Goal: Task Accomplishment & Management: Manage account settings

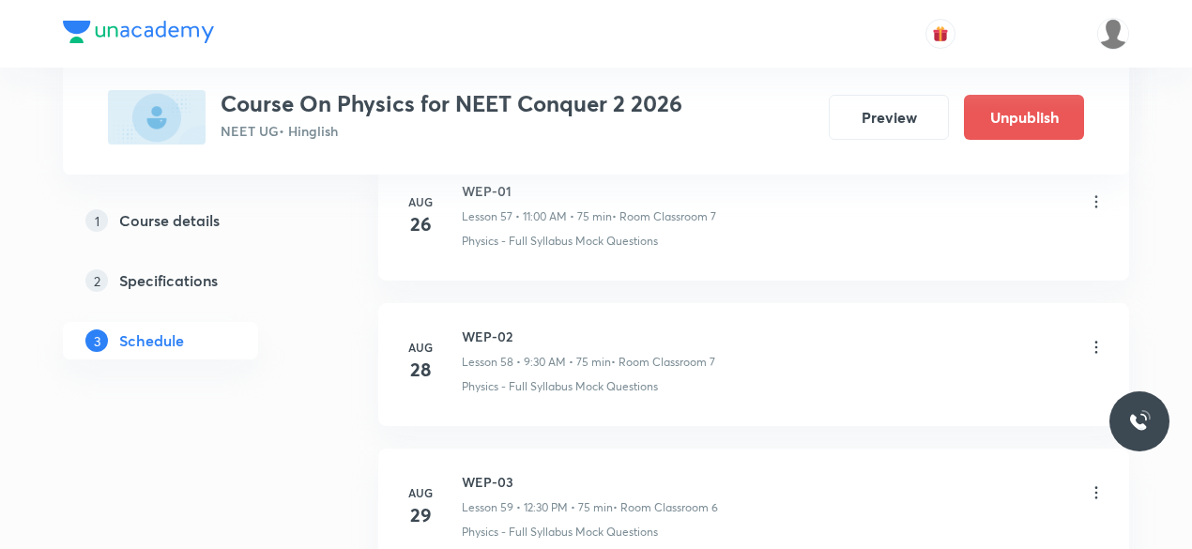
scroll to position [9788, 0]
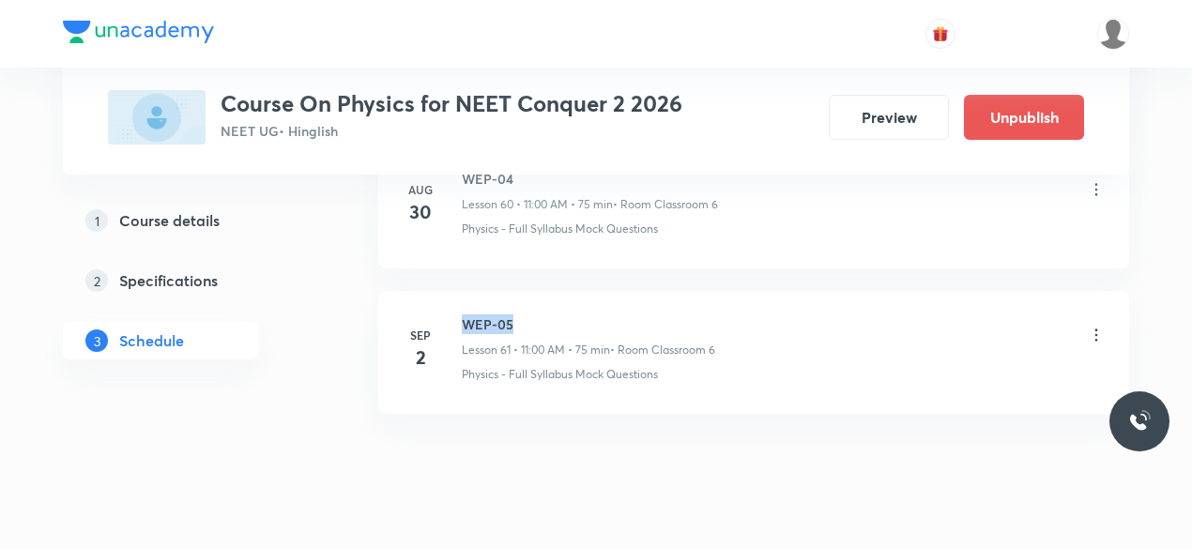
drag, startPoint x: 463, startPoint y: 282, endPoint x: 512, endPoint y: 283, distance: 49.8
click at [512, 314] on h6 "WEP-05" at bounding box center [588, 324] width 253 height 20
copy h6 "WEP-05"
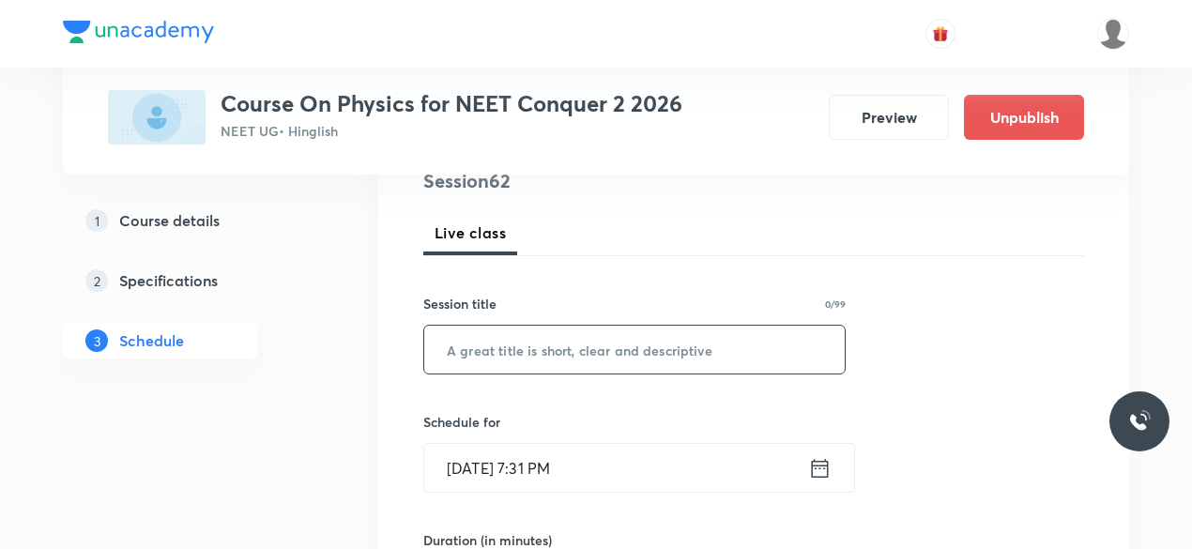
scroll to position [239, 0]
click at [520, 353] on input "text" at bounding box center [634, 349] width 420 height 48
paste input "WEP-05"
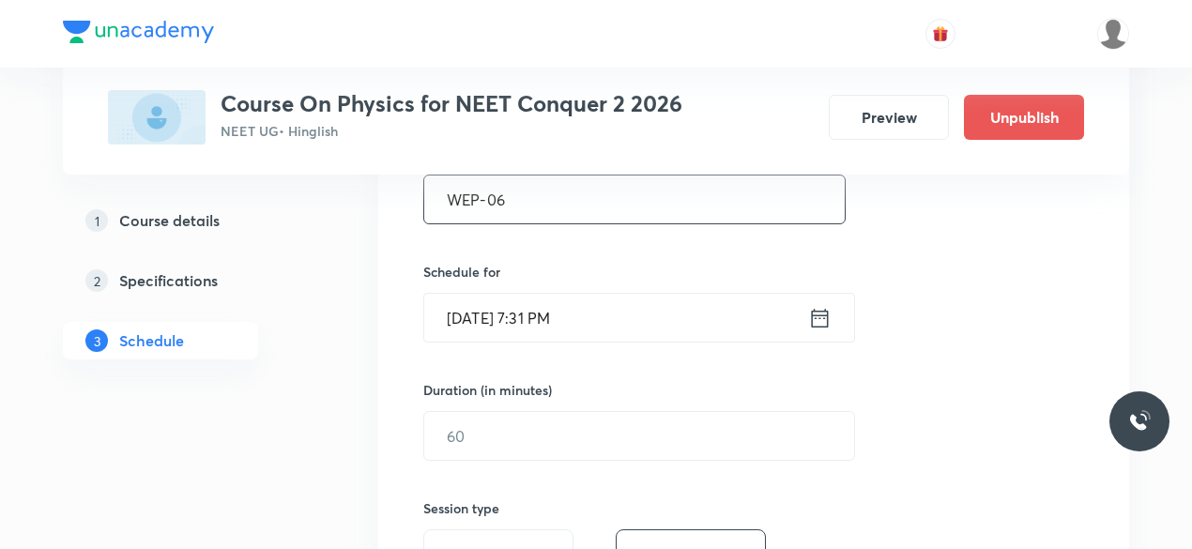
scroll to position [389, 0]
type input "WEP-06"
click at [826, 316] on icon at bounding box center [819, 317] width 23 height 26
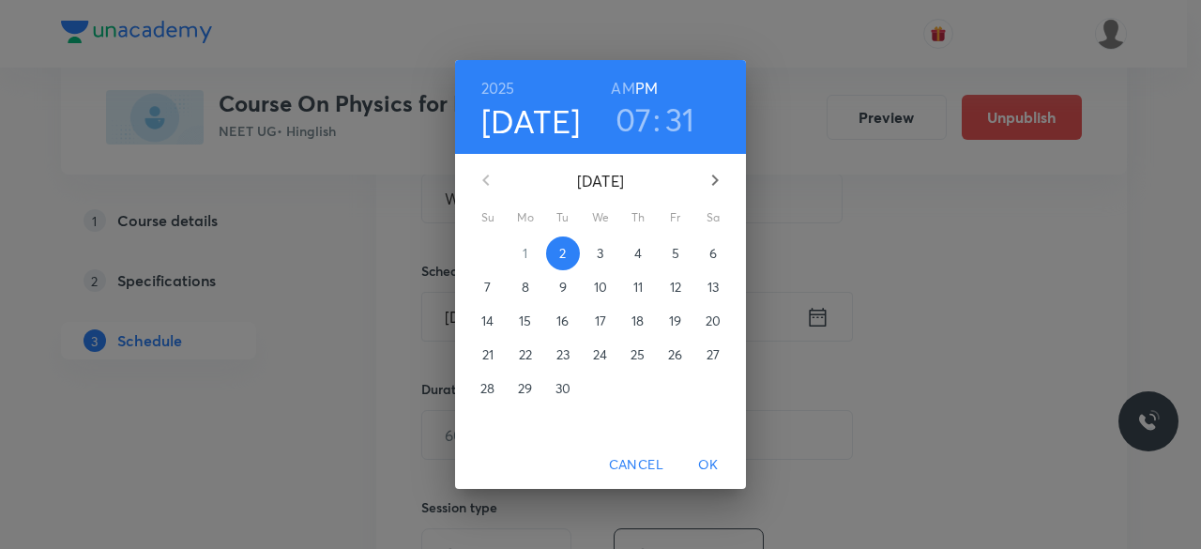
click at [603, 256] on p "3" at bounding box center [600, 253] width 7 height 19
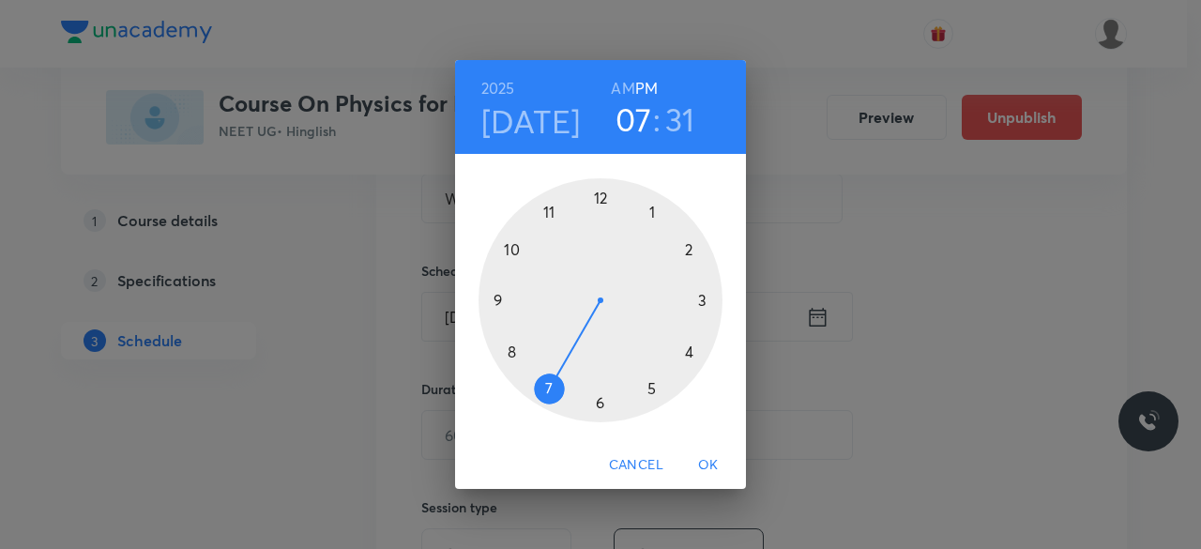
click at [499, 299] on div at bounding box center [601, 300] width 244 height 244
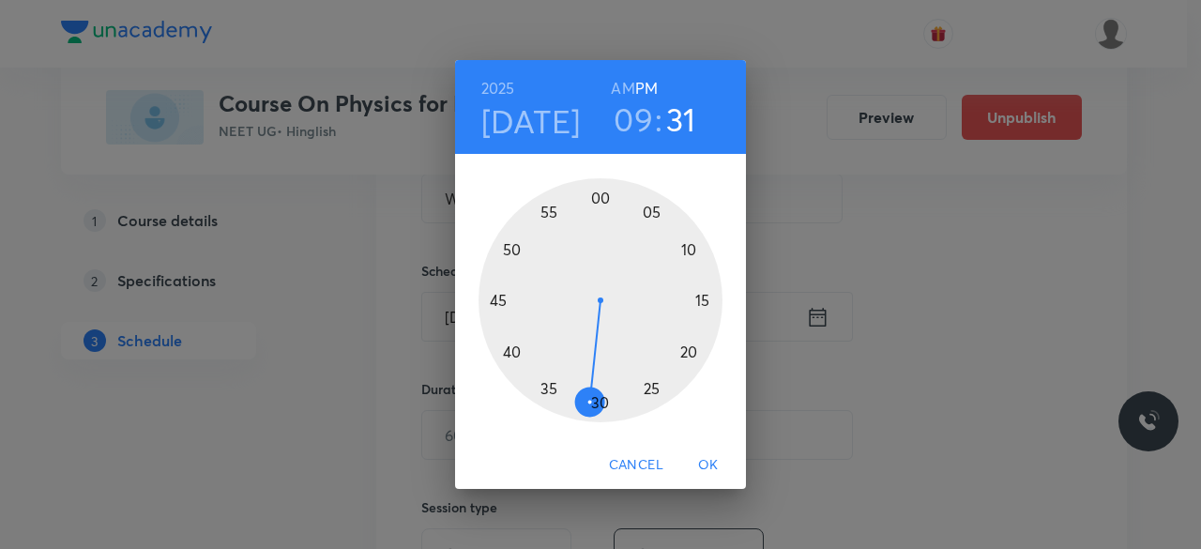
click at [599, 401] on div at bounding box center [601, 300] width 244 height 244
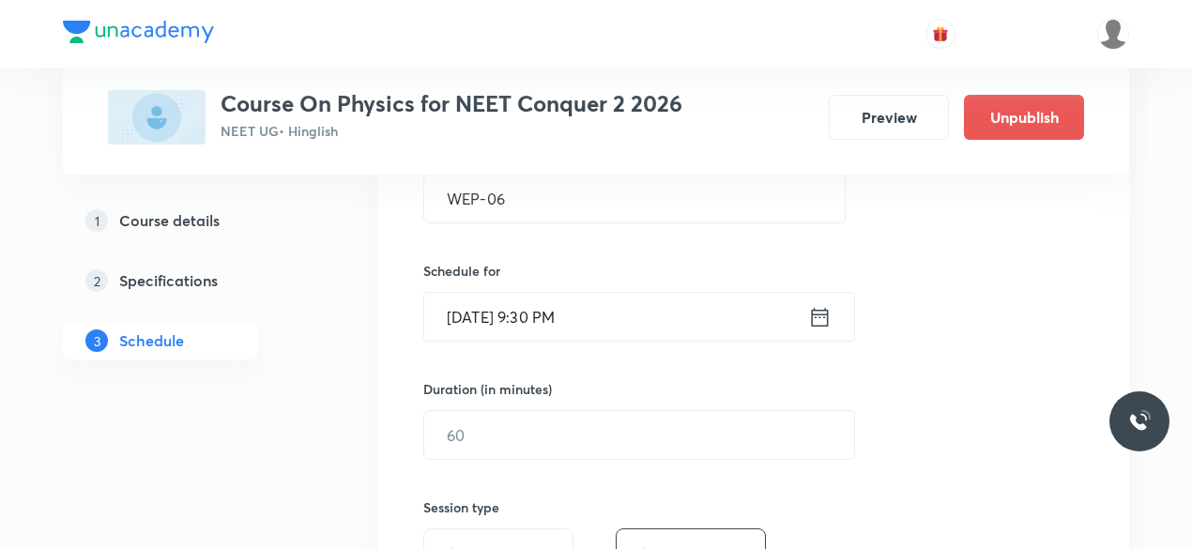
click at [817, 317] on icon at bounding box center [819, 317] width 23 height 26
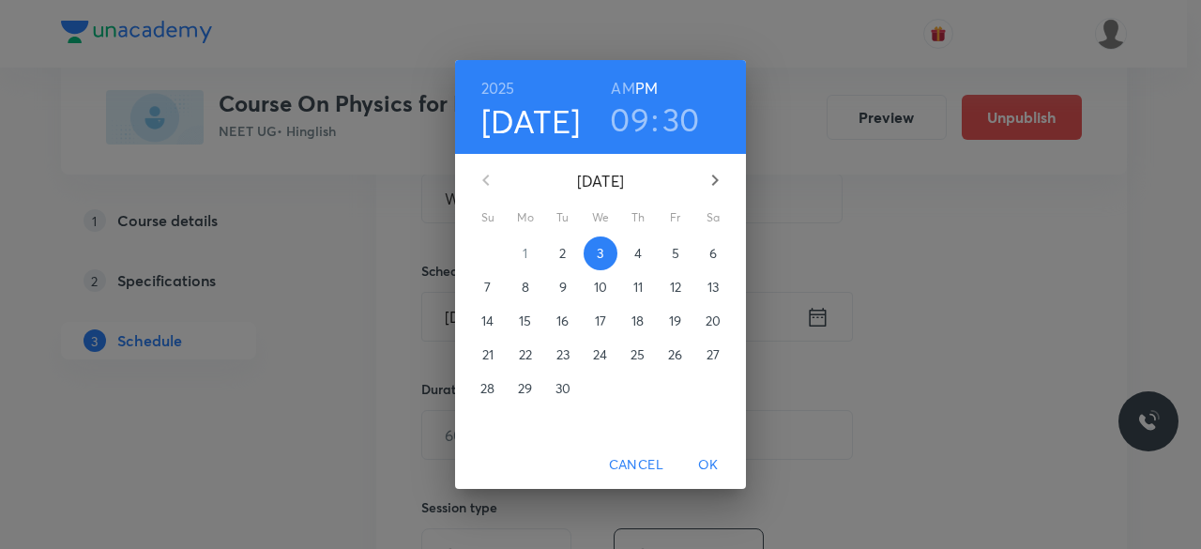
click at [620, 91] on h6 "AM" at bounding box center [622, 88] width 23 height 26
click at [704, 461] on span "OK" at bounding box center [708, 464] width 45 height 23
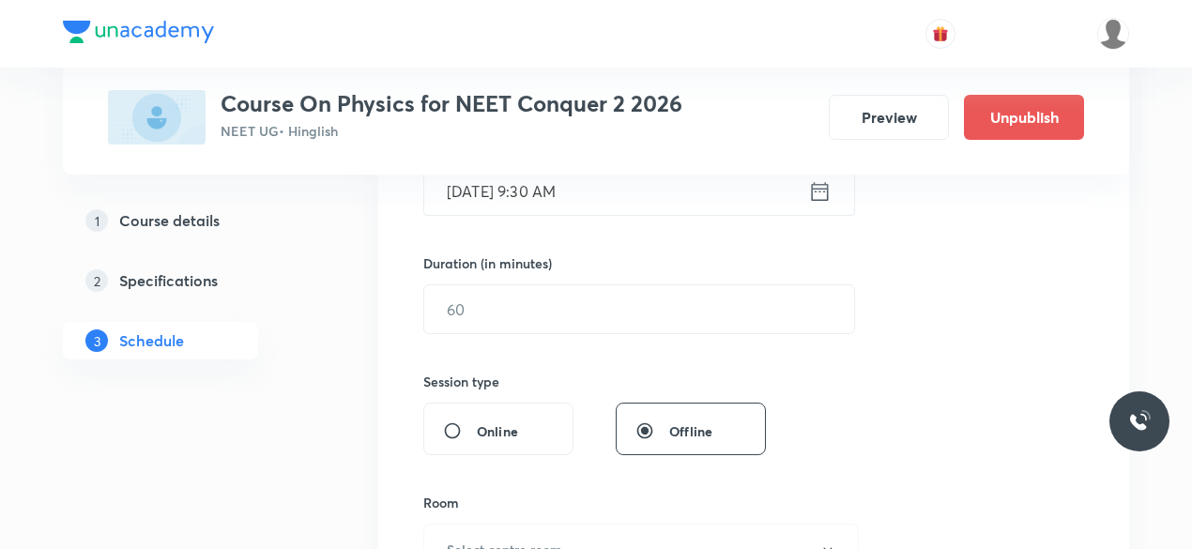
scroll to position [516, 0]
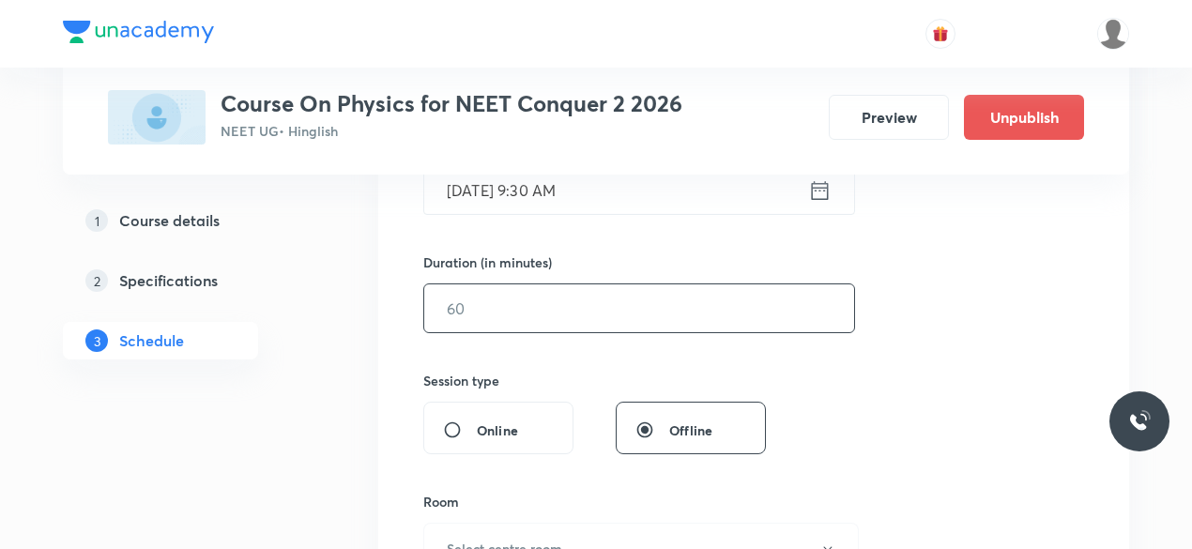
click at [488, 307] on input "text" at bounding box center [639, 308] width 430 height 48
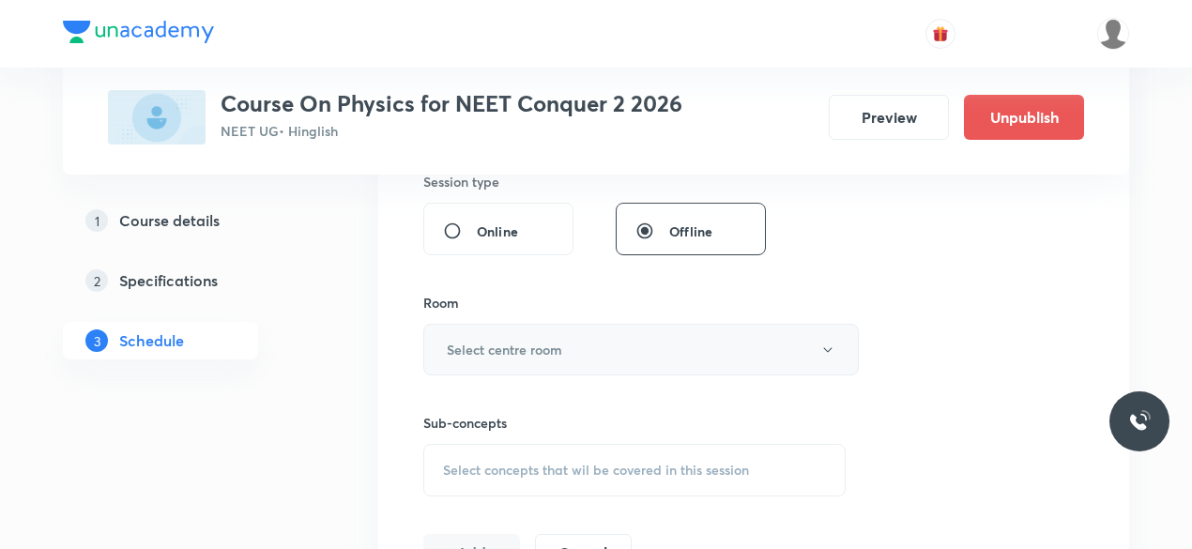
scroll to position [717, 0]
type input "75"
click at [475, 342] on h6 "Select centre room" at bounding box center [504, 348] width 115 height 20
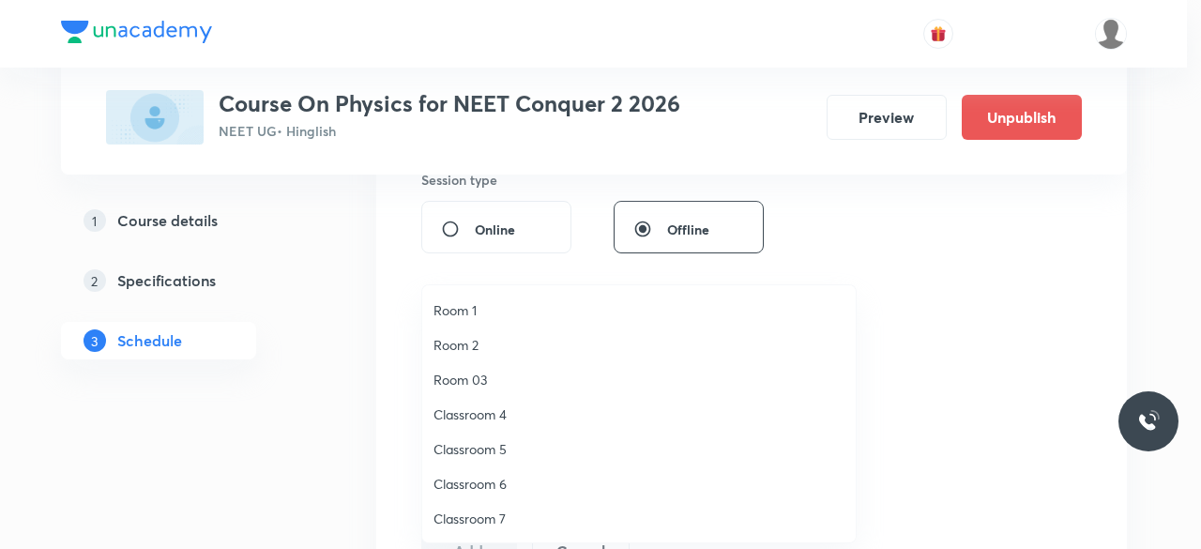
click at [501, 483] on span "Classroom 6" at bounding box center [639, 484] width 411 height 20
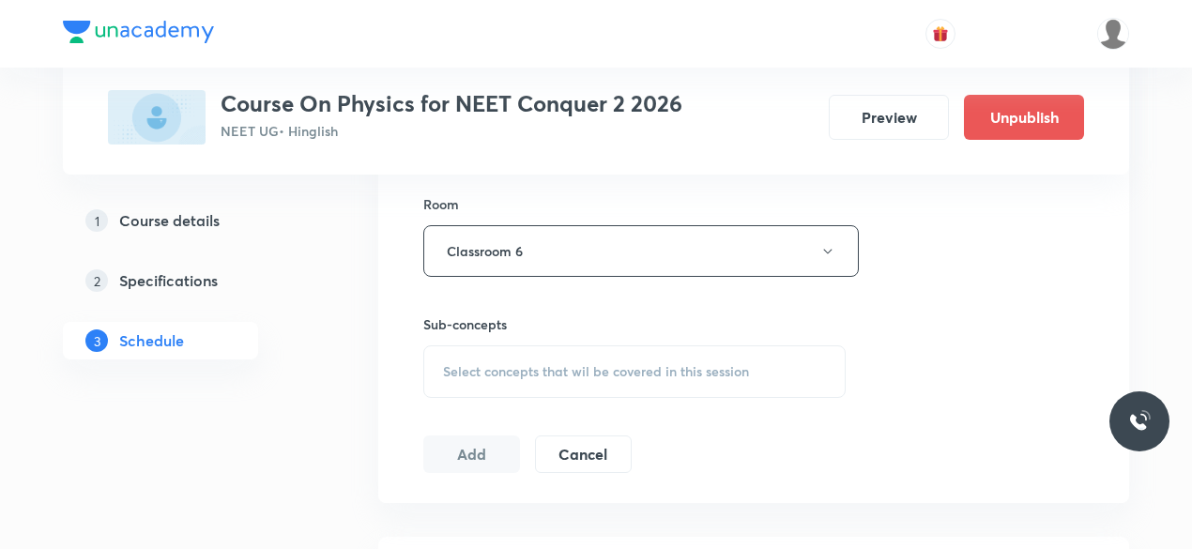
scroll to position [817, 0]
click at [446, 373] on span "Select concepts that wil be covered in this session" at bounding box center [596, 368] width 306 height 15
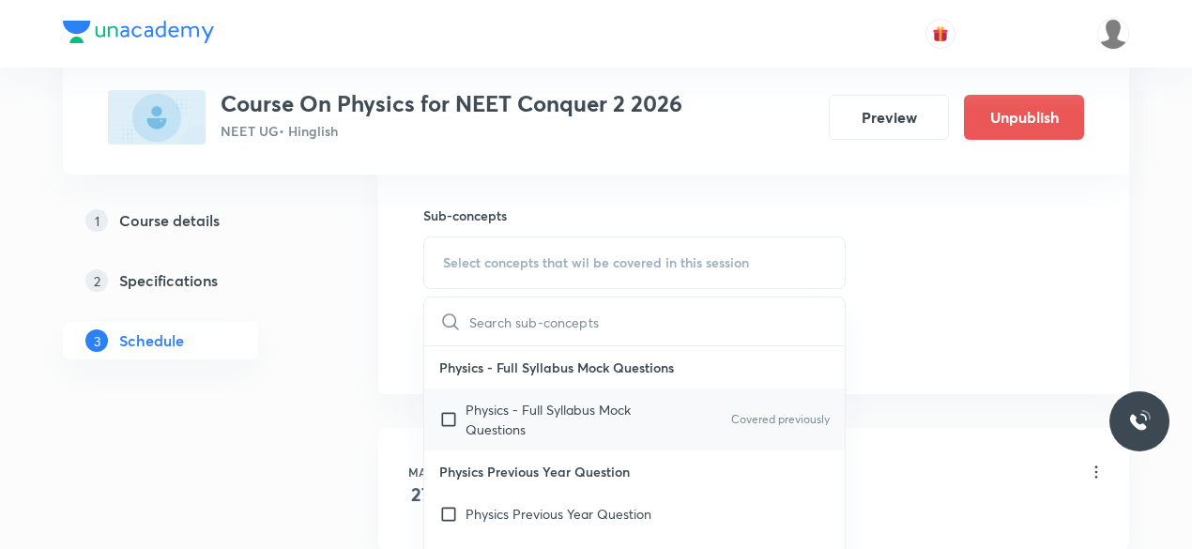
scroll to position [923, 0]
click at [445, 413] on input "checkbox" at bounding box center [452, 418] width 26 height 39
checkbox input "true"
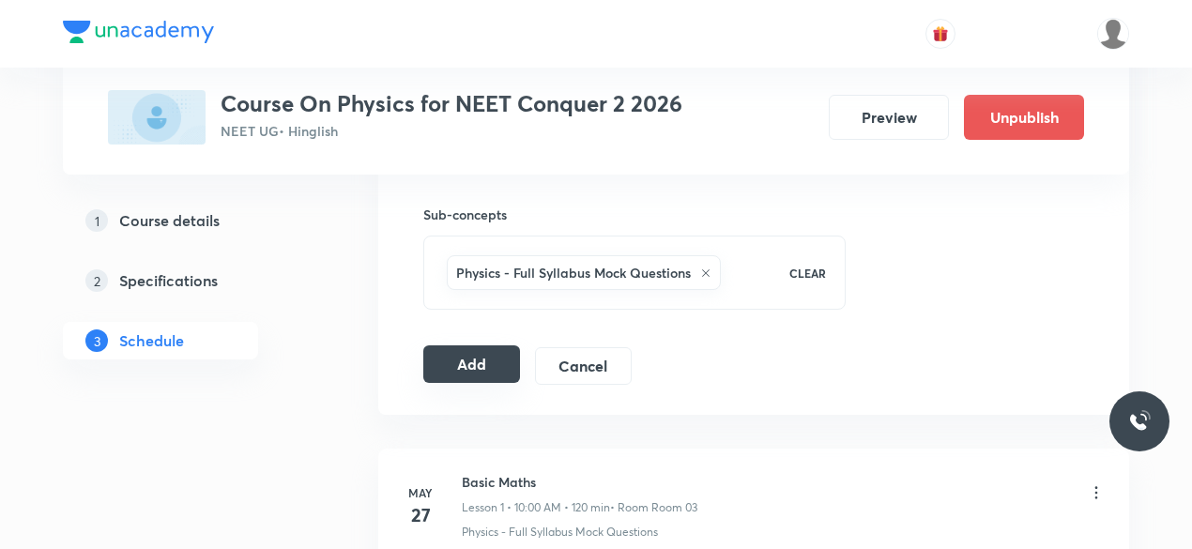
click at [466, 363] on button "Add" at bounding box center [471, 364] width 97 height 38
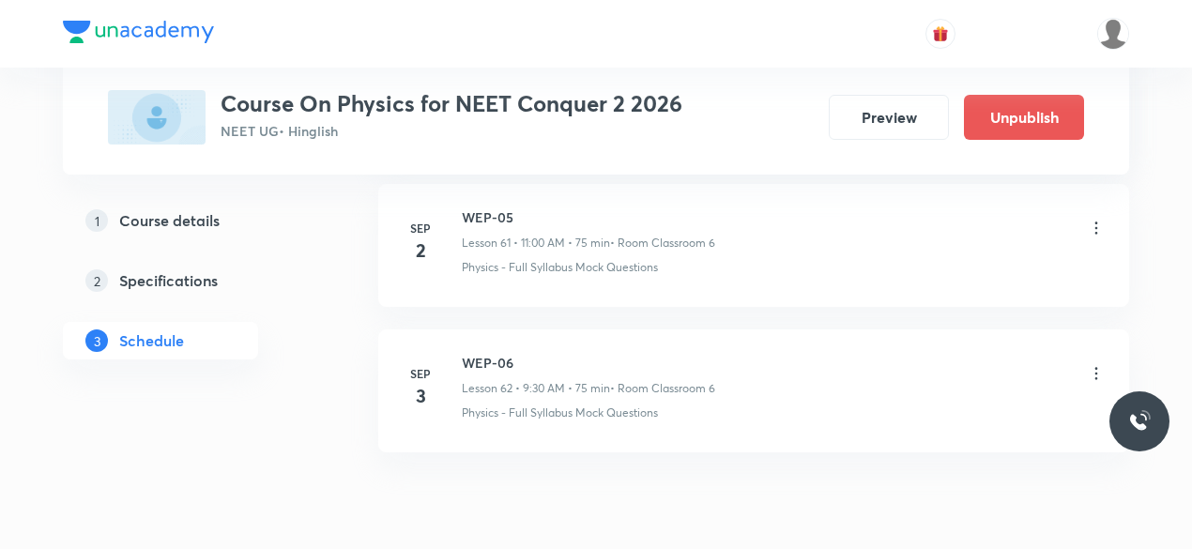
scroll to position [9031, 0]
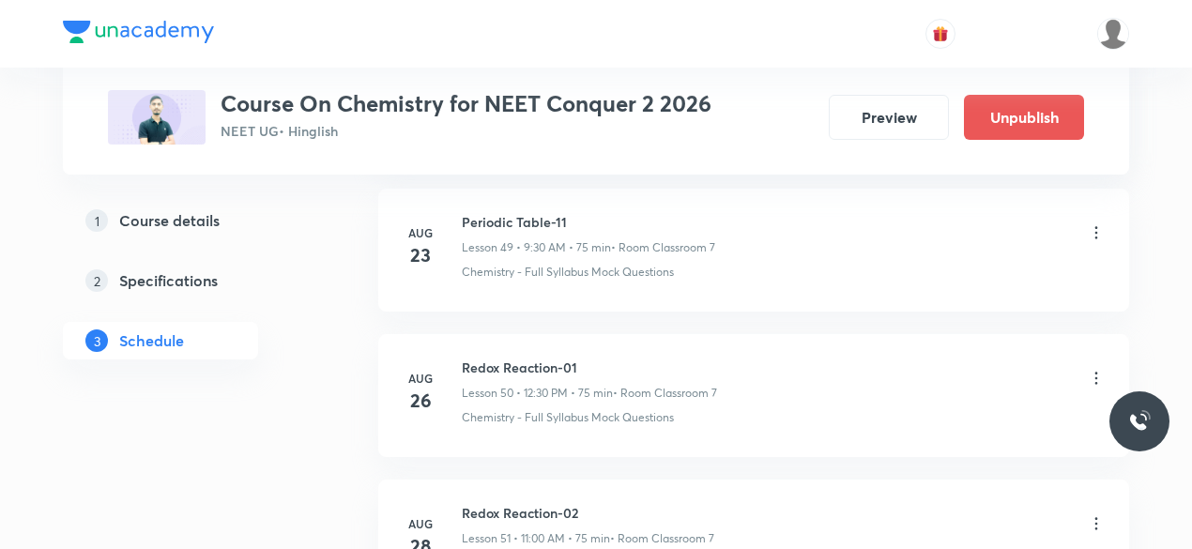
scroll to position [9209, 0]
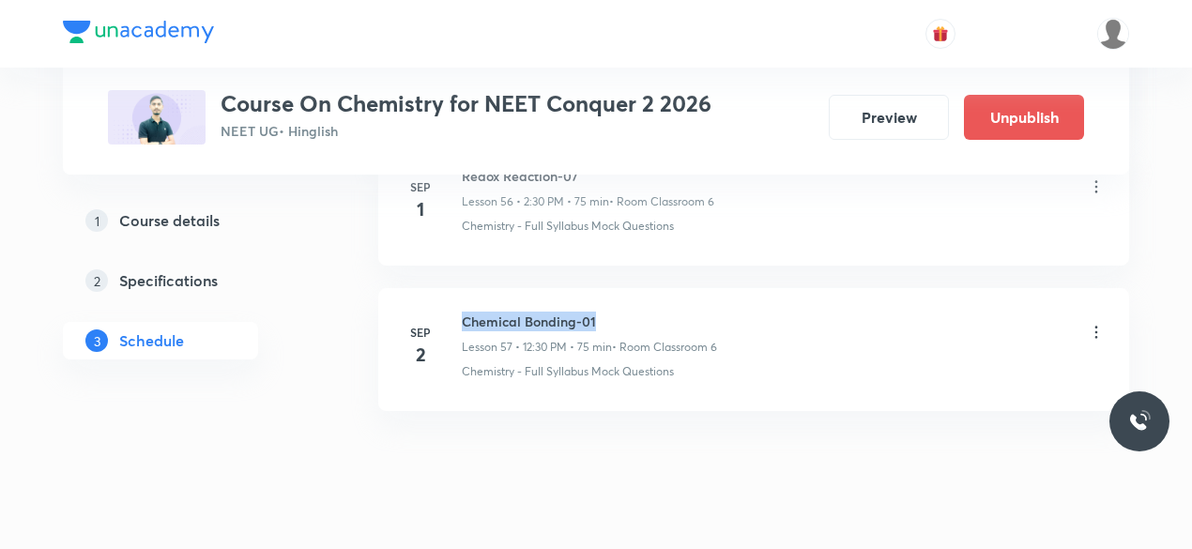
drag, startPoint x: 462, startPoint y: 280, endPoint x: 596, endPoint y: 283, distance: 134.3
click at [596, 312] on h6 "Chemical Bonding-01" at bounding box center [589, 322] width 255 height 20
copy h6 "Chemical Bonding-01"
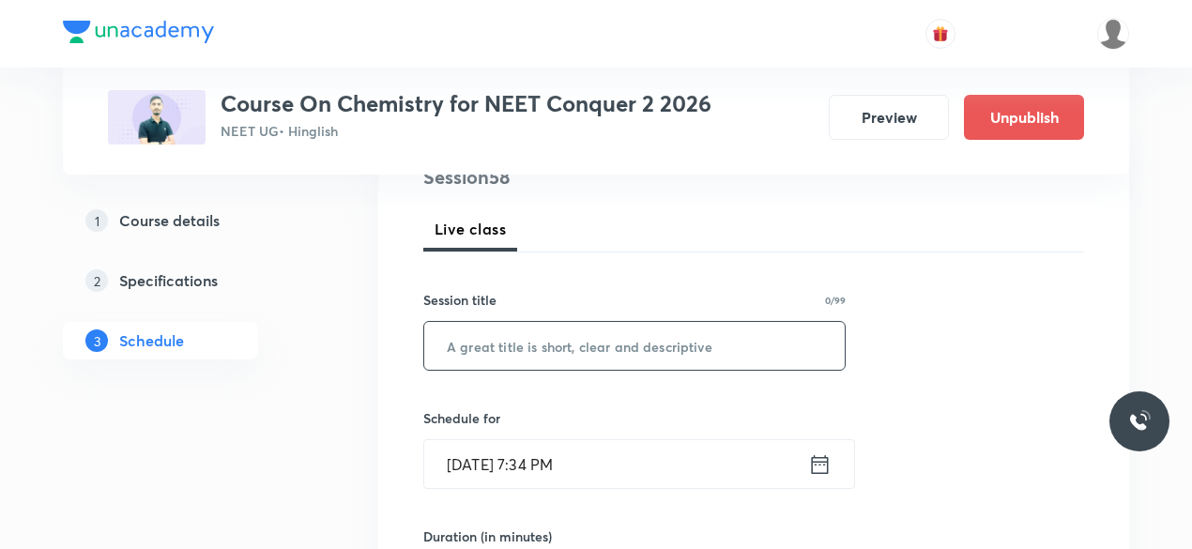
scroll to position [248, 0]
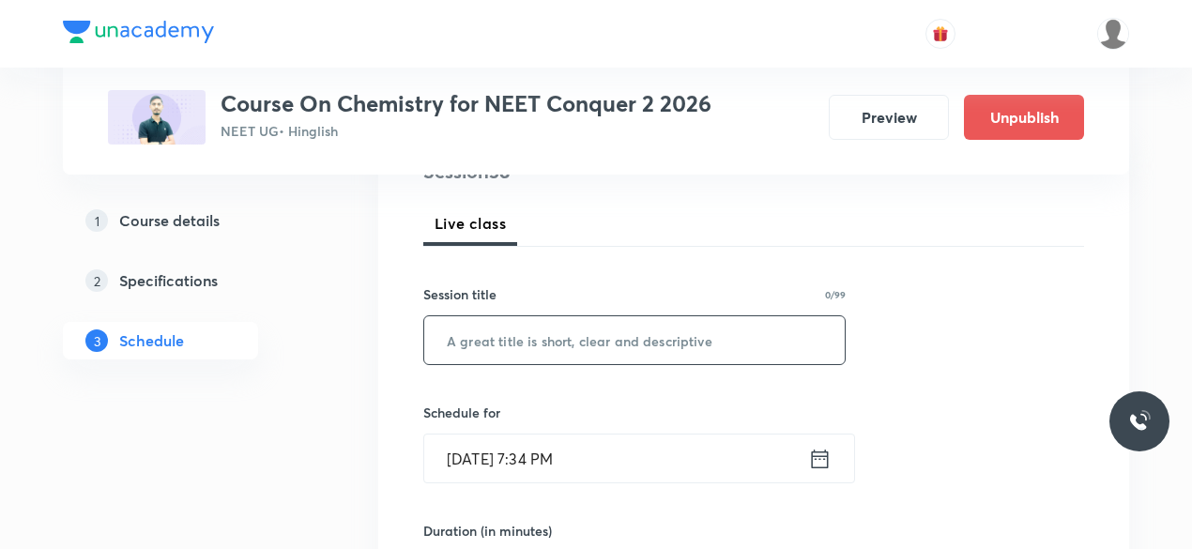
click at [509, 342] on input "text" at bounding box center [634, 340] width 420 height 48
paste input "Chemical Bonding-01"
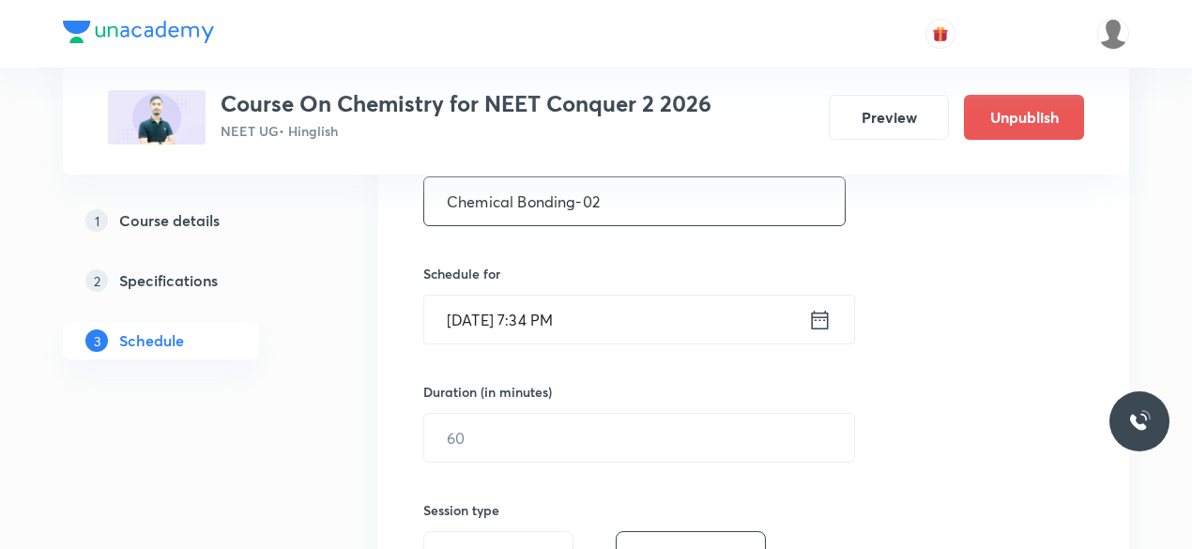
scroll to position [389, 0]
type input "Chemical Bonding-02"
click at [821, 315] on icon at bounding box center [819, 318] width 23 height 26
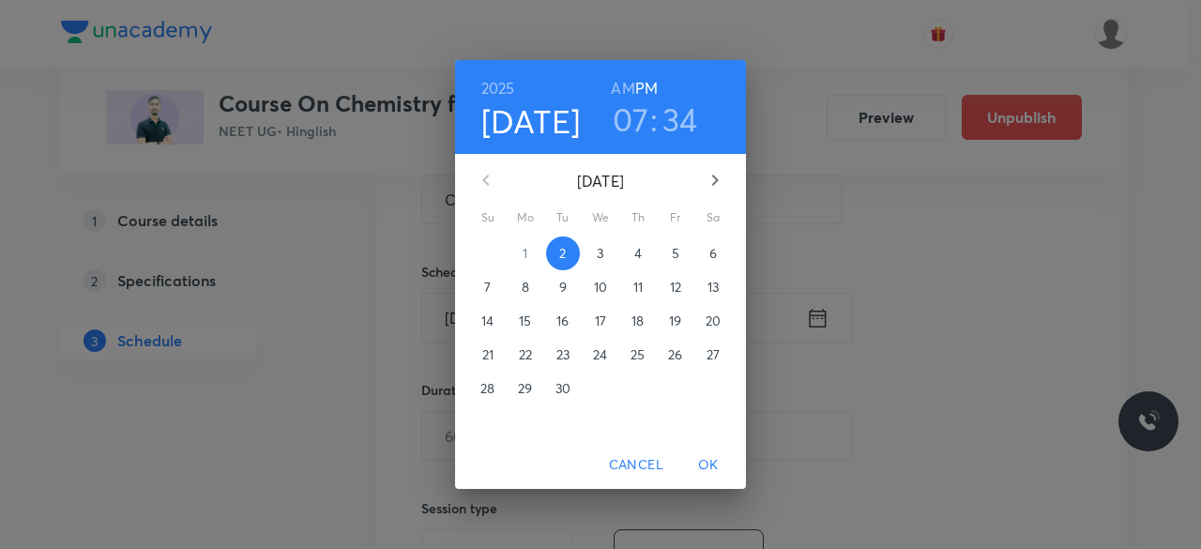
click at [601, 252] on p "3" at bounding box center [600, 253] width 7 height 19
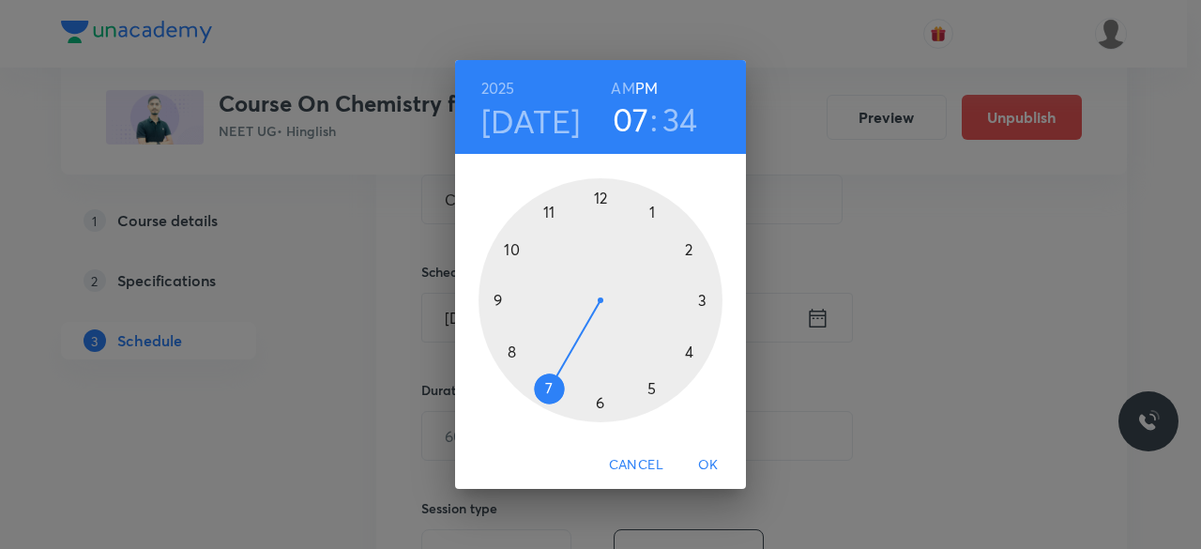
click at [550, 209] on div at bounding box center [601, 300] width 244 height 244
click at [599, 199] on div at bounding box center [601, 300] width 244 height 244
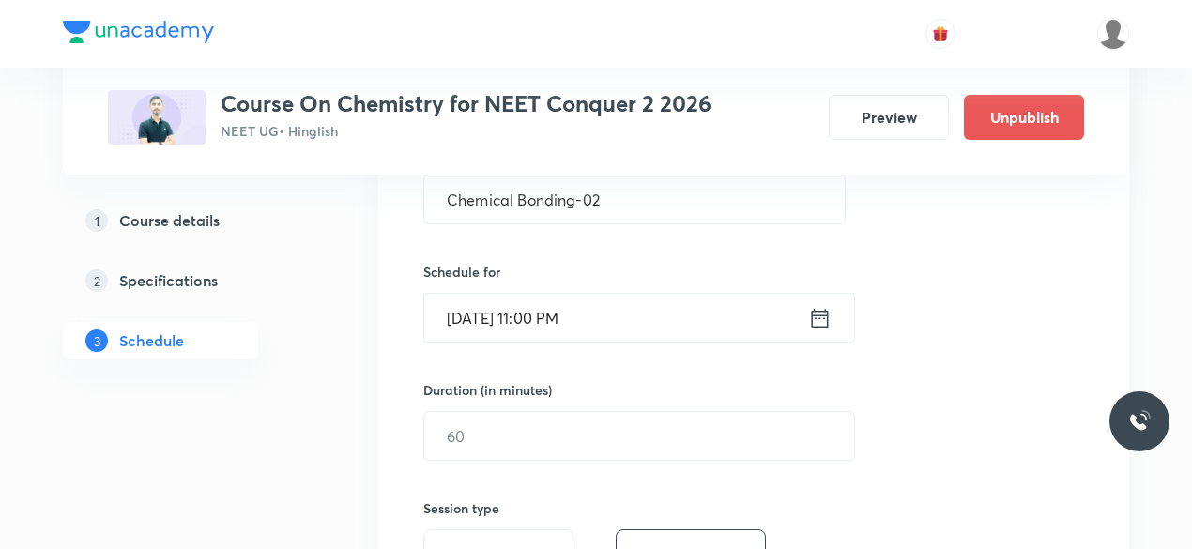
click at [817, 318] on icon at bounding box center [819, 318] width 23 height 26
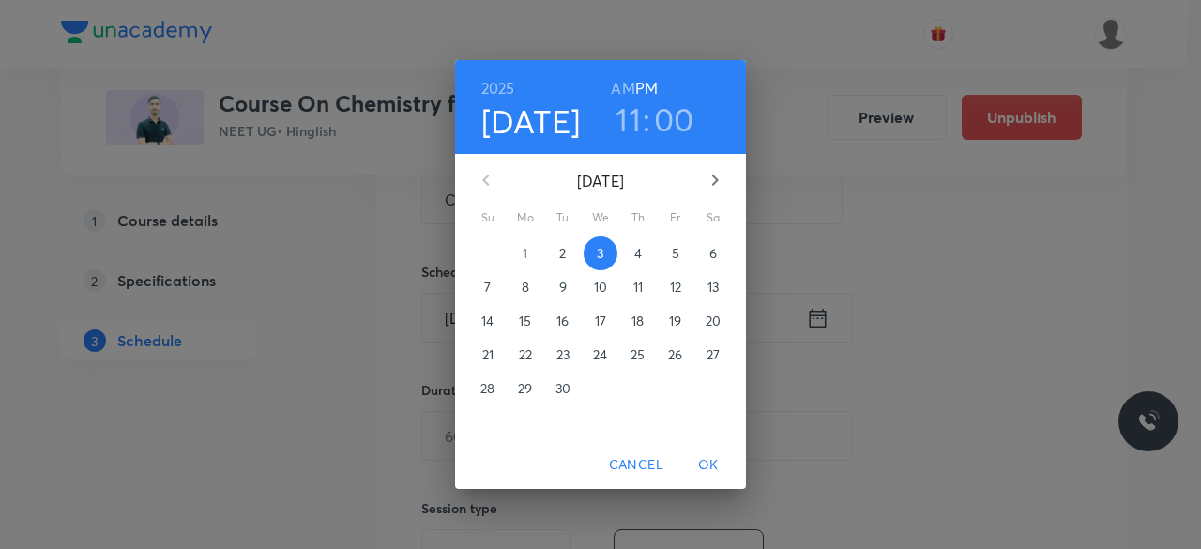
click at [628, 89] on h6 "AM" at bounding box center [622, 88] width 23 height 26
click at [706, 463] on span "OK" at bounding box center [708, 464] width 45 height 23
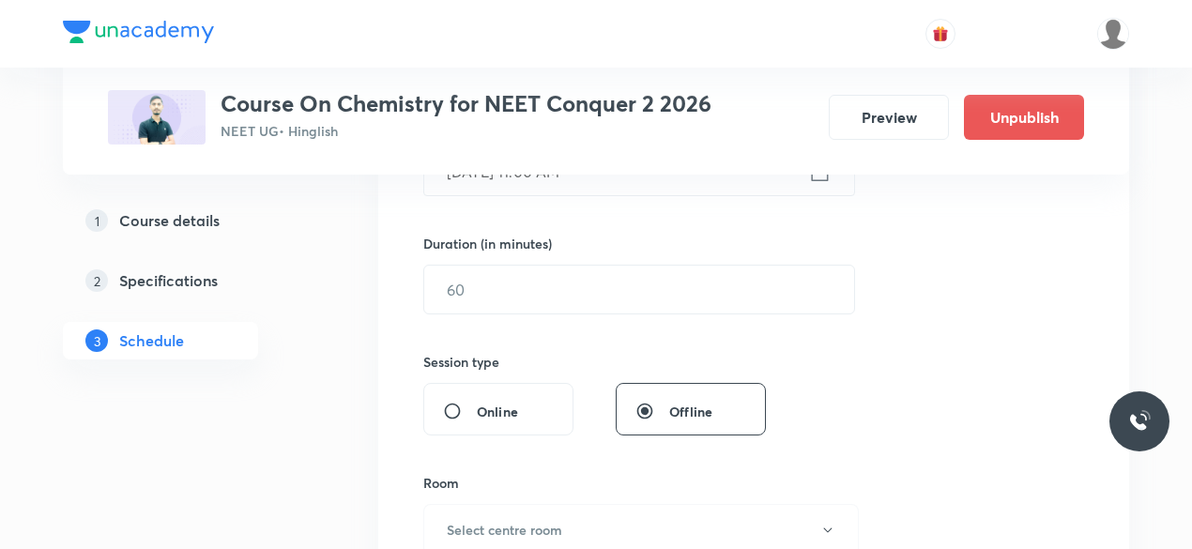
scroll to position [537, 0]
click at [486, 284] on input "text" at bounding box center [639, 288] width 430 height 48
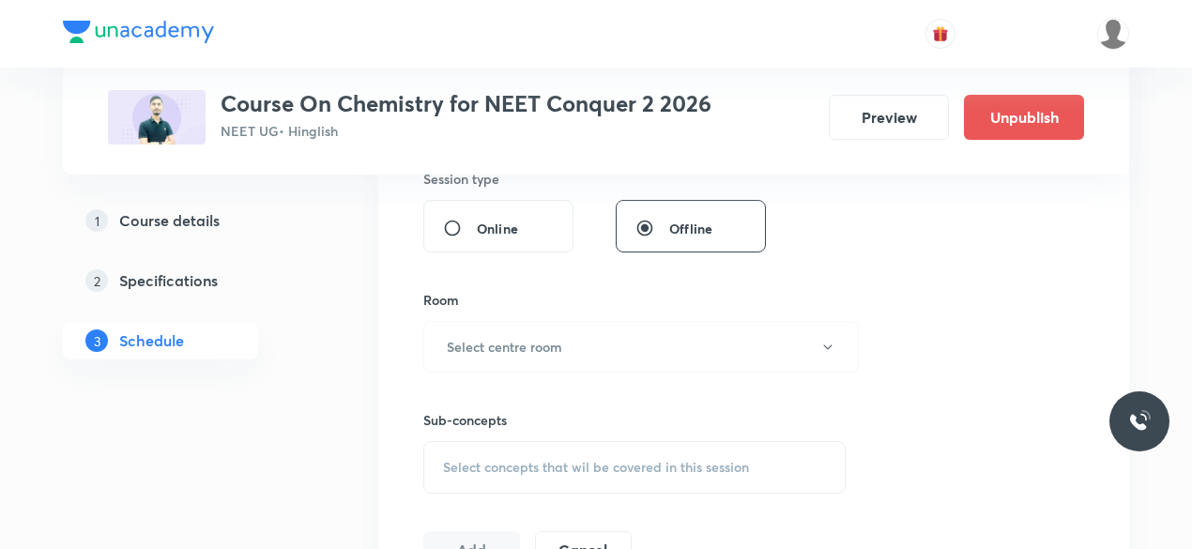
scroll to position [733, 0]
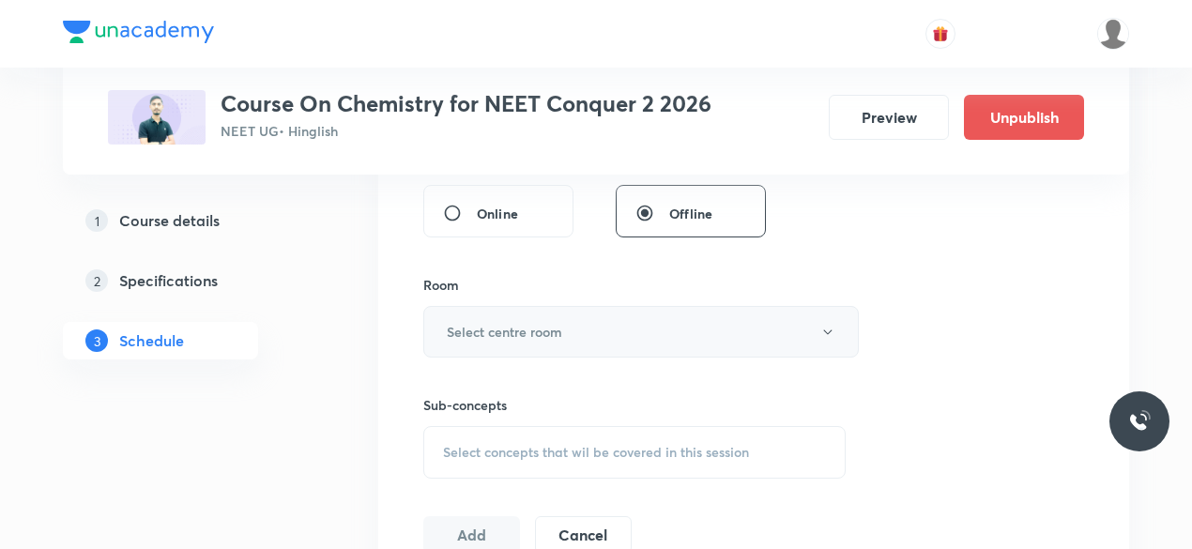
type input "75"
click at [481, 322] on h6 "Select centre room" at bounding box center [504, 332] width 115 height 20
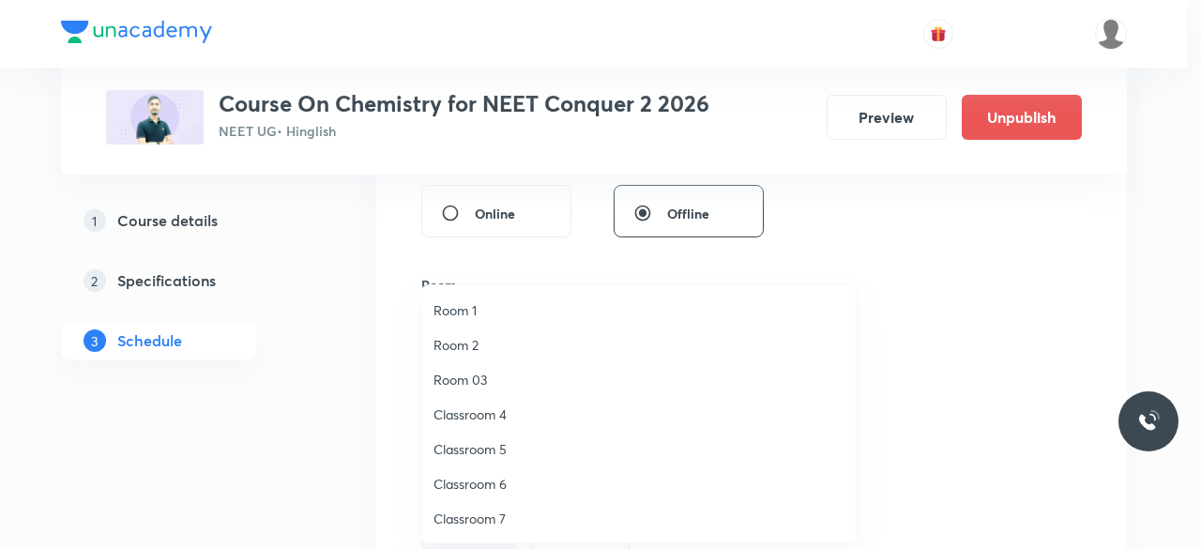
click at [492, 487] on span "Classroom 6" at bounding box center [639, 484] width 411 height 20
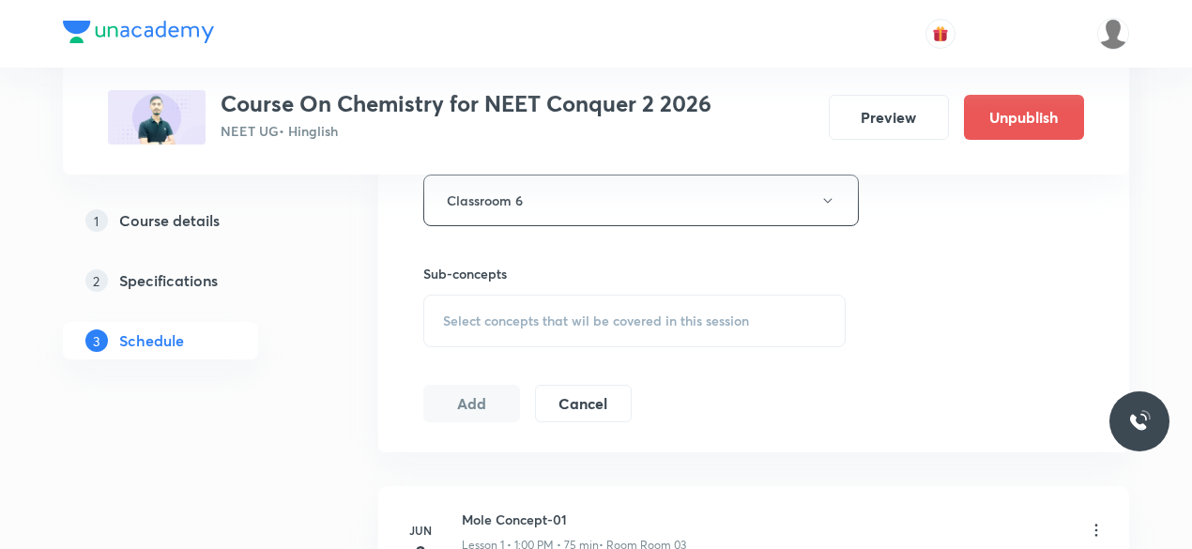
scroll to position [876, 0]
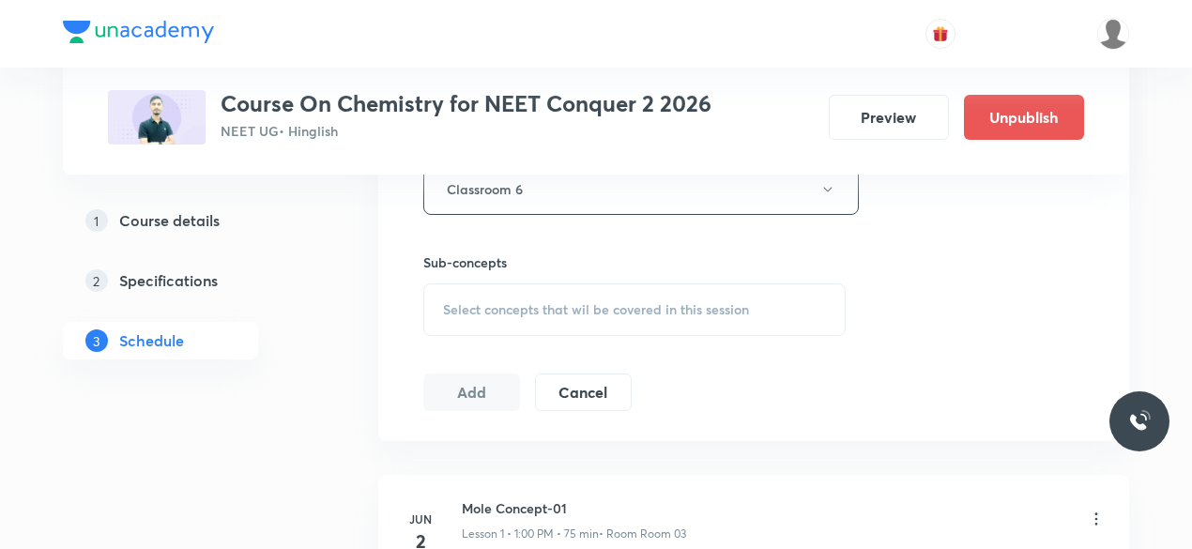
click at [447, 307] on span "Select concepts that wil be covered in this session" at bounding box center [596, 309] width 306 height 15
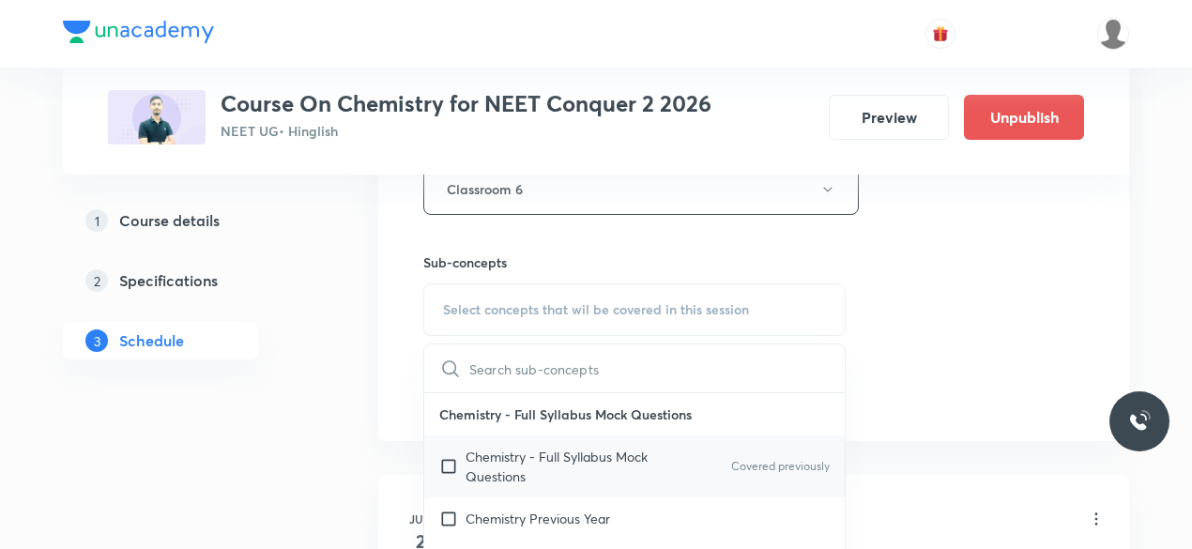
click at [449, 464] on input "checkbox" at bounding box center [452, 466] width 26 height 39
checkbox input "true"
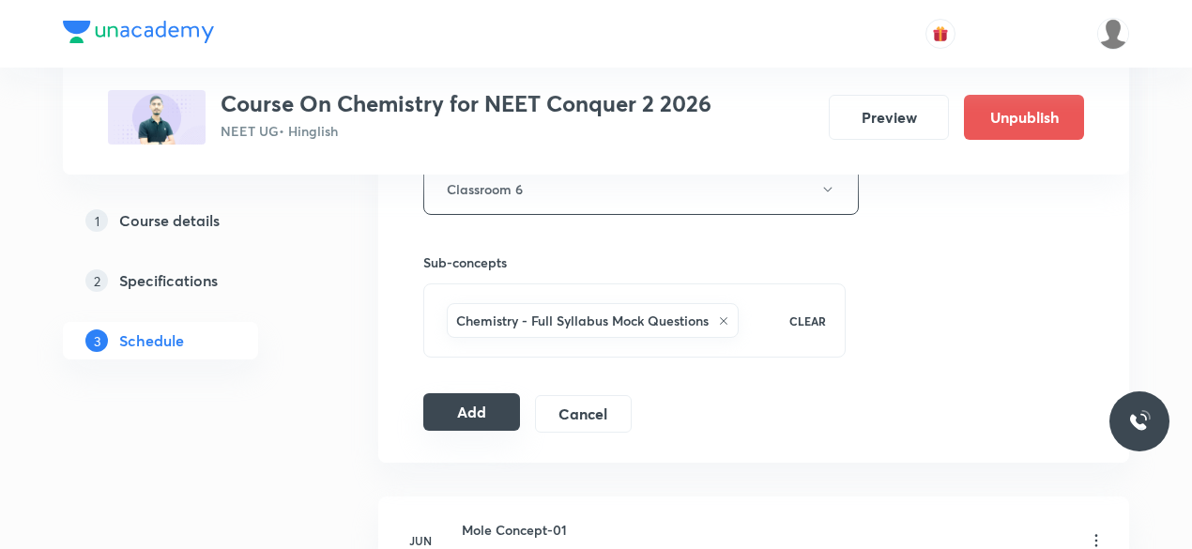
click at [466, 403] on button "Add" at bounding box center [471, 412] width 97 height 38
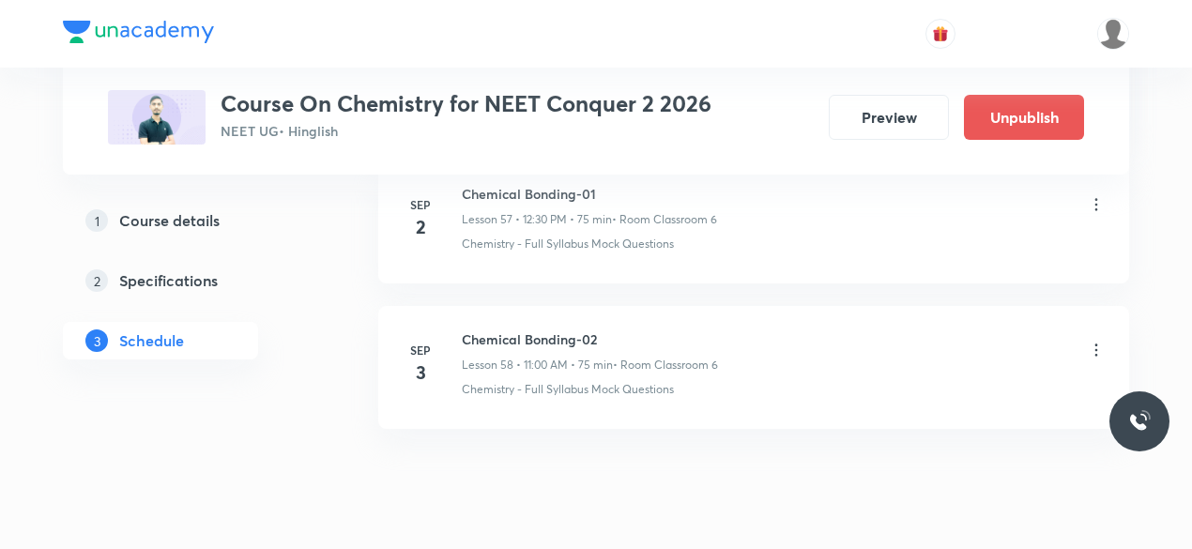
scroll to position [8494, 0]
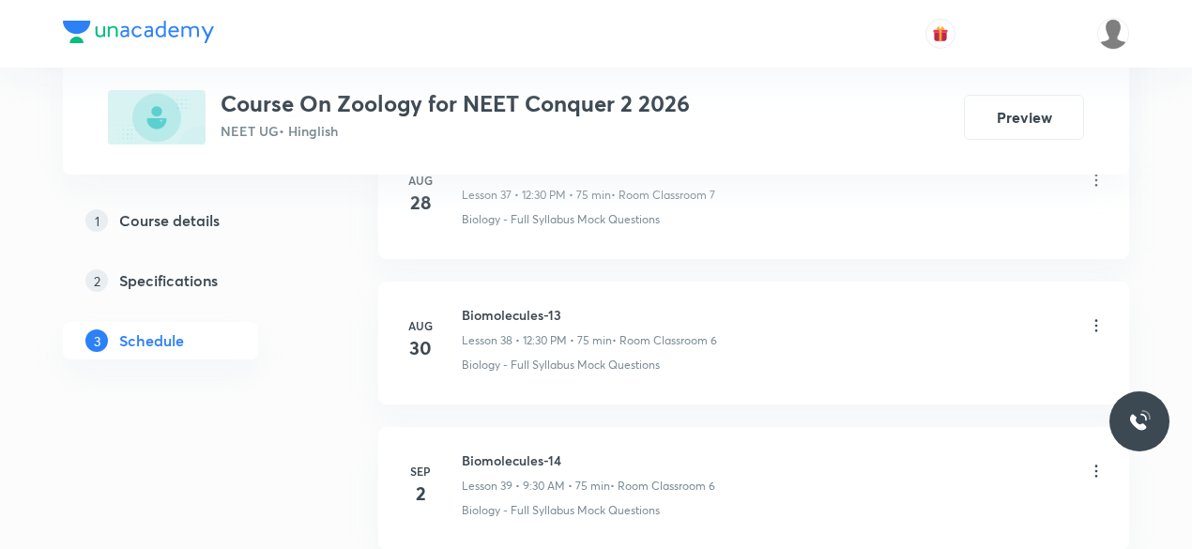
scroll to position [6602, 0]
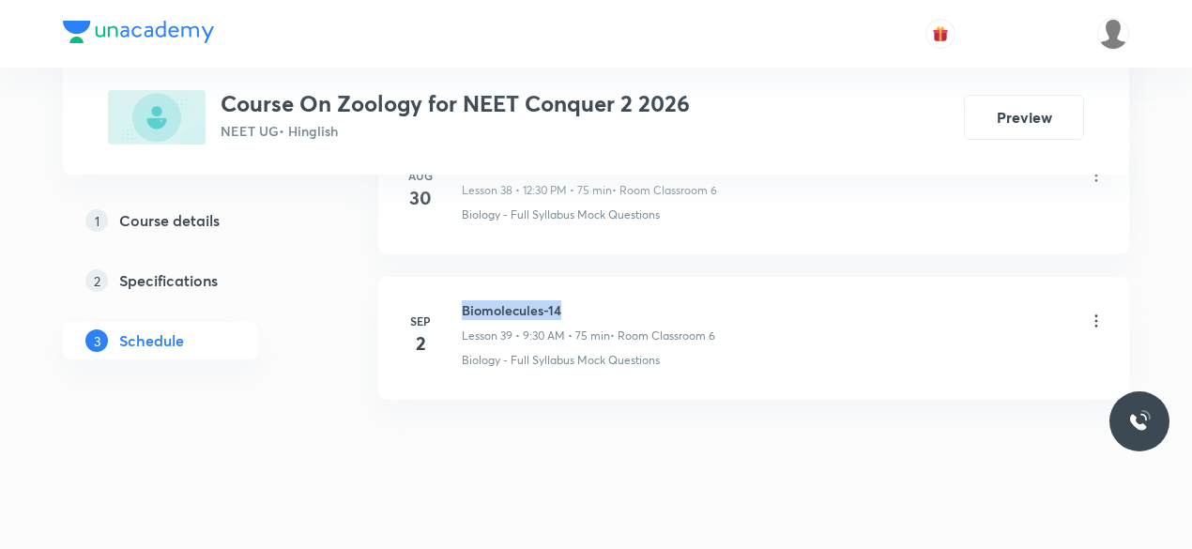
drag, startPoint x: 464, startPoint y: 283, endPoint x: 565, endPoint y: 283, distance: 101.4
click at [565, 300] on h6 "Biomolecules-14" at bounding box center [588, 310] width 253 height 20
copy h6 "Biomolecules-14"
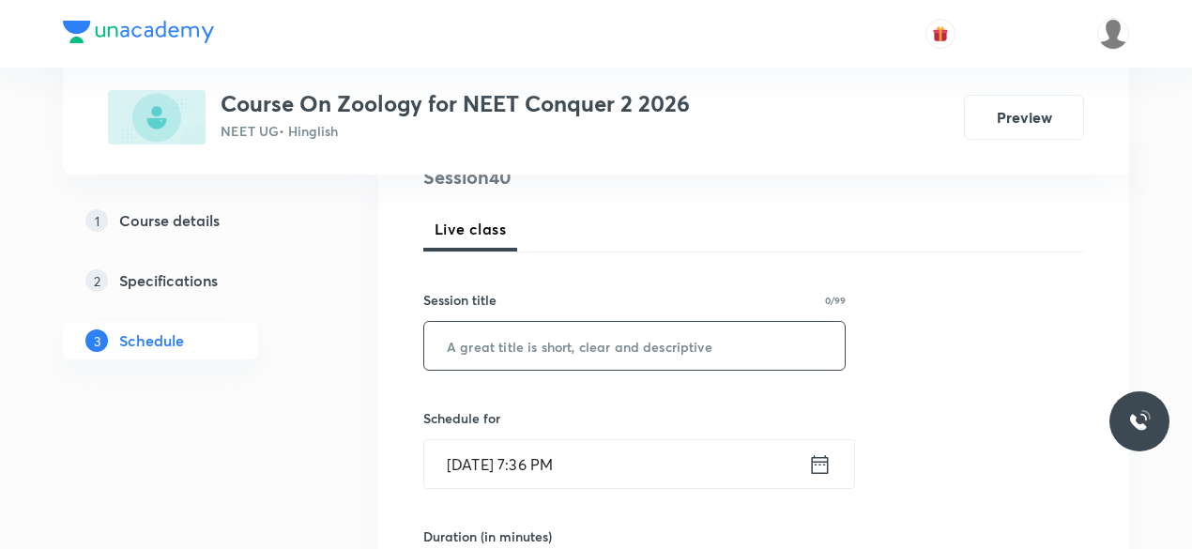
scroll to position [243, 0]
click at [530, 354] on input "text" at bounding box center [634, 345] width 420 height 48
paste input "Biomolecules-14"
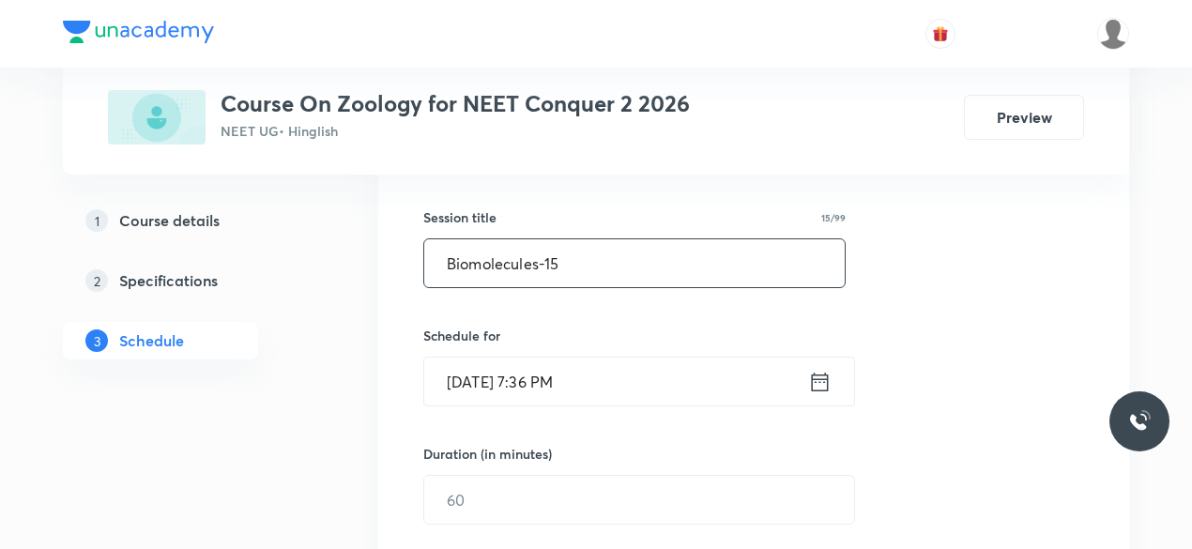
scroll to position [332, 0]
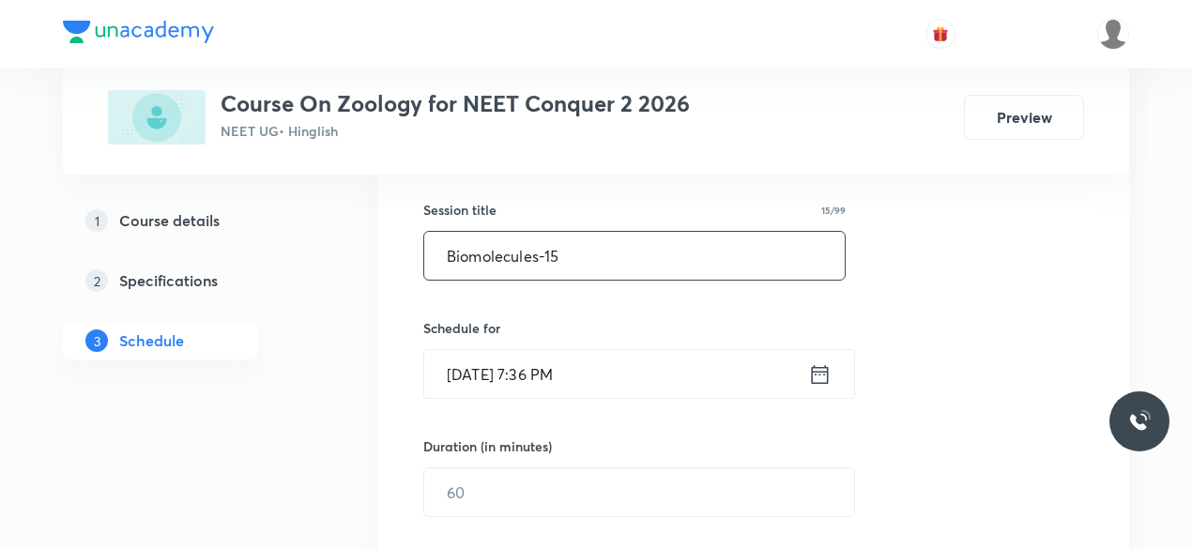
type input "Biomolecules-15"
click at [817, 374] on icon at bounding box center [819, 374] width 23 height 26
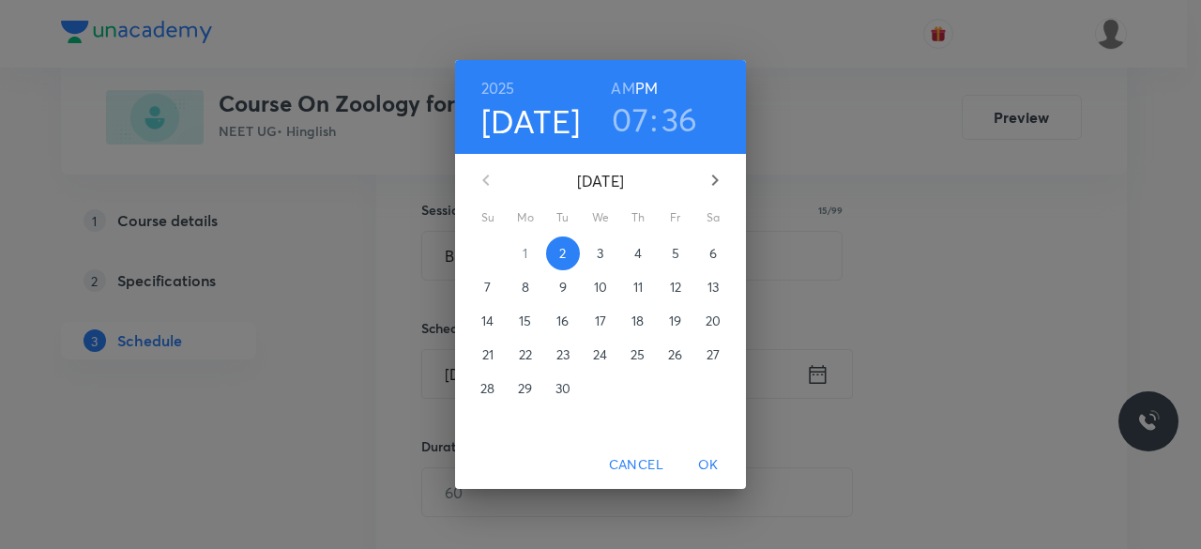
click at [603, 257] on p "3" at bounding box center [600, 253] width 7 height 19
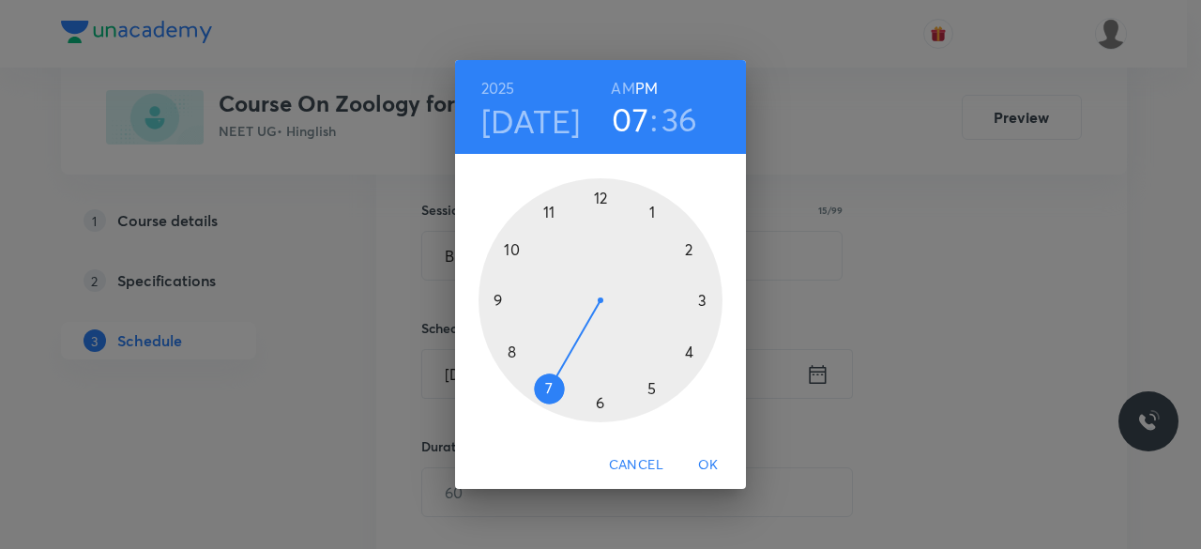
click at [599, 199] on div at bounding box center [601, 300] width 244 height 244
click at [600, 401] on div at bounding box center [601, 300] width 244 height 244
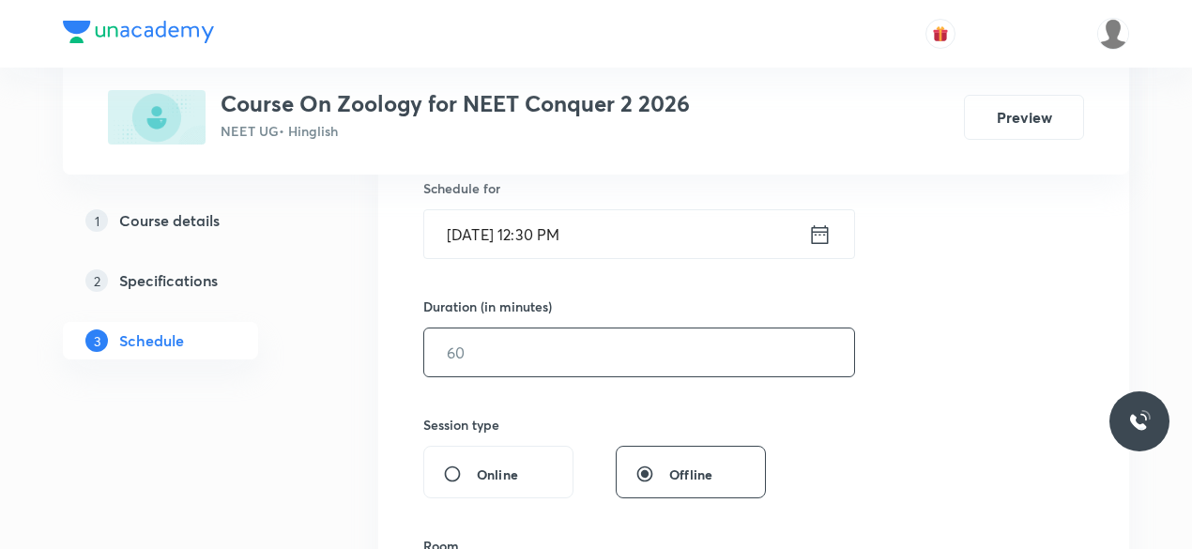
scroll to position [473, 0]
click at [481, 348] on input "text" at bounding box center [639, 352] width 430 height 48
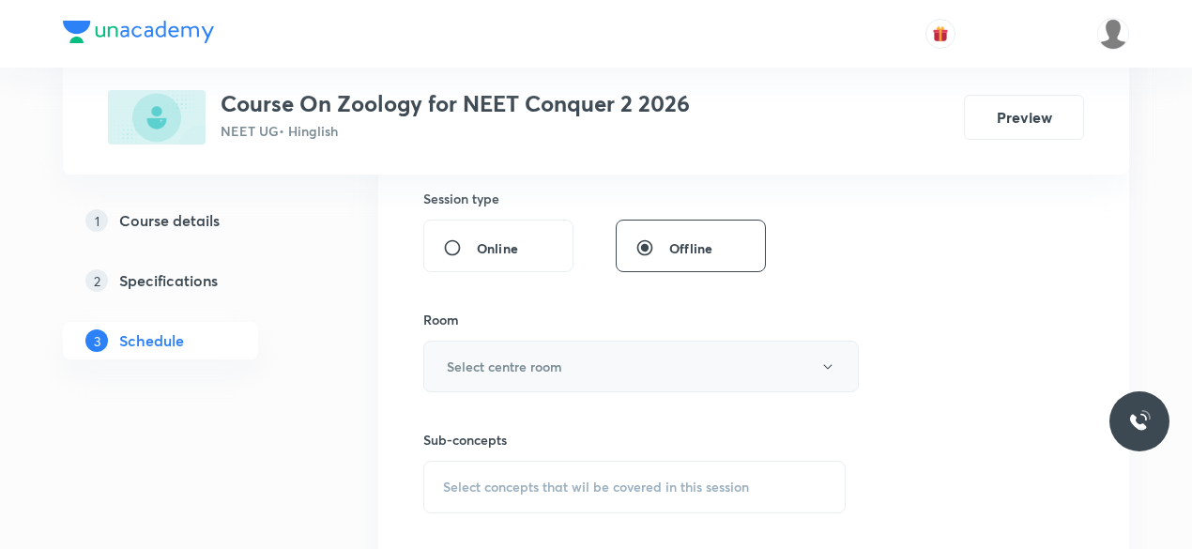
scroll to position [699, 0]
type input "75"
click at [462, 363] on h6 "Select centre room" at bounding box center [504, 366] width 115 height 20
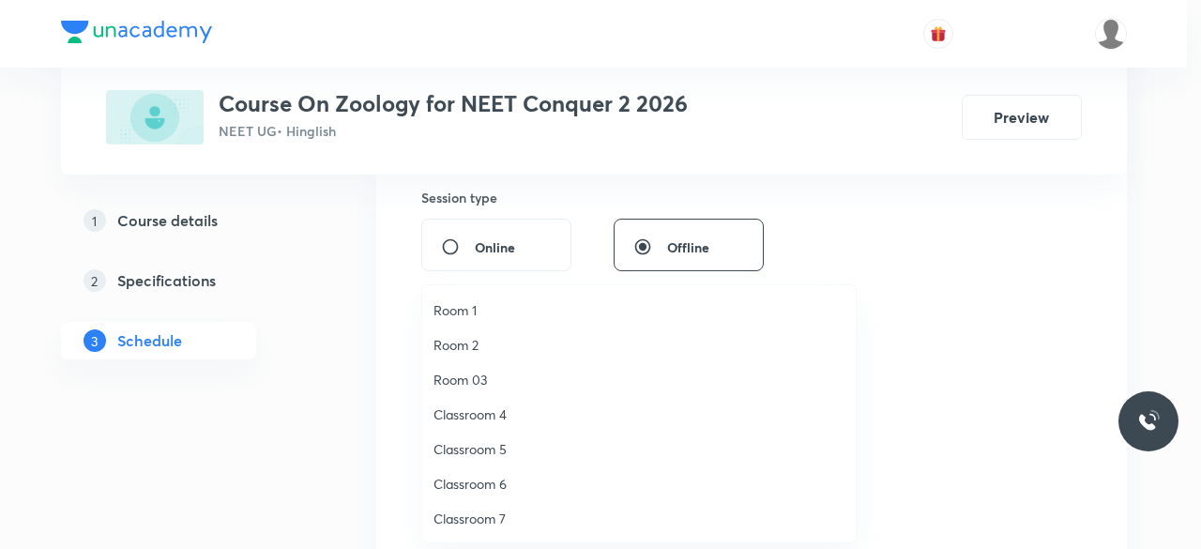
click at [500, 481] on span "Classroom 6" at bounding box center [639, 484] width 411 height 20
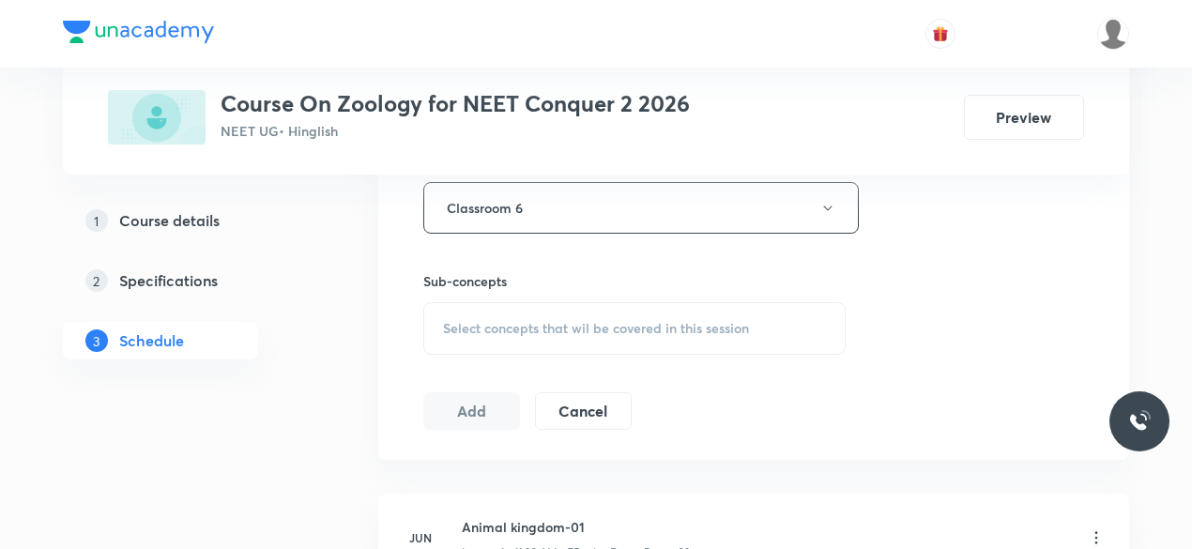
scroll to position [861, 0]
click at [450, 317] on span "Select concepts that wil be covered in this session" at bounding box center [596, 324] width 306 height 15
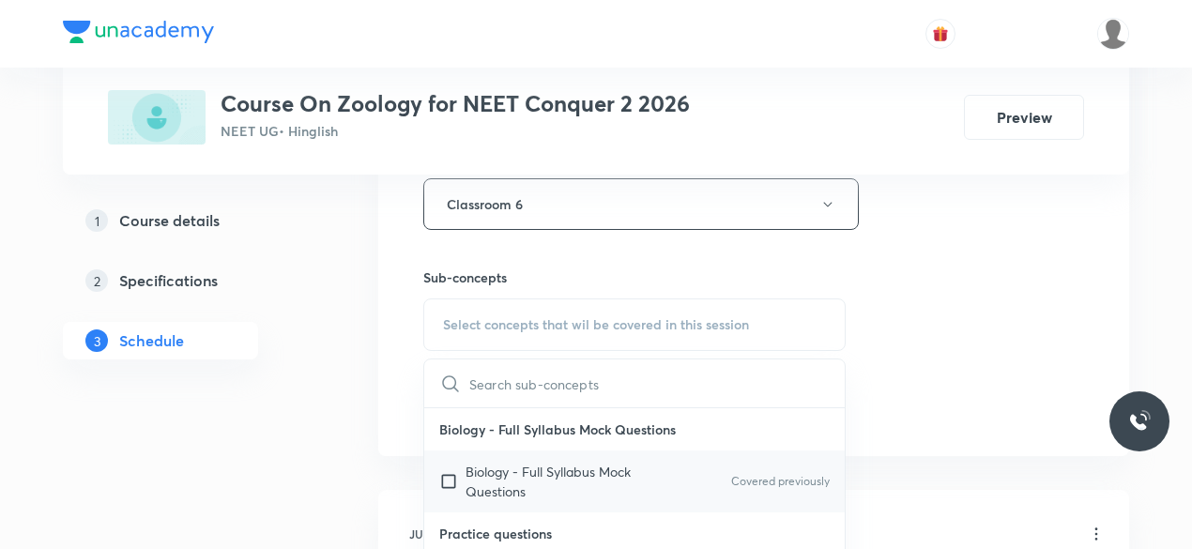
click at [448, 478] on input "checkbox" at bounding box center [452, 481] width 26 height 39
checkbox input "true"
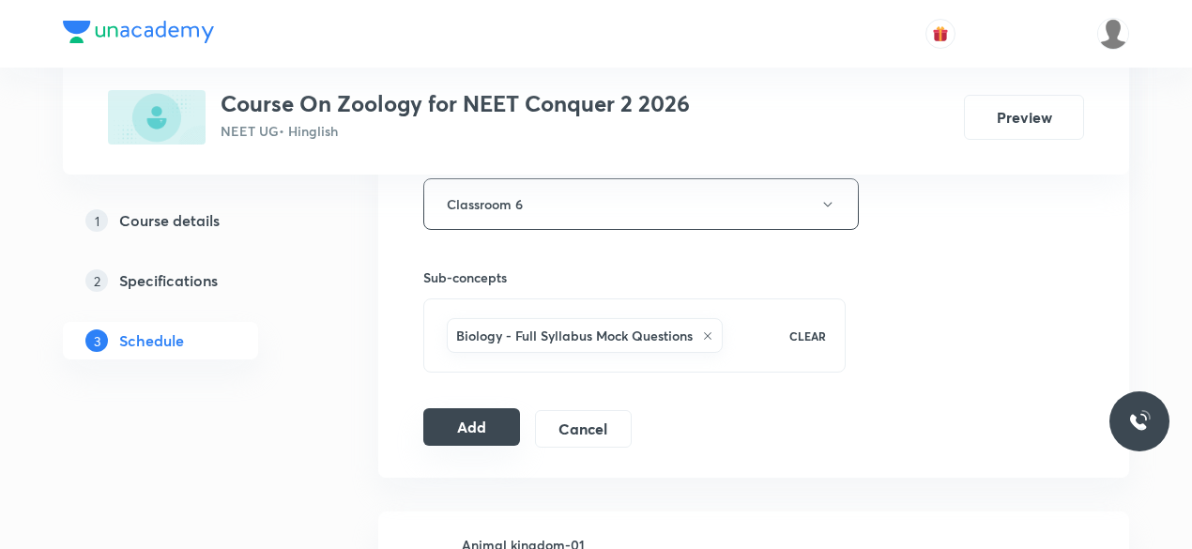
click at [466, 427] on button "Add" at bounding box center [471, 427] width 97 height 38
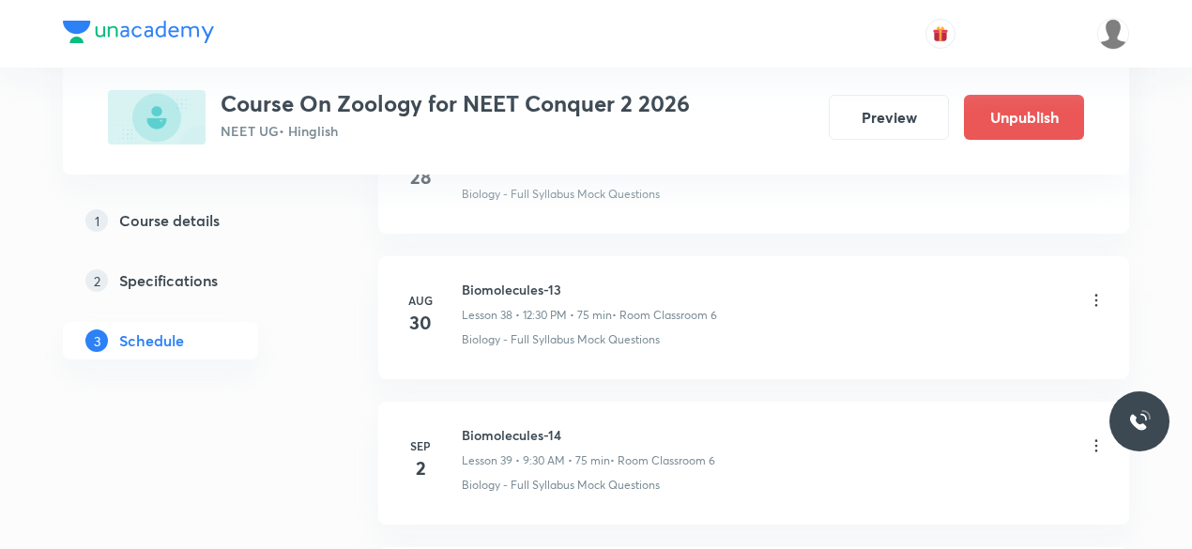
scroll to position [5591, 0]
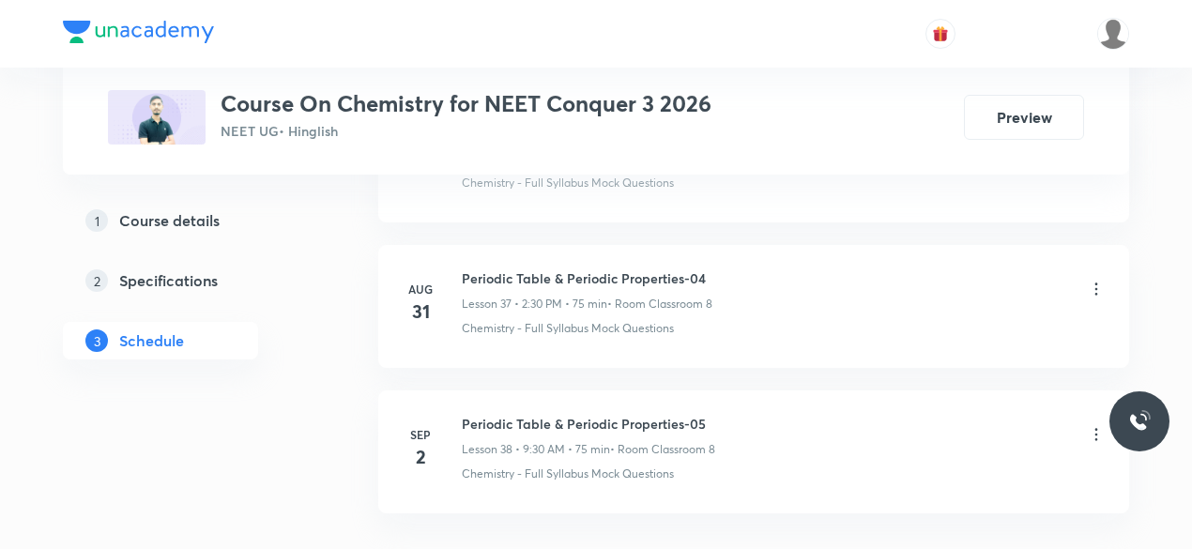
scroll to position [6456, 0]
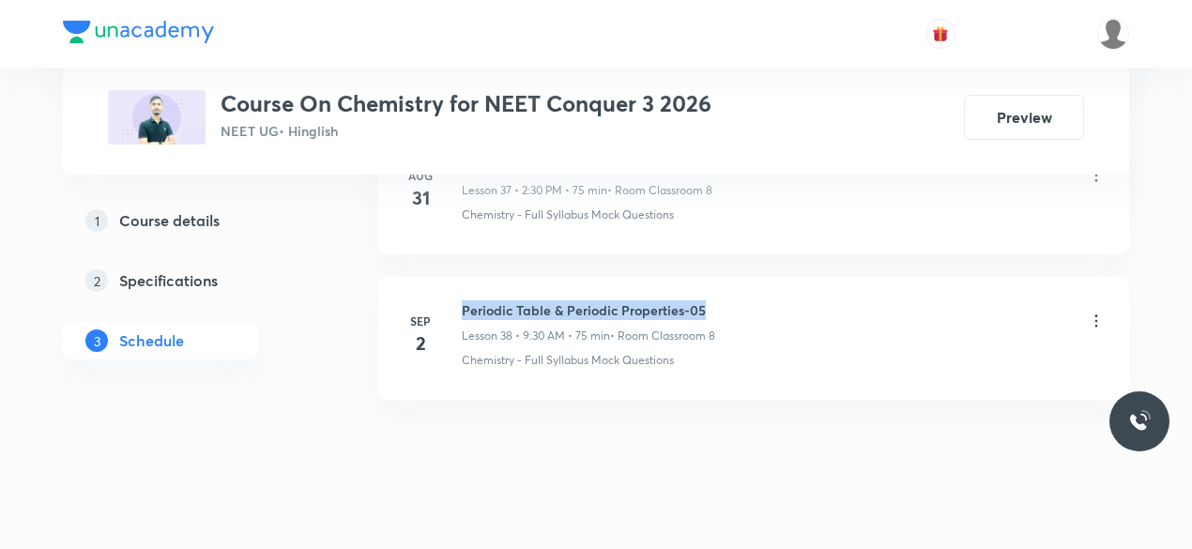
drag, startPoint x: 462, startPoint y: 282, endPoint x: 706, endPoint y: 281, distance: 244.0
click at [706, 300] on h6 "Periodic Table & Periodic Properties-05" at bounding box center [588, 310] width 253 height 20
copy h6 "Periodic Table & Periodic Properties-05"
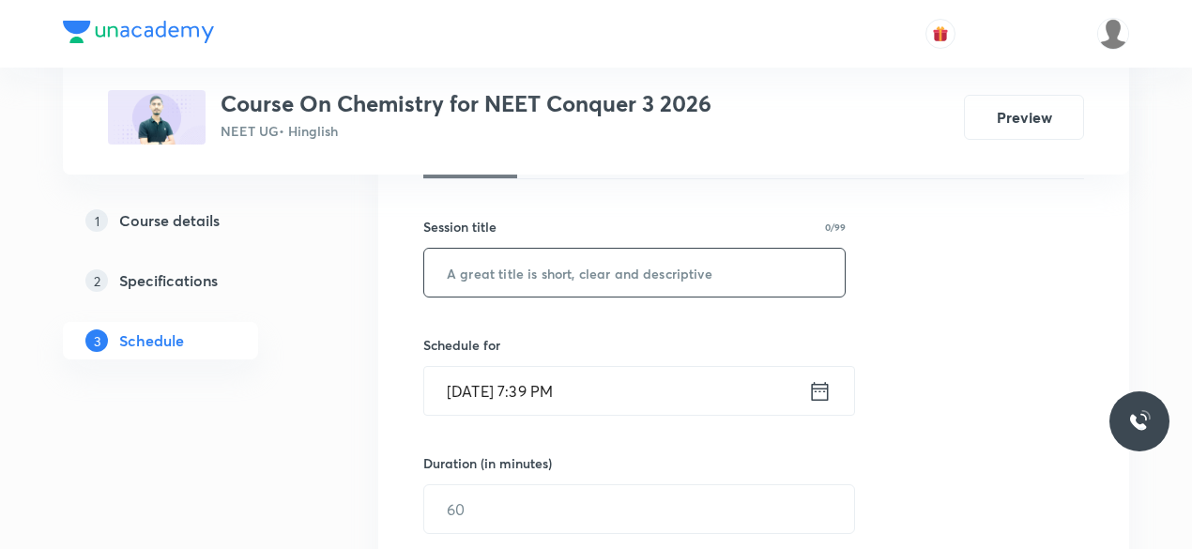
scroll to position [313, 0]
click at [473, 271] on input "text" at bounding box center [634, 275] width 420 height 48
paste input "Periodic Table & Periodic Properties-05"
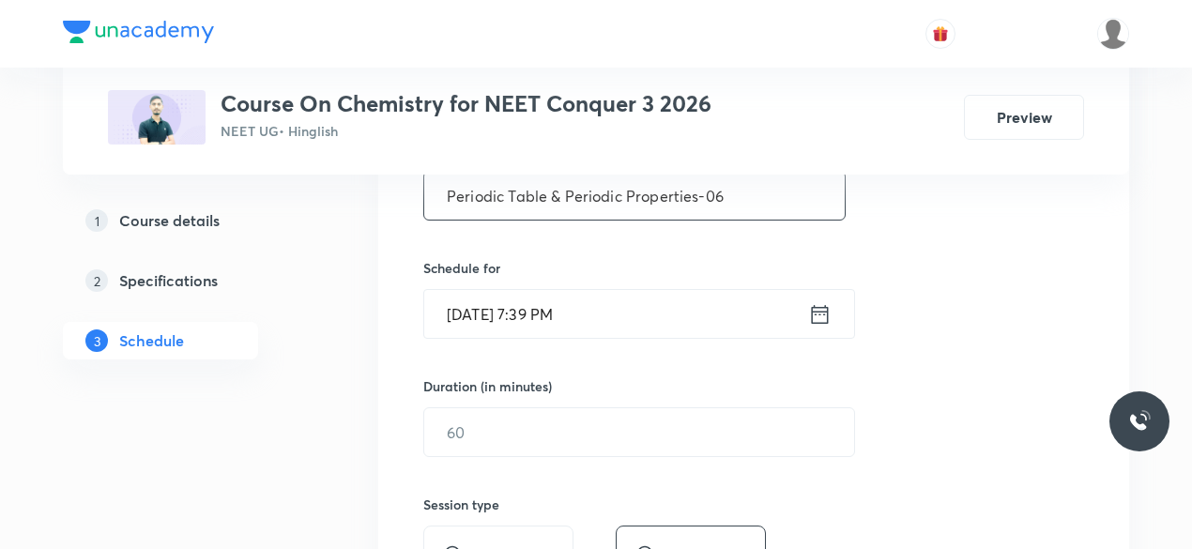
scroll to position [394, 0]
type input "Periodic Table & Periodic Properties-06"
click at [822, 314] on icon at bounding box center [819, 312] width 23 height 26
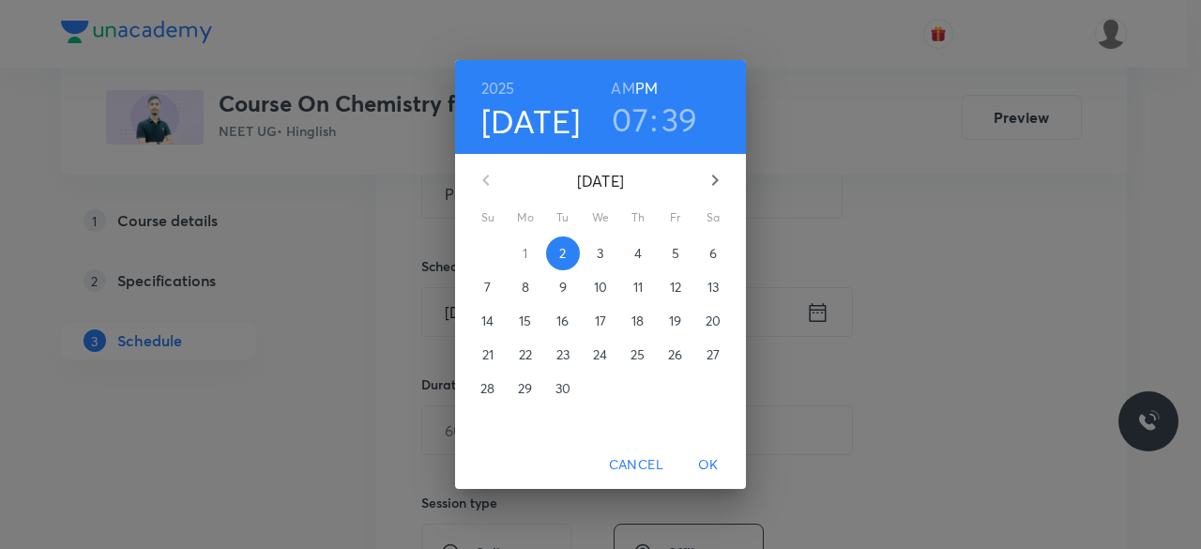
click at [602, 257] on p "3" at bounding box center [600, 253] width 7 height 19
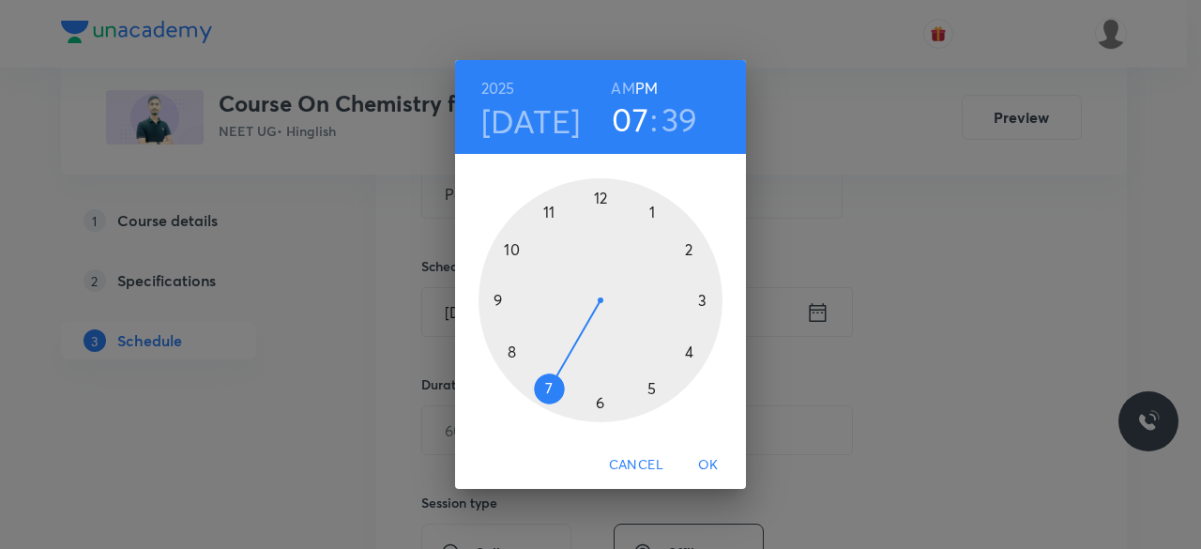
click at [497, 301] on div at bounding box center [601, 300] width 244 height 244
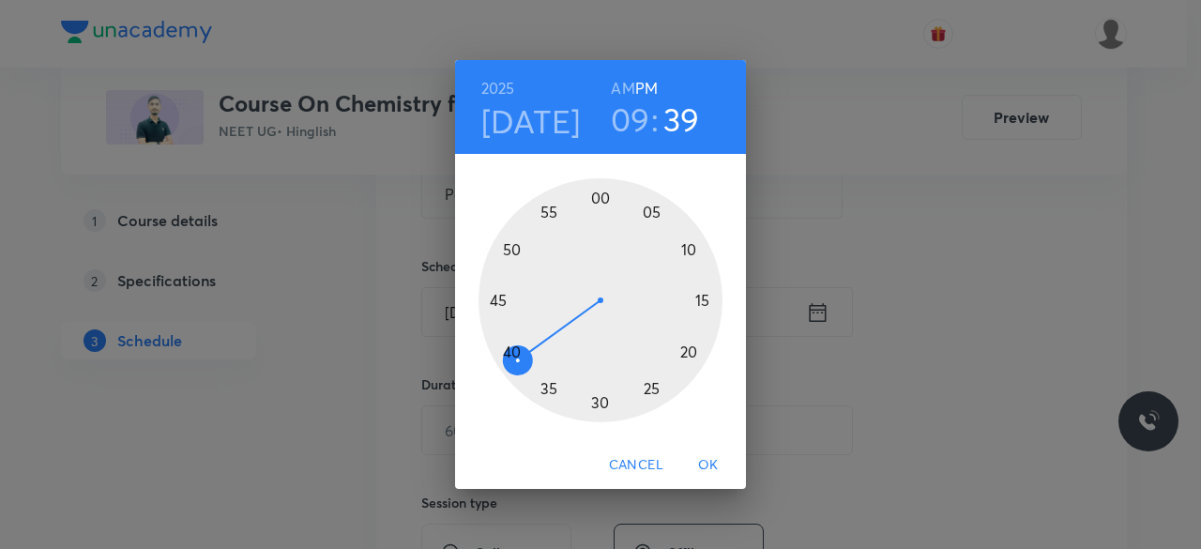
click at [601, 404] on div at bounding box center [601, 300] width 244 height 244
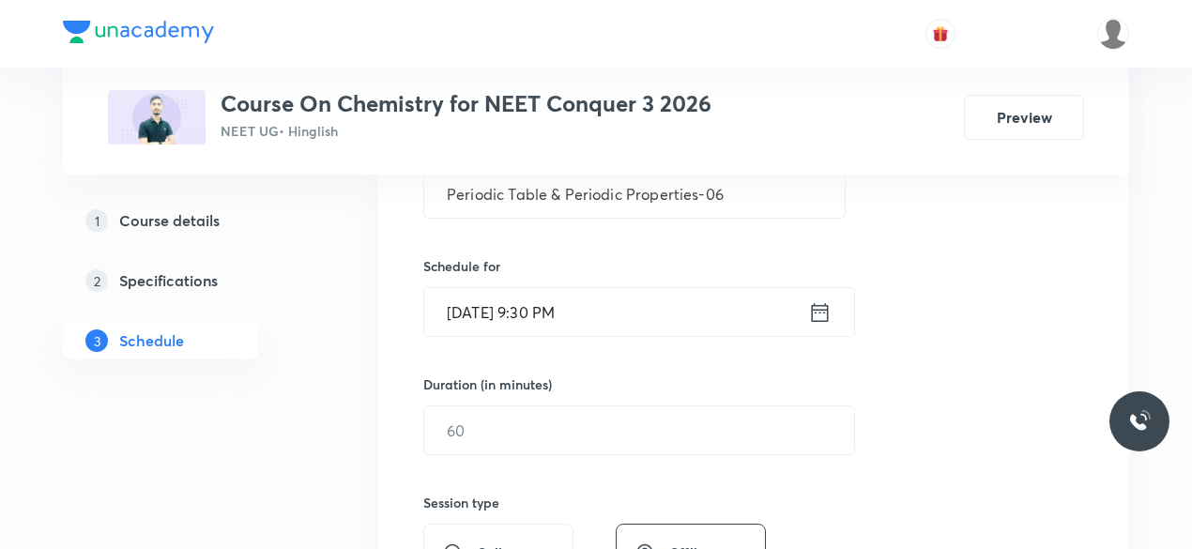
click at [817, 314] on icon at bounding box center [819, 312] width 23 height 26
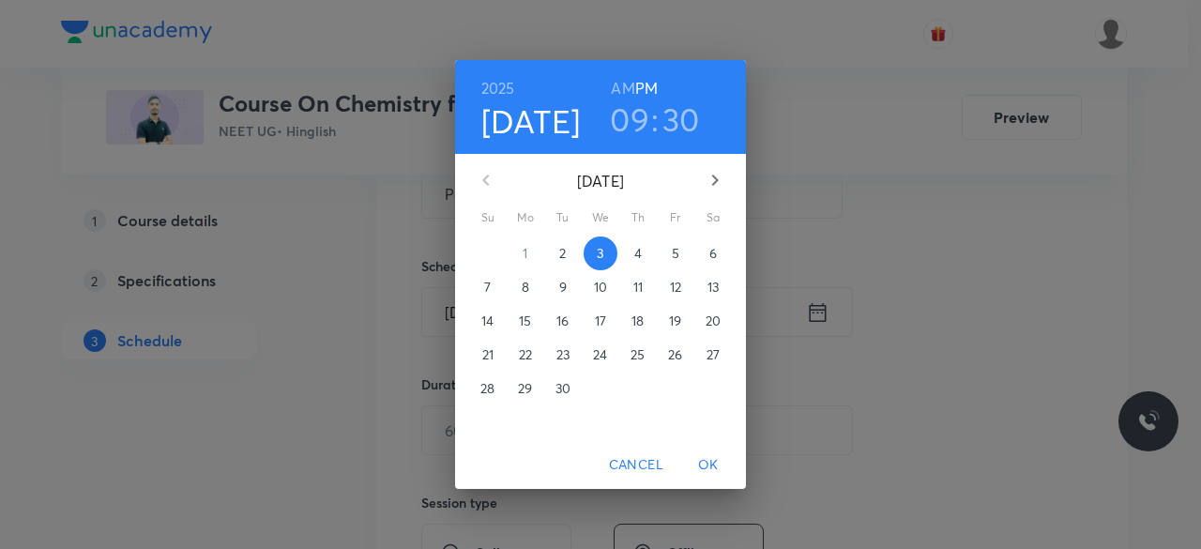
click at [619, 85] on h6 "AM" at bounding box center [622, 88] width 23 height 26
click at [715, 467] on span "OK" at bounding box center [708, 464] width 45 height 23
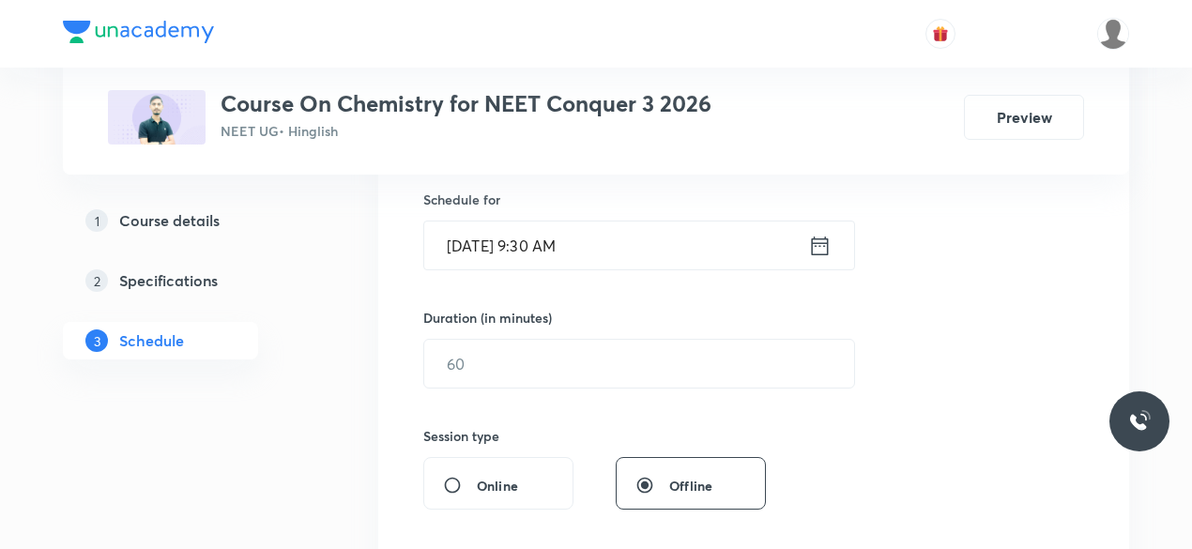
scroll to position [462, 0]
click at [474, 365] on input "text" at bounding box center [639, 363] width 430 height 48
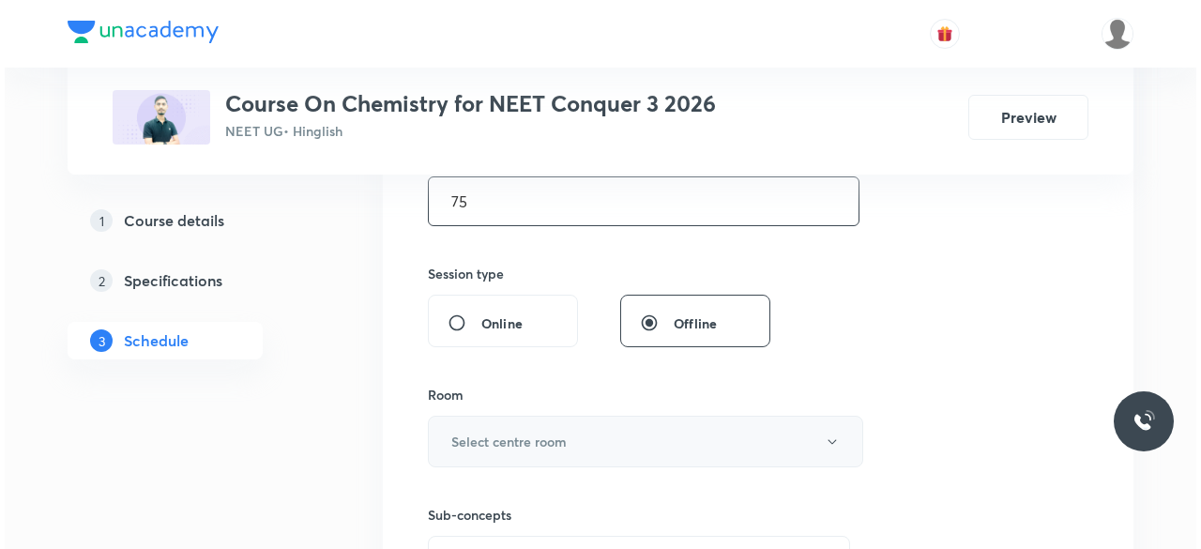
scroll to position [631, 0]
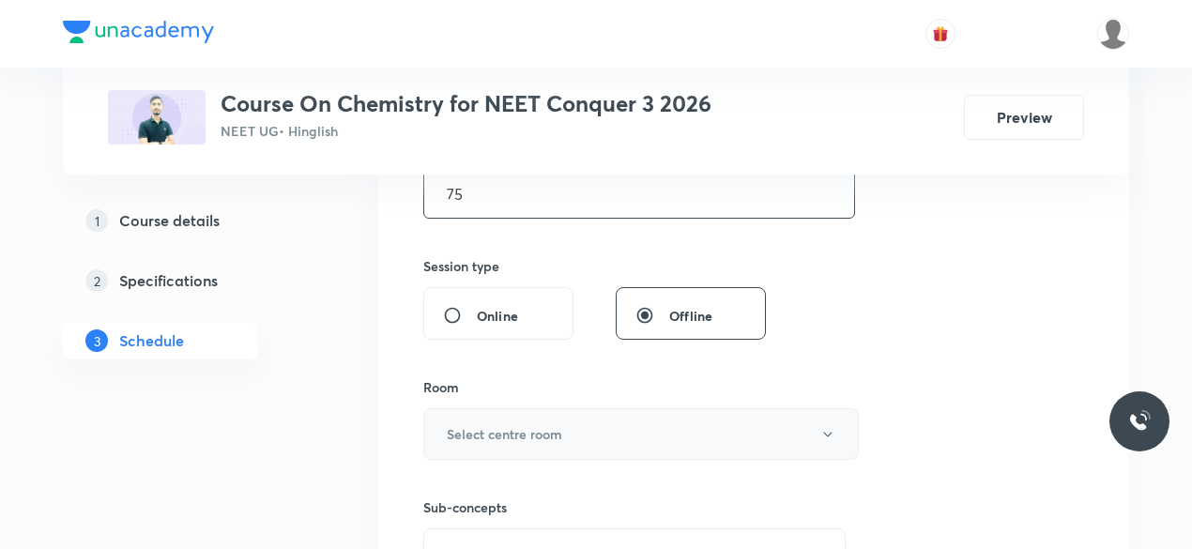
type input "75"
click at [563, 425] on button "Select centre room" at bounding box center [640, 434] width 435 height 52
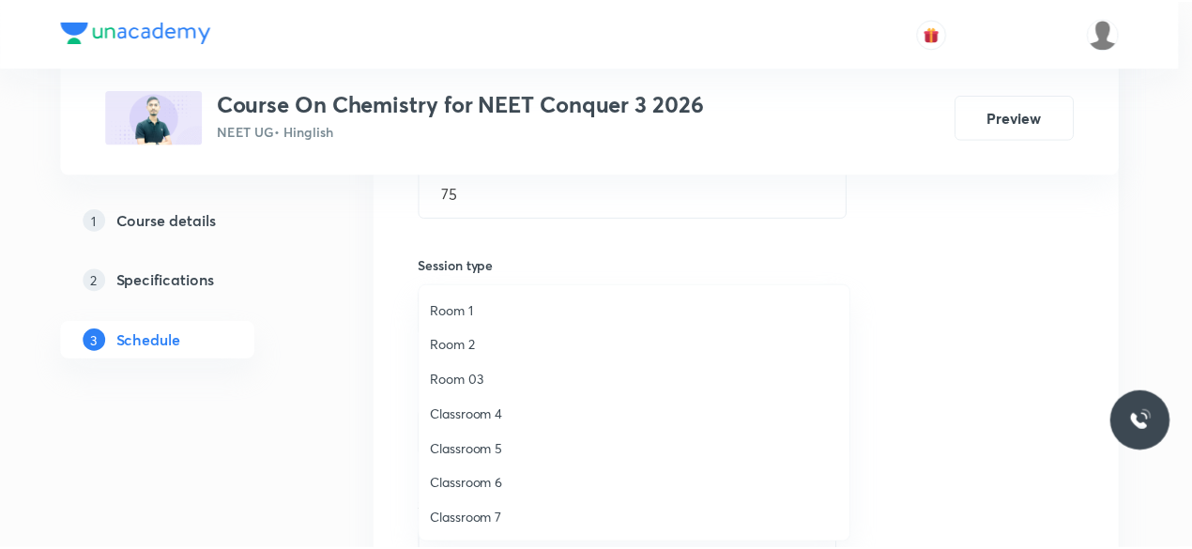
scroll to position [35, 0]
click at [503, 483] on span "Classroom 7" at bounding box center [639, 484] width 411 height 20
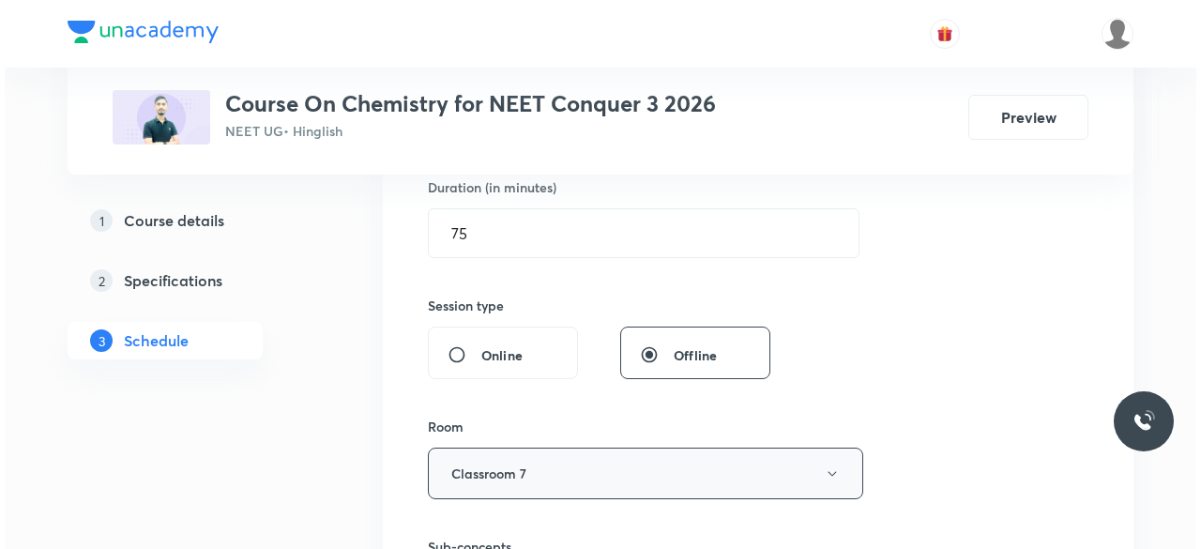
scroll to position [589, 0]
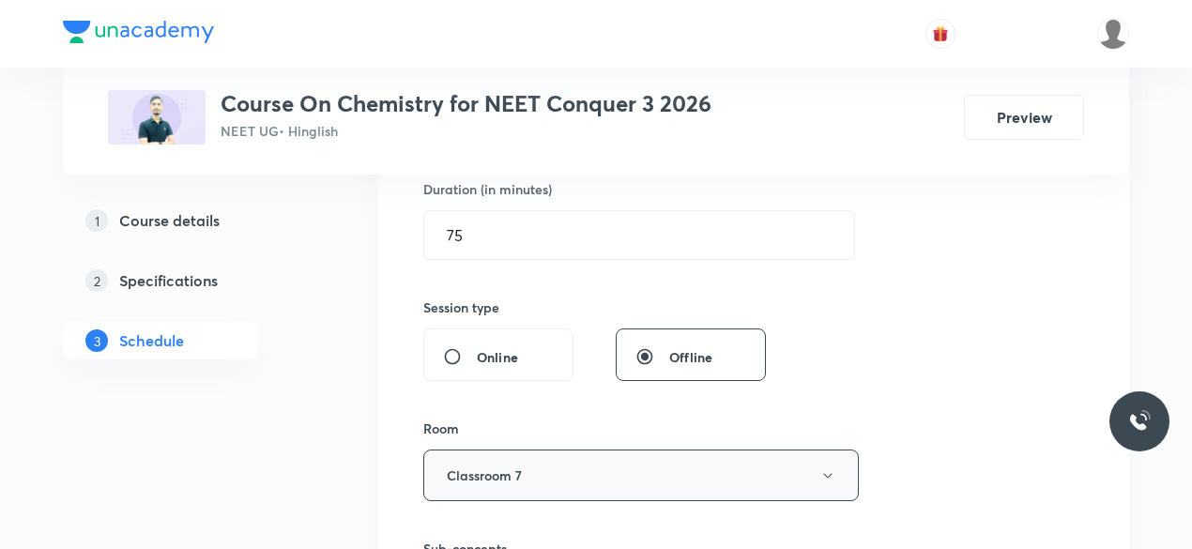
click at [658, 470] on button "Classroom 7" at bounding box center [640, 476] width 435 height 52
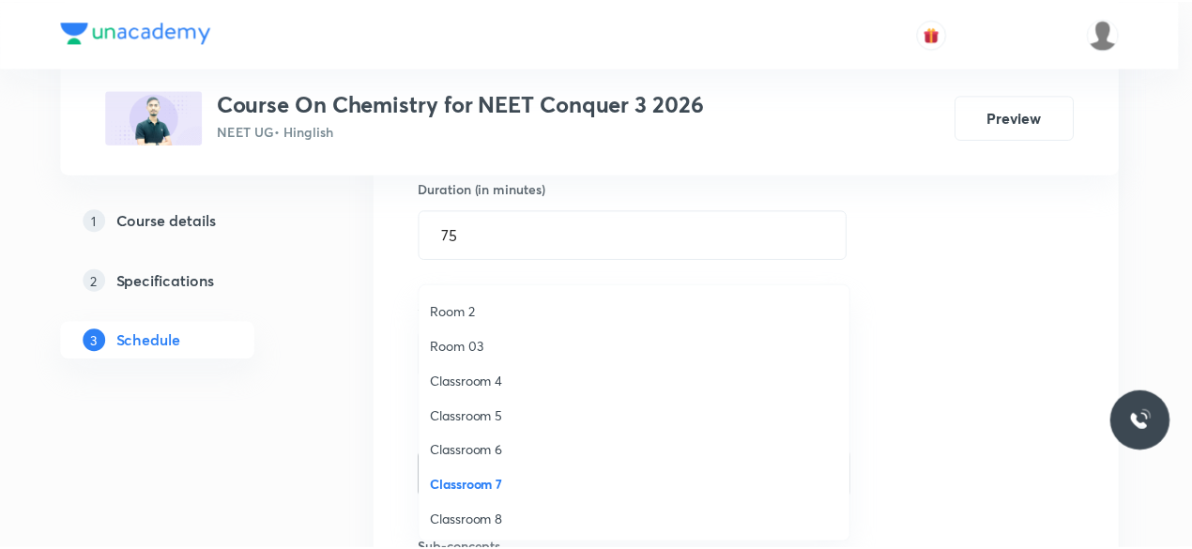
scroll to position [35, 0]
click at [494, 521] on span "Classroom 8" at bounding box center [639, 519] width 411 height 20
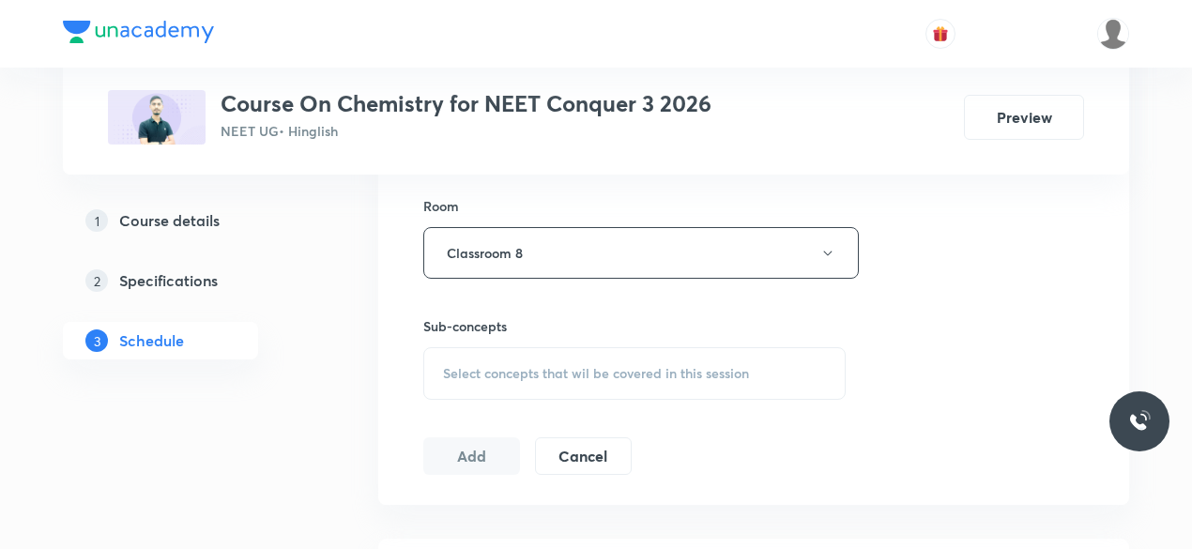
scroll to position [813, 0]
click at [445, 374] on span "Select concepts that wil be covered in this session" at bounding box center [596, 372] width 306 height 15
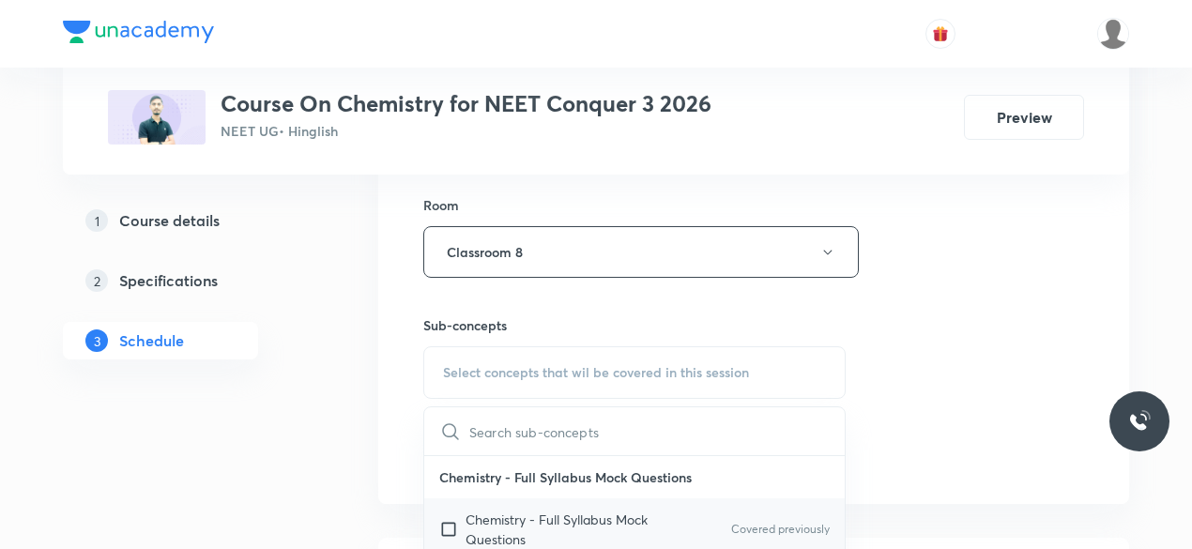
click at [446, 527] on input "checkbox" at bounding box center [452, 529] width 26 height 39
checkbox input "true"
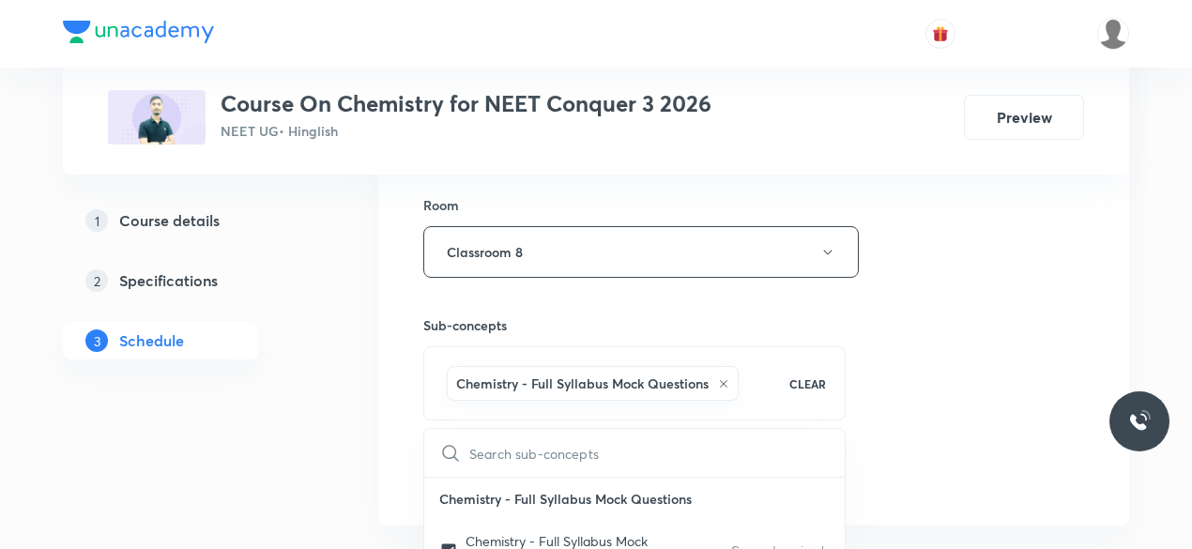
click at [396, 421] on div "Session 39 Live class Session title 39/99 Periodic Table & Periodic Properties-…" at bounding box center [753, 44] width 751 height 963
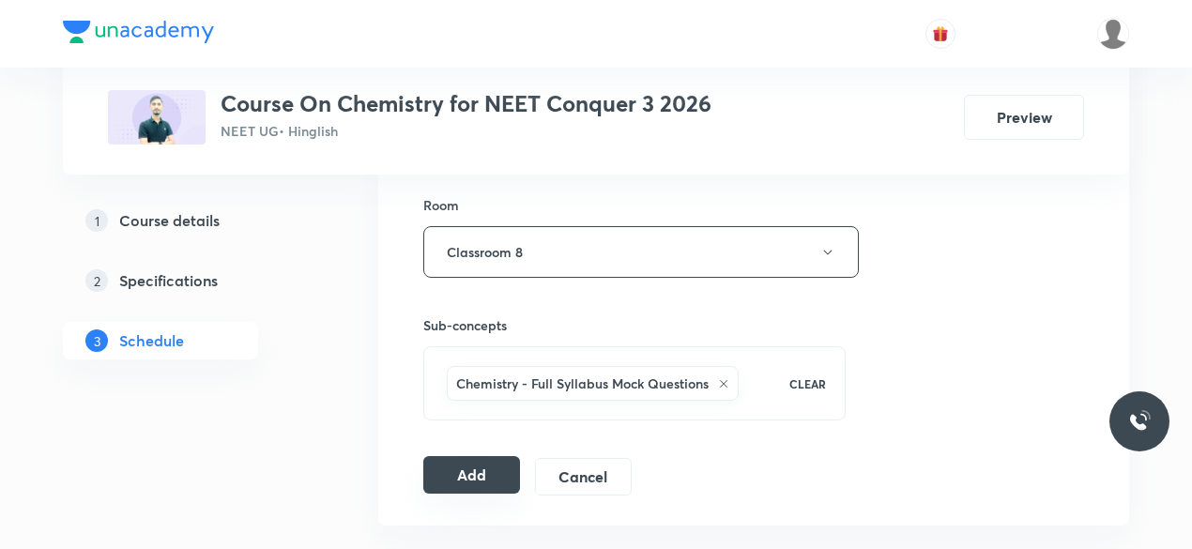
click at [466, 466] on button "Add" at bounding box center [471, 475] width 97 height 38
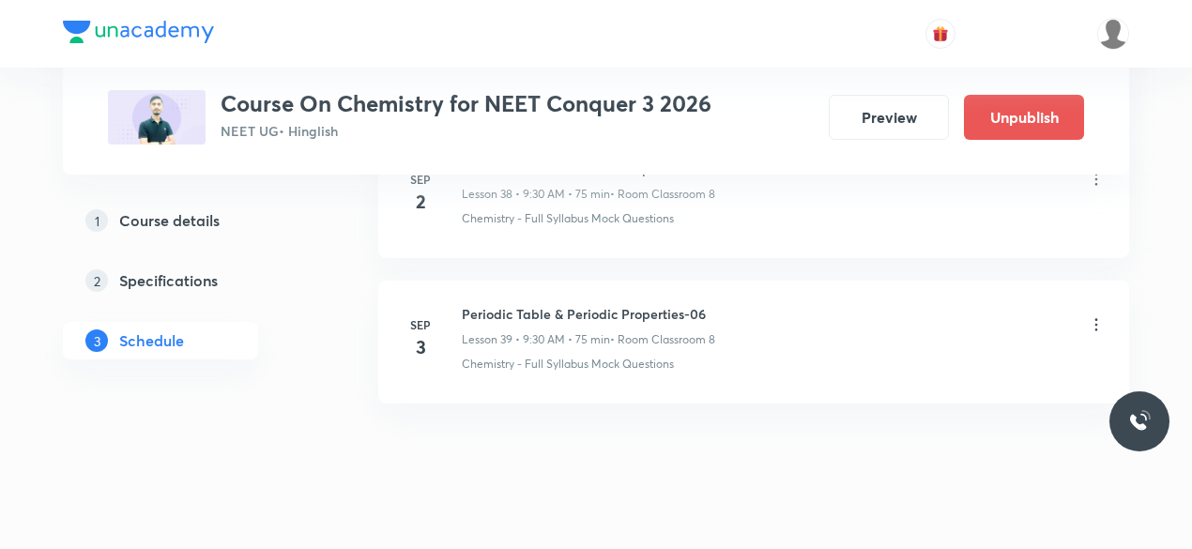
scroll to position [5742, 0]
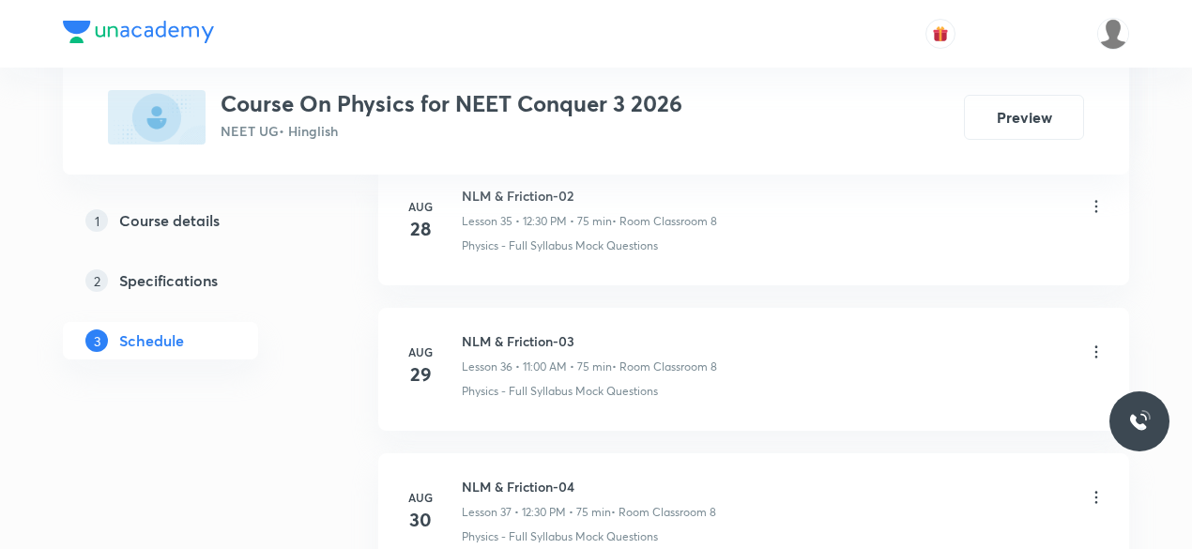
scroll to position [6891, 0]
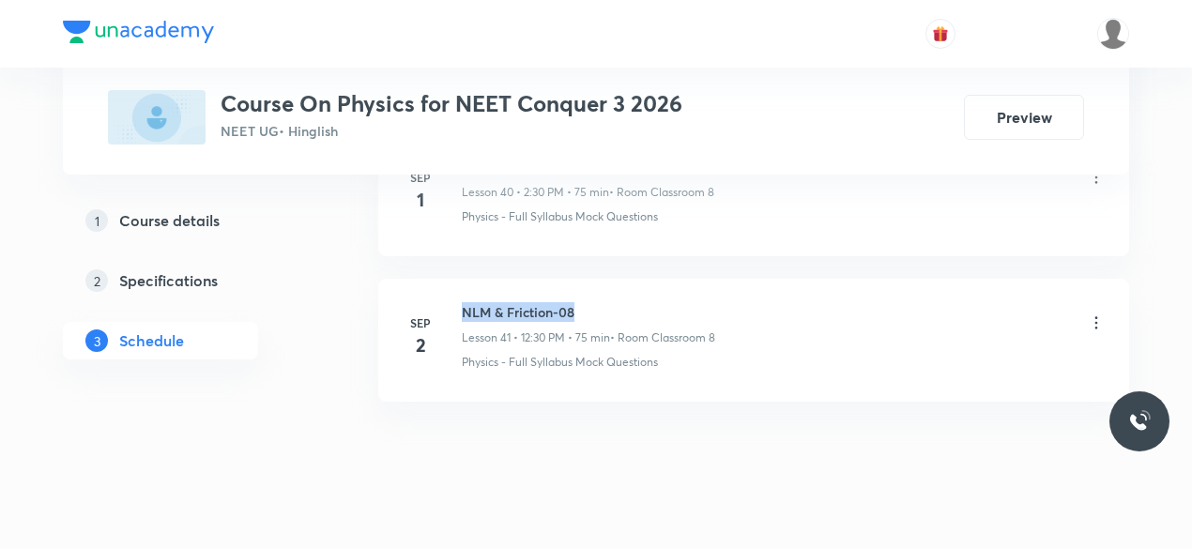
drag, startPoint x: 464, startPoint y: 282, endPoint x: 586, endPoint y: 279, distance: 122.1
click at [586, 302] on h6 "NLM & Friction-08" at bounding box center [588, 312] width 253 height 20
copy h6 "NLM & Friction-08"
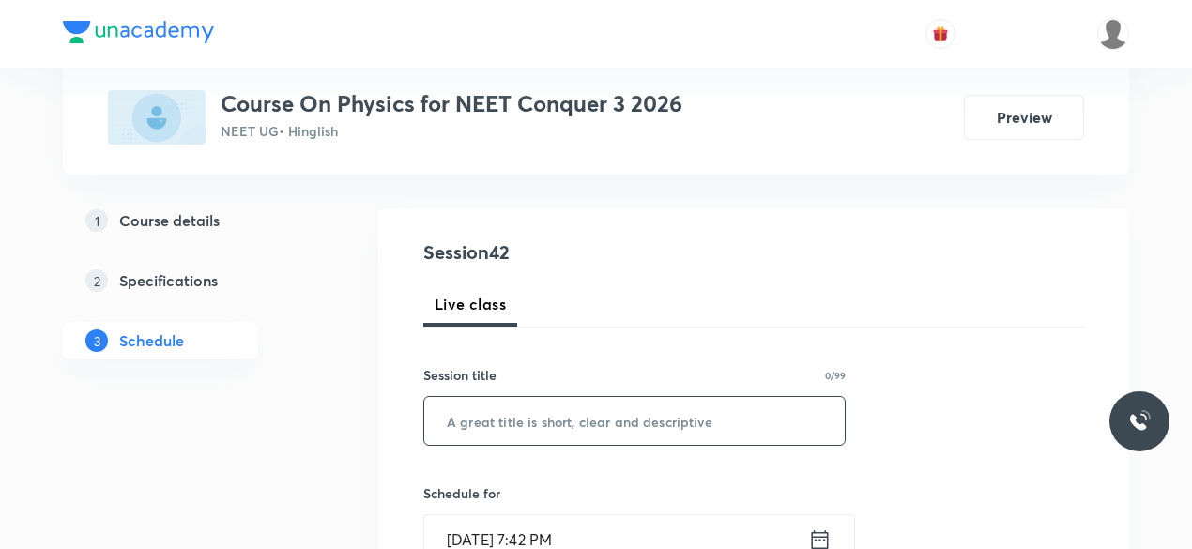
scroll to position [244, 0]
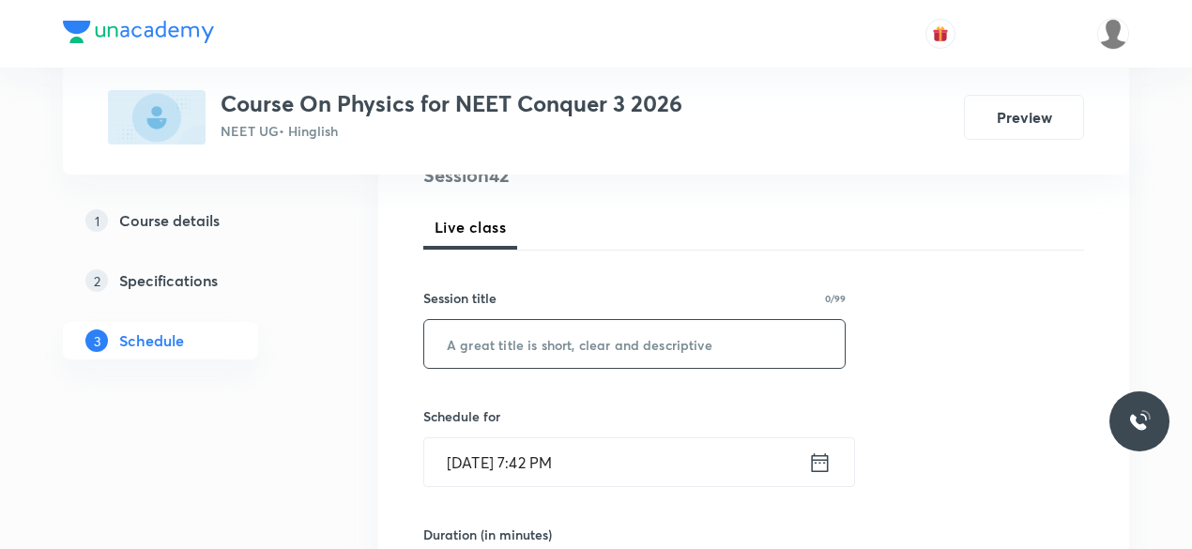
click at [497, 341] on input "text" at bounding box center [634, 344] width 420 height 48
paste input "NLM & Friction-08"
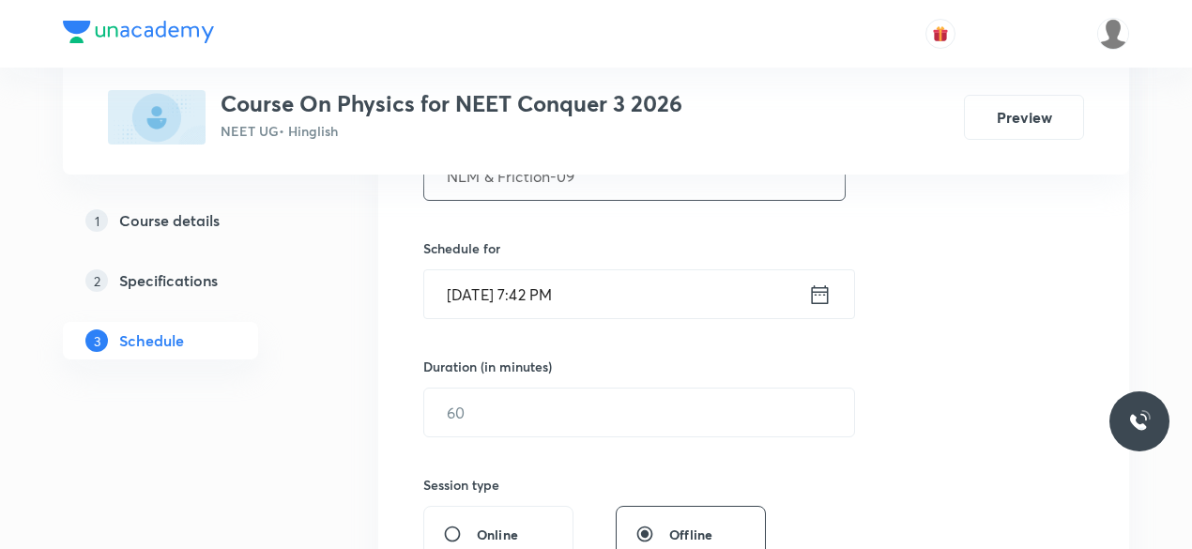
scroll to position [413, 0]
type input "NLM & Friction-09"
click at [813, 295] on icon at bounding box center [820, 292] width 17 height 19
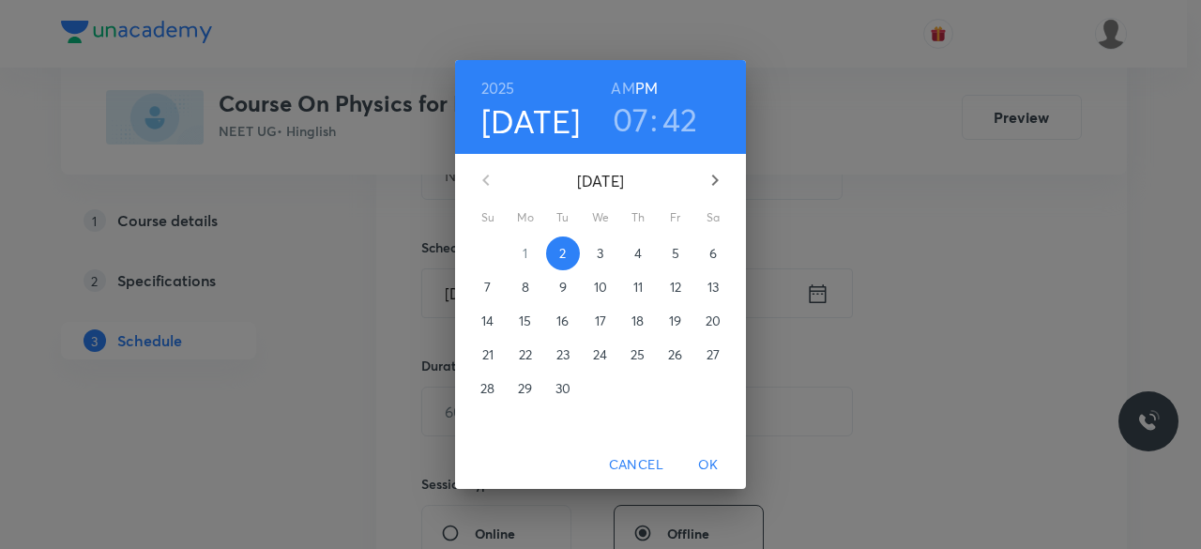
click at [605, 257] on span "3" at bounding box center [601, 253] width 34 height 19
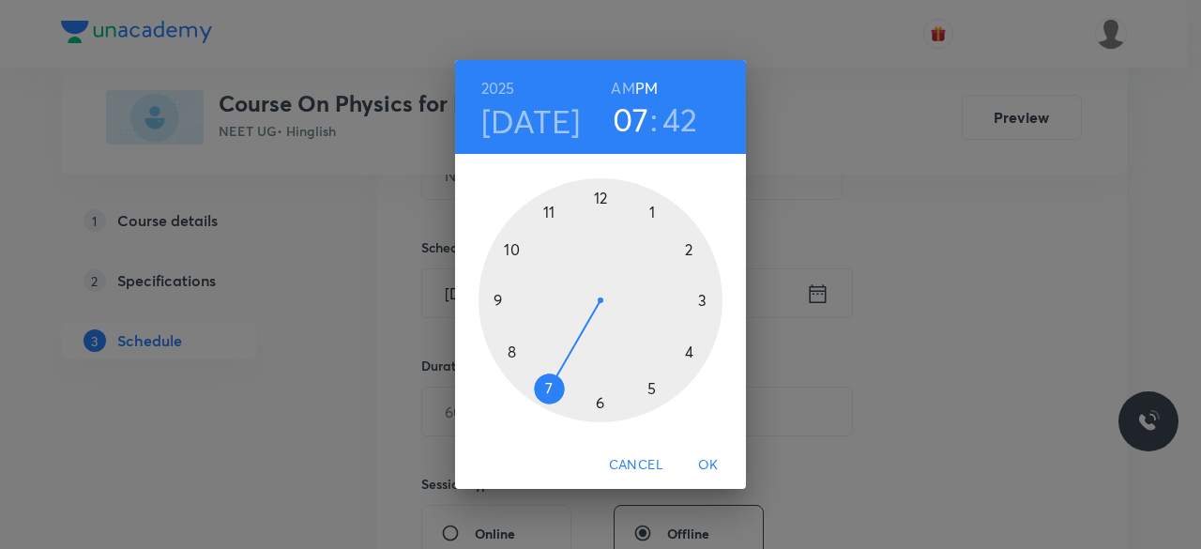
click at [548, 211] on div at bounding box center [601, 300] width 244 height 244
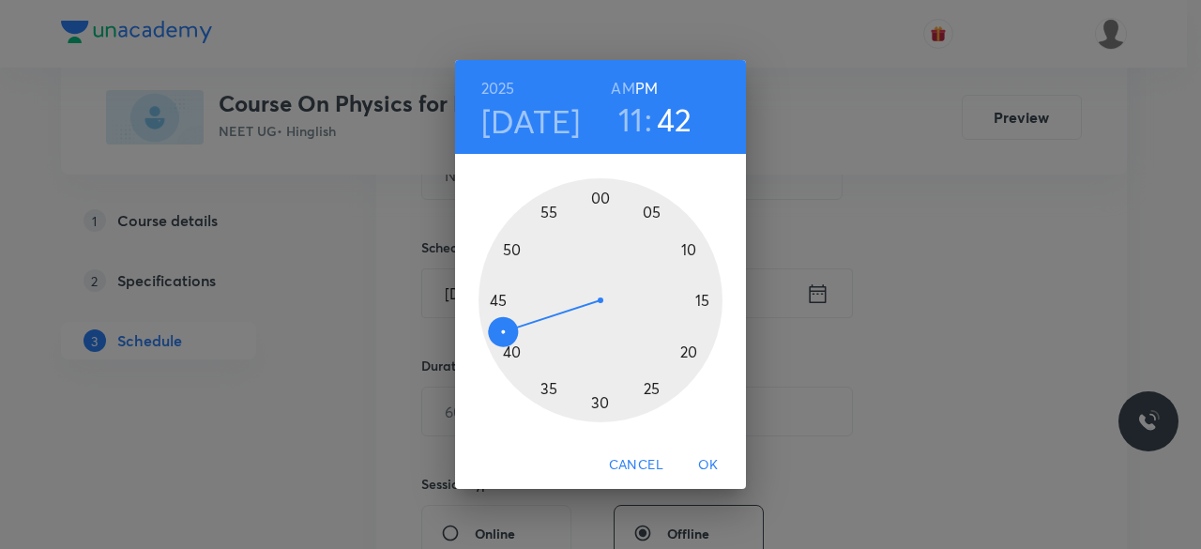
click at [601, 198] on div at bounding box center [601, 300] width 244 height 244
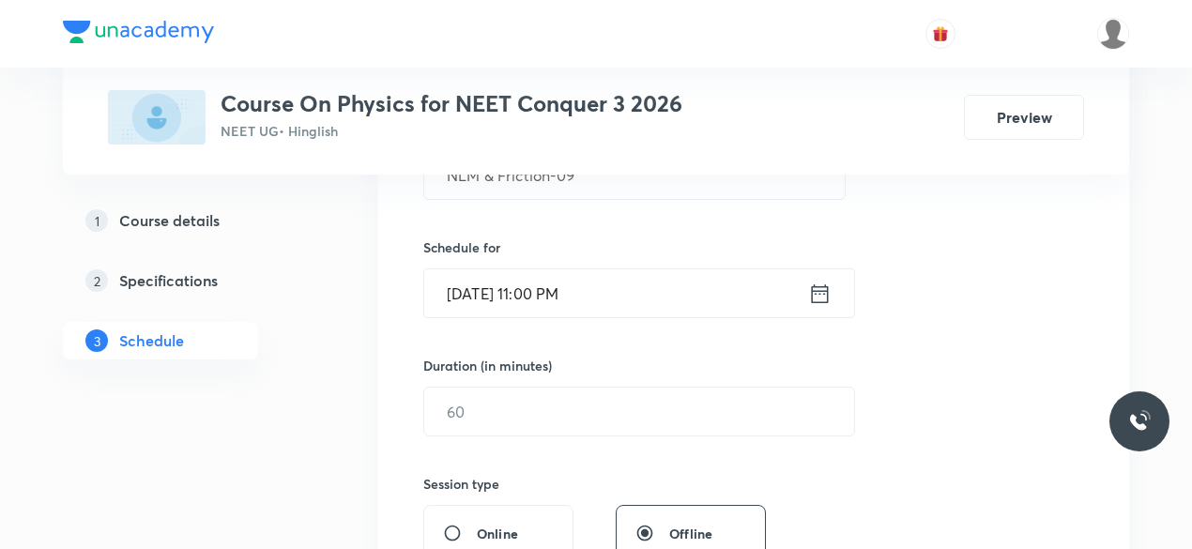
click at [818, 295] on icon at bounding box center [819, 294] width 23 height 26
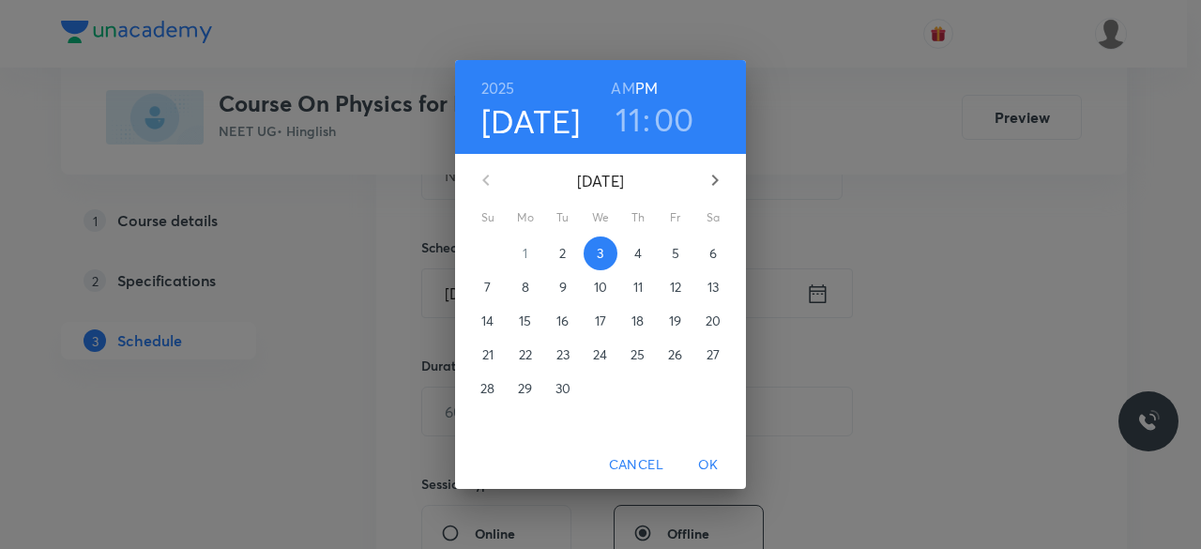
click at [622, 82] on h6 "AM" at bounding box center [622, 88] width 23 height 26
click at [710, 466] on span "OK" at bounding box center [708, 464] width 45 height 23
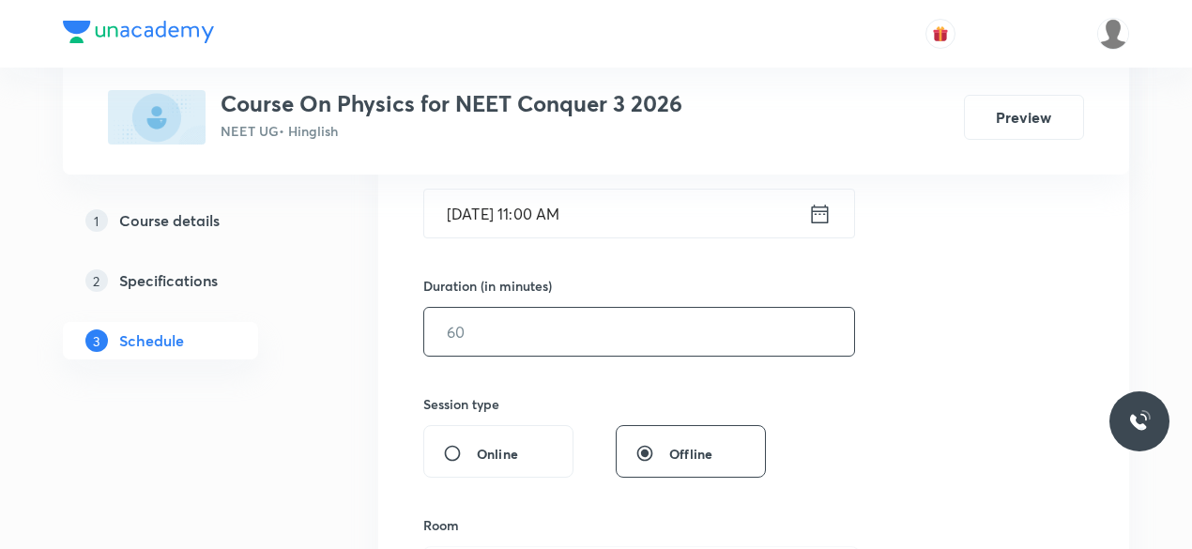
scroll to position [504, 0]
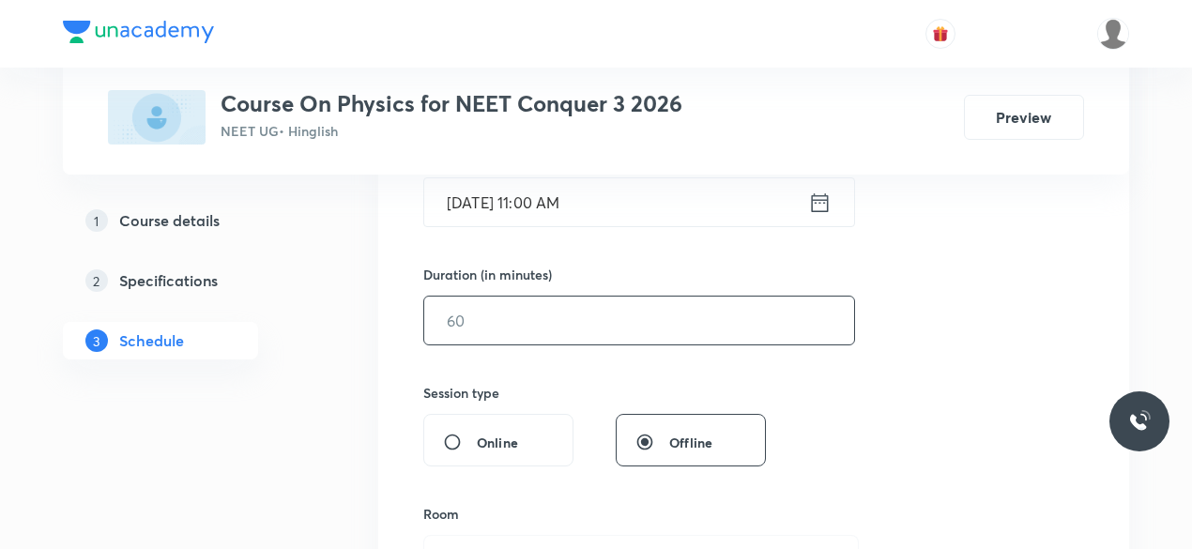
click at [489, 321] on input "text" at bounding box center [639, 321] width 430 height 48
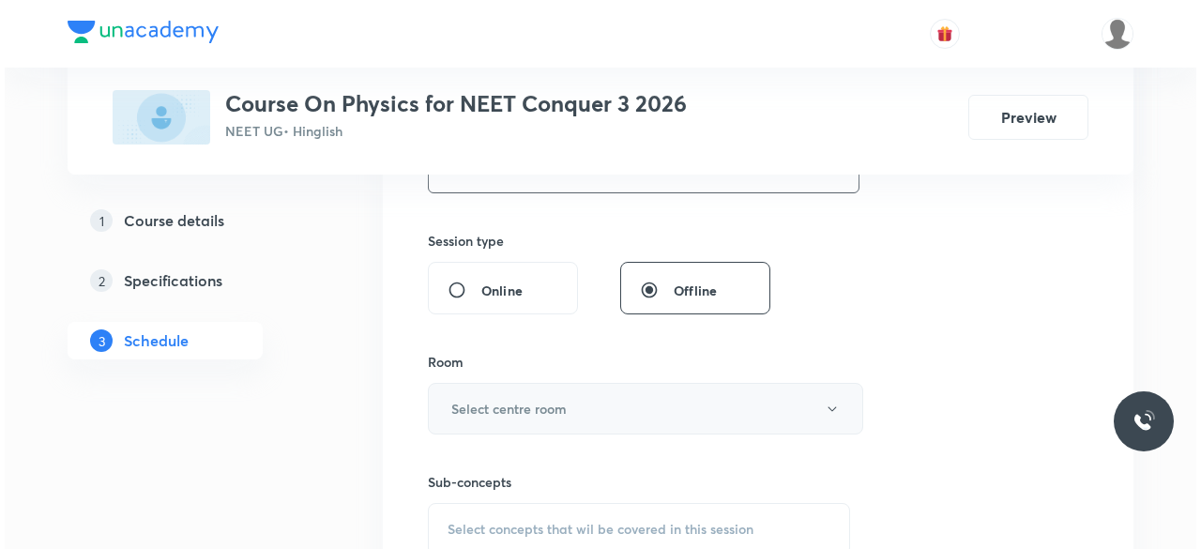
scroll to position [694, 0]
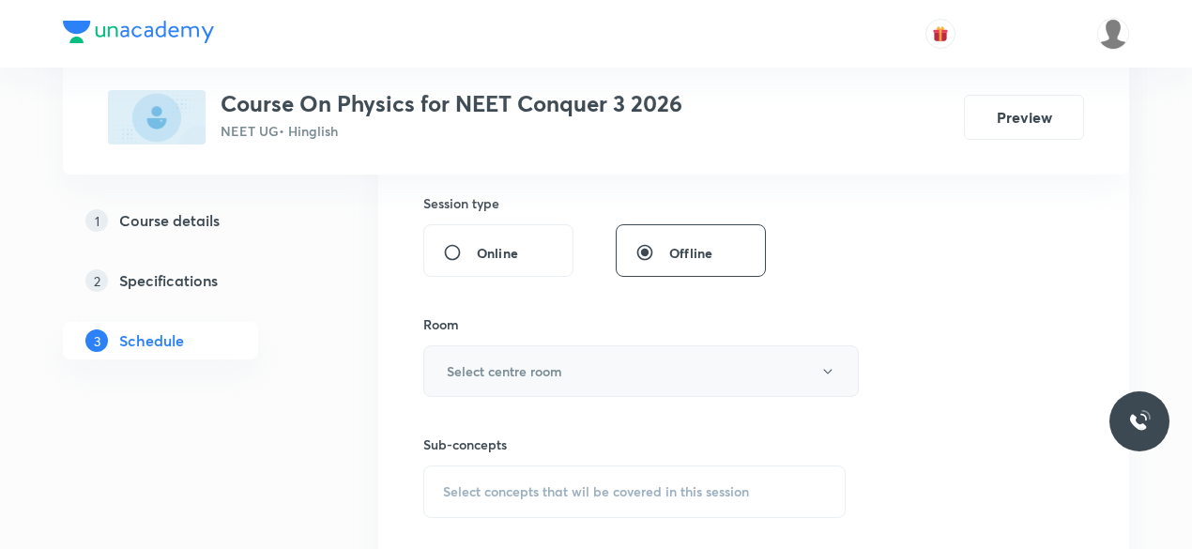
type input "75"
click at [472, 362] on h6 "Select centre room" at bounding box center [504, 371] width 115 height 20
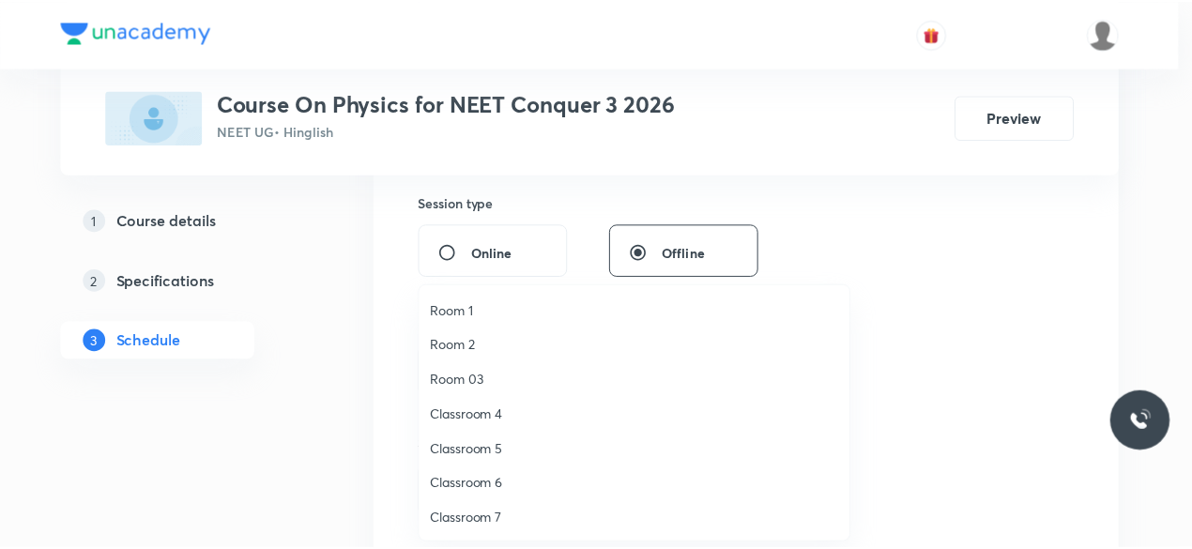
scroll to position [35, 0]
click at [501, 515] on span "Classroom 8" at bounding box center [639, 519] width 411 height 20
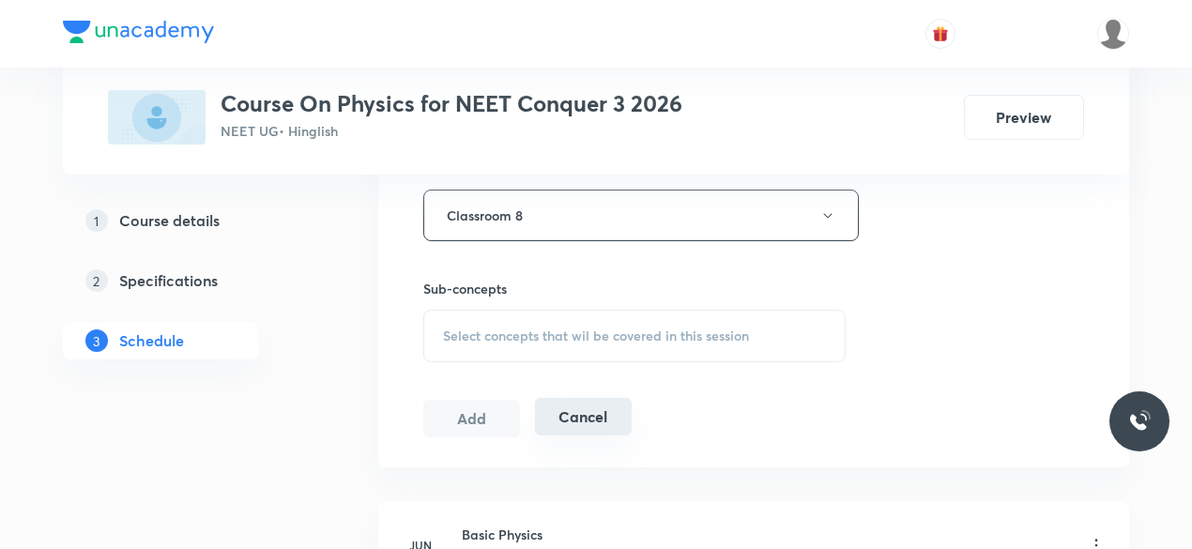
scroll to position [852, 0]
click at [447, 329] on span "Select concepts that wil be covered in this session" at bounding box center [596, 333] width 306 height 15
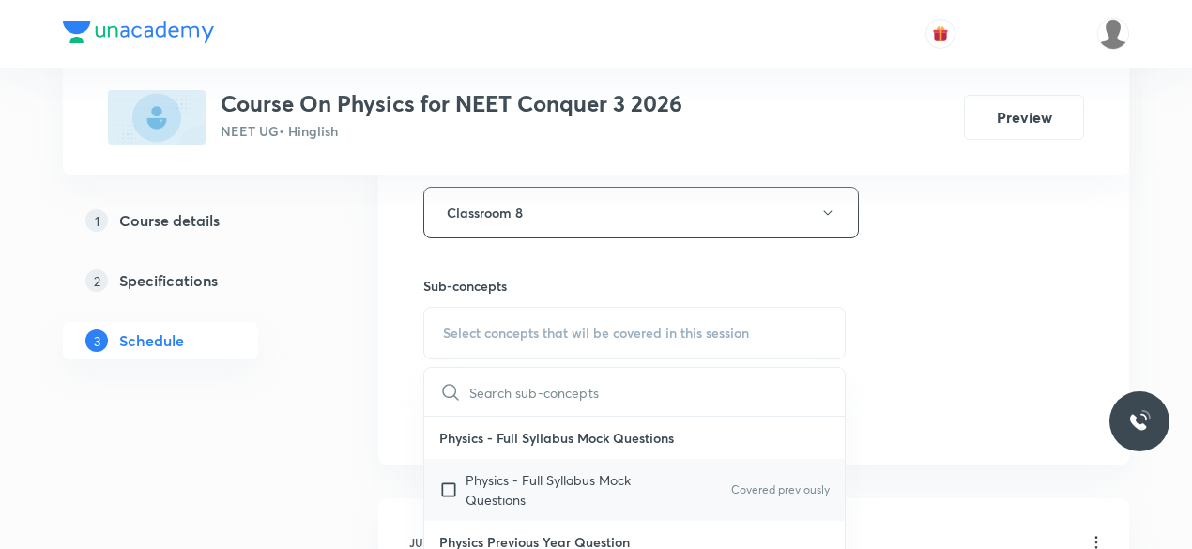
click at [449, 481] on input "checkbox" at bounding box center [452, 489] width 26 height 39
checkbox input "true"
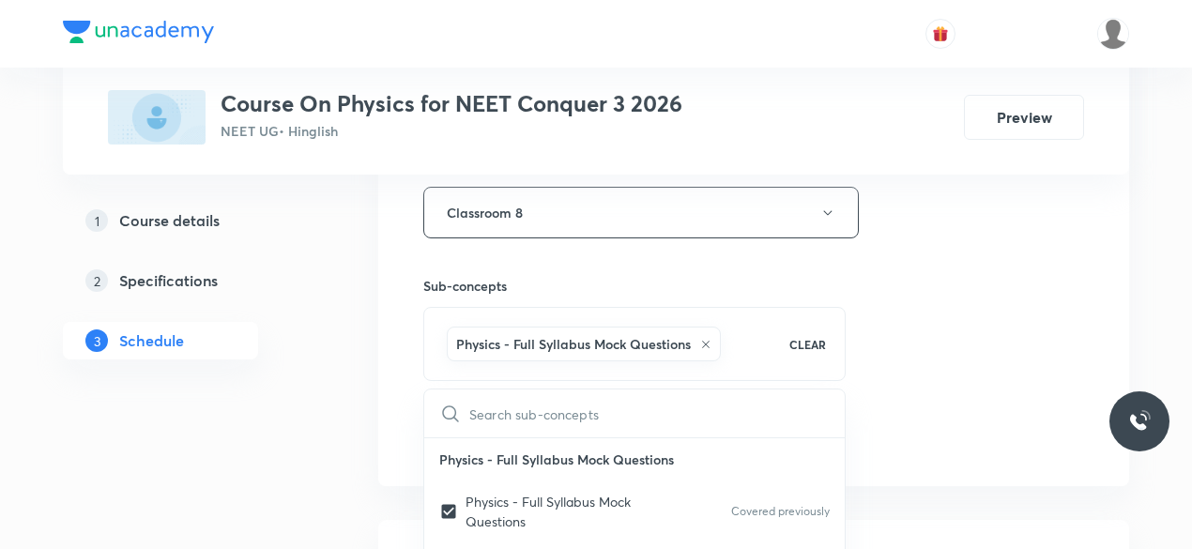
click at [405, 397] on div "Session 42 Live class Session title 17/99 NLM & Friction-09 ​ Schedule for Sep …" at bounding box center [753, 4] width 751 height 963
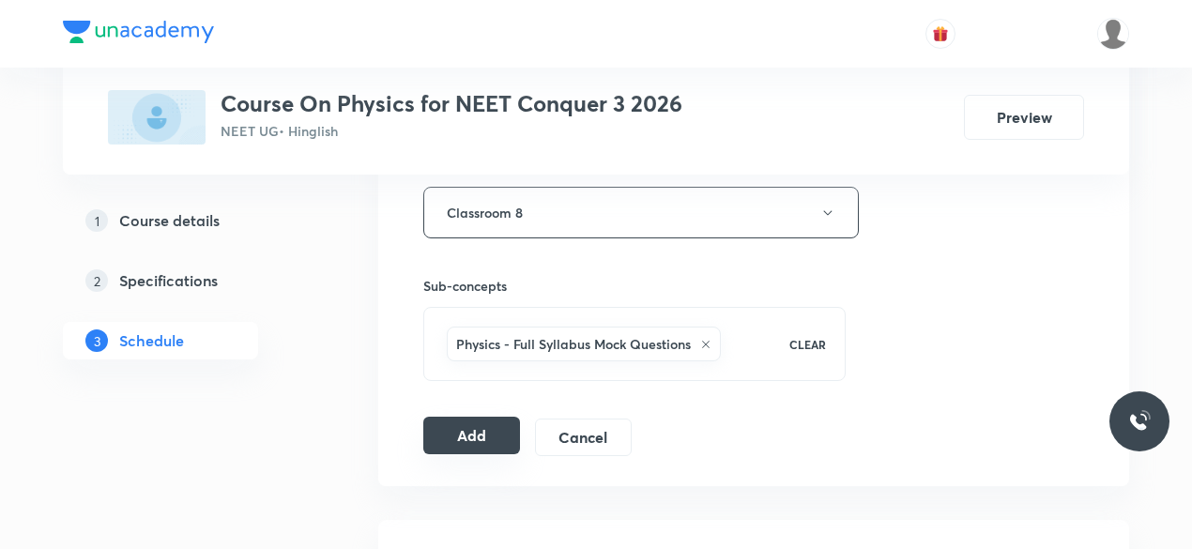
click at [462, 431] on button "Add" at bounding box center [471, 436] width 97 height 38
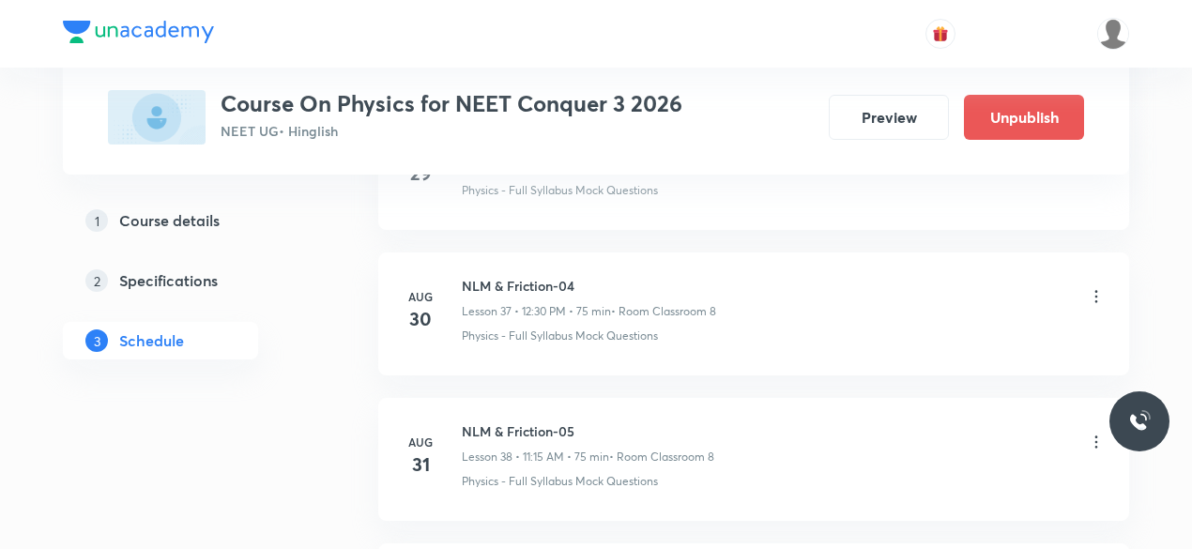
scroll to position [6175, 0]
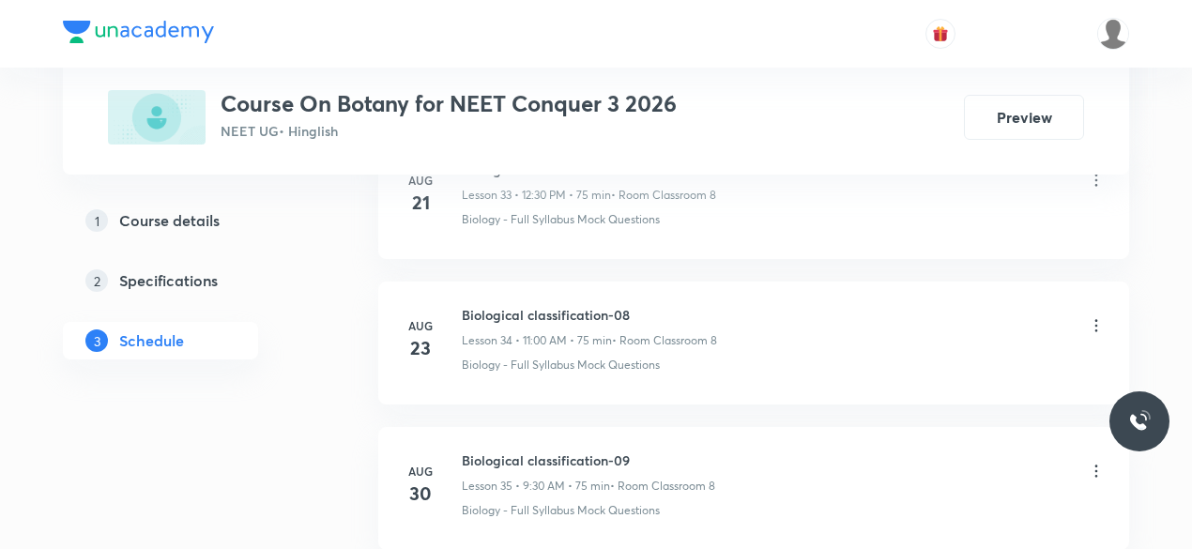
scroll to position [6166, 0]
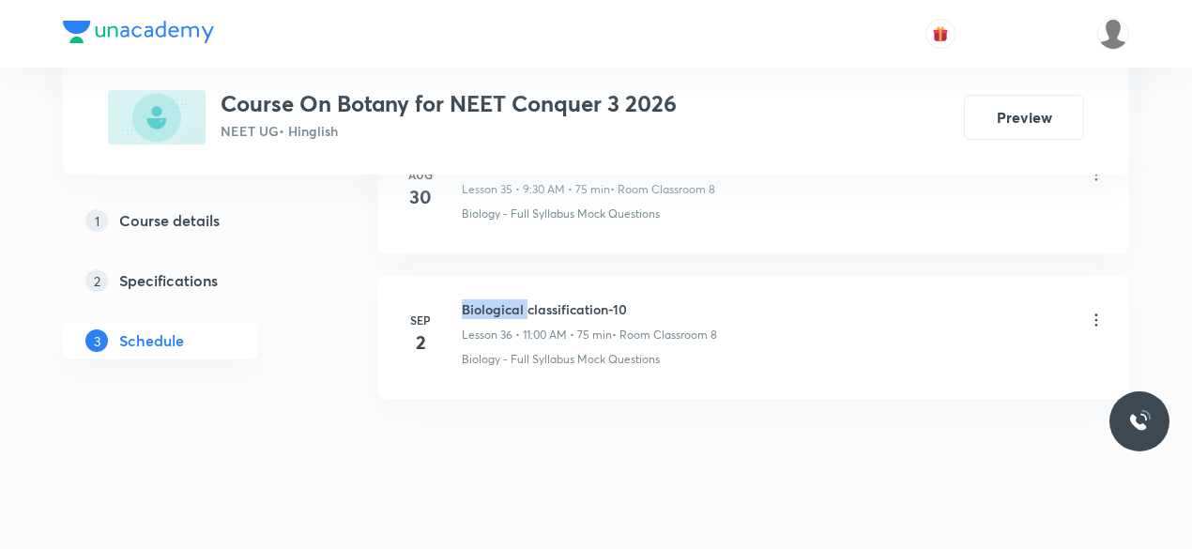
drag, startPoint x: 462, startPoint y: 283, endPoint x: 570, endPoint y: 285, distance: 107.9
drag, startPoint x: 570, startPoint y: 285, endPoint x: 620, endPoint y: 283, distance: 50.7
click at [620, 299] on h6 "Biological classification-10" at bounding box center [589, 309] width 255 height 20
drag, startPoint x: 462, startPoint y: 284, endPoint x: 623, endPoint y: 280, distance: 161.5
click at [623, 299] on h6 "Biological classification-10" at bounding box center [589, 309] width 255 height 20
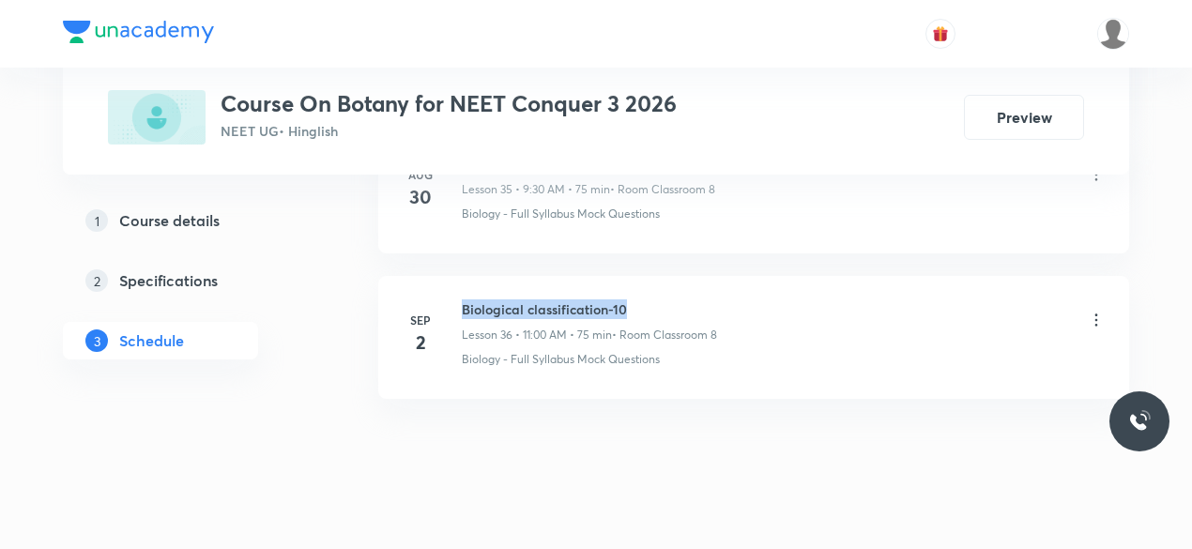
copy h6 "Biological classification-10"
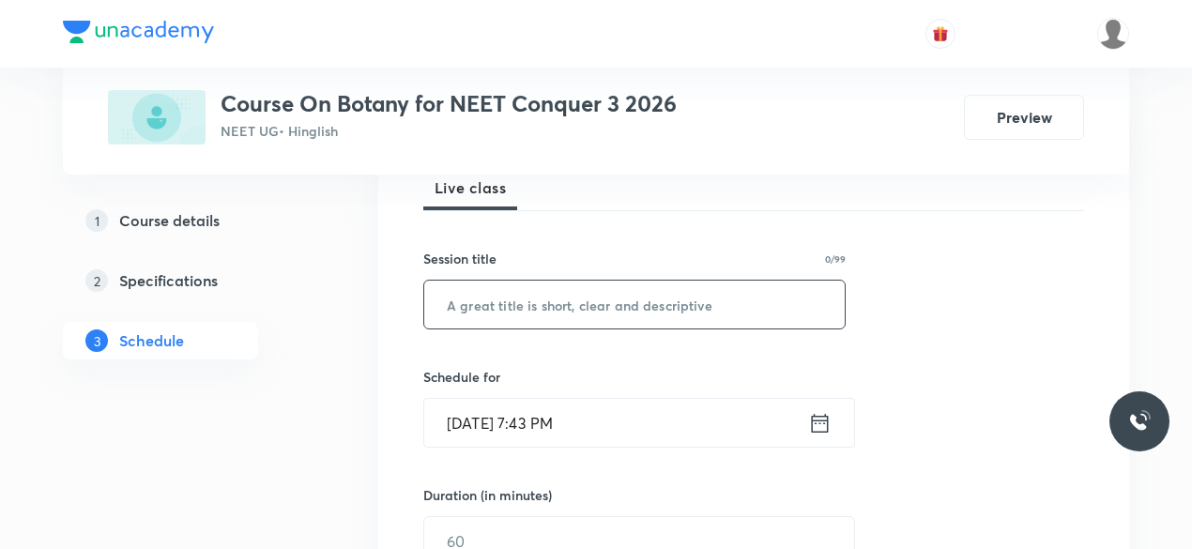
scroll to position [285, 0]
click at [523, 303] on input "text" at bounding box center [634, 303] width 420 height 48
paste input "Biological classification-10"
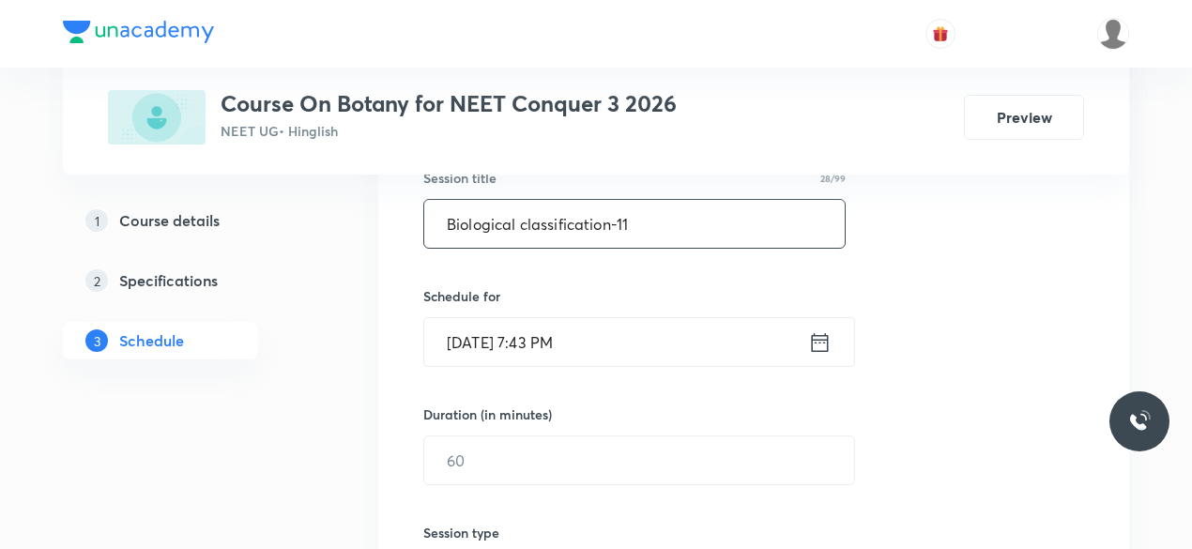
scroll to position [390, 0]
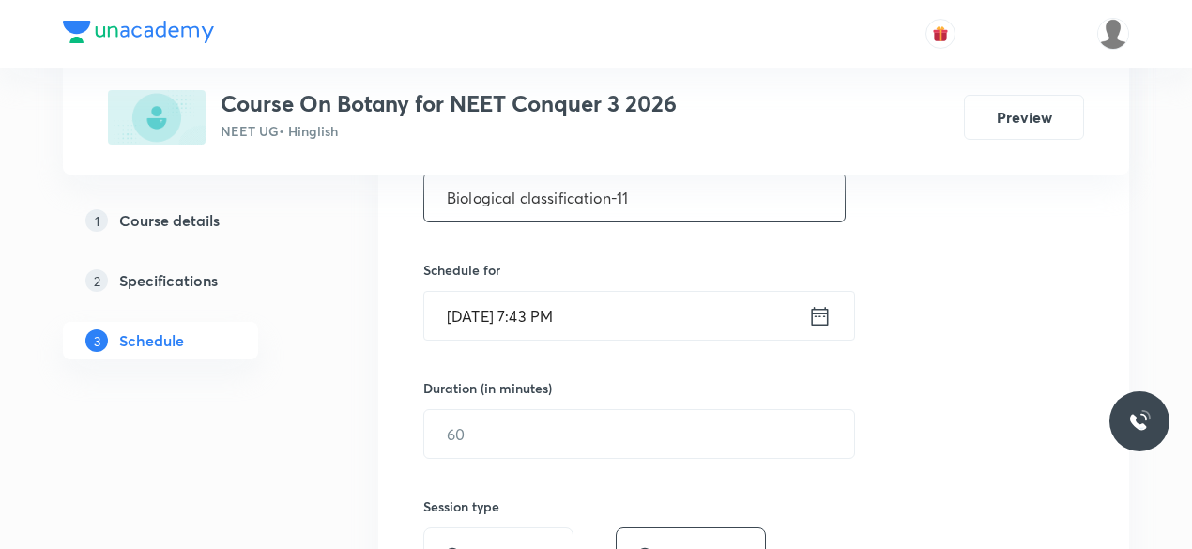
type input "Biological classification-11"
click at [819, 316] on icon at bounding box center [819, 316] width 23 height 26
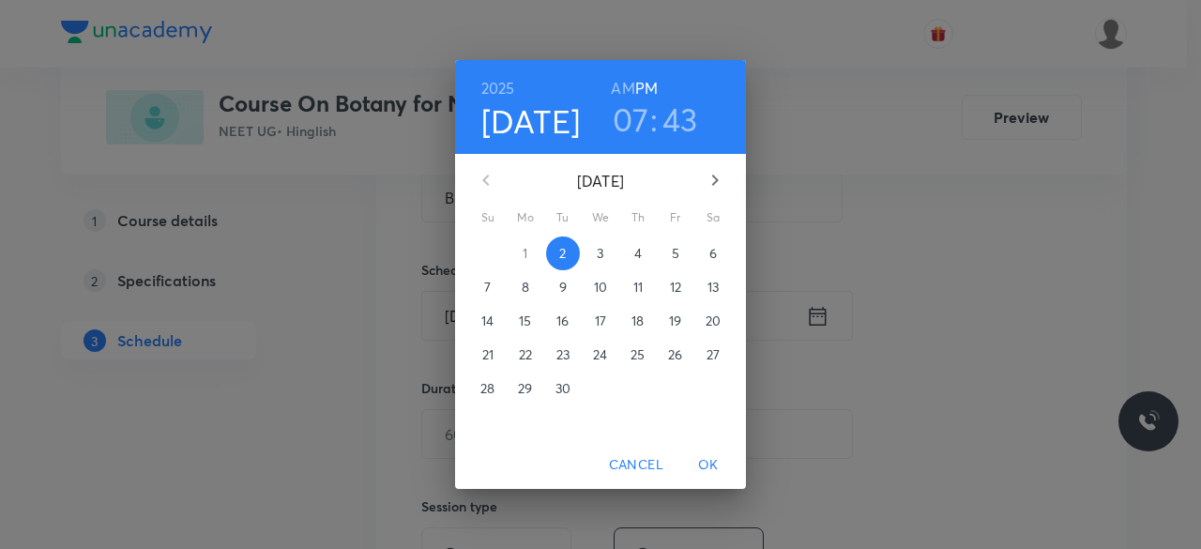
click at [601, 253] on p "3" at bounding box center [600, 253] width 7 height 19
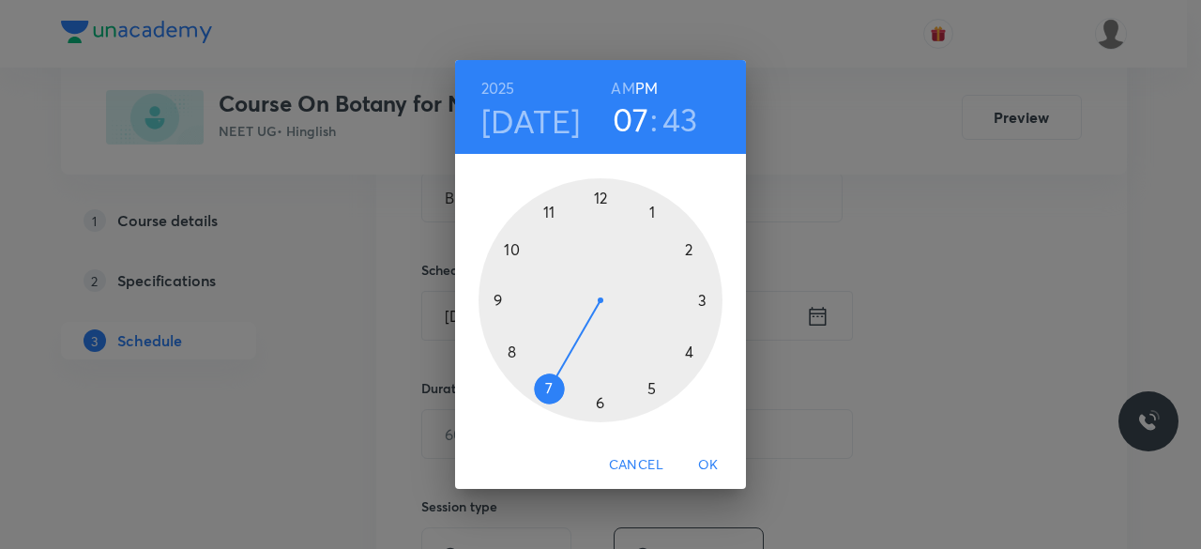
click at [599, 198] on div at bounding box center [601, 300] width 244 height 244
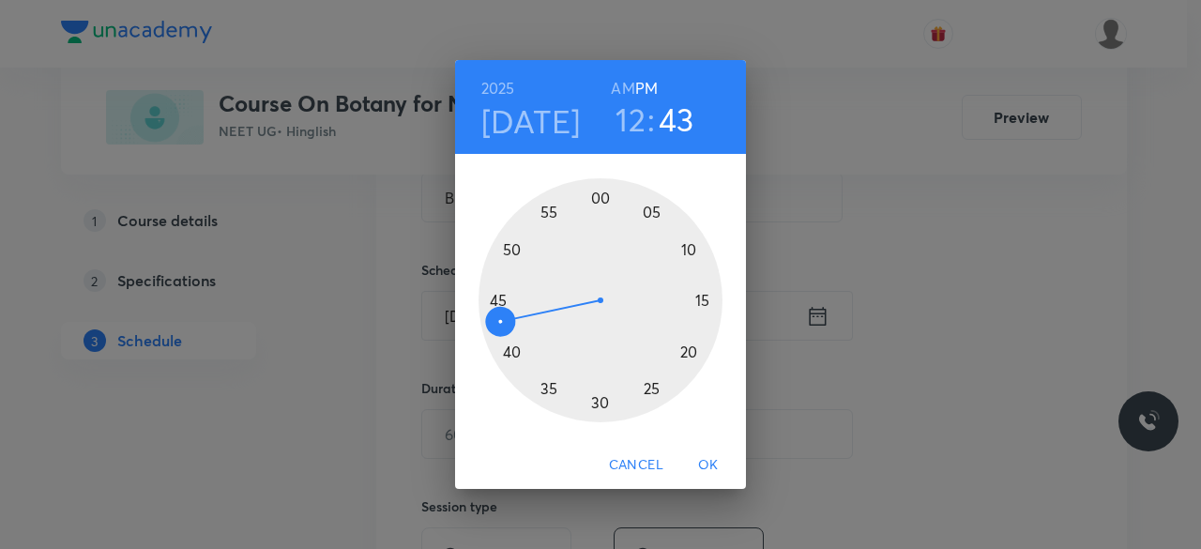
click at [600, 405] on div at bounding box center [601, 300] width 244 height 244
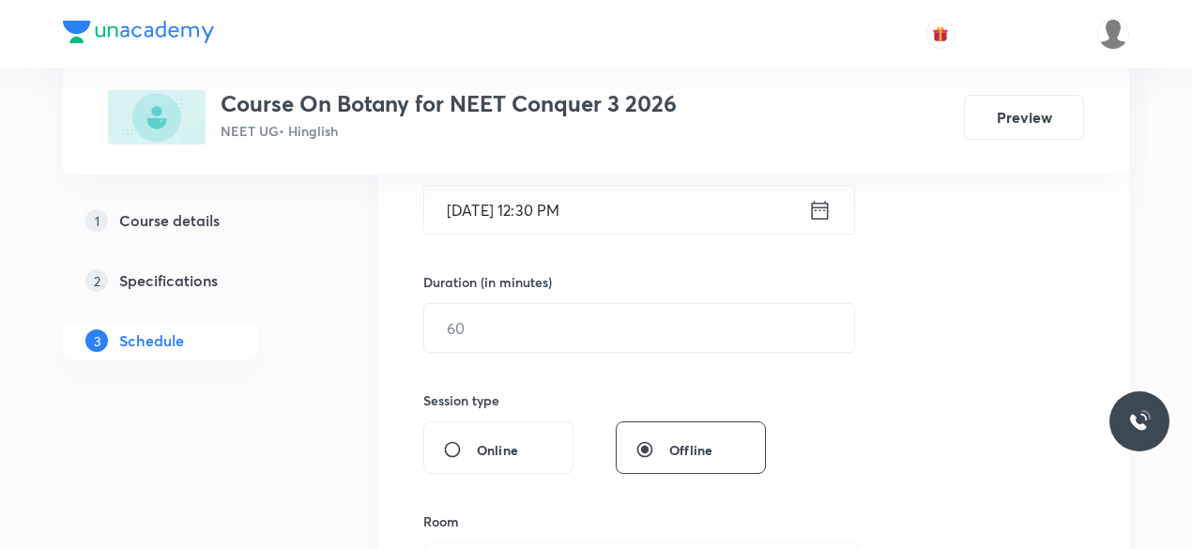
scroll to position [499, 0]
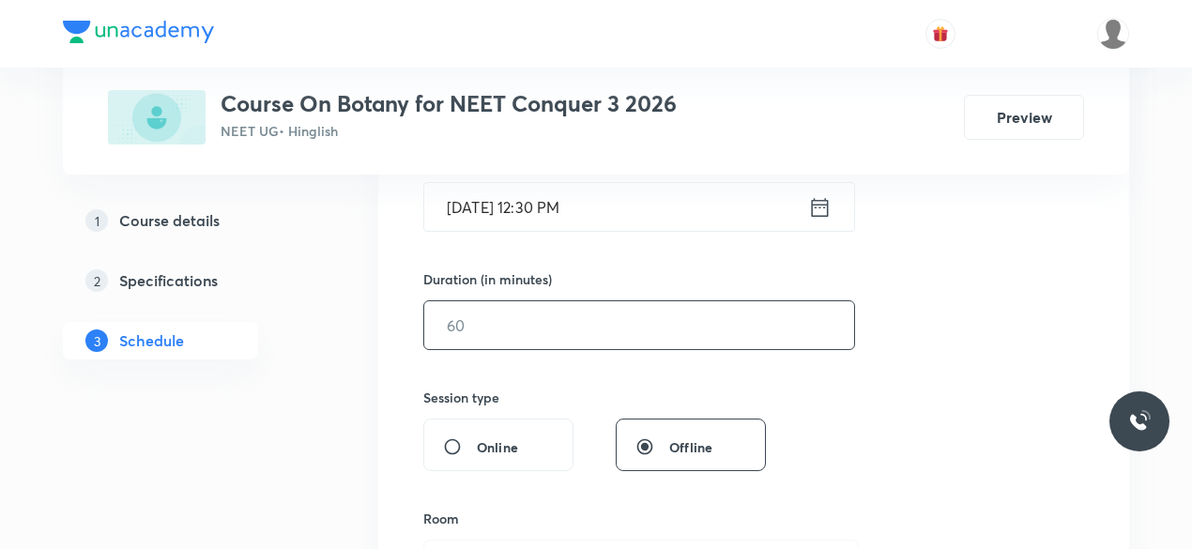
click at [518, 326] on input "text" at bounding box center [639, 325] width 430 height 48
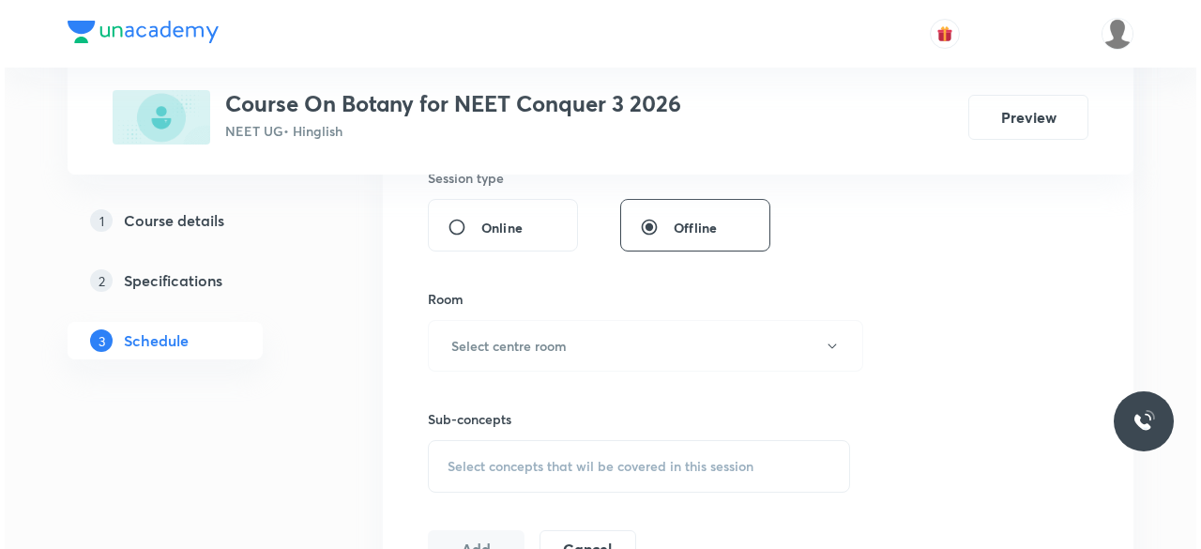
scroll to position [721, 0]
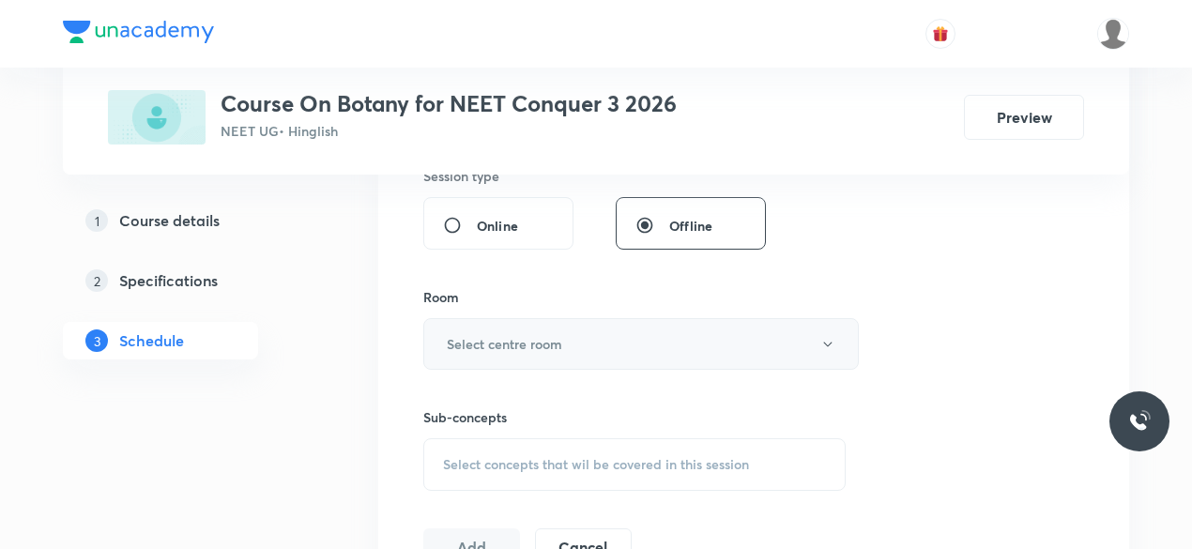
type input "75"
click at [496, 343] on h6 "Select centre room" at bounding box center [504, 344] width 115 height 20
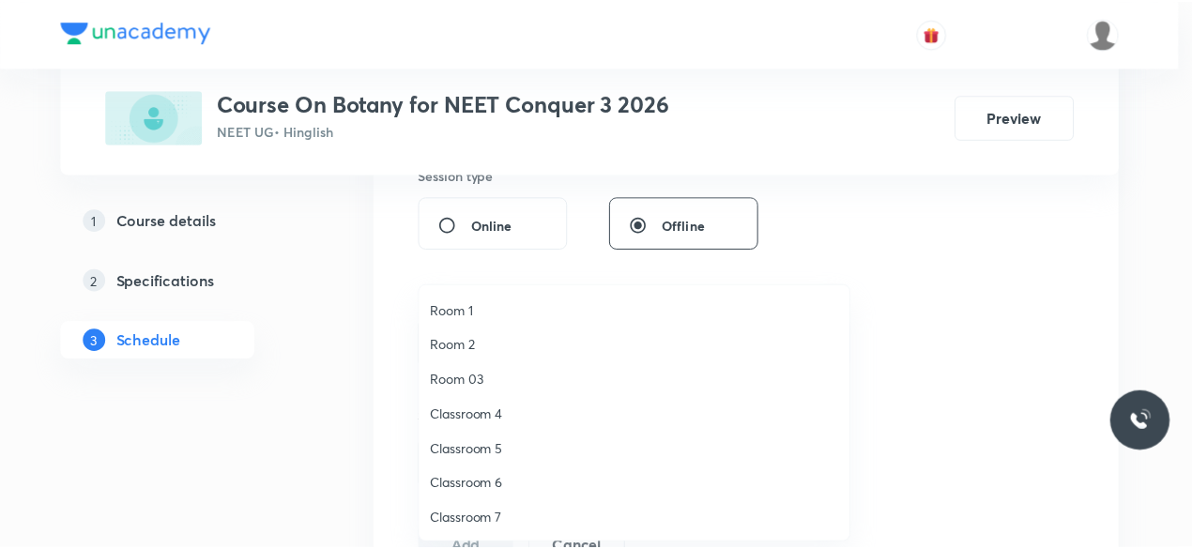
scroll to position [35, 0]
click at [503, 513] on span "Classroom 8" at bounding box center [639, 519] width 411 height 20
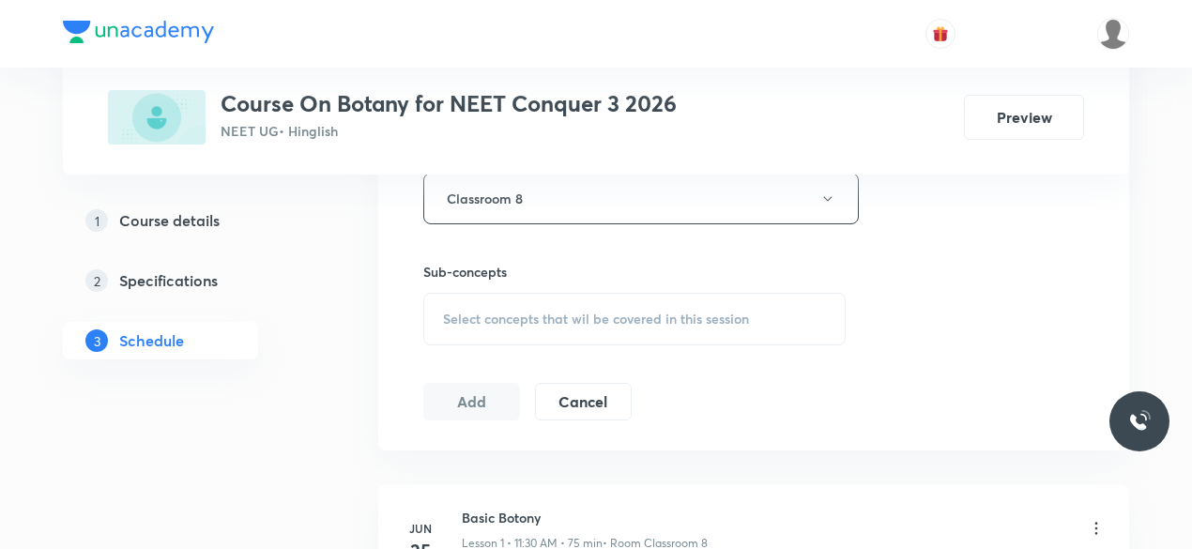
scroll to position [873, 0]
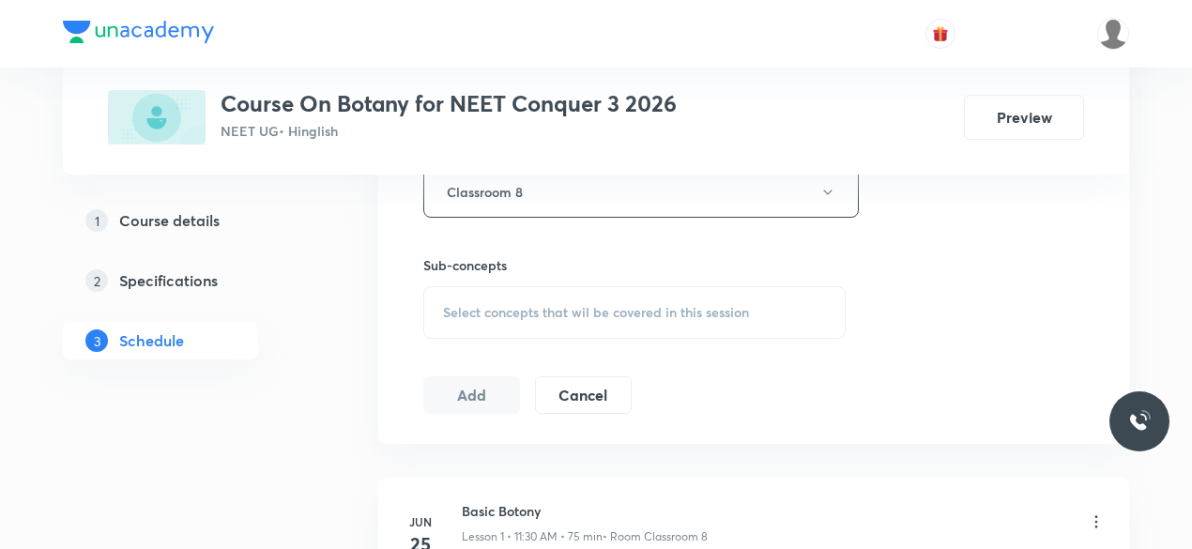
click at [443, 305] on span "Select concepts that wil be covered in this session" at bounding box center [596, 312] width 306 height 15
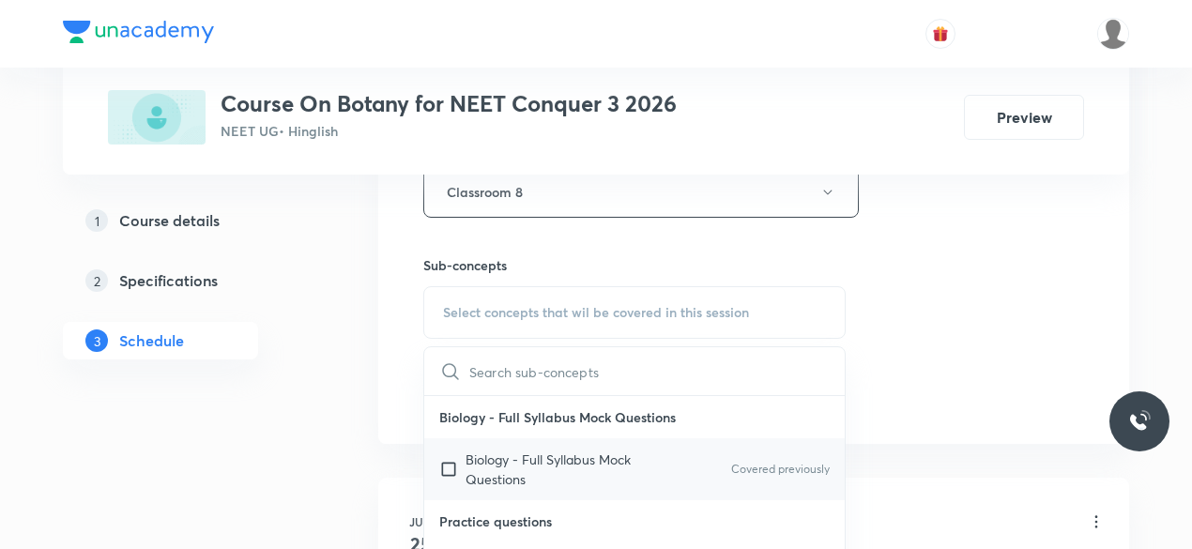
click at [448, 466] on input "checkbox" at bounding box center [452, 469] width 26 height 39
checkbox input "true"
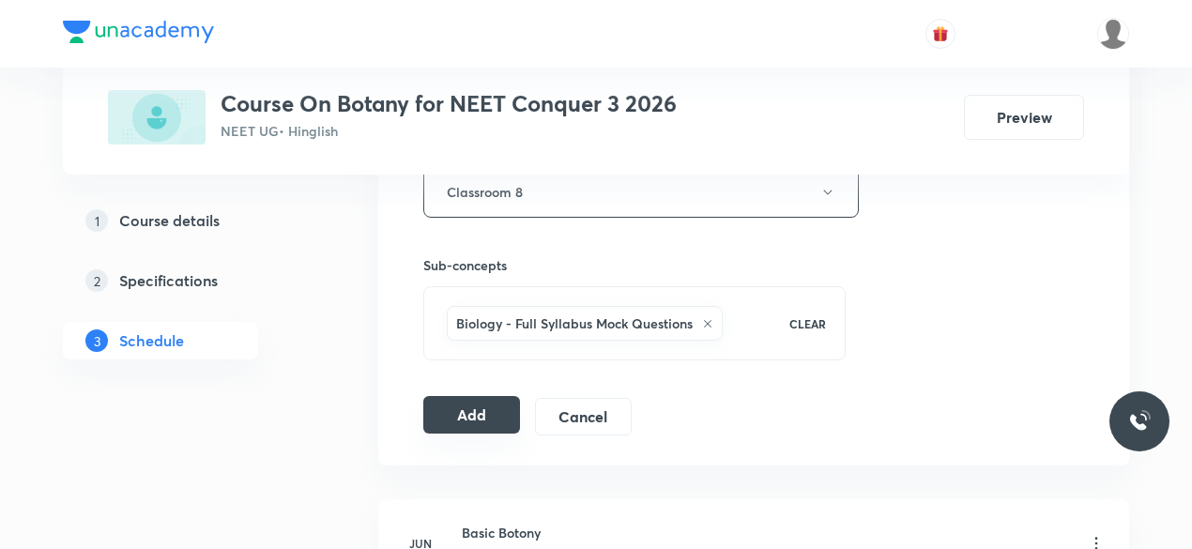
click at [475, 406] on button "Add" at bounding box center [471, 415] width 97 height 38
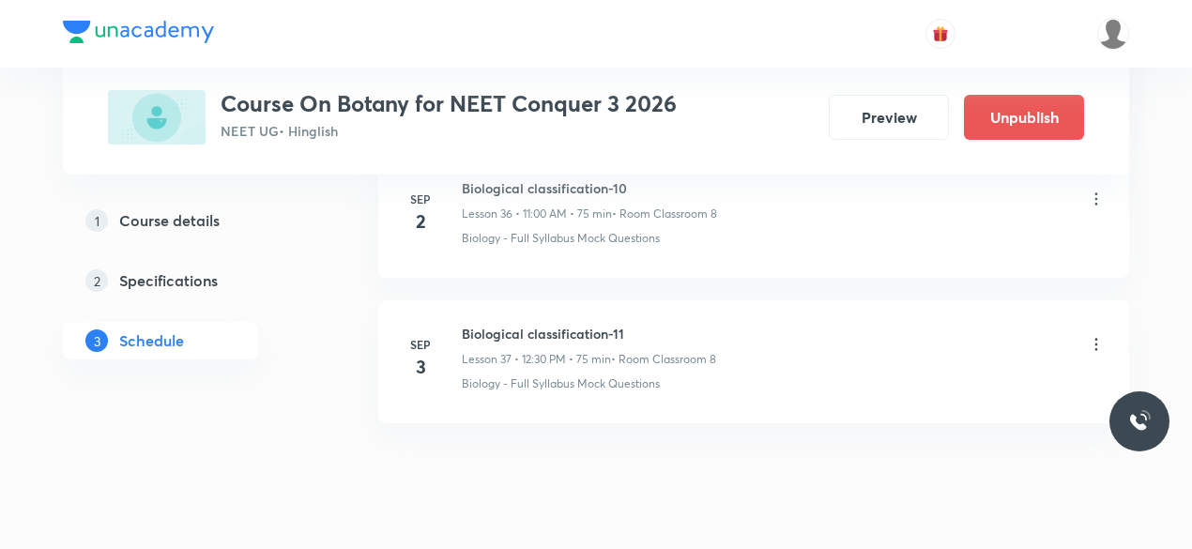
scroll to position [5452, 0]
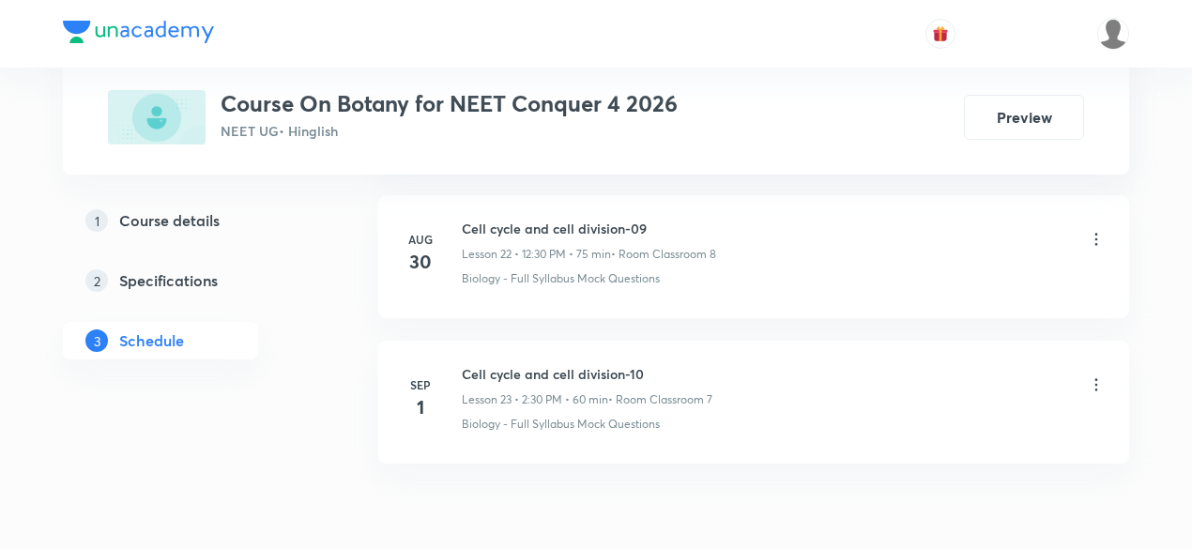
scroll to position [4283, 0]
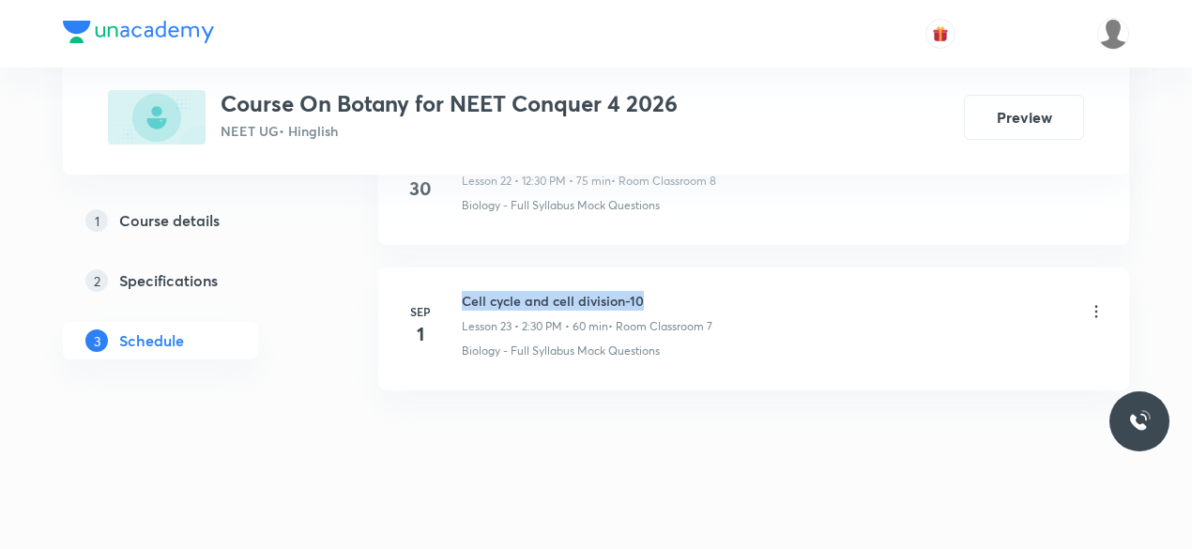
drag, startPoint x: 464, startPoint y: 282, endPoint x: 643, endPoint y: 280, distance: 179.3
click at [643, 291] on h6 "Cell cycle and cell division-10" at bounding box center [587, 301] width 251 height 20
copy h6 "Cell cycle and cell division-10"
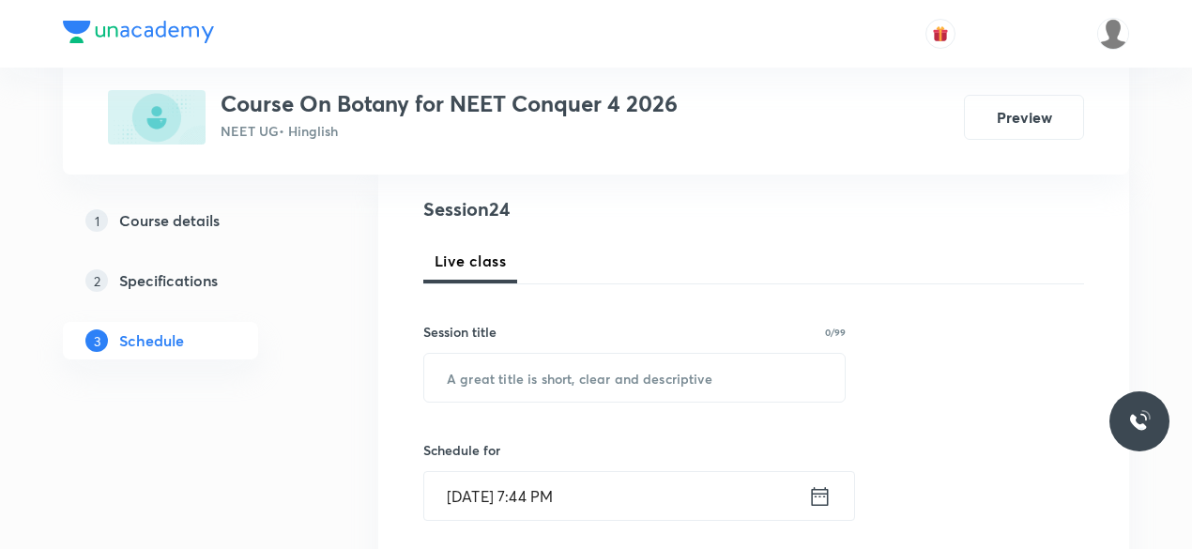
scroll to position [223, 0]
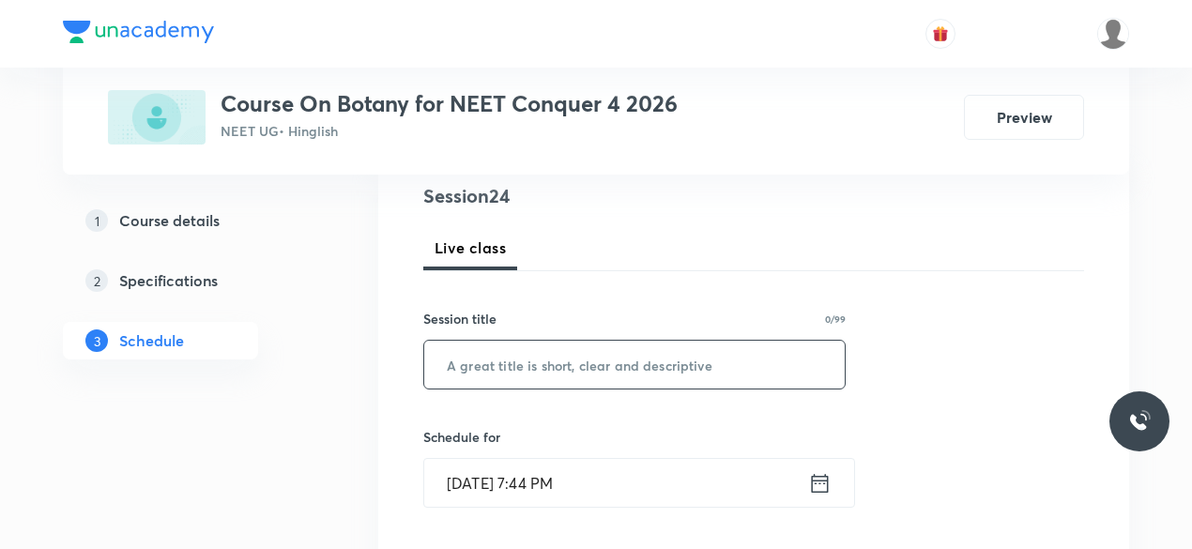
click at [505, 371] on input "text" at bounding box center [634, 365] width 420 height 48
paste input "Cell cycle and cell division-10"
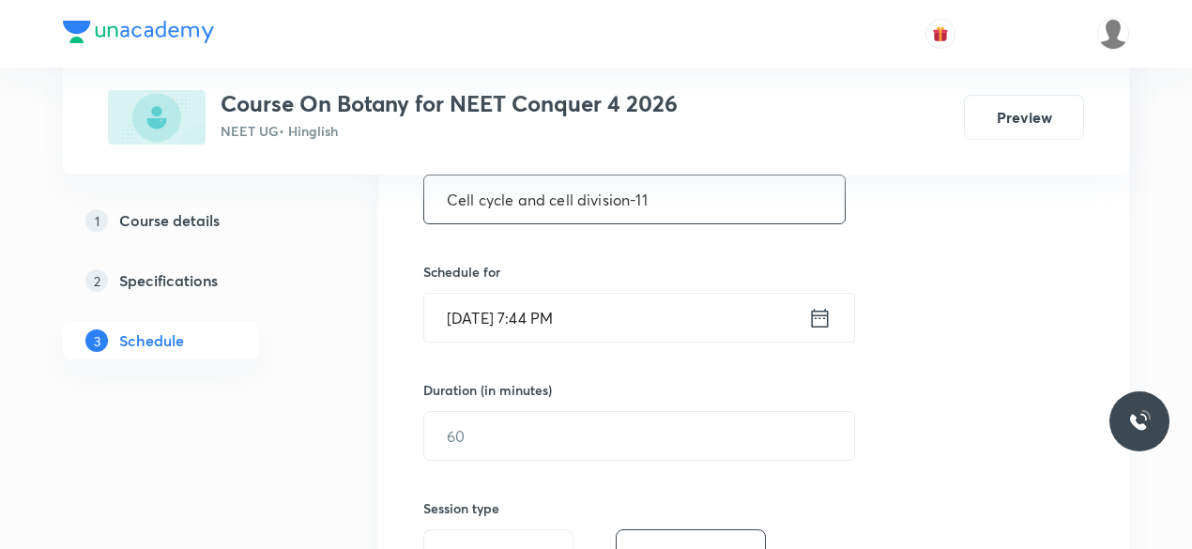
scroll to position [391, 0]
type input "Cell cycle and cell division-11"
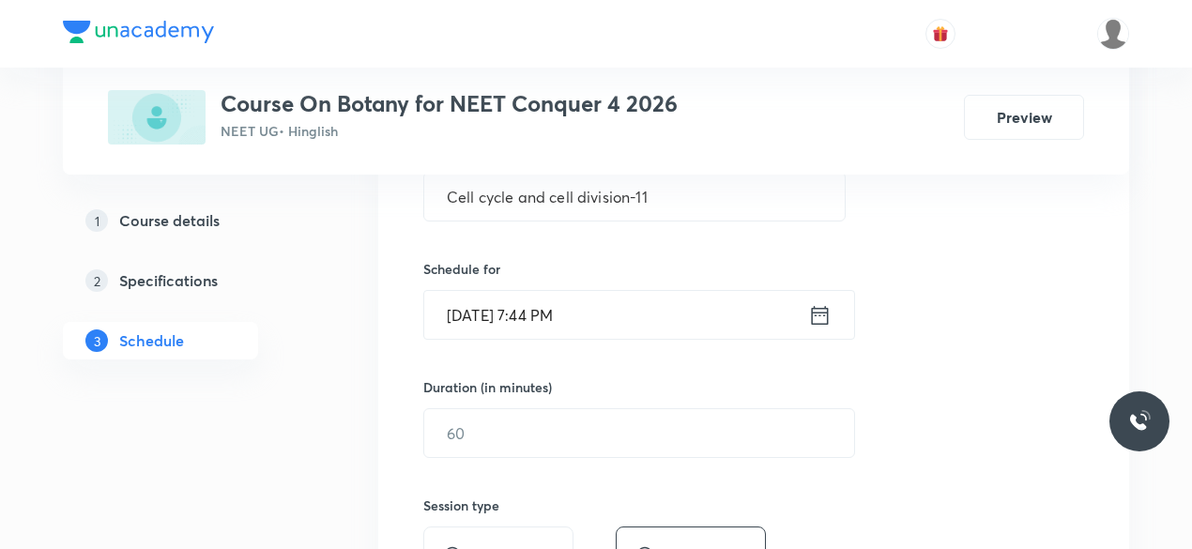
click at [824, 316] on icon at bounding box center [819, 315] width 23 height 26
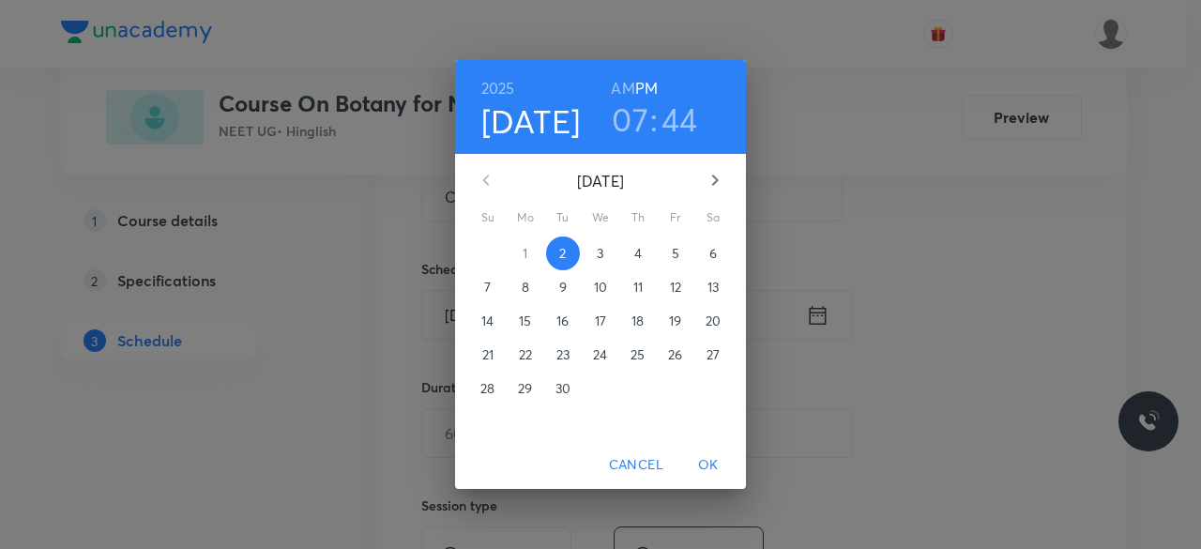
click at [604, 255] on span "3" at bounding box center [601, 253] width 34 height 19
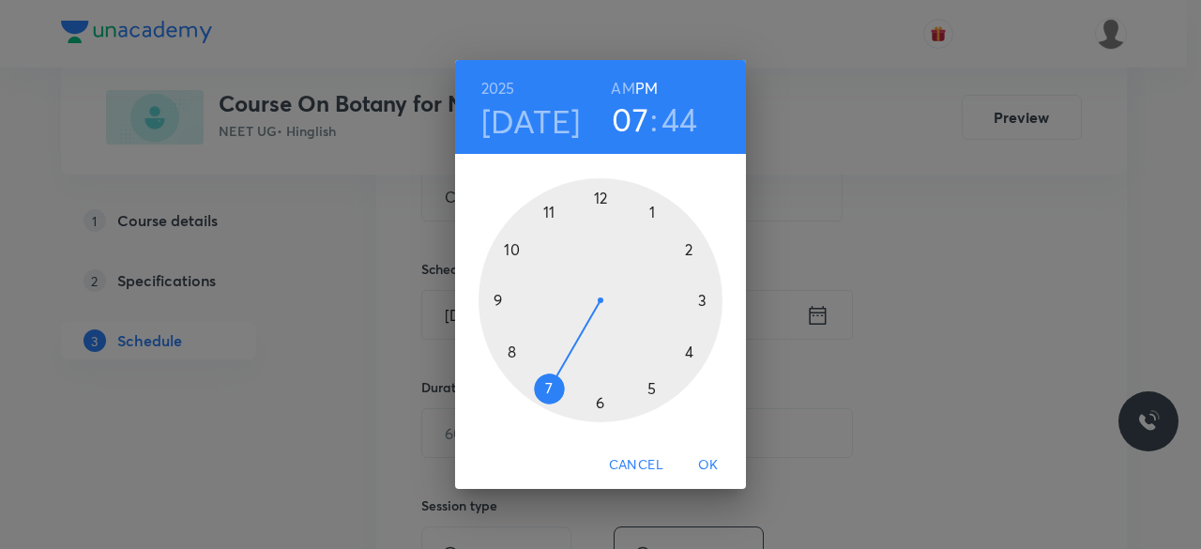
click at [604, 255] on div at bounding box center [601, 300] width 244 height 244
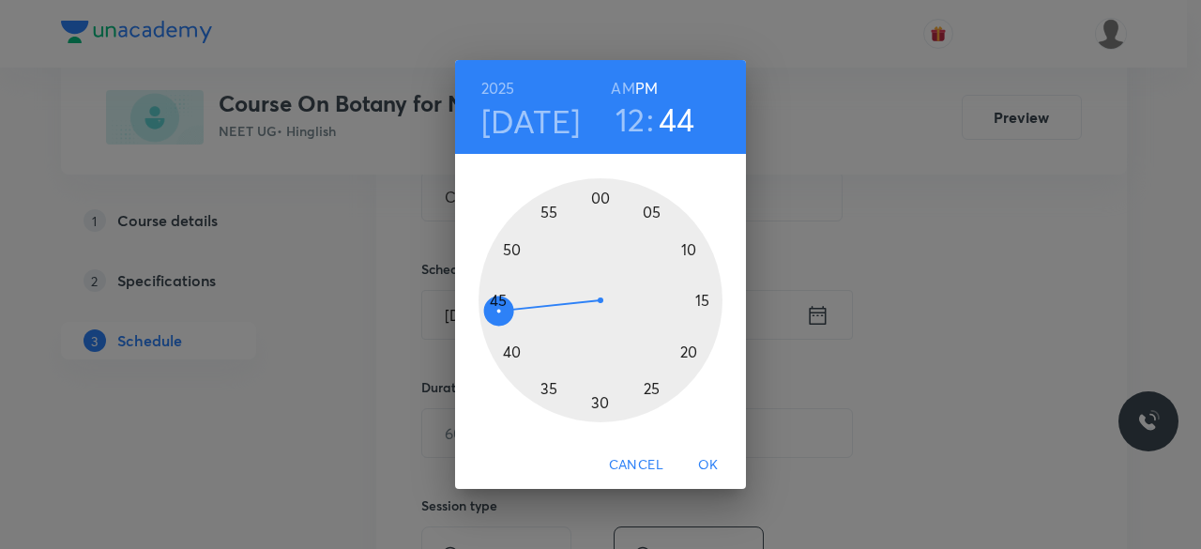
click at [629, 122] on h3 "12" at bounding box center [631, 118] width 30 height 39
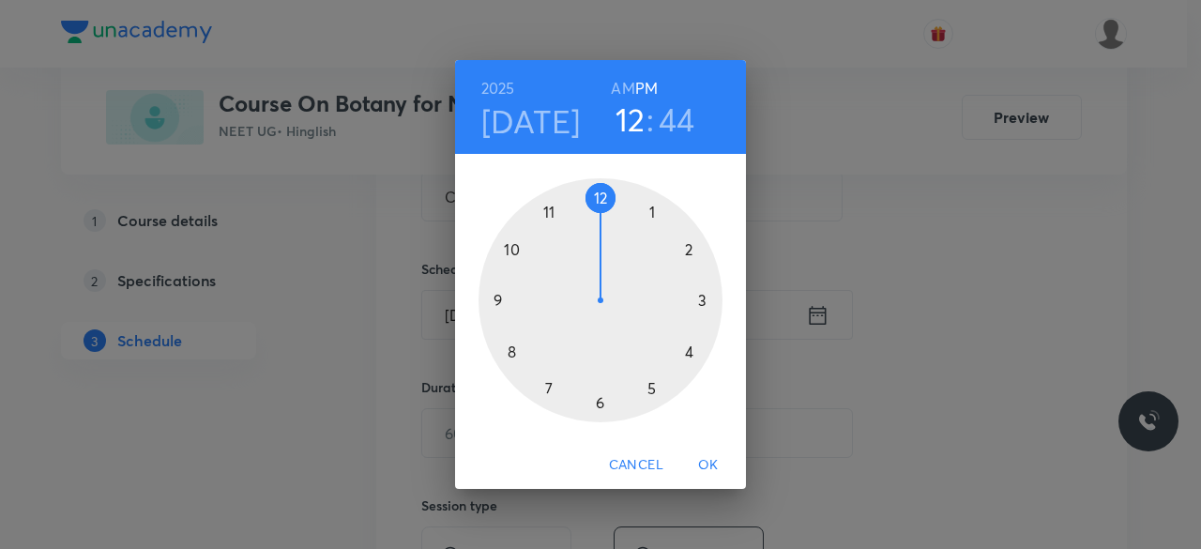
click at [552, 212] on div at bounding box center [601, 300] width 244 height 244
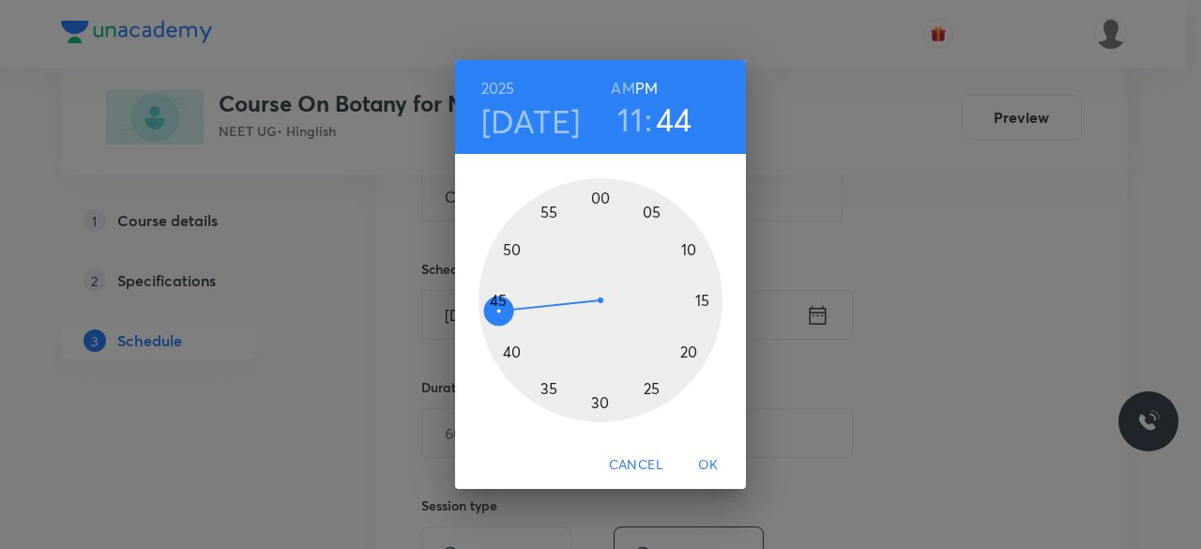
click at [600, 197] on div at bounding box center [601, 300] width 244 height 244
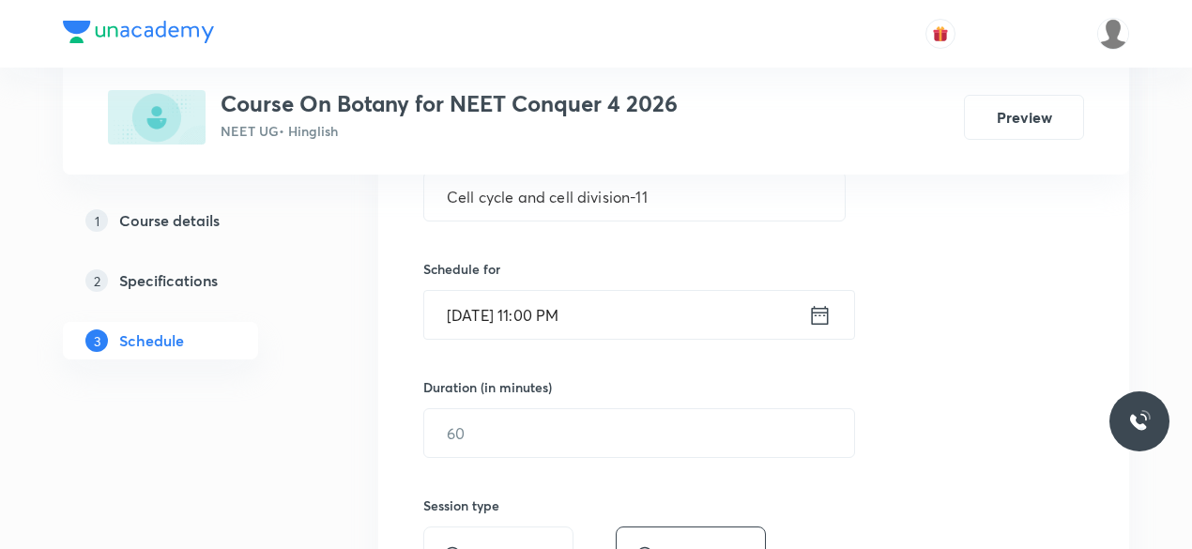
click at [817, 316] on icon at bounding box center [819, 315] width 23 height 26
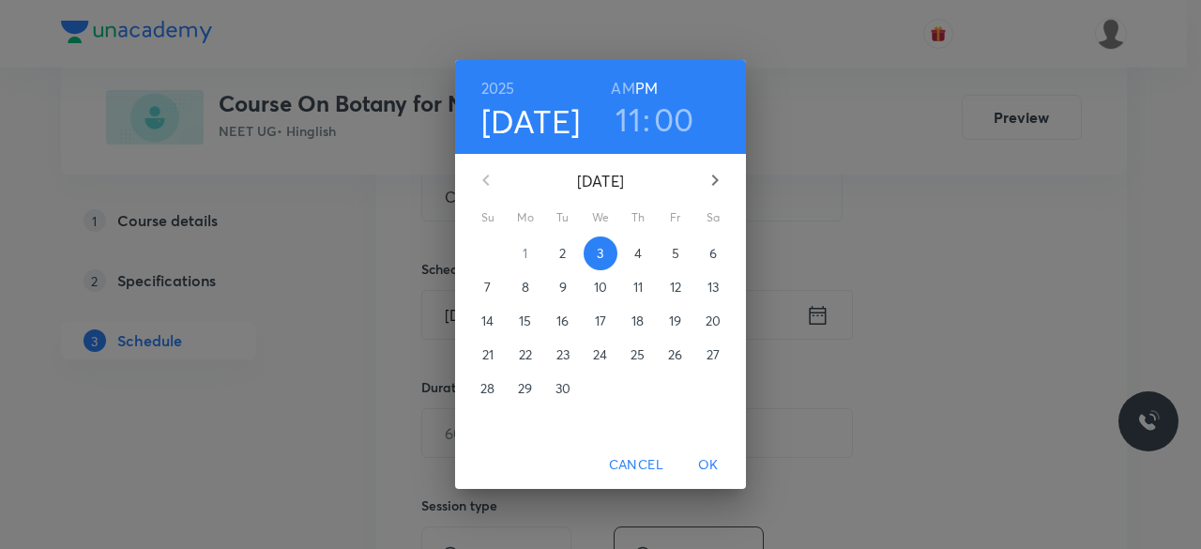
click at [626, 84] on h6 "AM" at bounding box center [622, 88] width 23 height 26
click at [706, 465] on span "OK" at bounding box center [708, 464] width 45 height 23
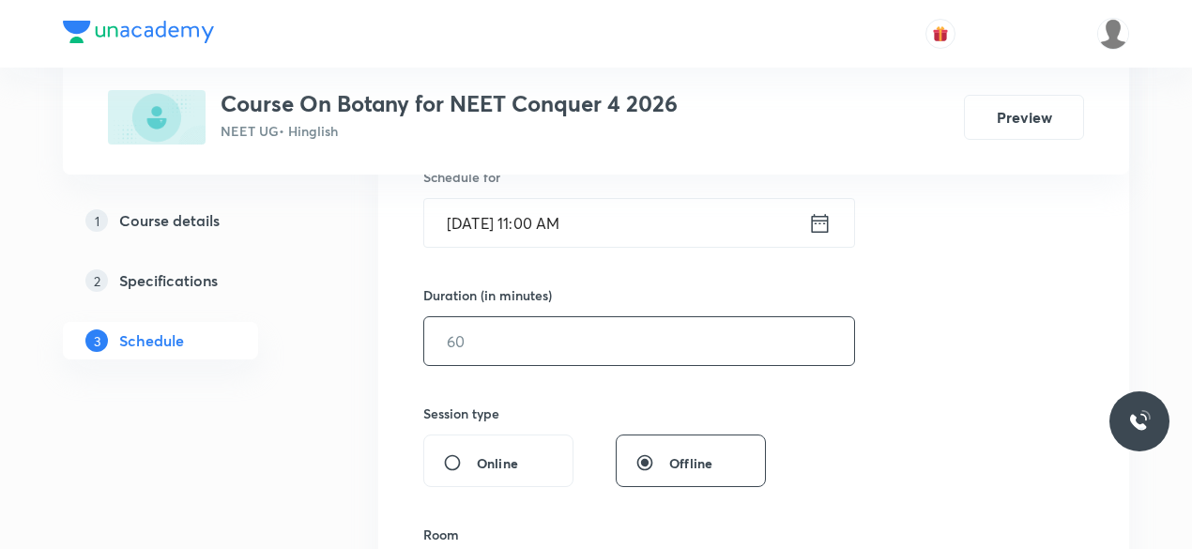
scroll to position [488, 0]
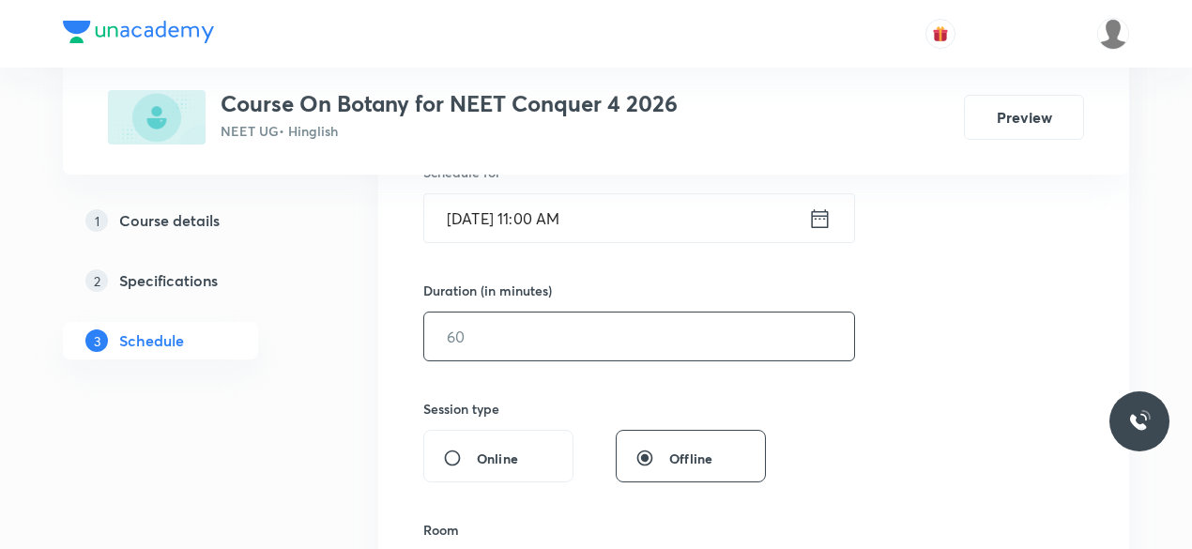
click at [530, 343] on input "text" at bounding box center [639, 337] width 430 height 48
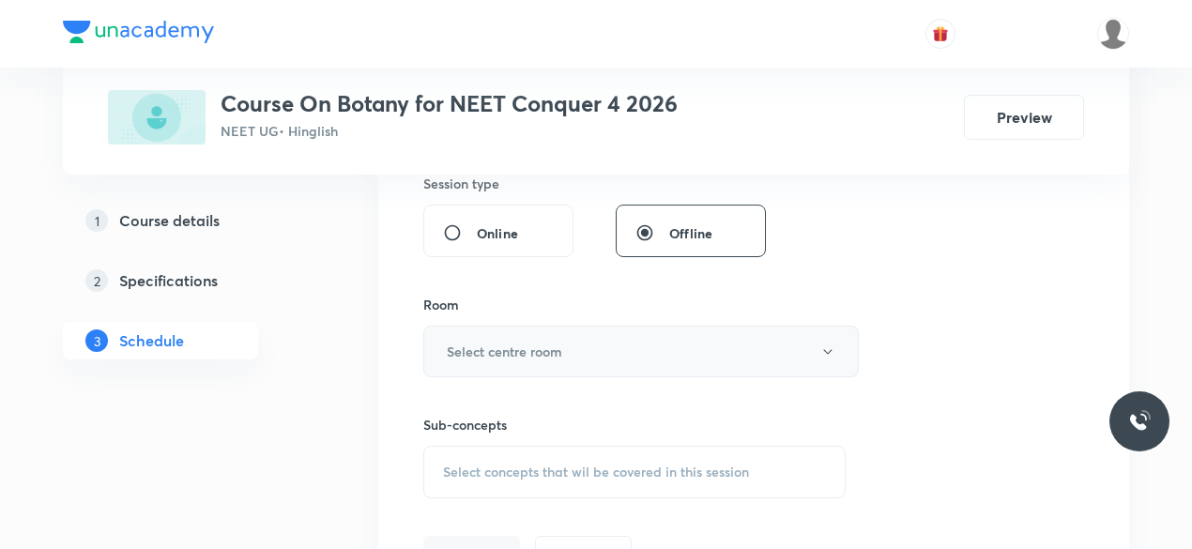
scroll to position [724, 0]
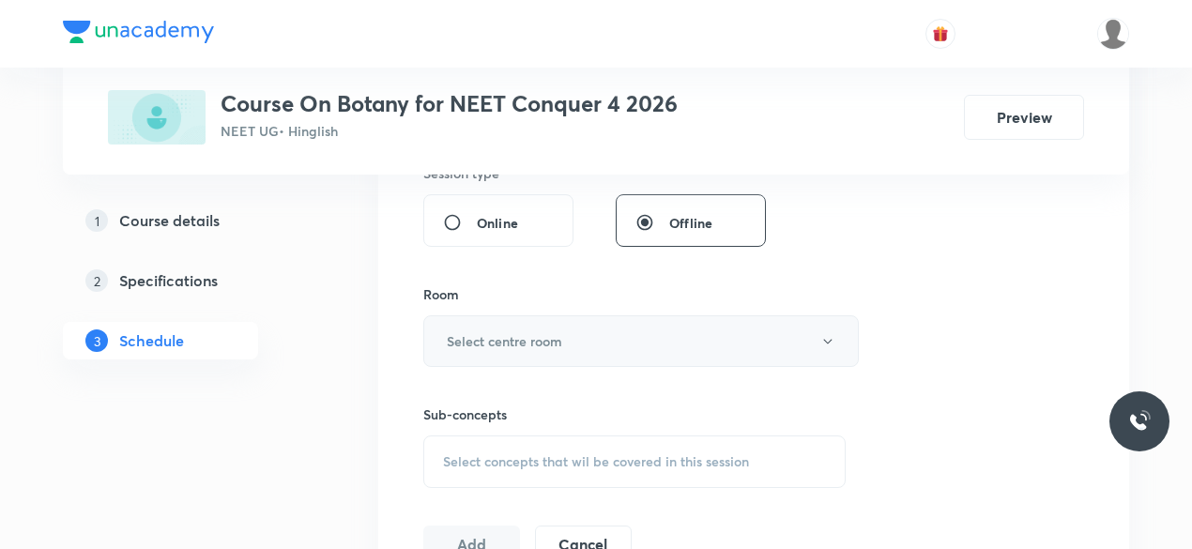
type input "75"
click at [494, 343] on h6 "Select centre room" at bounding box center [504, 341] width 115 height 20
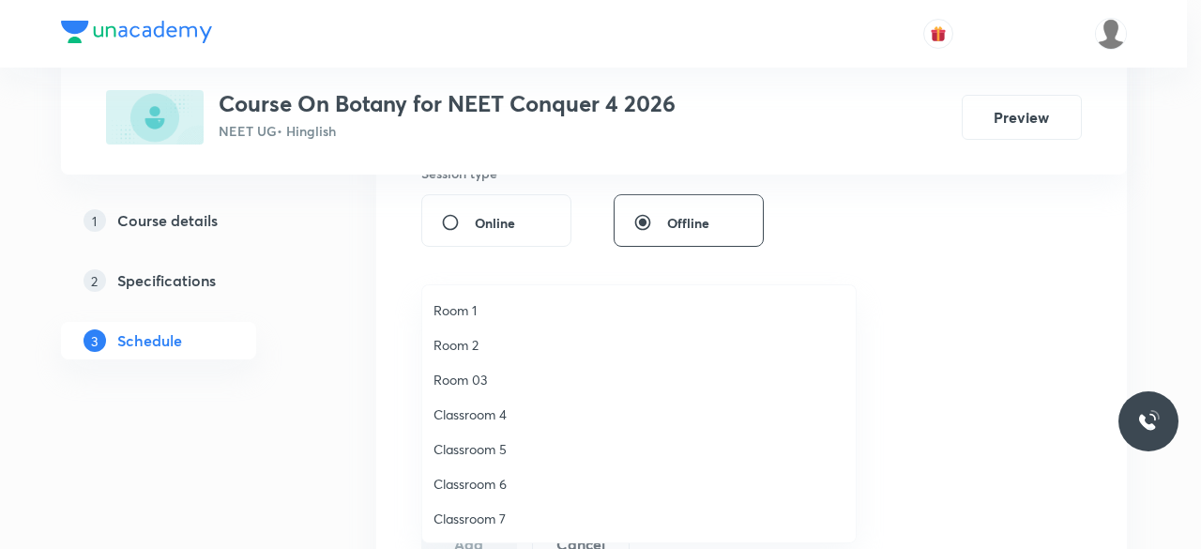
click at [497, 519] on span "Classroom 7" at bounding box center [639, 519] width 411 height 20
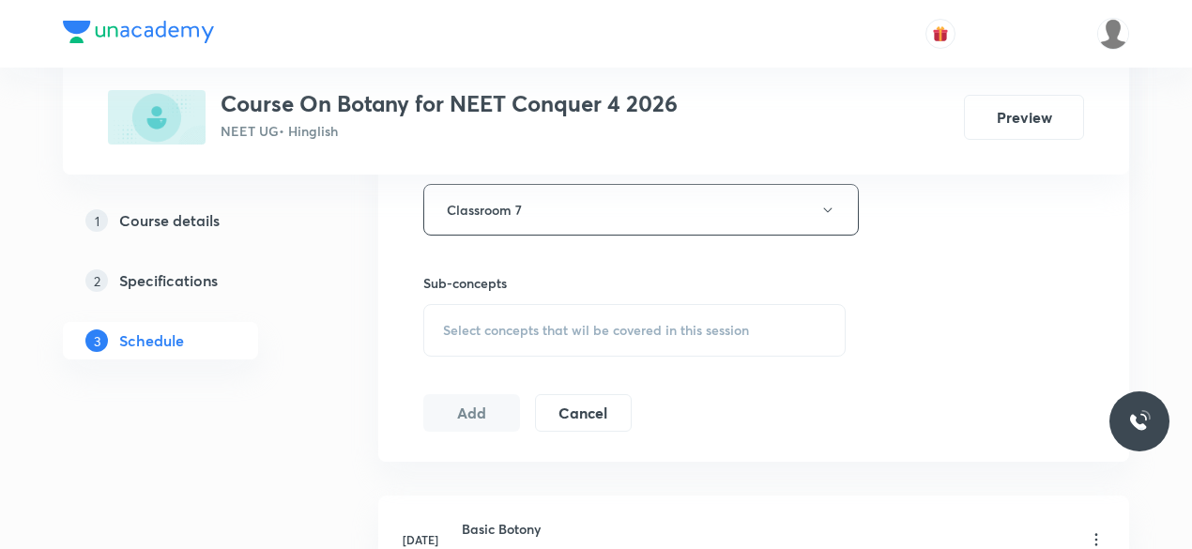
scroll to position [857, 0]
click at [445, 322] on span "Select concepts that wil be covered in this session" at bounding box center [596, 328] width 306 height 15
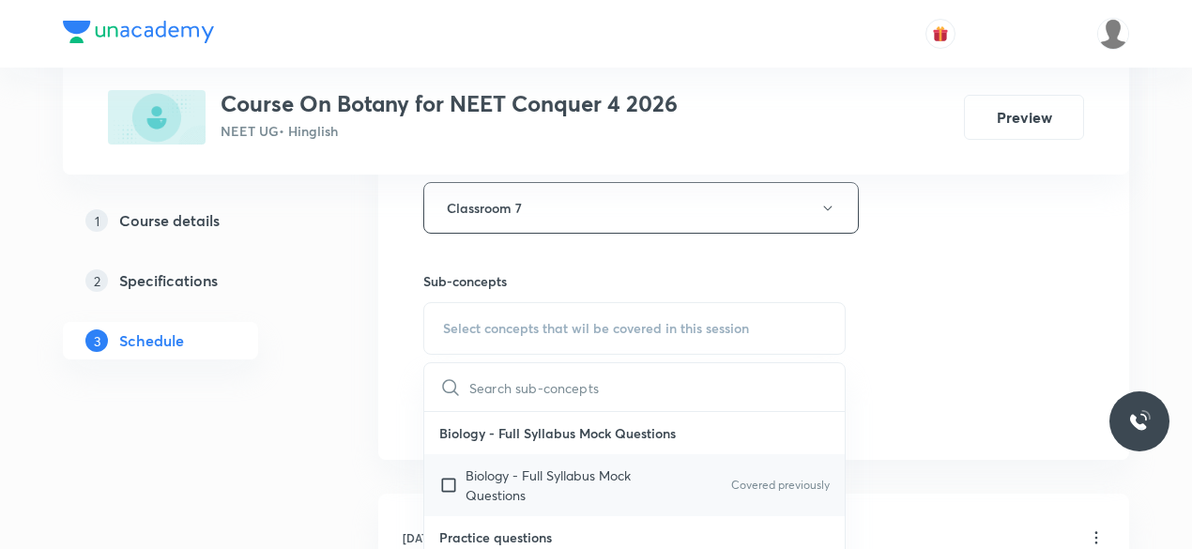
click at [448, 480] on input "checkbox" at bounding box center [452, 485] width 26 height 39
checkbox input "true"
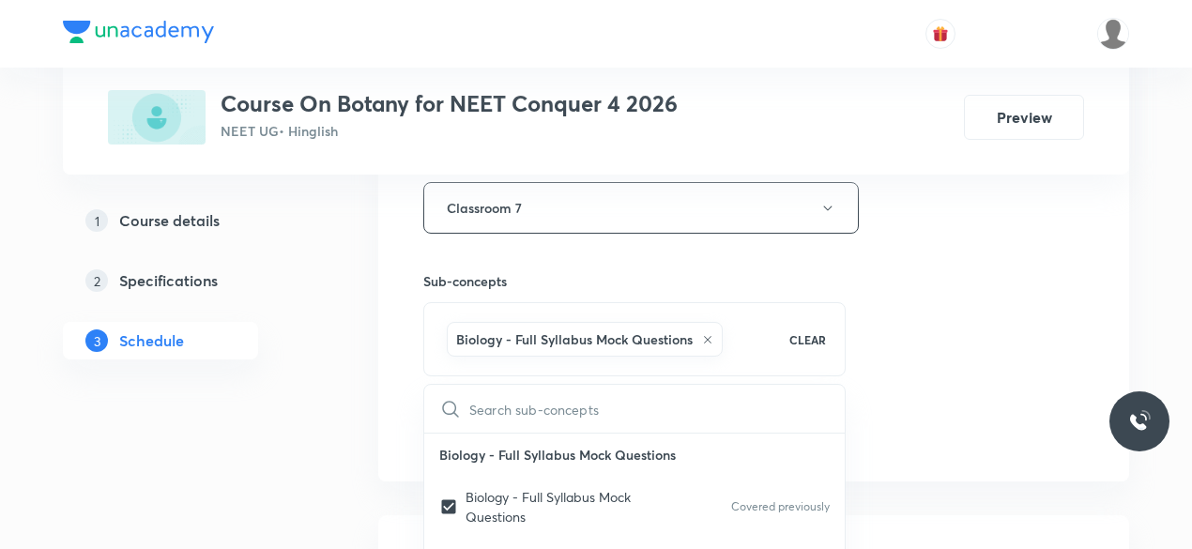
click at [405, 386] on div "Session 24 Live class Session title 31/99 Cell cycle and cell division-11 ​ Sch…" at bounding box center [753, 0] width 751 height 963
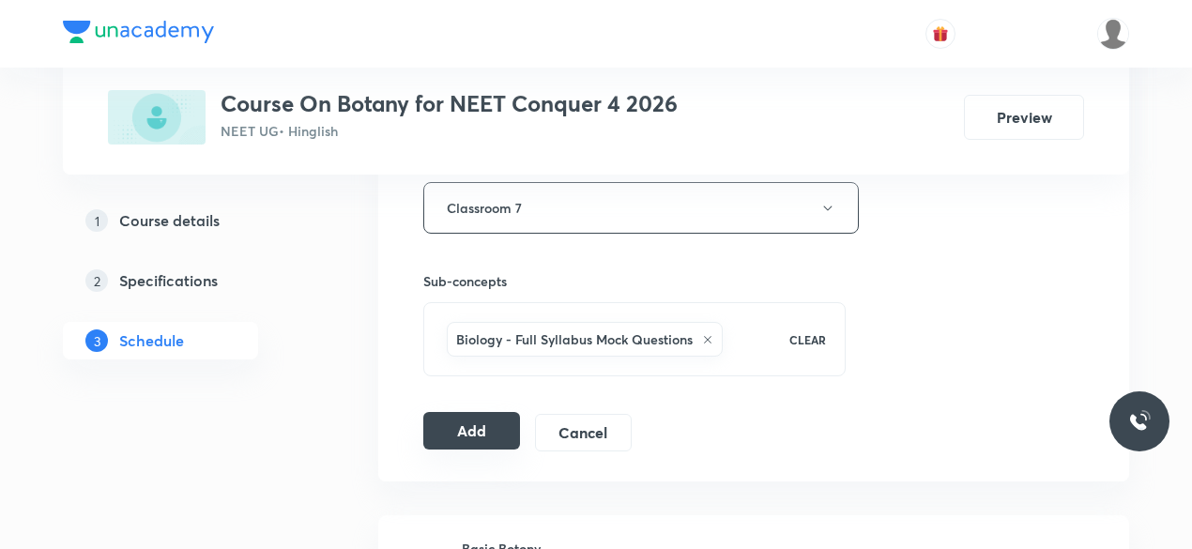
click at [466, 429] on button "Add" at bounding box center [471, 431] width 97 height 38
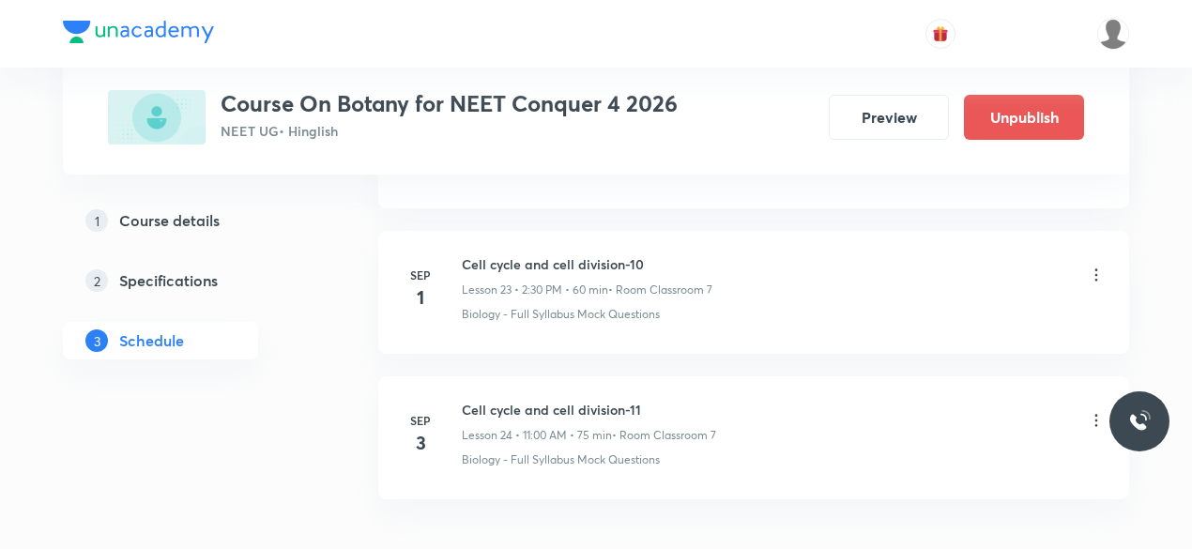
scroll to position [3456, 0]
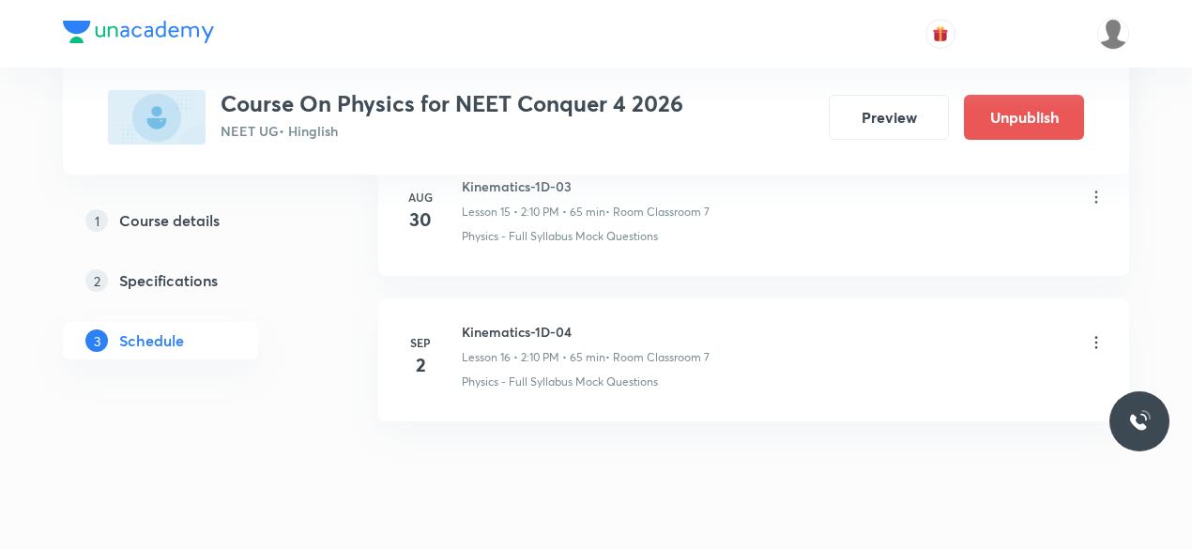
scroll to position [3270, 0]
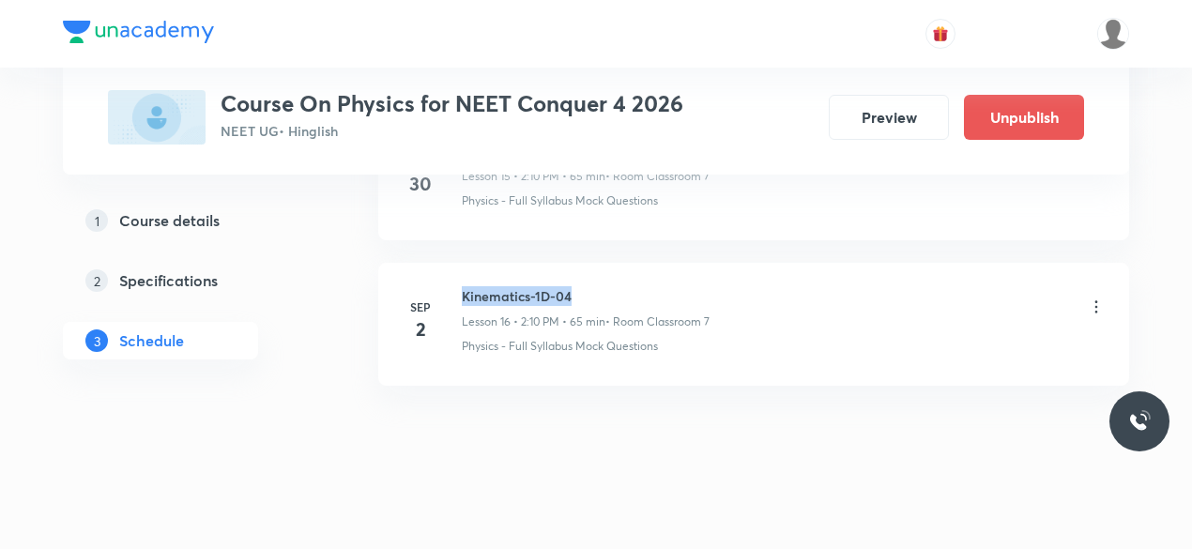
drag, startPoint x: 463, startPoint y: 282, endPoint x: 578, endPoint y: 281, distance: 115.5
click at [578, 286] on h6 "Kinematics-1D-04" at bounding box center [586, 296] width 248 height 20
copy h6 "Kinematics-1D-04"
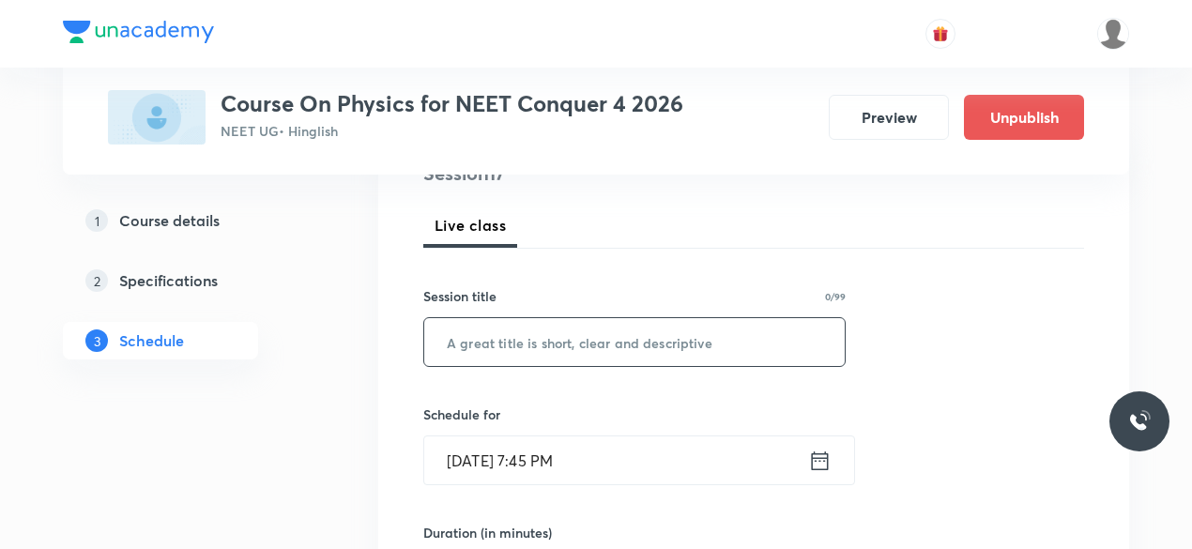
scroll to position [247, 0]
click at [470, 346] on input "text" at bounding box center [634, 341] width 420 height 48
paste input "Kinematics-1D-04"
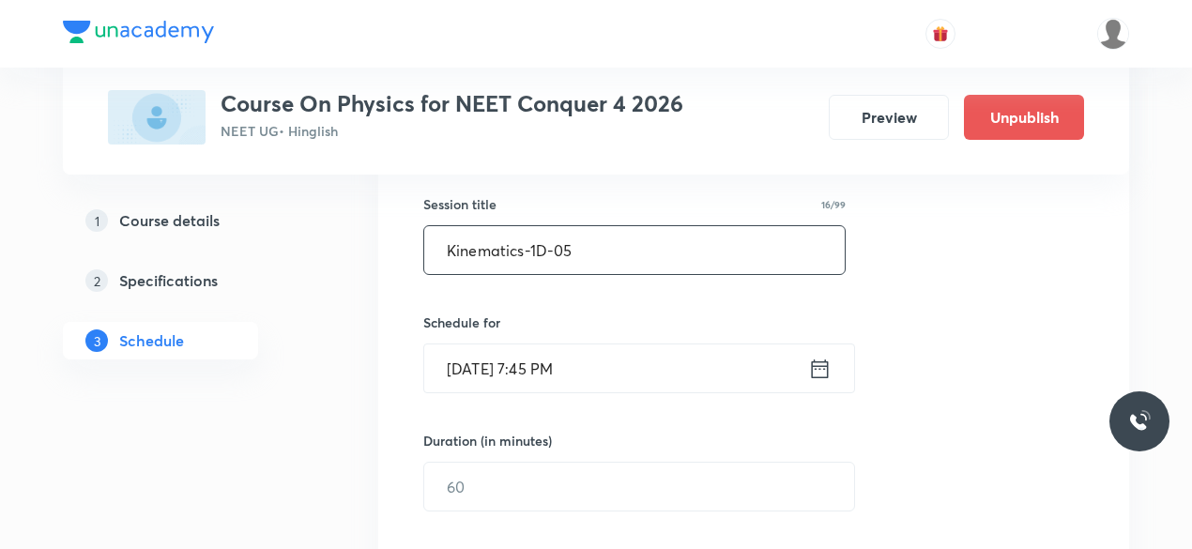
scroll to position [339, 0]
type input "Kinematics-1D-05"
click at [813, 369] on icon at bounding box center [819, 368] width 23 height 26
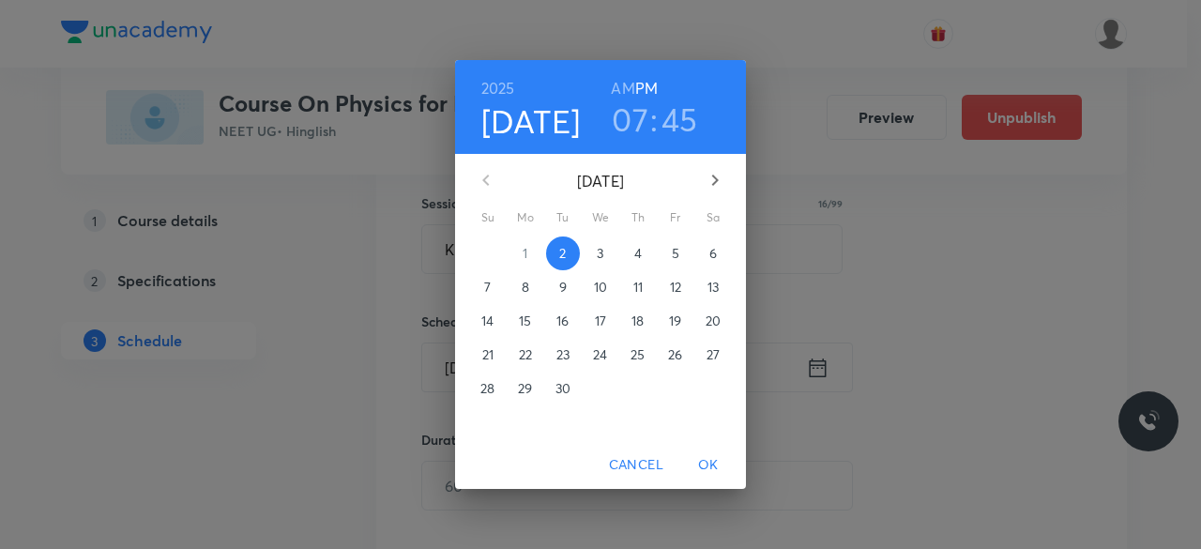
click at [602, 252] on p "3" at bounding box center [600, 253] width 7 height 19
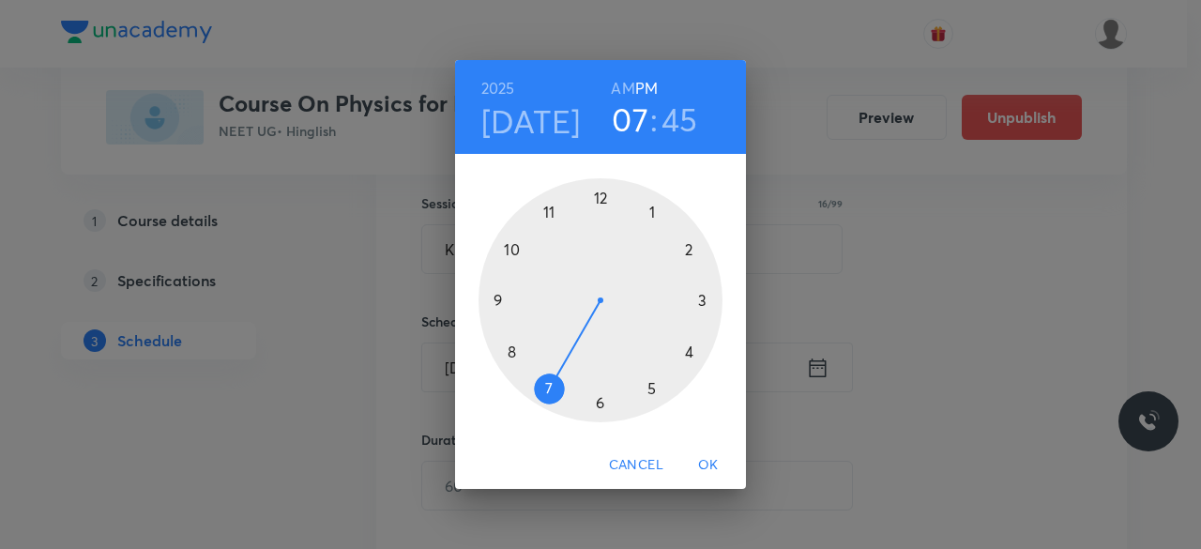
click at [601, 197] on div at bounding box center [601, 300] width 244 height 244
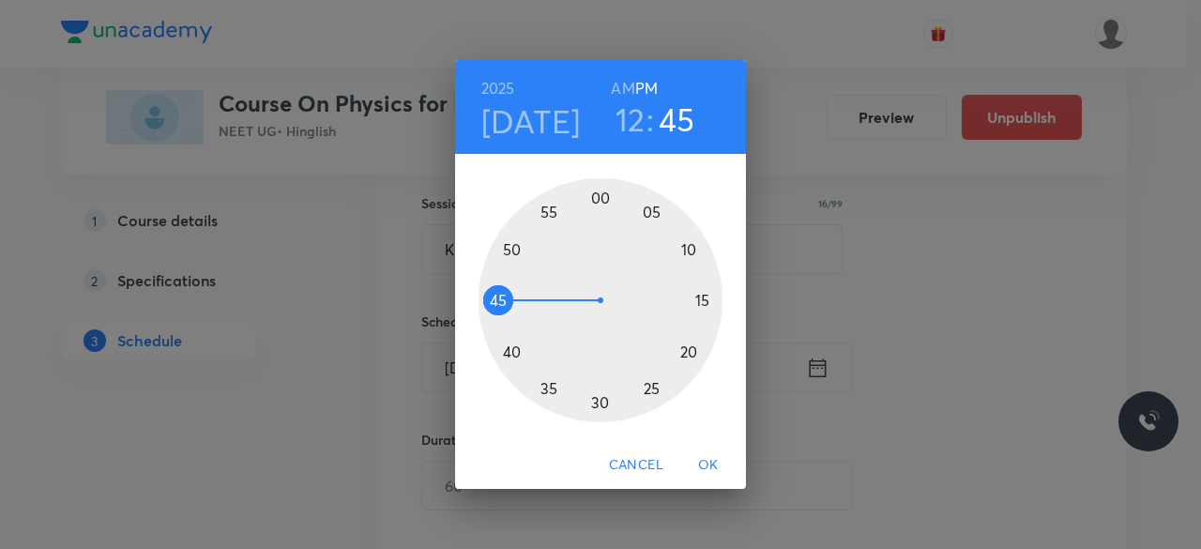
click at [603, 403] on div at bounding box center [601, 300] width 244 height 244
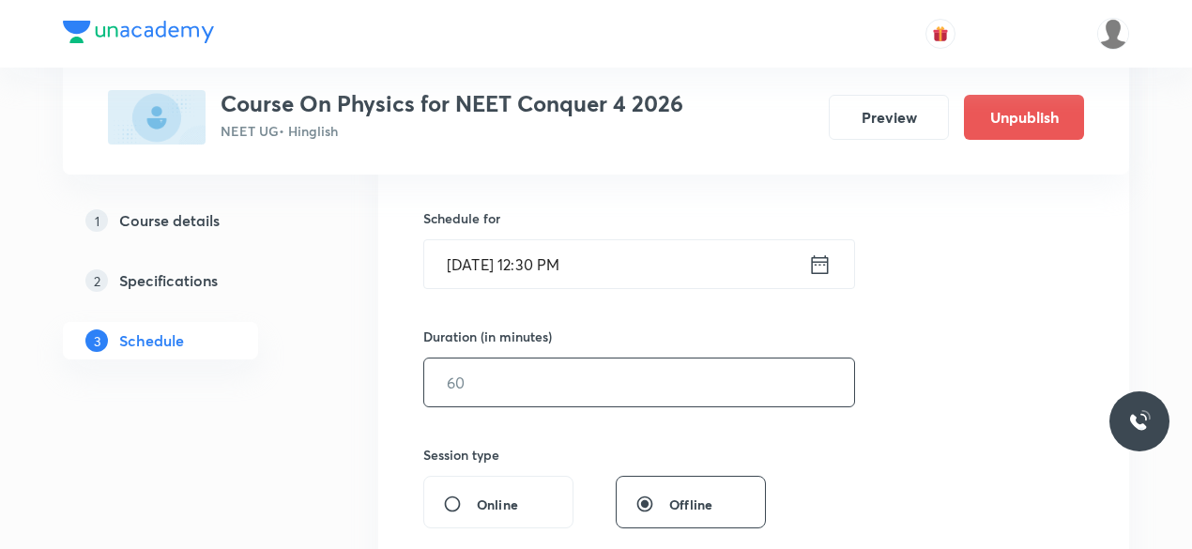
scroll to position [443, 0]
click at [470, 378] on input "text" at bounding box center [639, 382] width 430 height 48
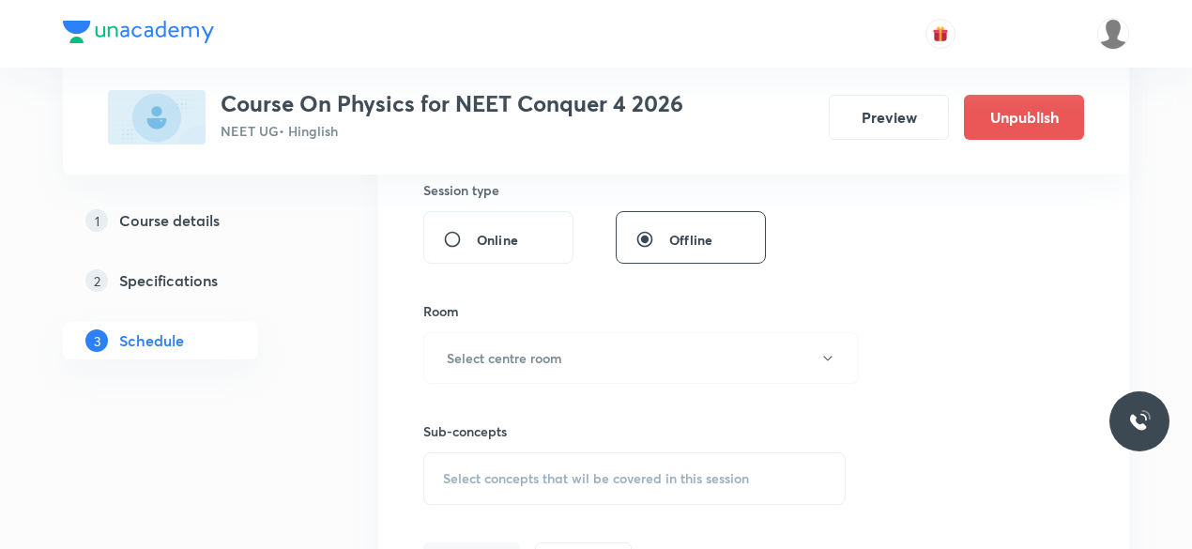
scroll to position [725, 0]
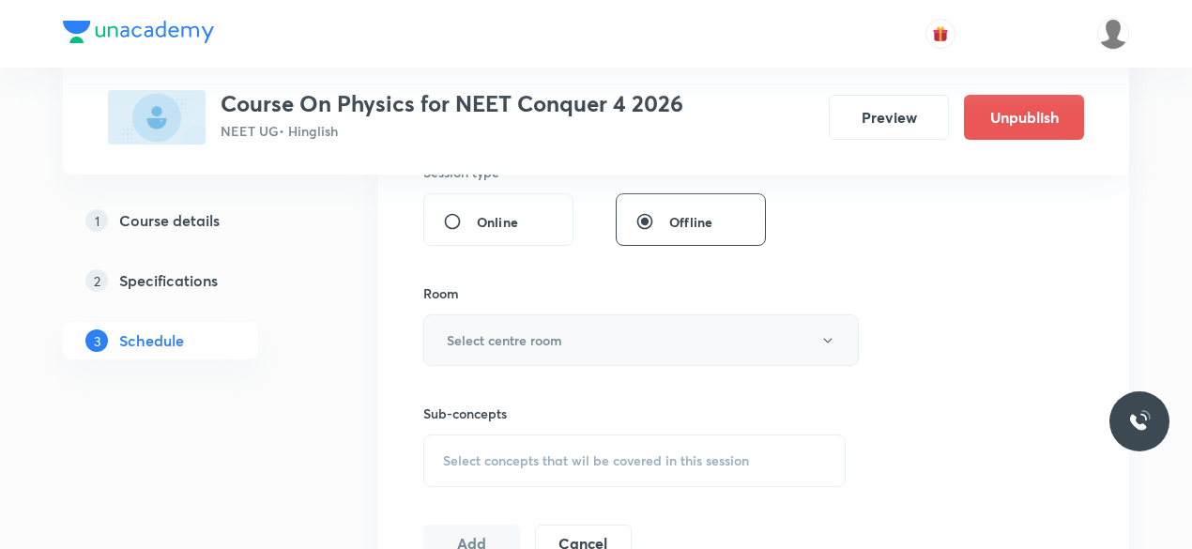
type input "75"
click at [466, 341] on h6 "Select centre room" at bounding box center [504, 340] width 115 height 20
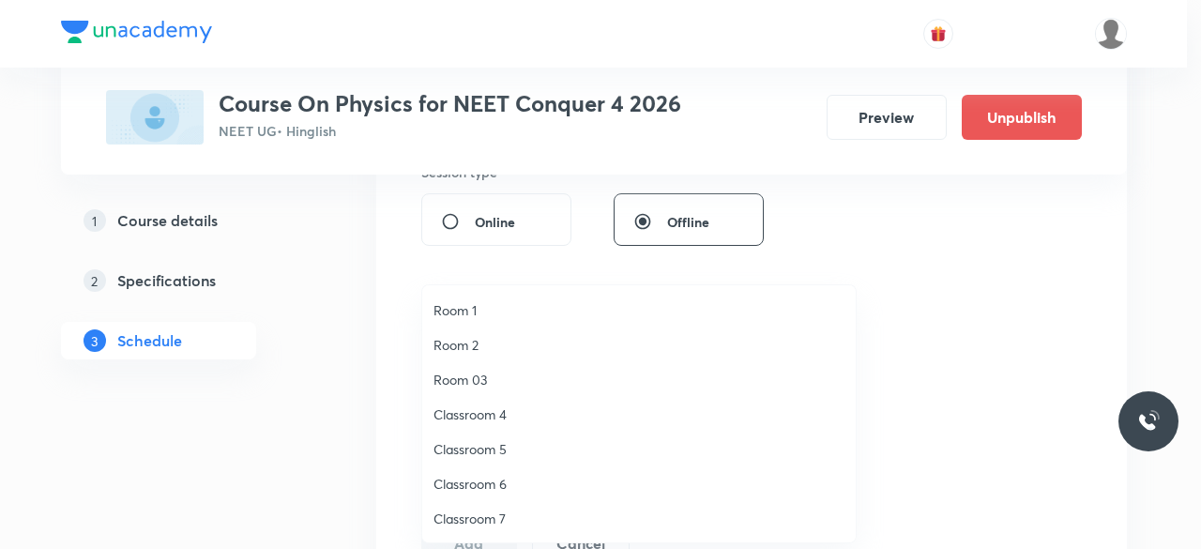
click at [496, 523] on span "Classroom 7" at bounding box center [639, 519] width 411 height 20
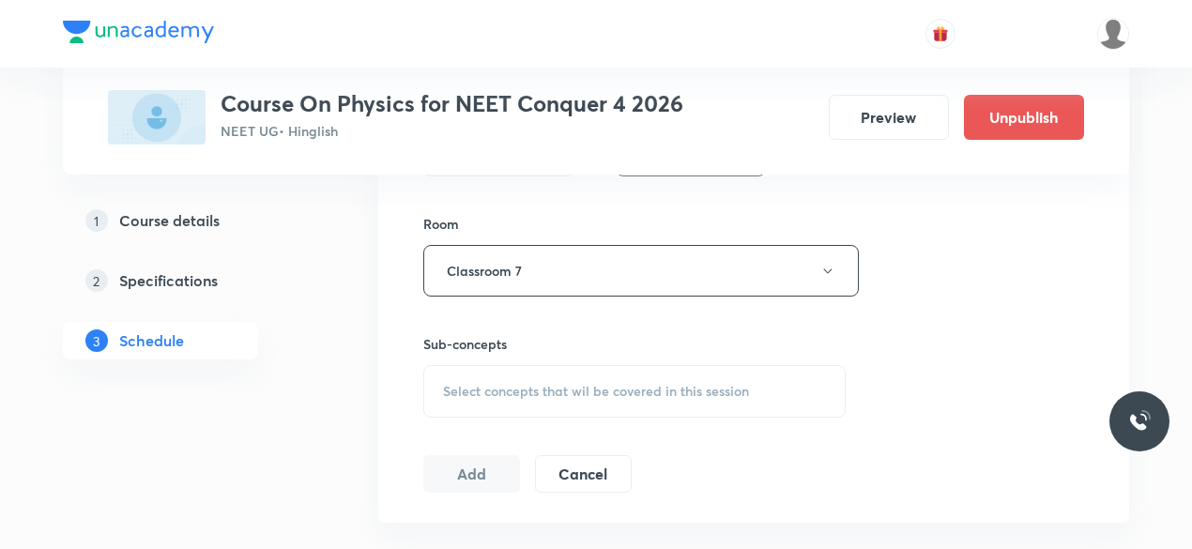
scroll to position [818, 0]
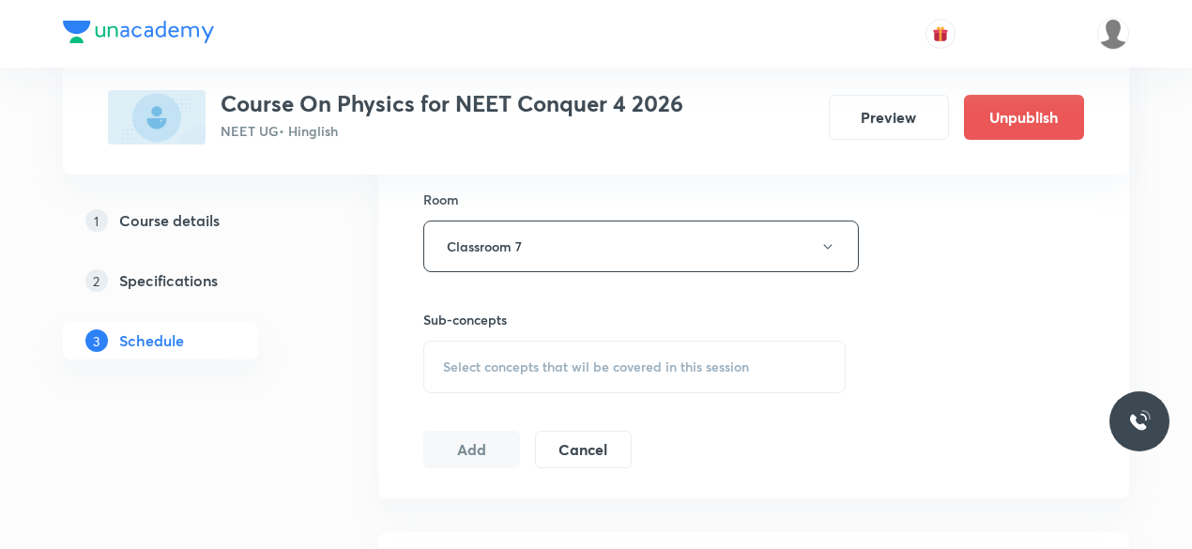
click at [443, 362] on span "Select concepts that wil be covered in this session" at bounding box center [596, 366] width 306 height 15
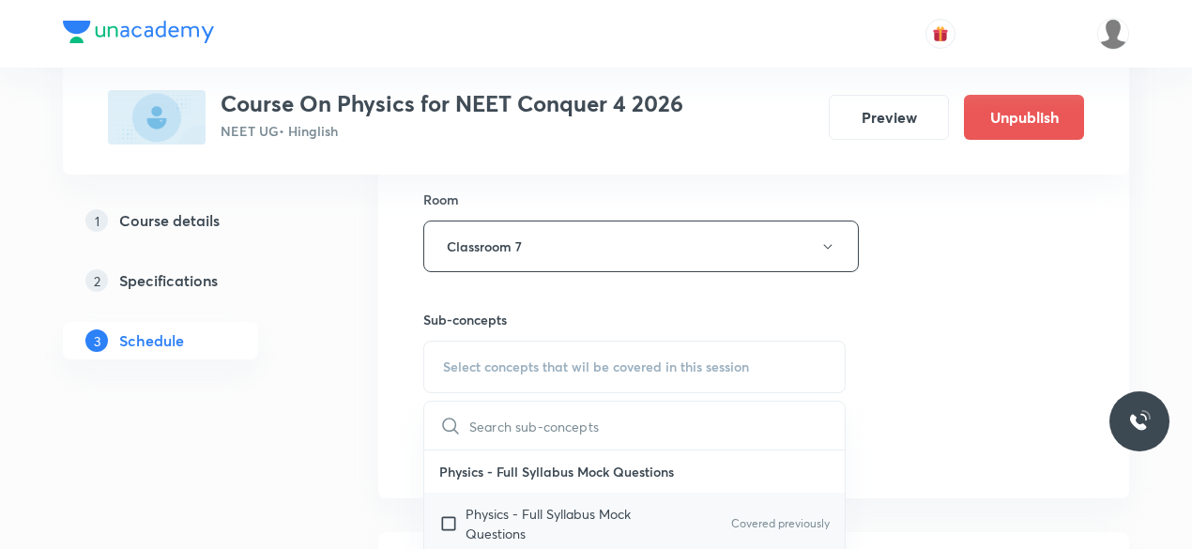
click at [447, 523] on input "checkbox" at bounding box center [452, 523] width 26 height 39
checkbox input "true"
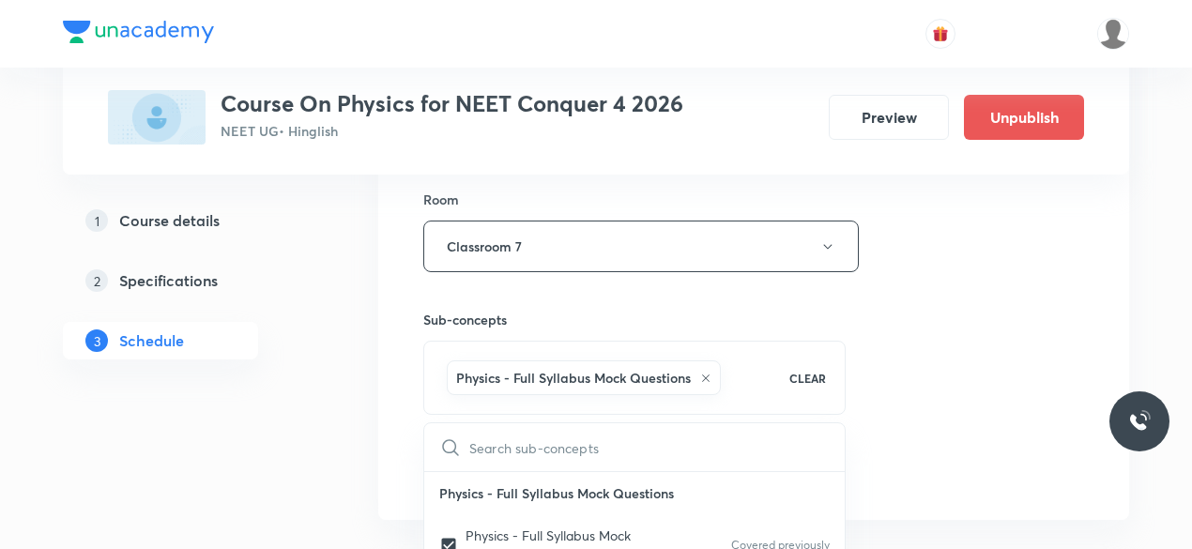
click at [387, 427] on div "Session 17 Live class Session title 16/99 Kinematics-1D-05 ​ Schedule for [DATE…" at bounding box center [753, 38] width 751 height 963
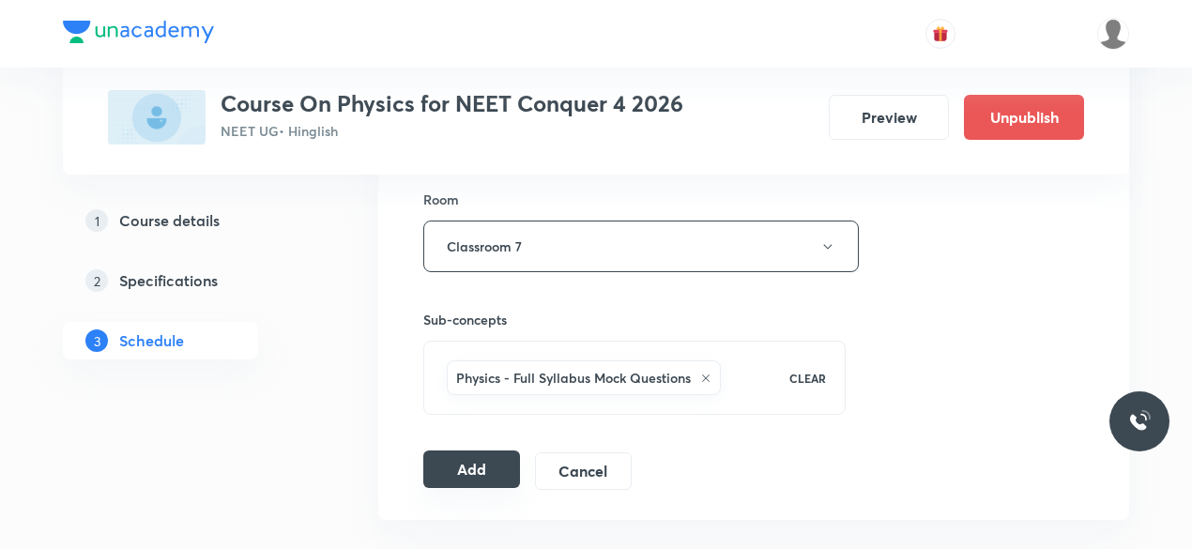
click at [468, 463] on button "Add" at bounding box center [471, 469] width 97 height 38
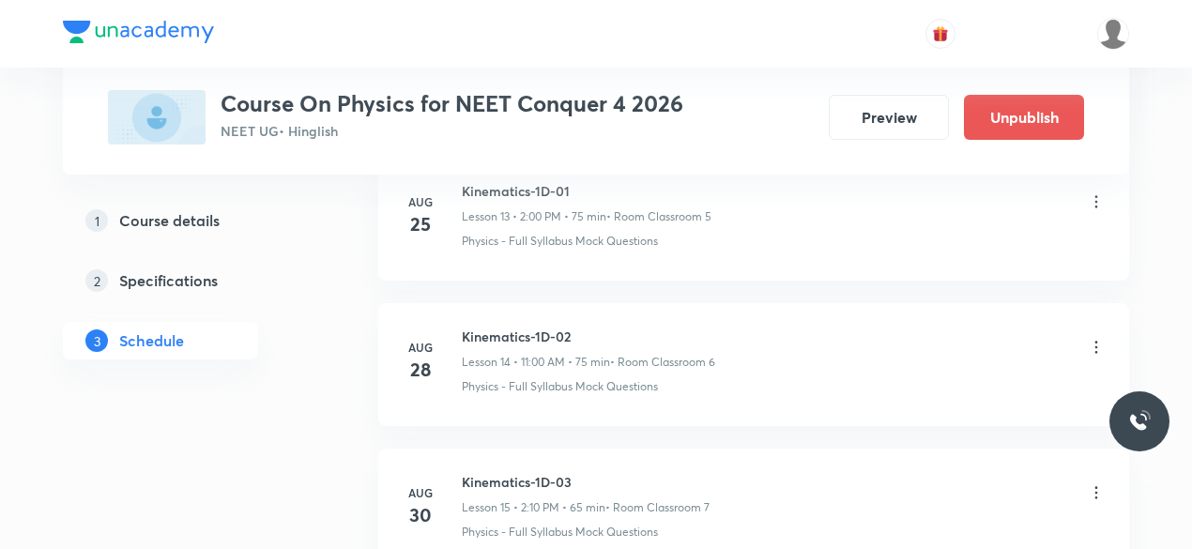
scroll to position [2555, 0]
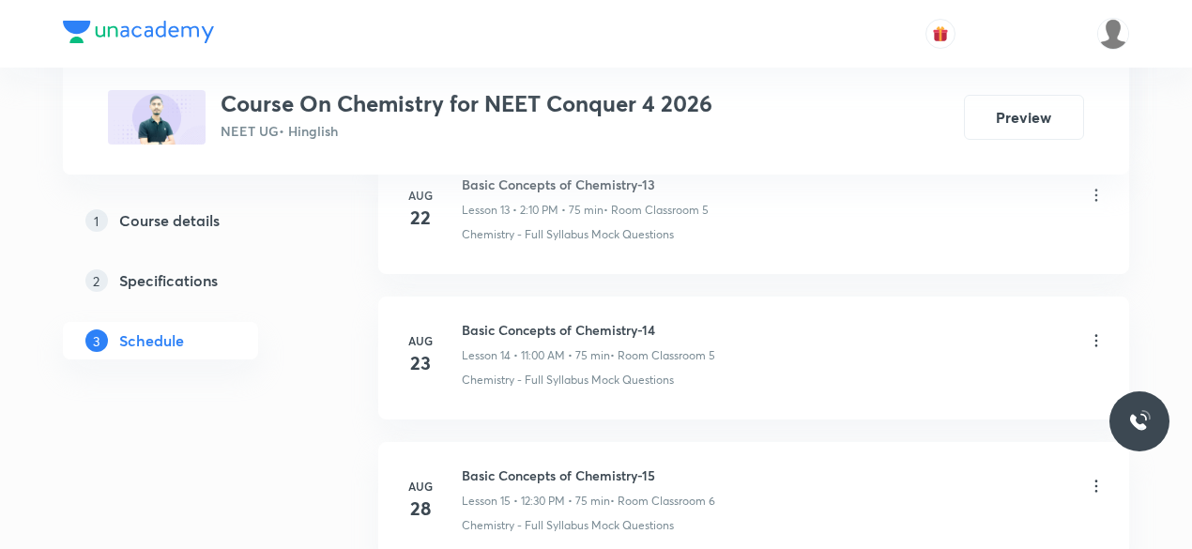
scroll to position [3559, 0]
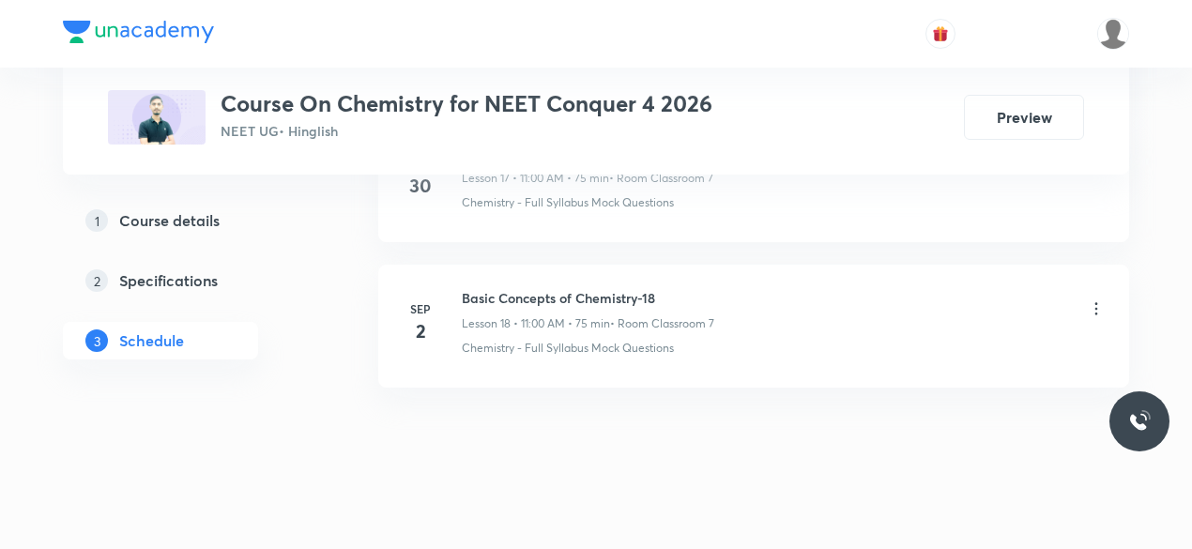
drag, startPoint x: 462, startPoint y: 284, endPoint x: 533, endPoint y: 284, distance: 71.3
click at [470, 288] on h6 "Basic Concepts of Chemistry-18" at bounding box center [588, 298] width 252 height 20
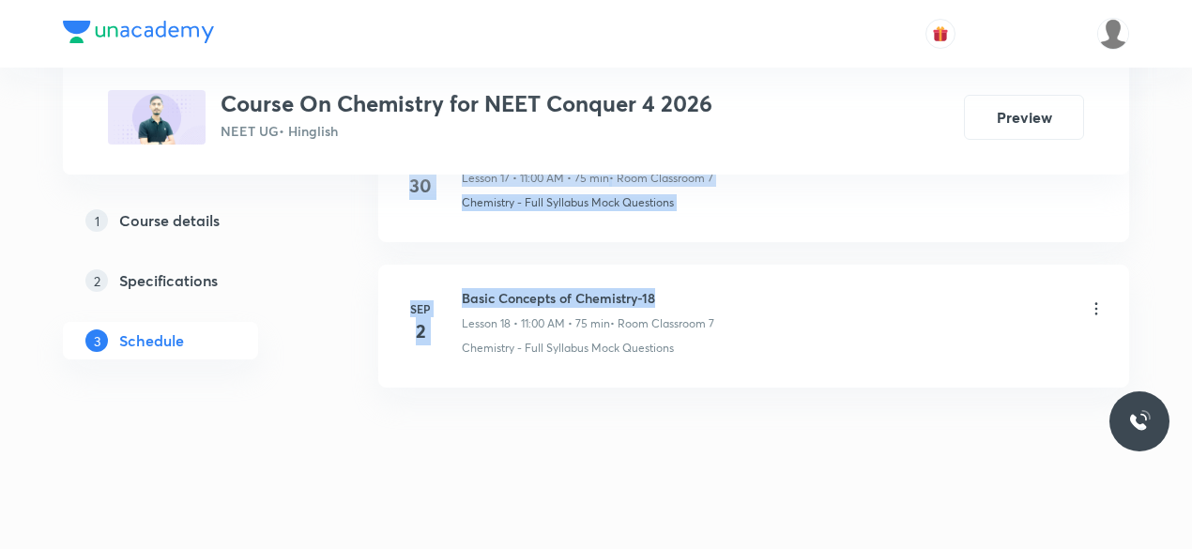
drag, startPoint x: 533, startPoint y: 284, endPoint x: 663, endPoint y: 282, distance: 129.5
click at [688, 288] on h6 "Basic Concepts of Chemistry-18" at bounding box center [588, 298] width 252 height 20
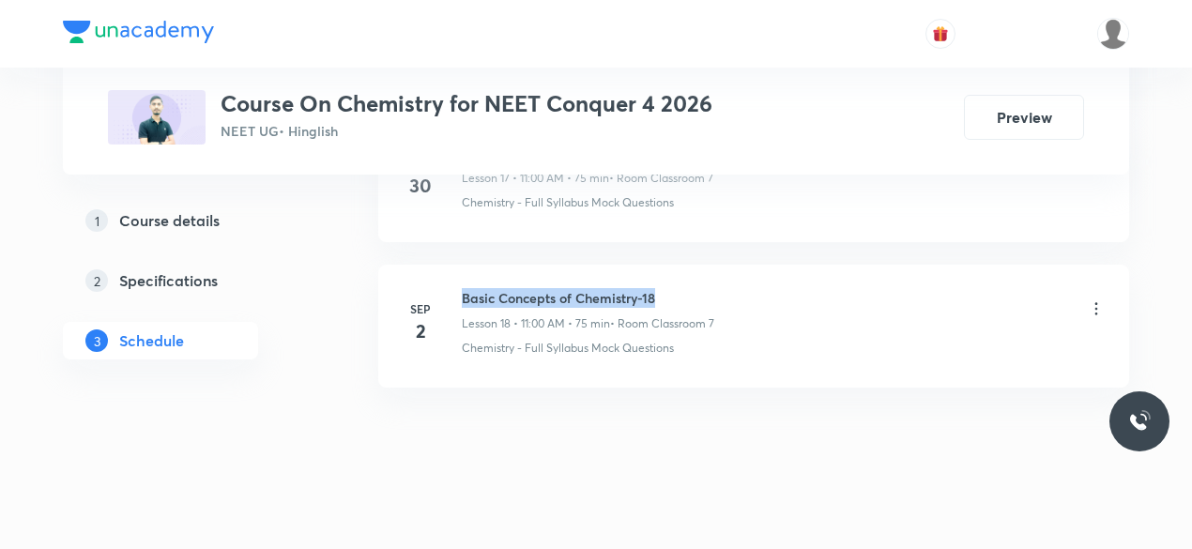
drag, startPoint x: 464, startPoint y: 282, endPoint x: 654, endPoint y: 281, distance: 190.5
click at [654, 288] on h6 "Basic Concepts of Chemistry-18" at bounding box center [588, 298] width 252 height 20
copy h6 "Basic Concepts of Chemistry-18"
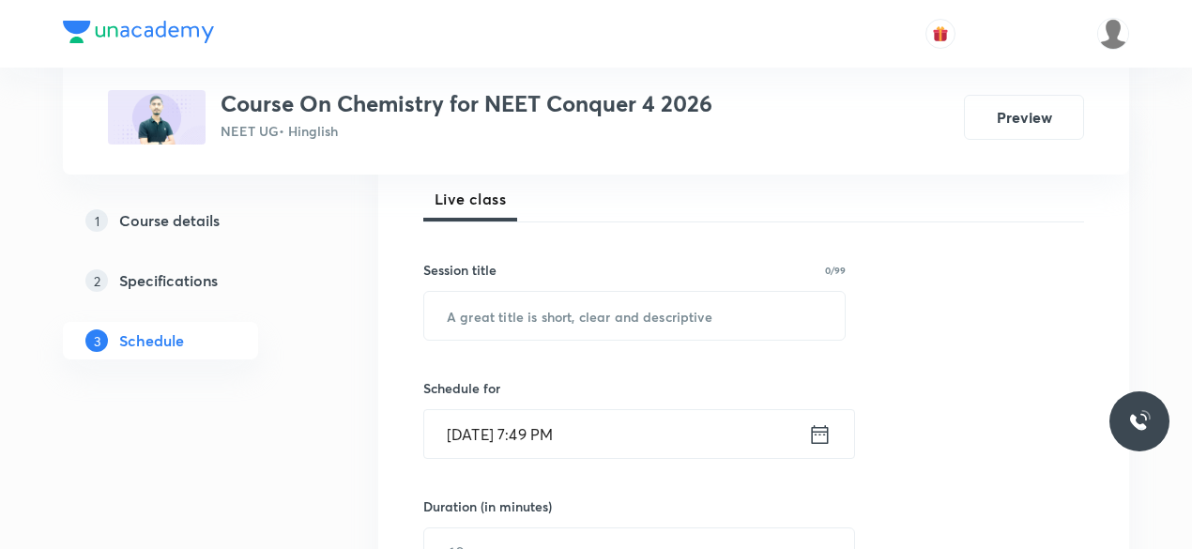
scroll to position [281, 0]
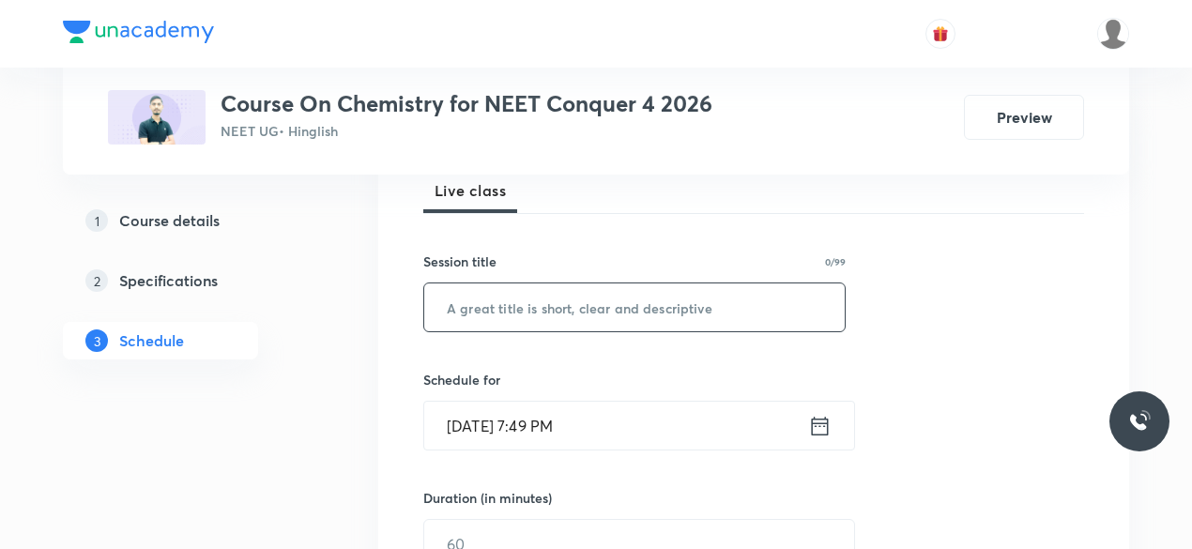
click at [493, 320] on input "text" at bounding box center [634, 307] width 420 height 48
paste input "Basic Concepts of Chemistry-18"
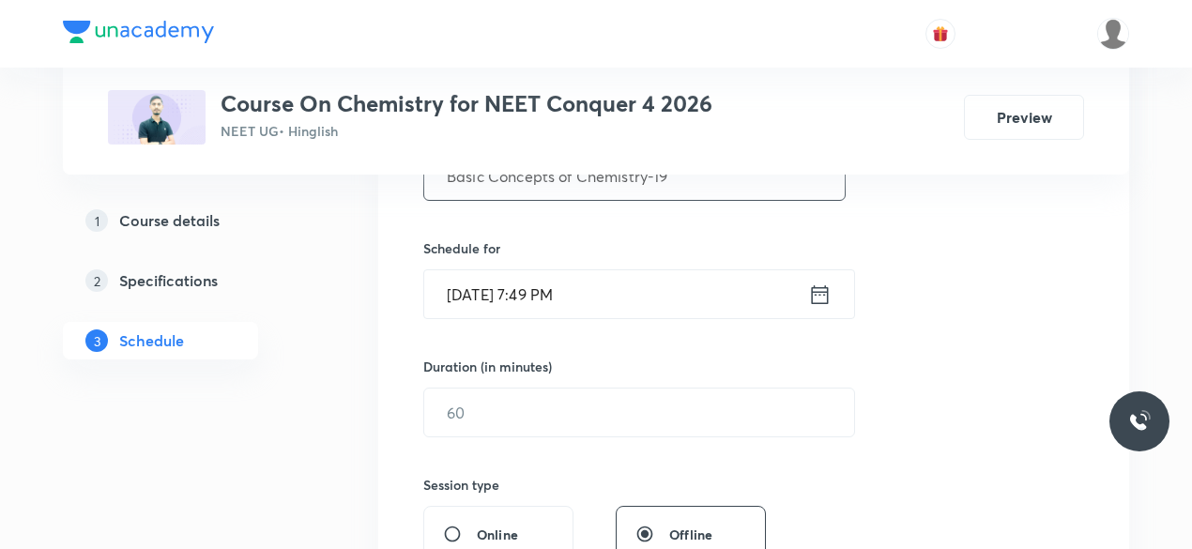
scroll to position [413, 0]
type input "Basic Concepts of Chemistry-19"
click at [820, 292] on icon at bounding box center [820, 292] width 17 height 19
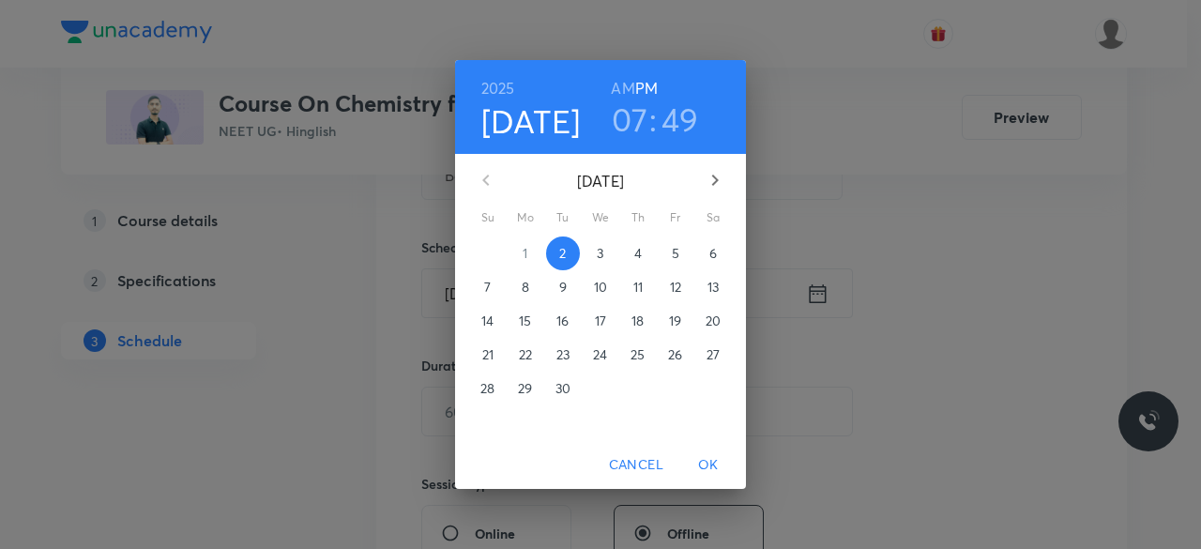
click at [602, 254] on p "3" at bounding box center [600, 253] width 7 height 19
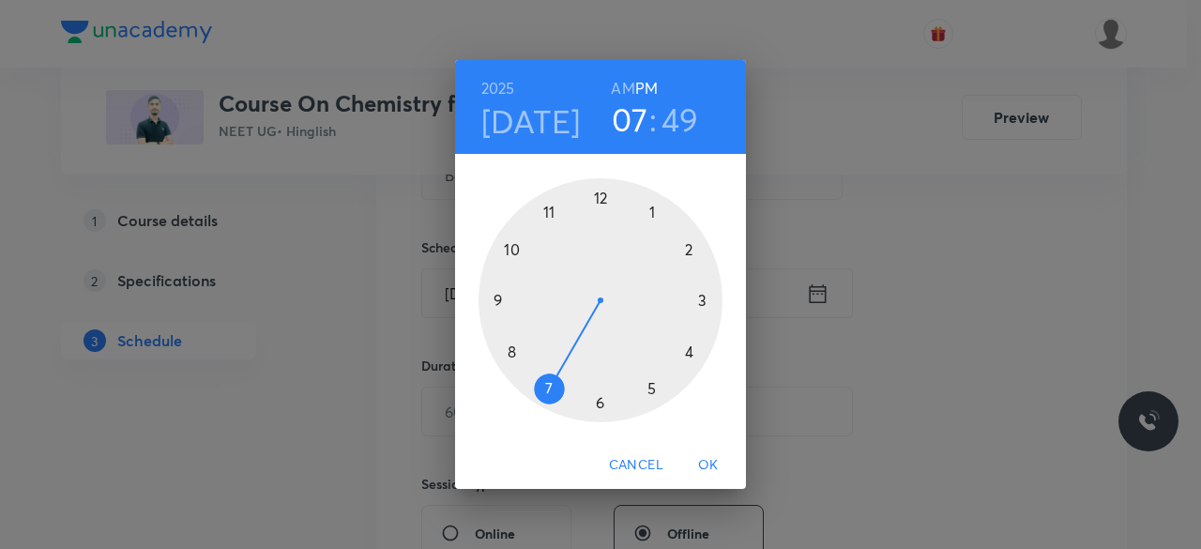
click at [687, 251] on div at bounding box center [601, 300] width 244 height 244
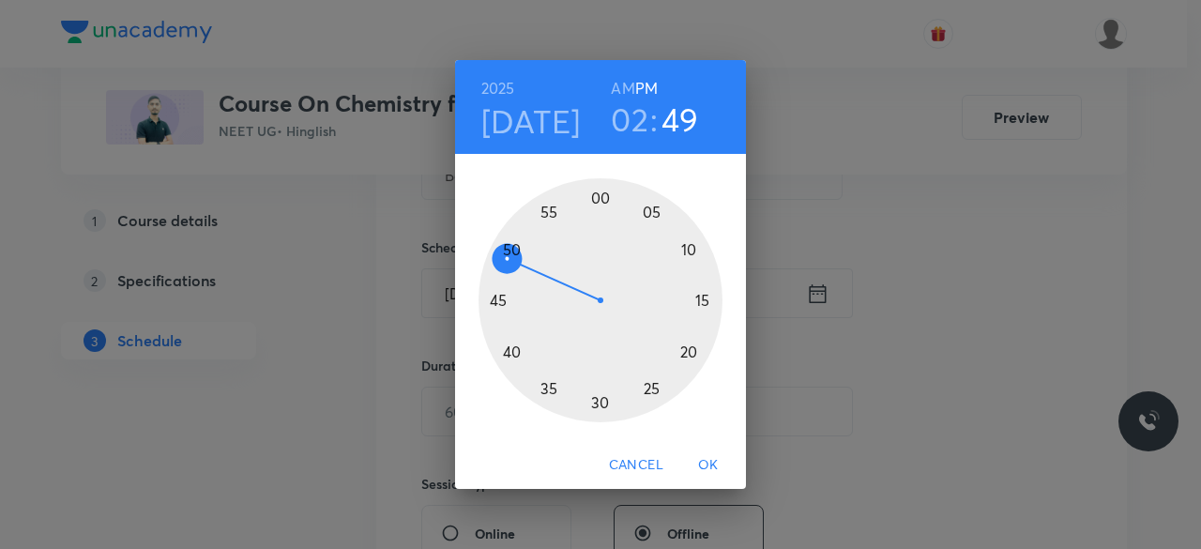
click at [600, 196] on div at bounding box center [601, 300] width 244 height 244
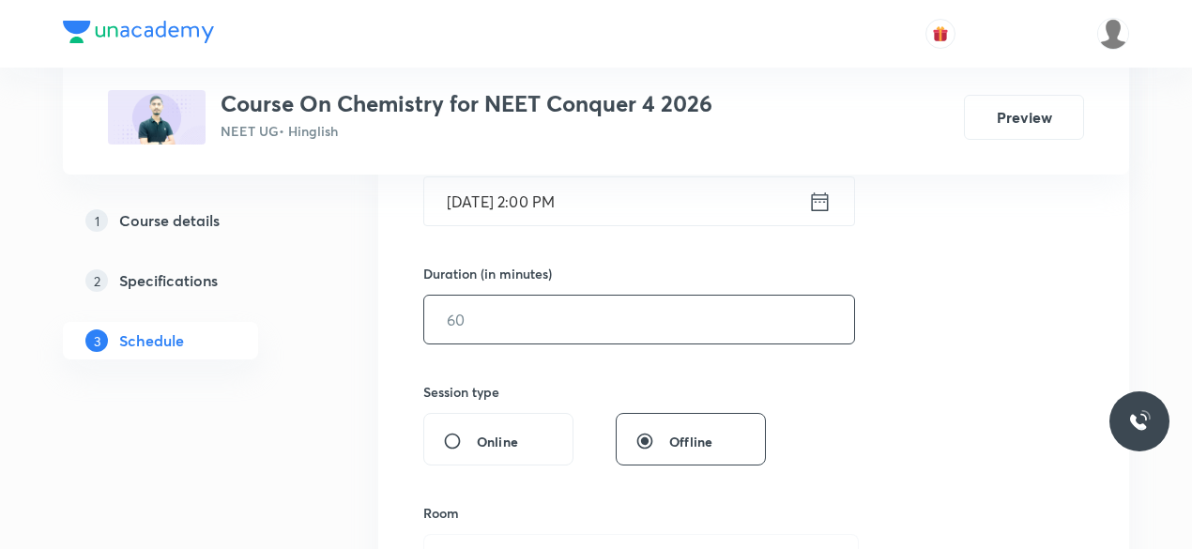
scroll to position [507, 0]
click at [521, 323] on input "text" at bounding box center [639, 318] width 430 height 48
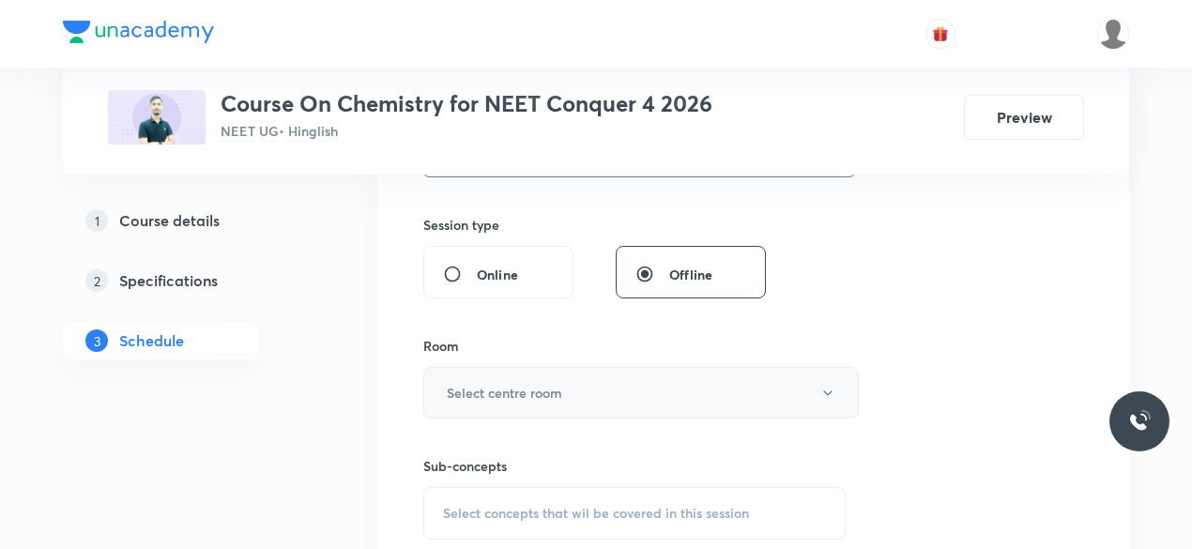
scroll to position [677, 0]
type input "75"
click at [470, 378] on h6 "Select centre room" at bounding box center [504, 388] width 115 height 20
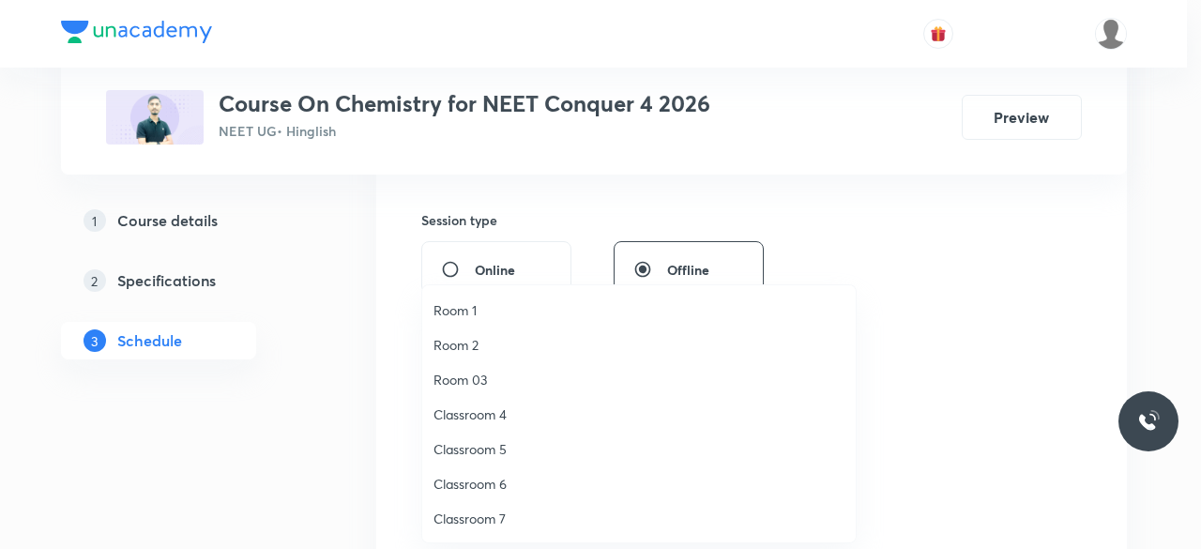
click at [499, 511] on span "Classroom 7" at bounding box center [639, 519] width 411 height 20
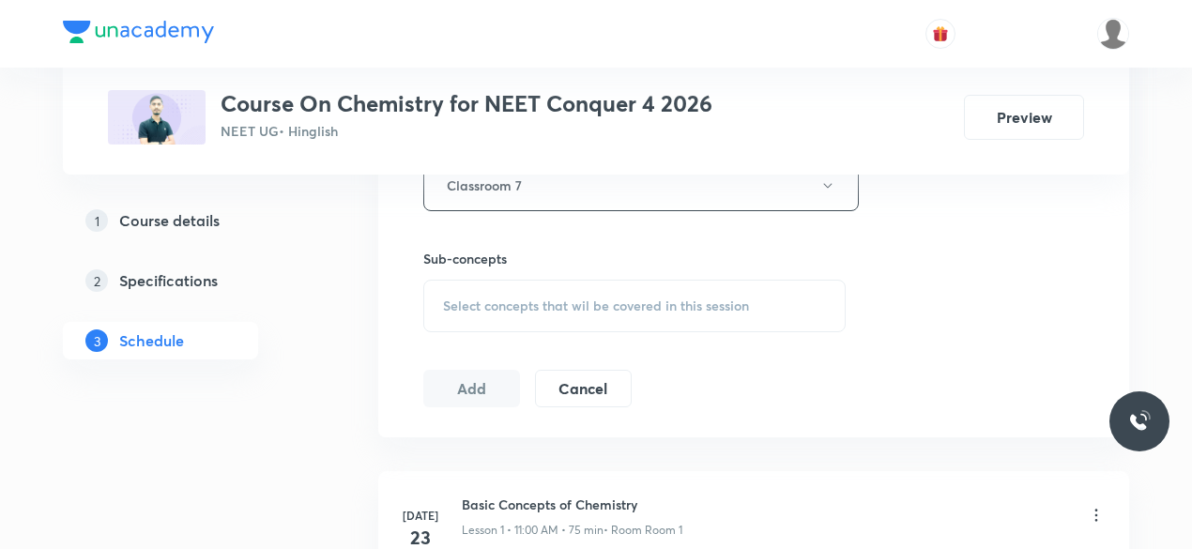
scroll to position [881, 0]
click at [447, 298] on span "Select concepts that wil be covered in this session" at bounding box center [596, 304] width 306 height 15
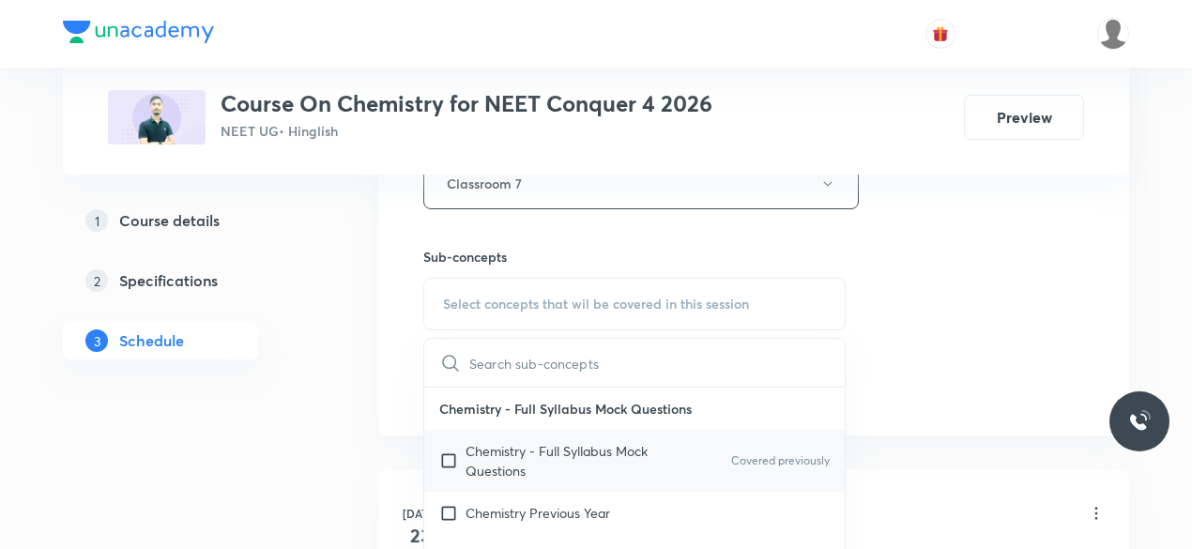
click at [450, 459] on input "checkbox" at bounding box center [452, 460] width 26 height 39
checkbox input "true"
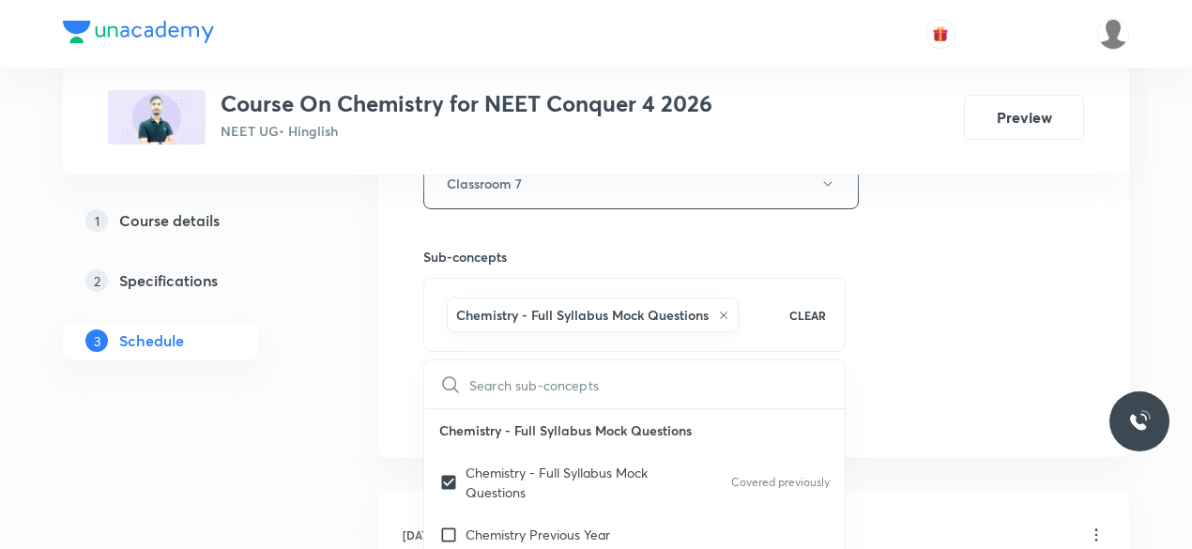
click div "Session 19 Live class Session title 30/99 Basic Concepts of Chemistry-19 ​ Sche…"
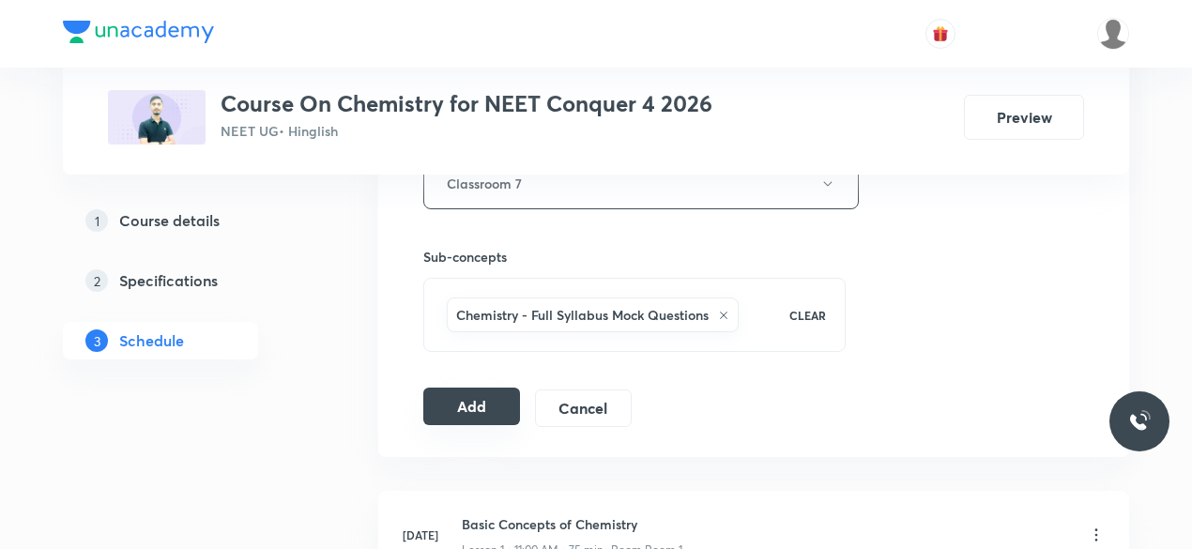
click button "Add"
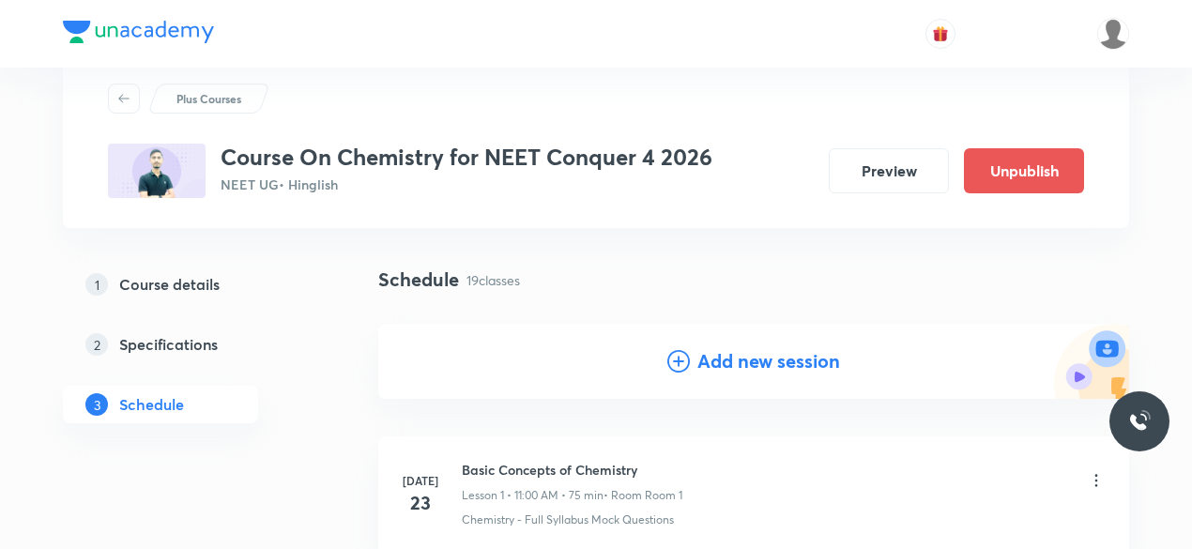
scroll to position [0, 0]
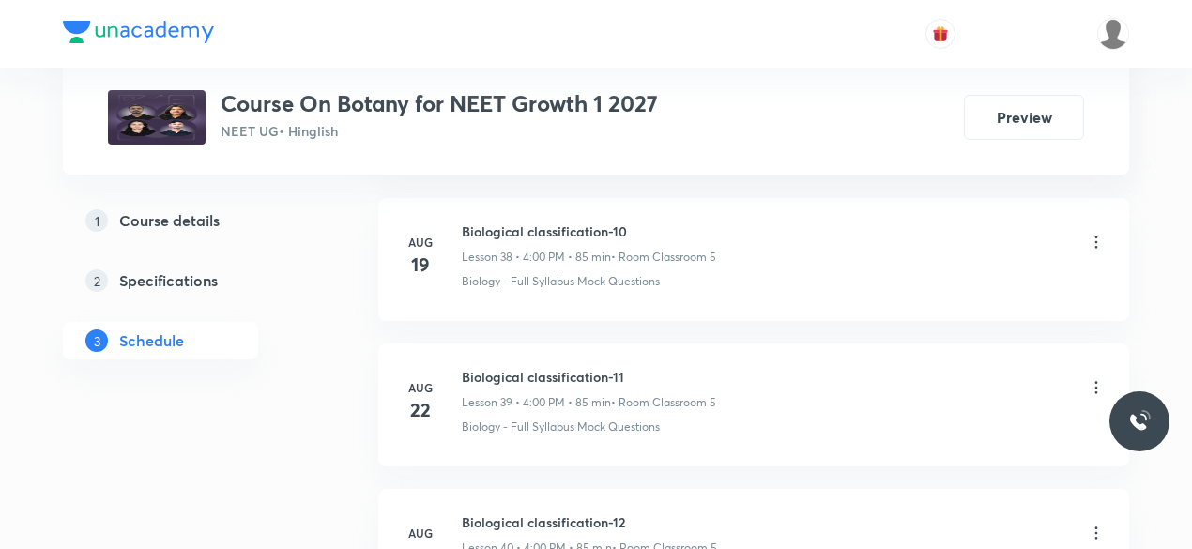
scroll to position [6891, 0]
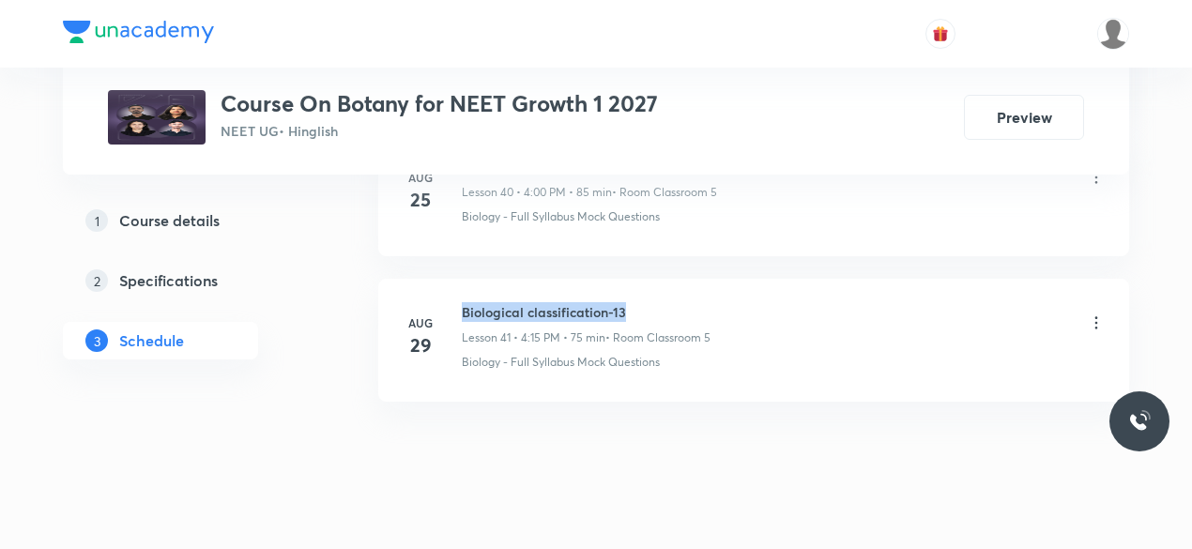
drag, startPoint x: 463, startPoint y: 282, endPoint x: 627, endPoint y: 279, distance: 164.3
click at [627, 302] on h6 "Biological classification-13" at bounding box center [586, 312] width 249 height 20
copy h6 "Biological classification-13"
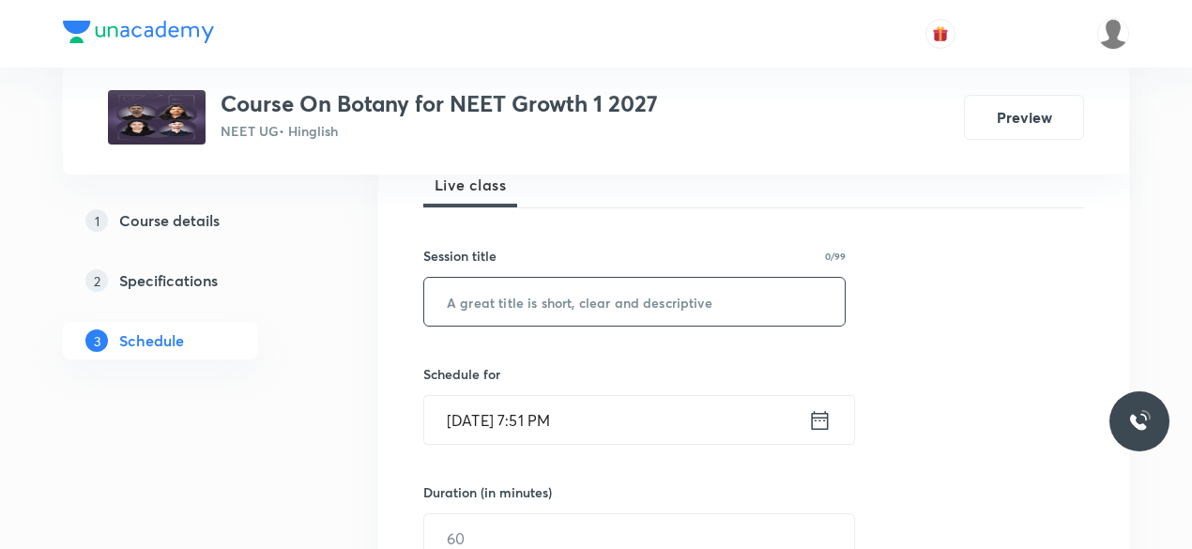
scroll to position [289, 0]
click at [514, 306] on input "text" at bounding box center [634, 299] width 420 height 48
paste input "Biological classification-13"
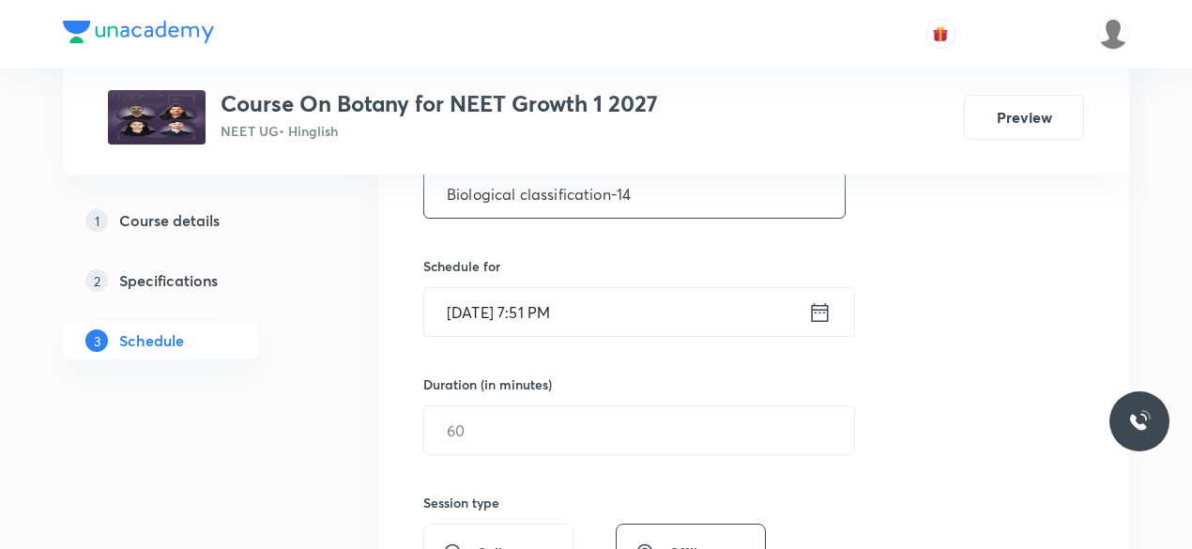
scroll to position [399, 0]
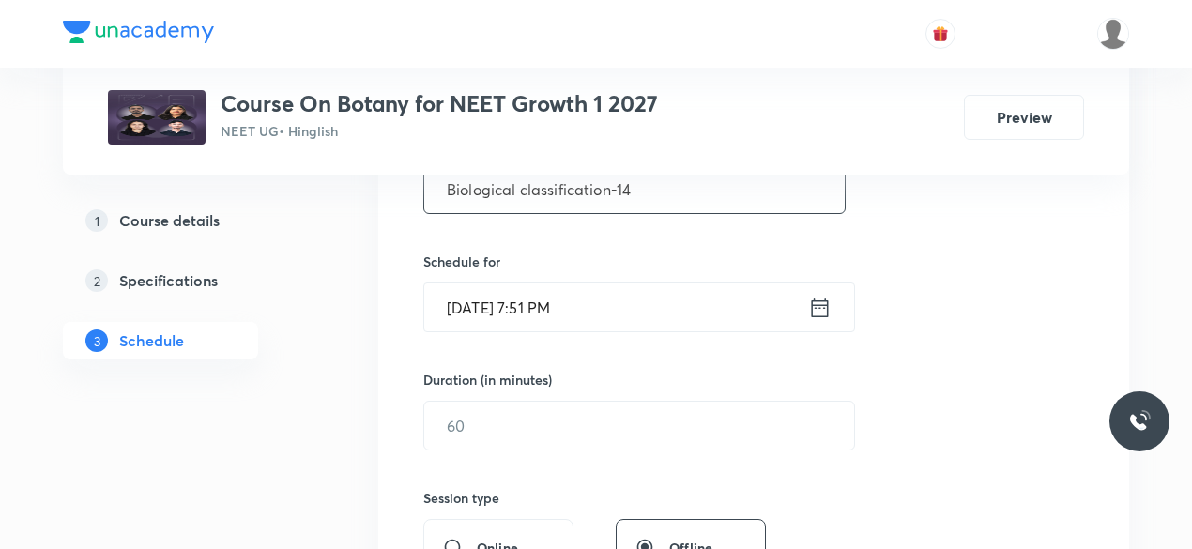
type input "Biological classification-14"
click at [817, 311] on icon at bounding box center [819, 308] width 23 height 26
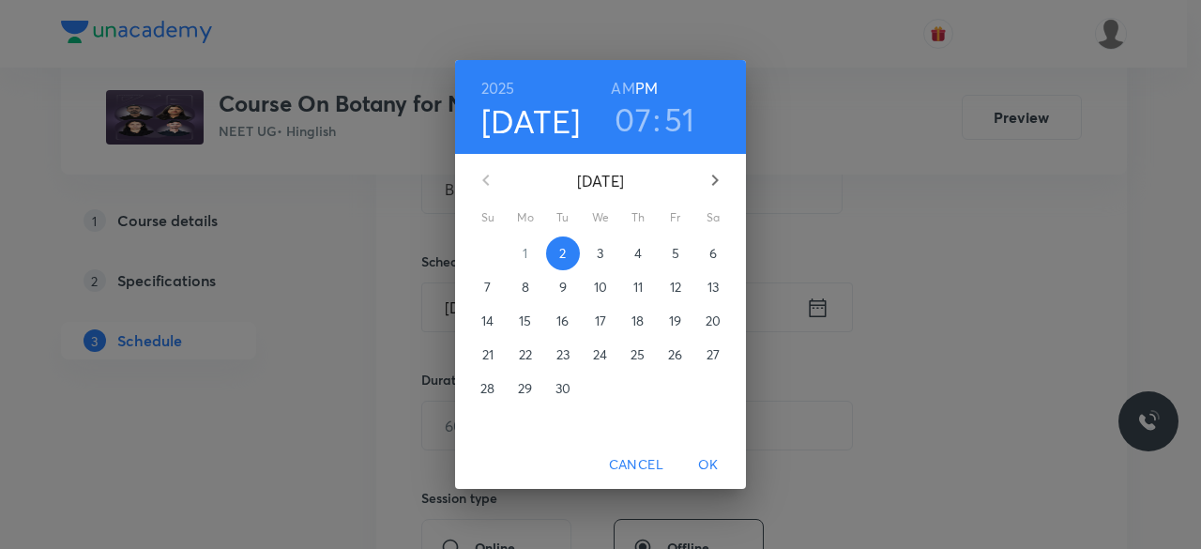
click at [600, 254] on p "3" at bounding box center [600, 253] width 7 height 19
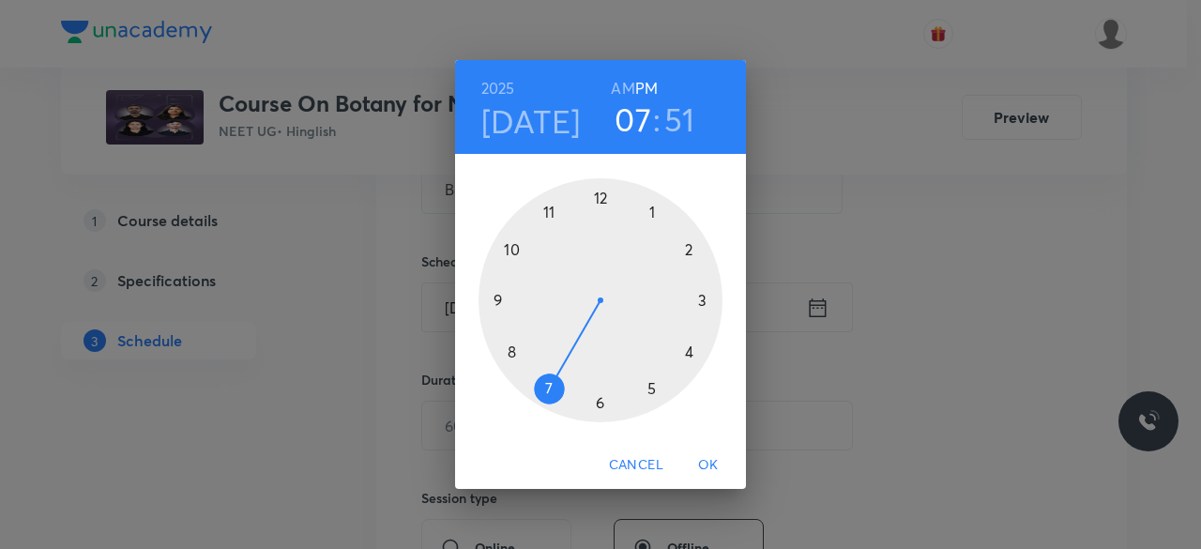
click at [689, 353] on div at bounding box center [601, 300] width 244 height 244
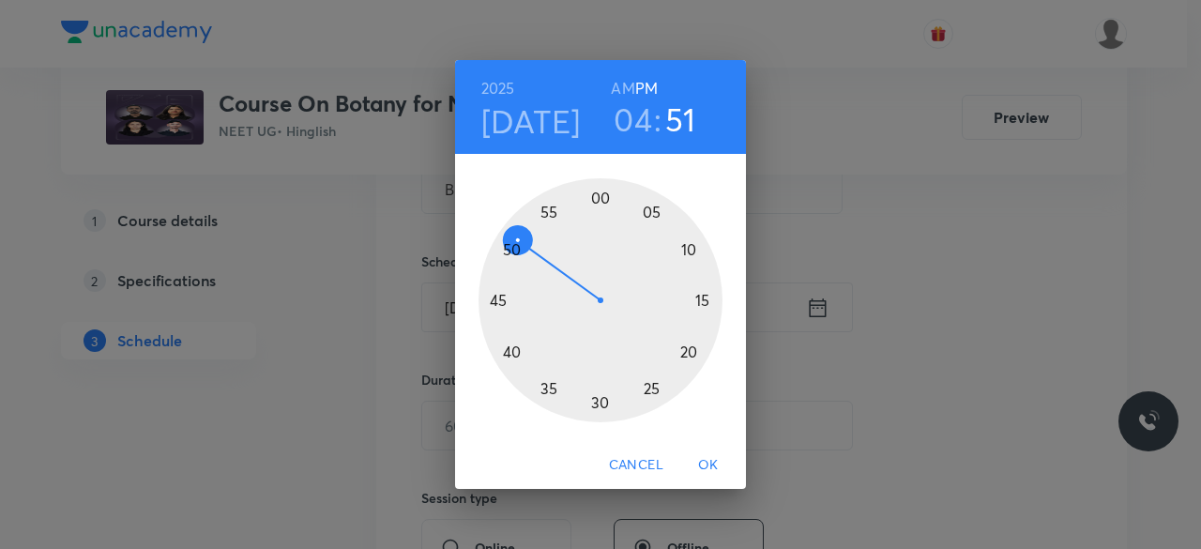
click at [701, 299] on div at bounding box center [601, 300] width 244 height 244
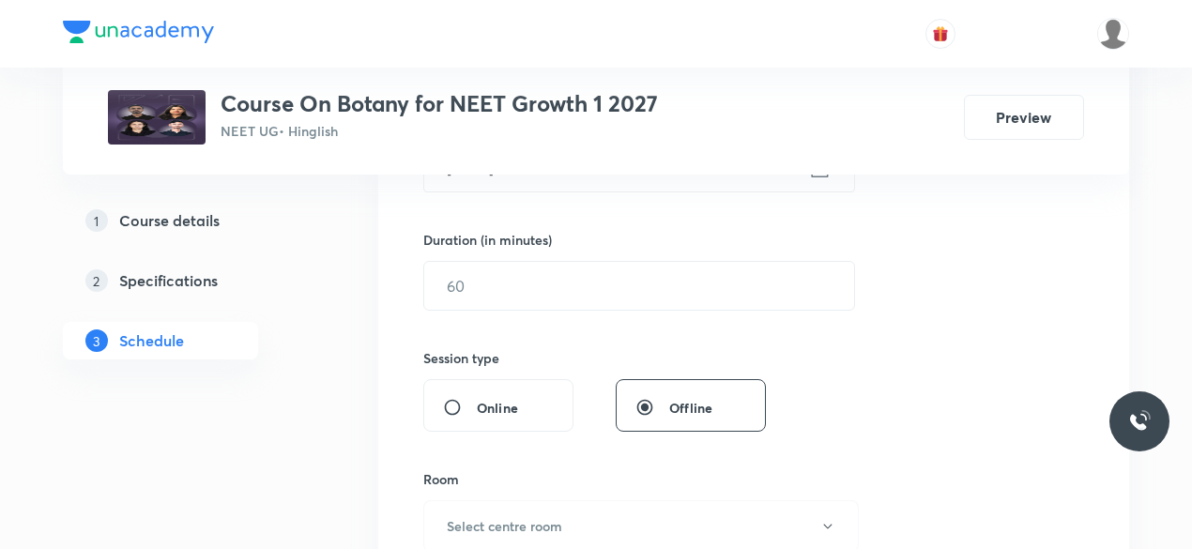
scroll to position [542, 0]
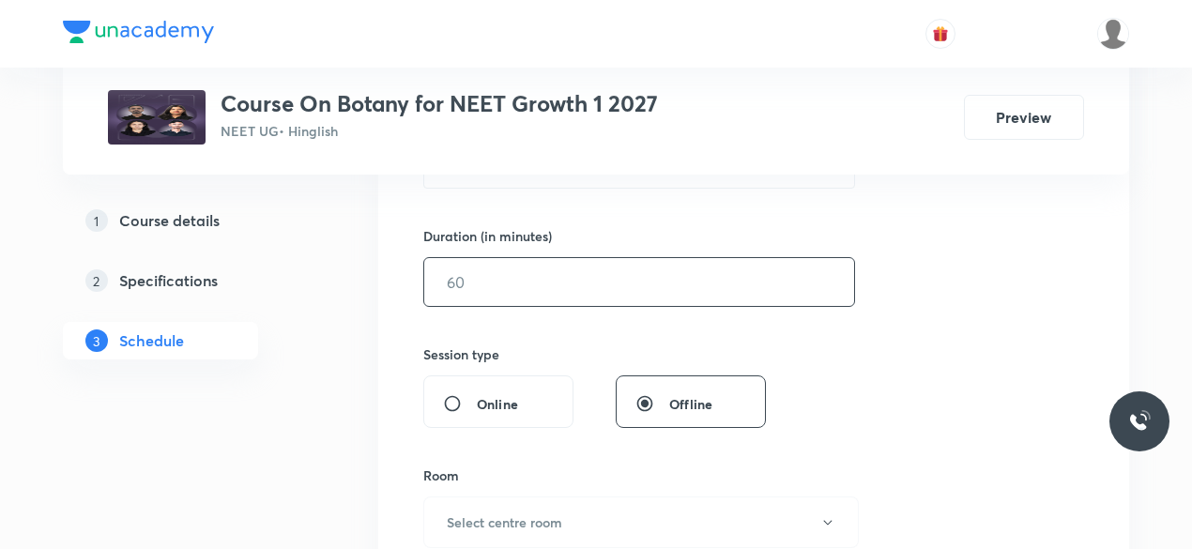
click at [490, 284] on input "text" at bounding box center [639, 282] width 430 height 48
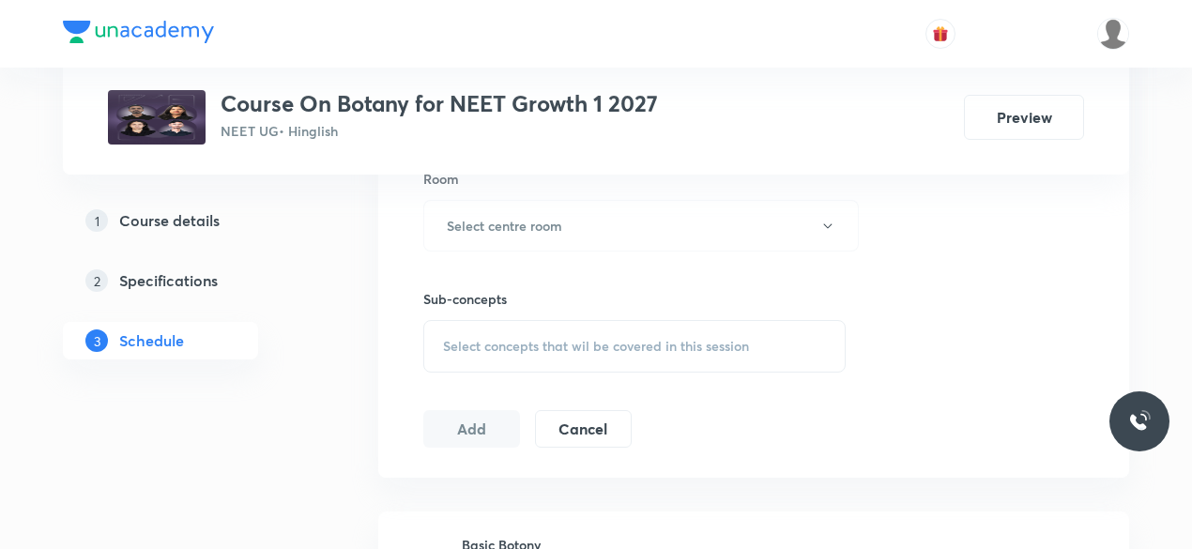
scroll to position [840, 0]
type input "75"
click at [511, 228] on h6 "Select centre room" at bounding box center [504, 225] width 115 height 20
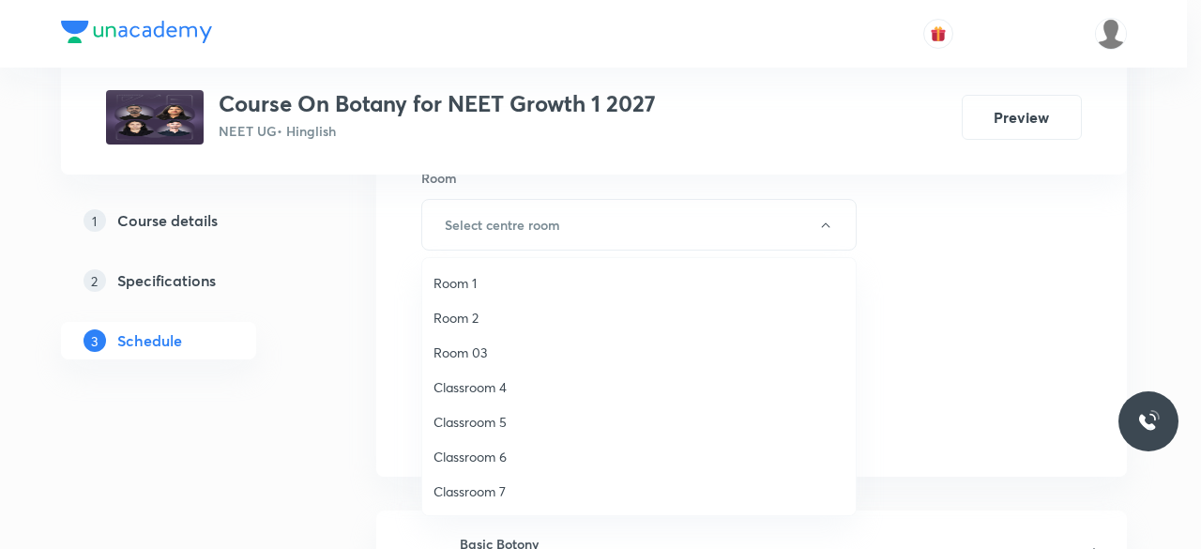
click at [499, 426] on span "Classroom 5" at bounding box center [639, 422] width 411 height 20
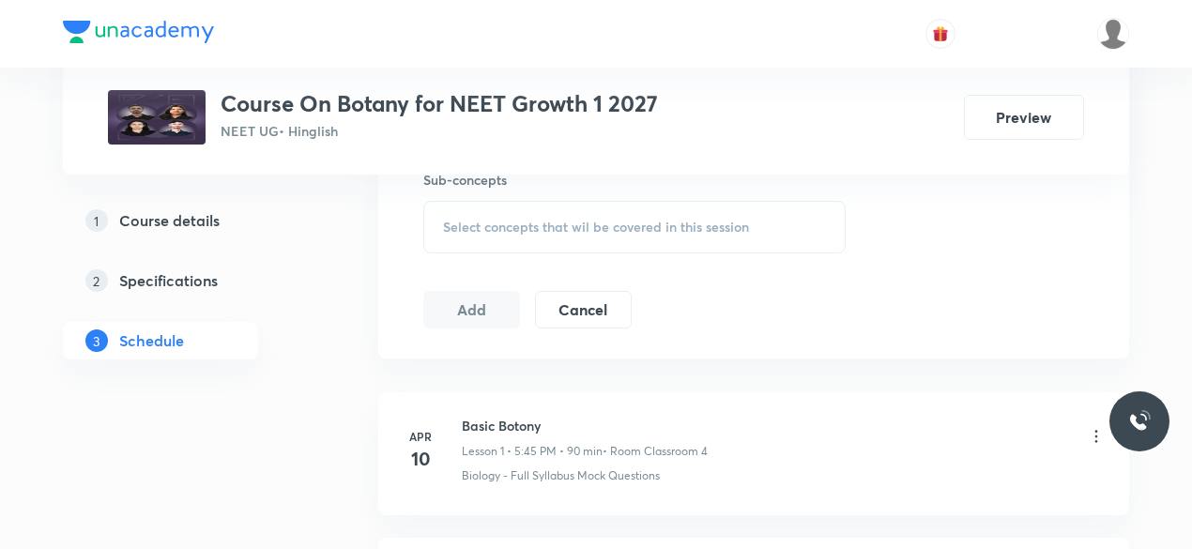
scroll to position [960, 0]
click at [460, 225] on span "Select concepts that wil be covered in this session" at bounding box center [596, 225] width 306 height 15
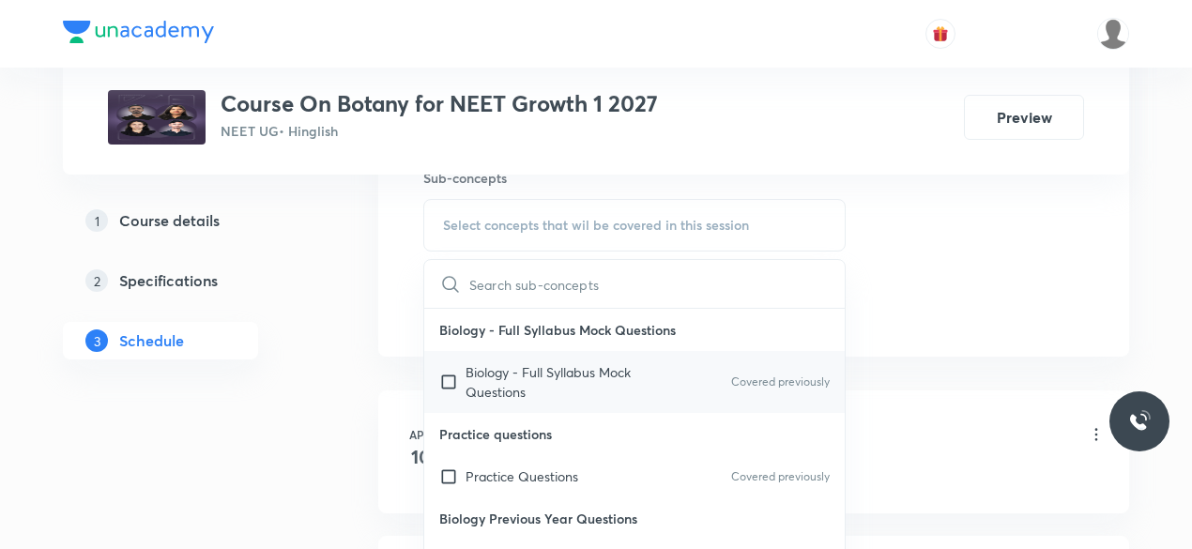
click at [448, 375] on input "checkbox" at bounding box center [452, 381] width 26 height 39
checkbox input "true"
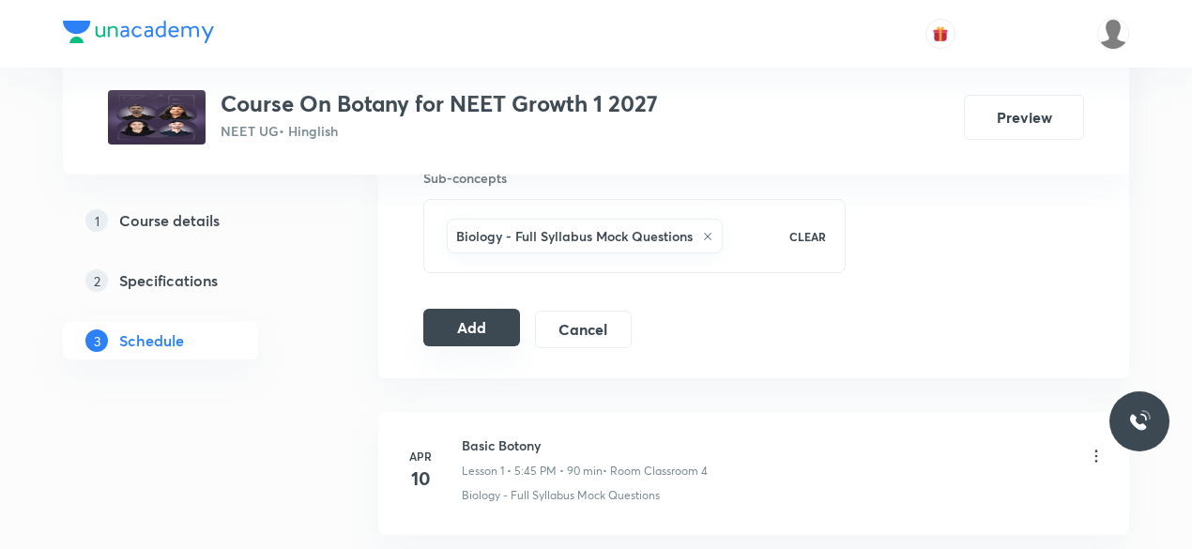
click at [471, 328] on button "Add" at bounding box center [471, 328] width 97 height 38
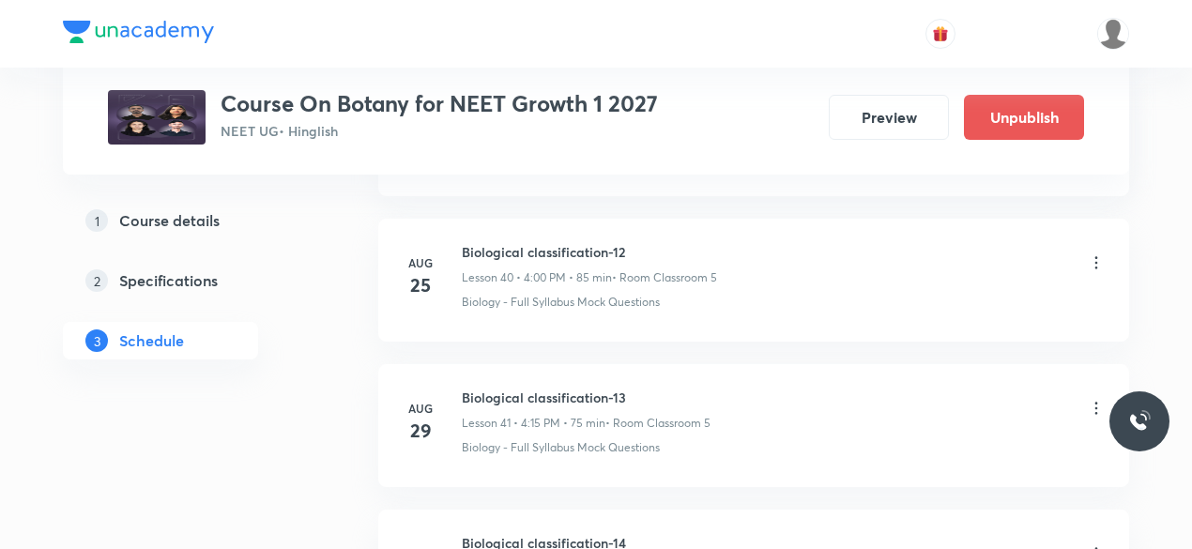
scroll to position [5941, 0]
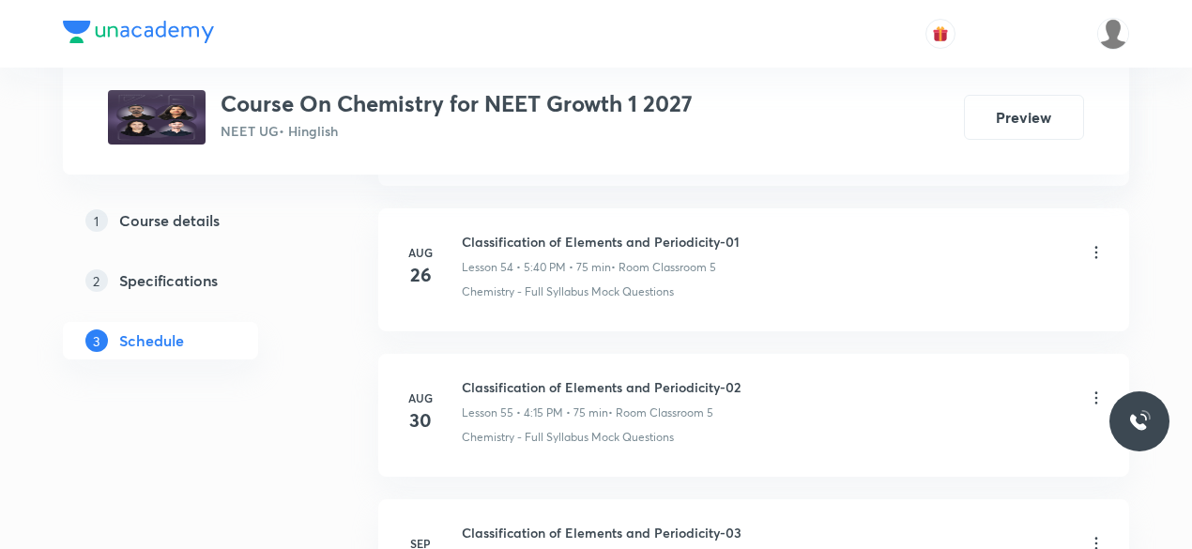
scroll to position [9081, 0]
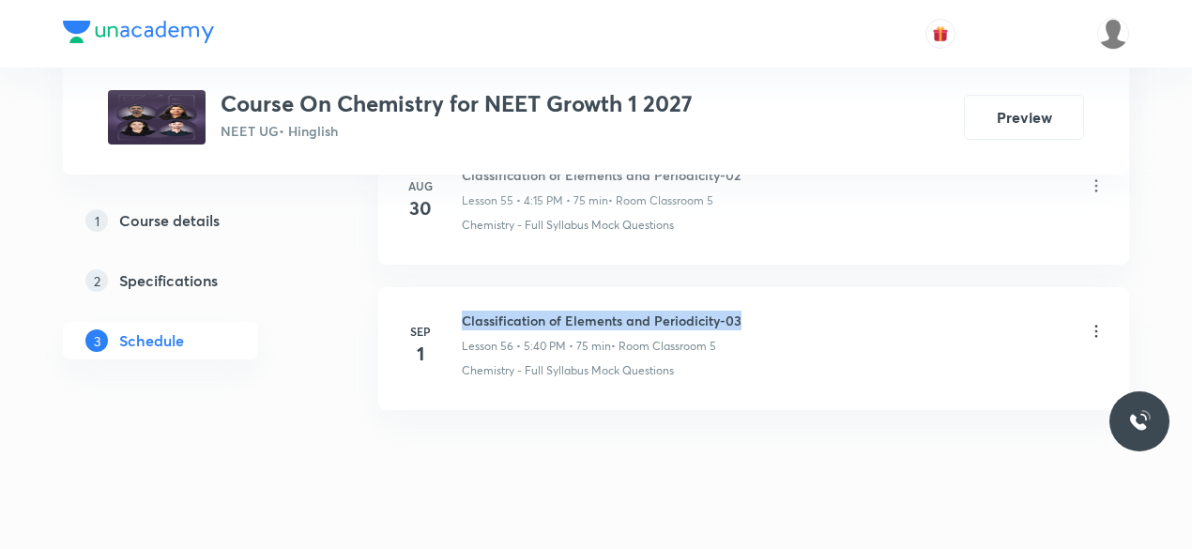
drag, startPoint x: 464, startPoint y: 284, endPoint x: 741, endPoint y: 280, distance: 277.8
click at [741, 311] on div "Classification of Elements and Periodicity-03 Lesson 56 • 5:40 PM • 75 min • Ro…" at bounding box center [784, 333] width 644 height 44
copy h6 "Classification of Elements and Periodicity-03"
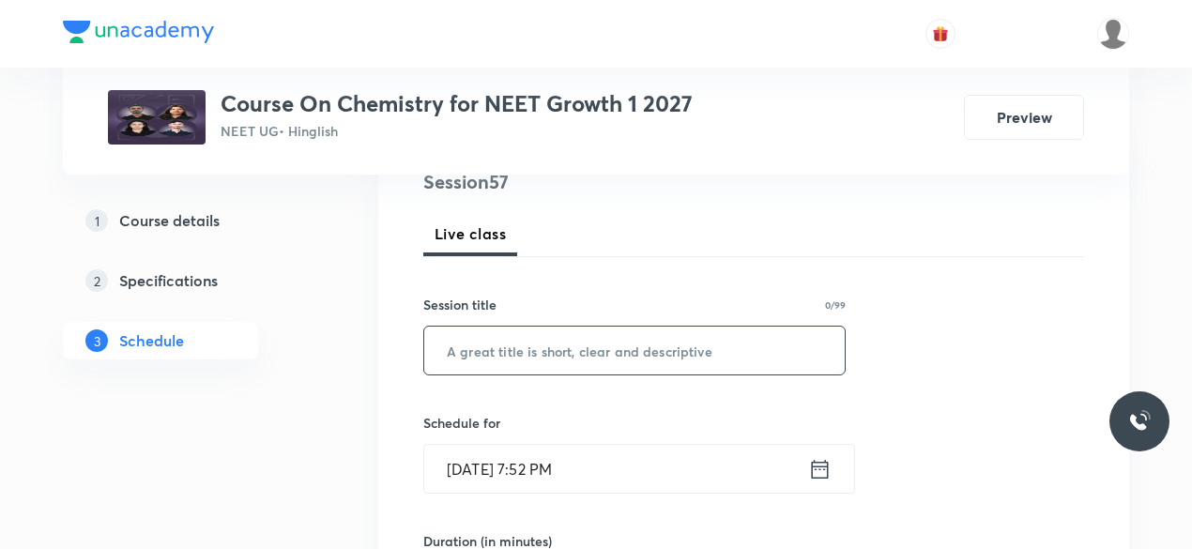
scroll to position [238, 0]
click at [501, 357] on input "text" at bounding box center [634, 350] width 420 height 48
paste input "Classification of Elements and Periodicity-03"
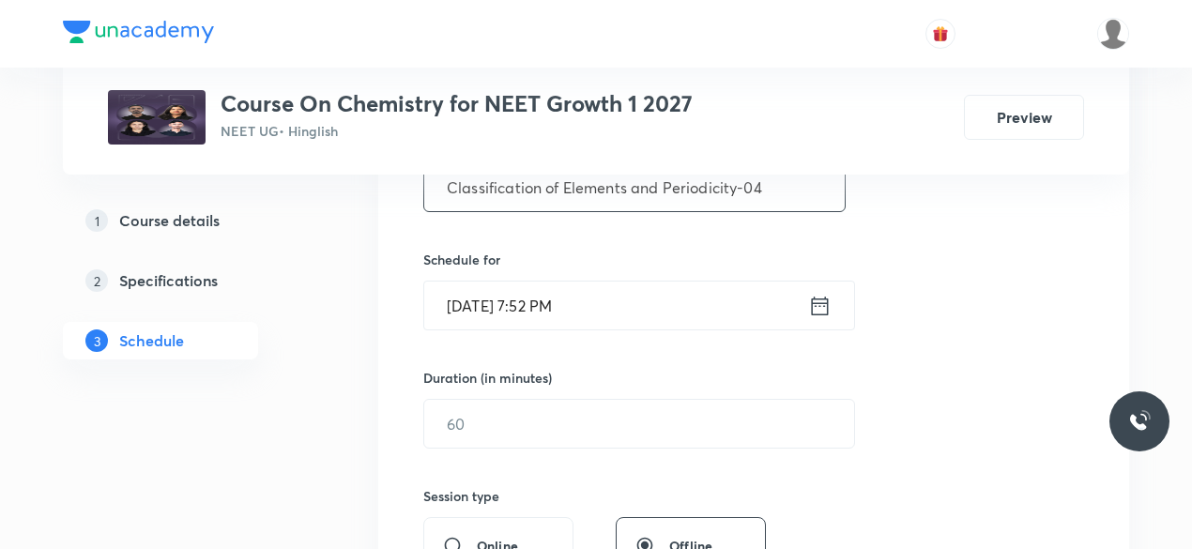
scroll to position [402, 0]
type input "Classification of Elements and Periodicity-04"
click at [817, 301] on icon at bounding box center [820, 304] width 17 height 19
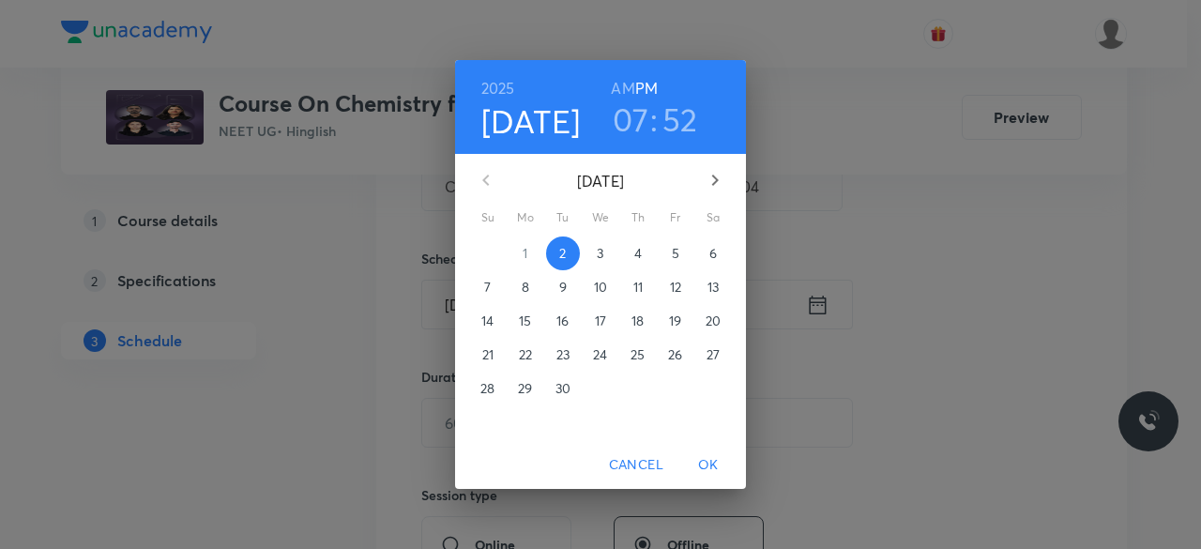
click at [596, 256] on span "3" at bounding box center [601, 253] width 34 height 19
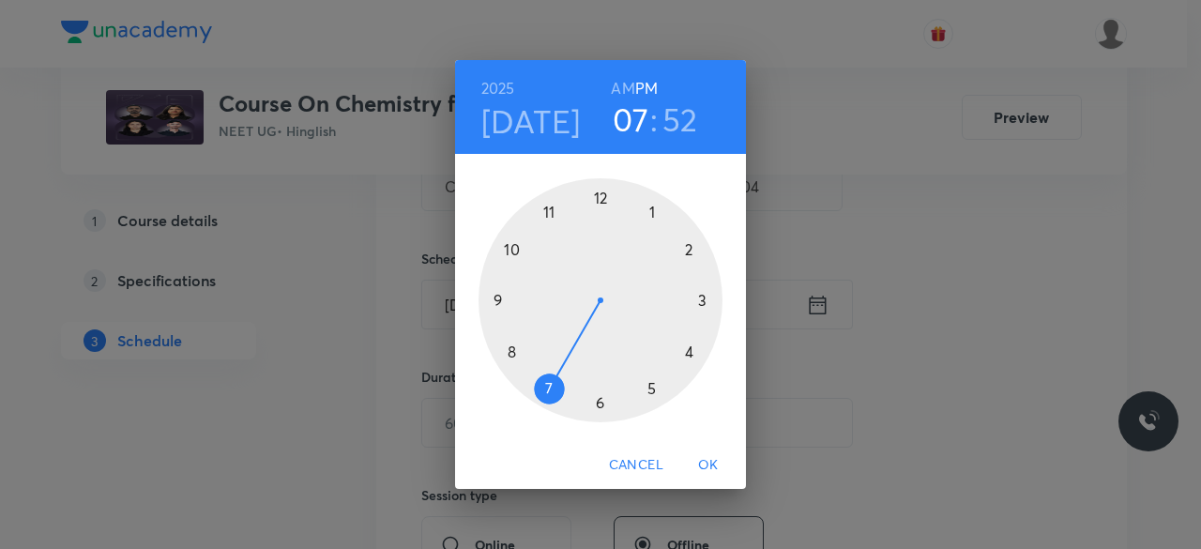
click at [653, 390] on div at bounding box center [601, 300] width 244 height 244
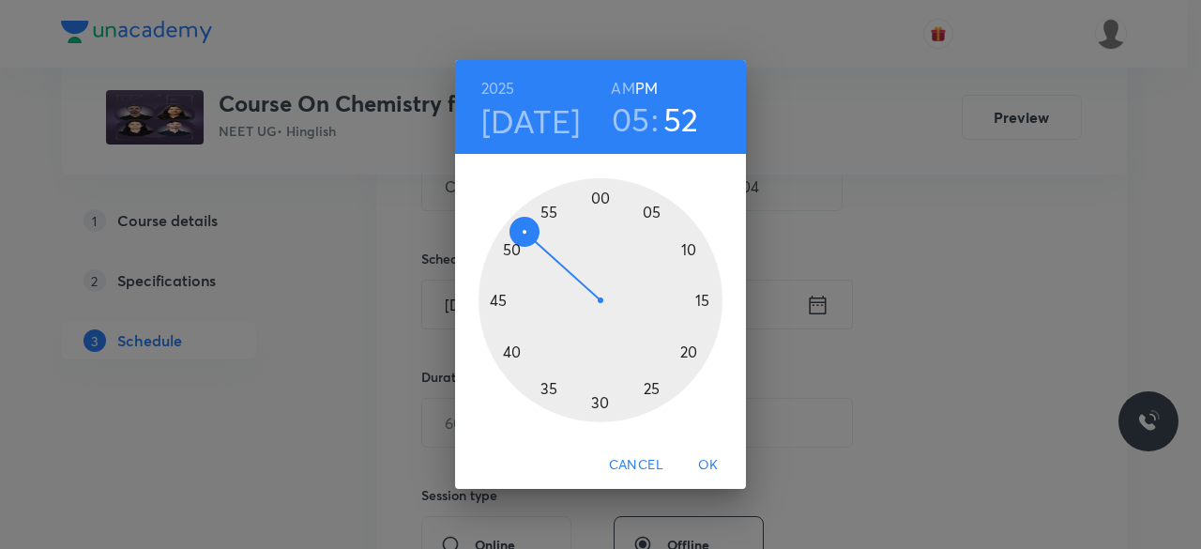
click at [509, 356] on div at bounding box center [601, 300] width 244 height 244
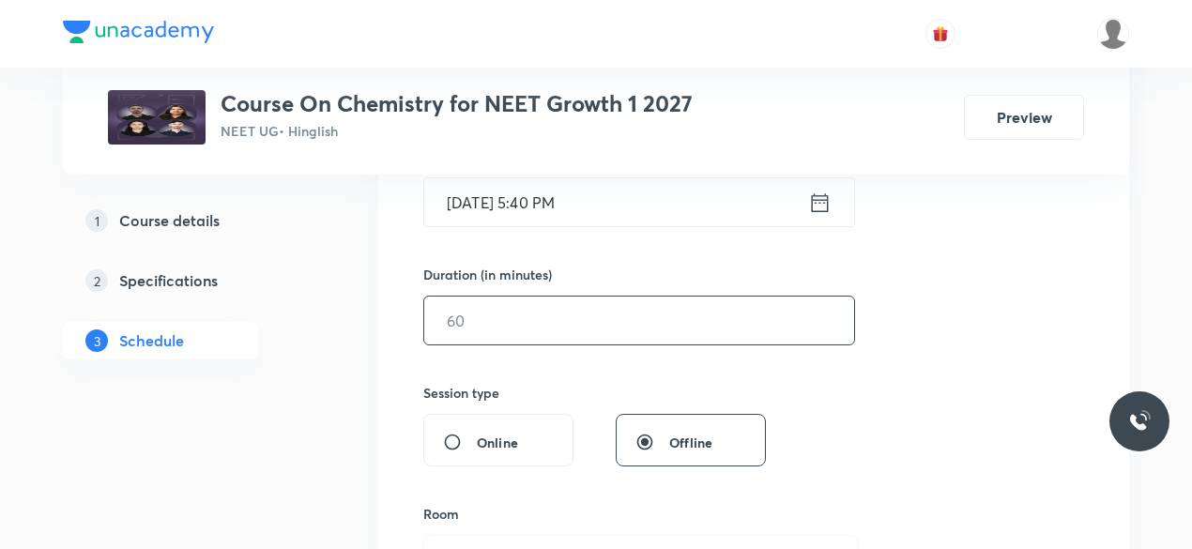
scroll to position [505, 0]
click at [503, 320] on input "text" at bounding box center [639, 320] width 430 height 48
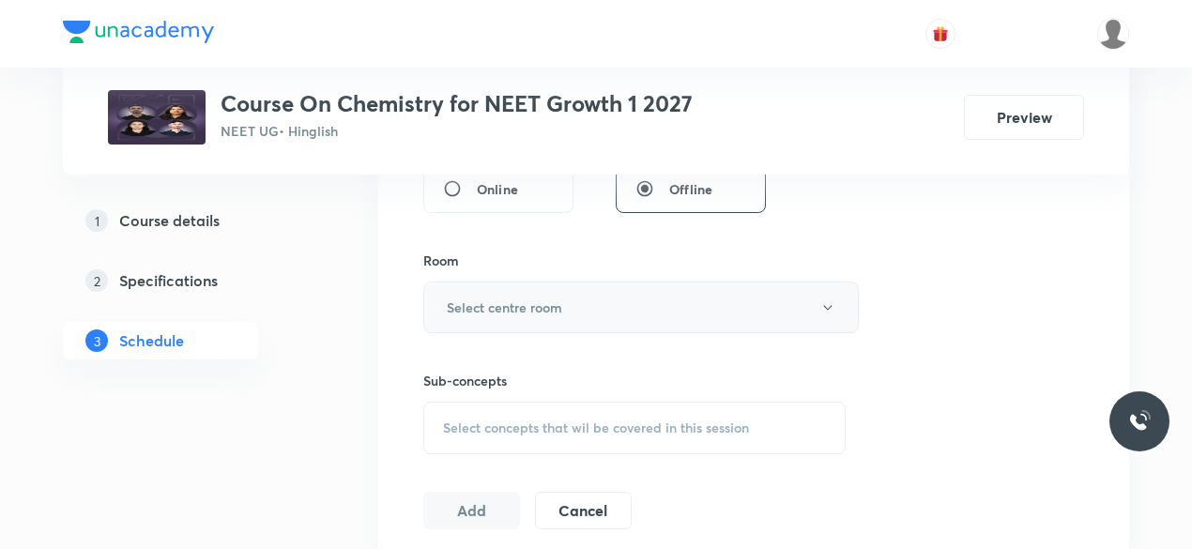
scroll to position [761, 0]
type input "75"
click at [472, 294] on h6 "Select centre room" at bounding box center [504, 304] width 115 height 20
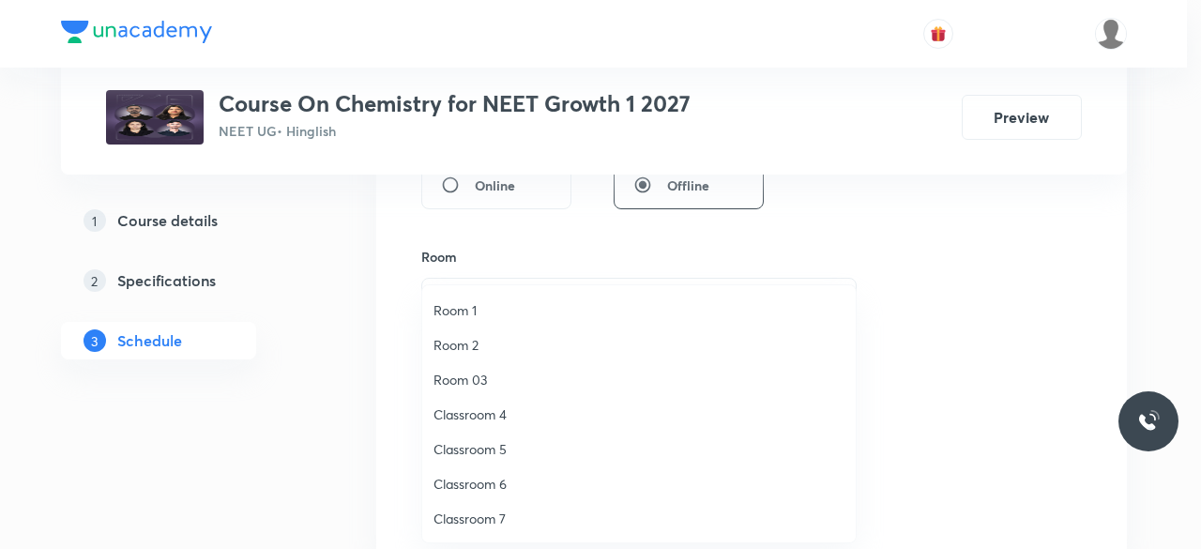
click at [496, 448] on span "Classroom 5" at bounding box center [639, 449] width 411 height 20
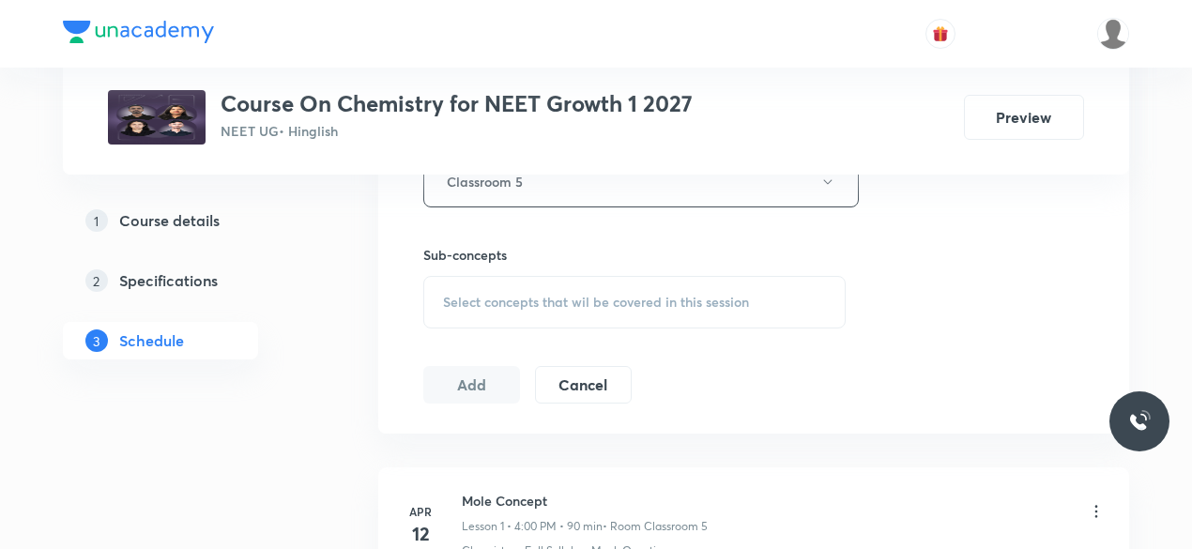
scroll to position [889, 0]
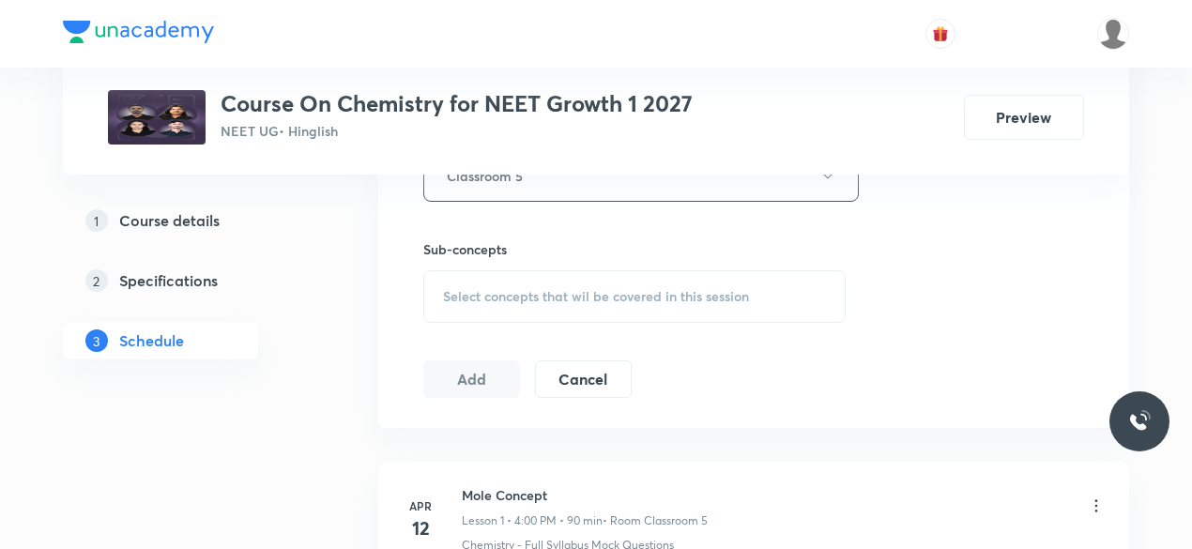
click at [443, 290] on span "Select concepts that wil be covered in this session" at bounding box center [596, 296] width 306 height 15
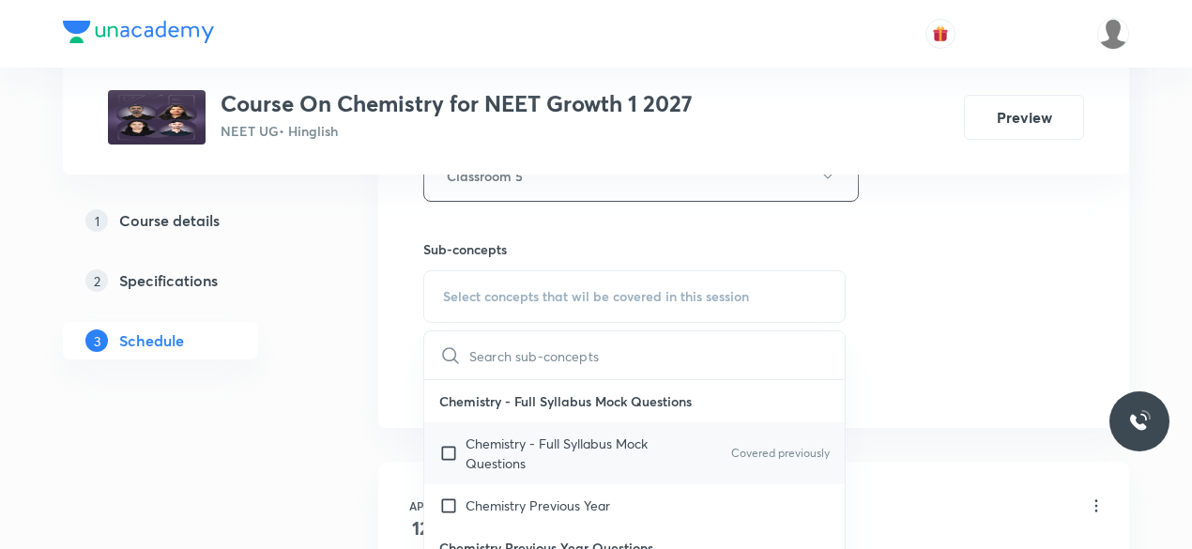
click at [450, 448] on input "checkbox" at bounding box center [452, 453] width 26 height 39
checkbox input "true"
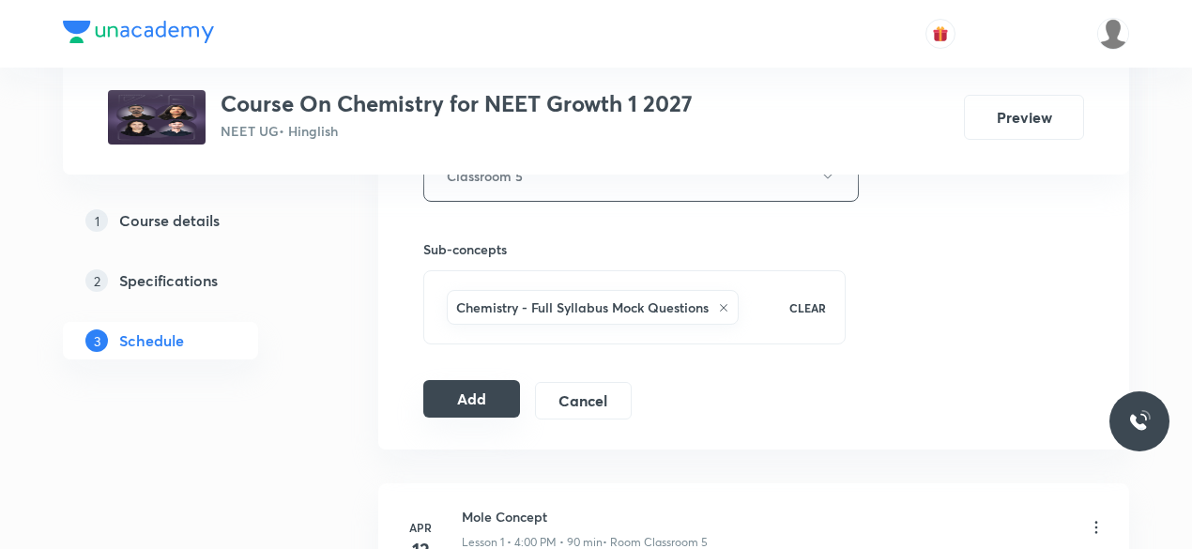
click at [458, 391] on button "Add" at bounding box center [471, 399] width 97 height 38
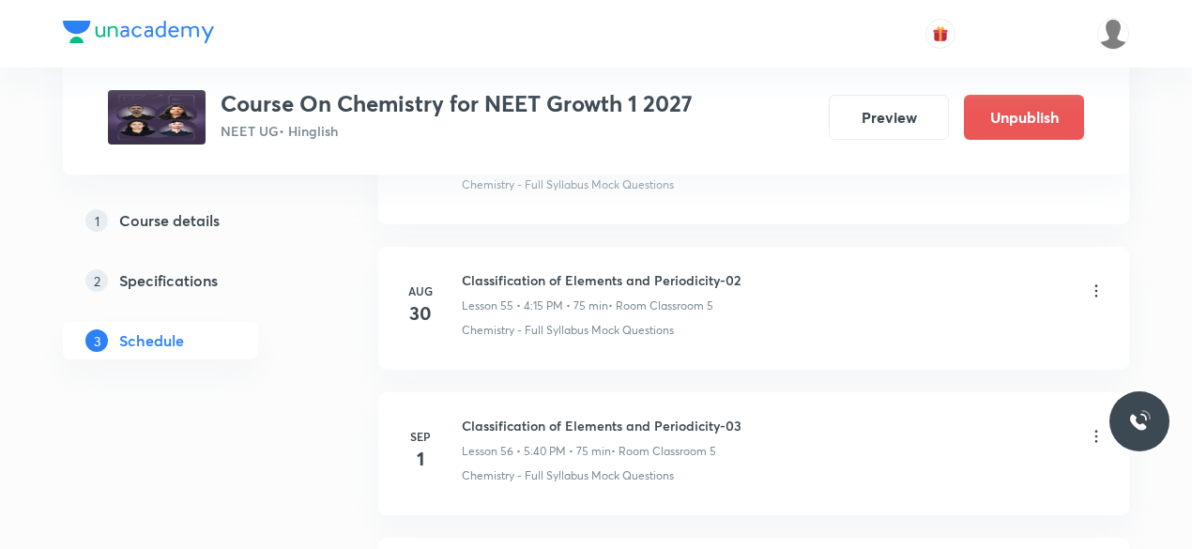
scroll to position [8098, 0]
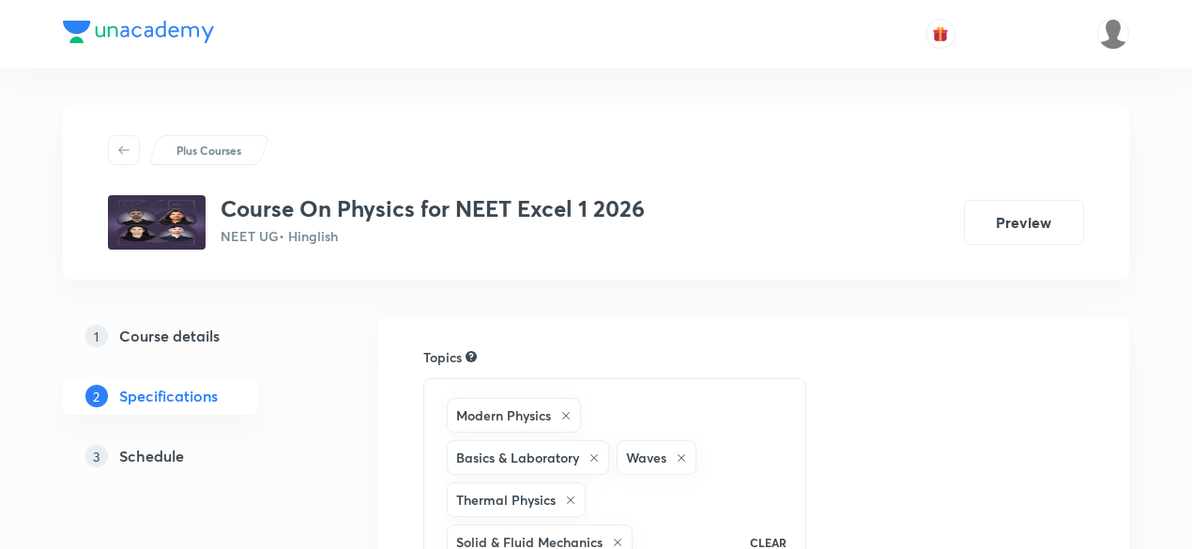
drag, startPoint x: 181, startPoint y: 455, endPoint x: 228, endPoint y: 449, distance: 47.4
click at [182, 455] on h5 "Schedule" at bounding box center [151, 456] width 65 height 23
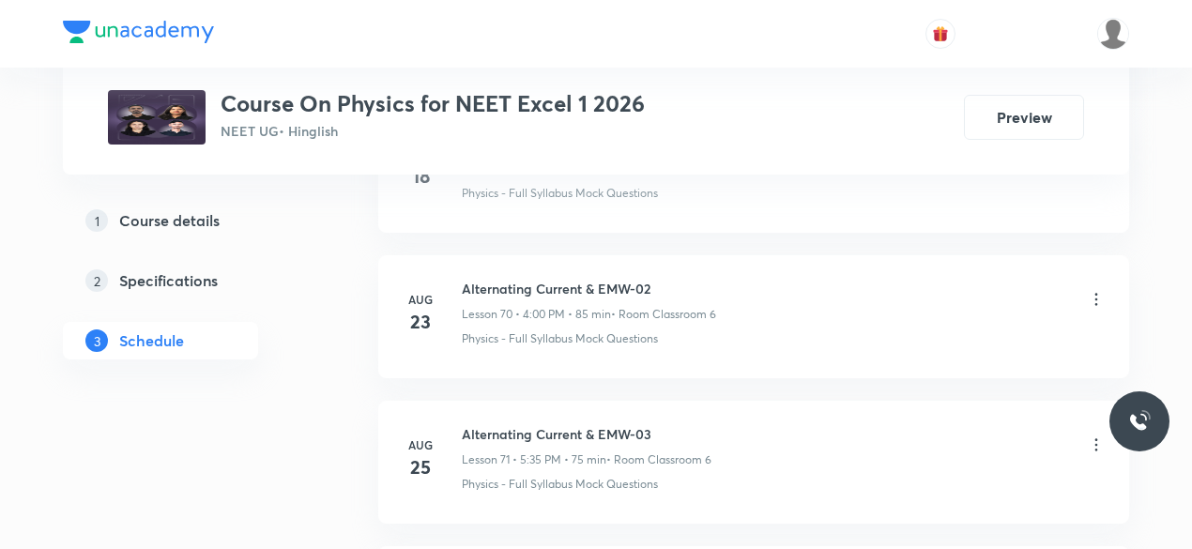
scroll to position [11671, 0]
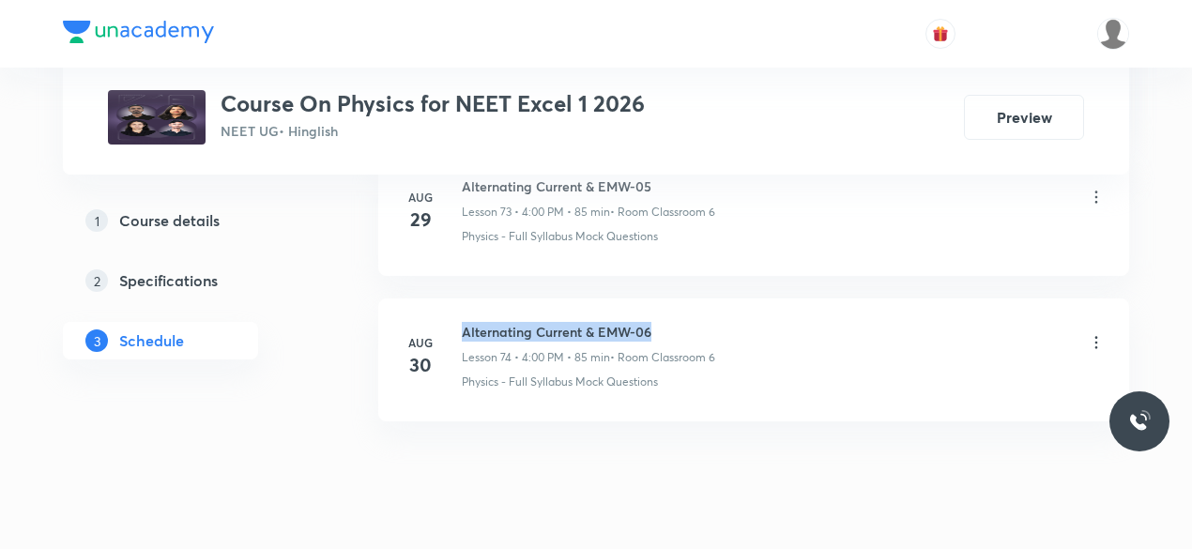
drag, startPoint x: 464, startPoint y: 281, endPoint x: 661, endPoint y: 279, distance: 197.1
click at [661, 322] on h6 "Alternating Current & EMW-06" at bounding box center [588, 332] width 253 height 20
copy h6 "Alternating Current & EMW-06"
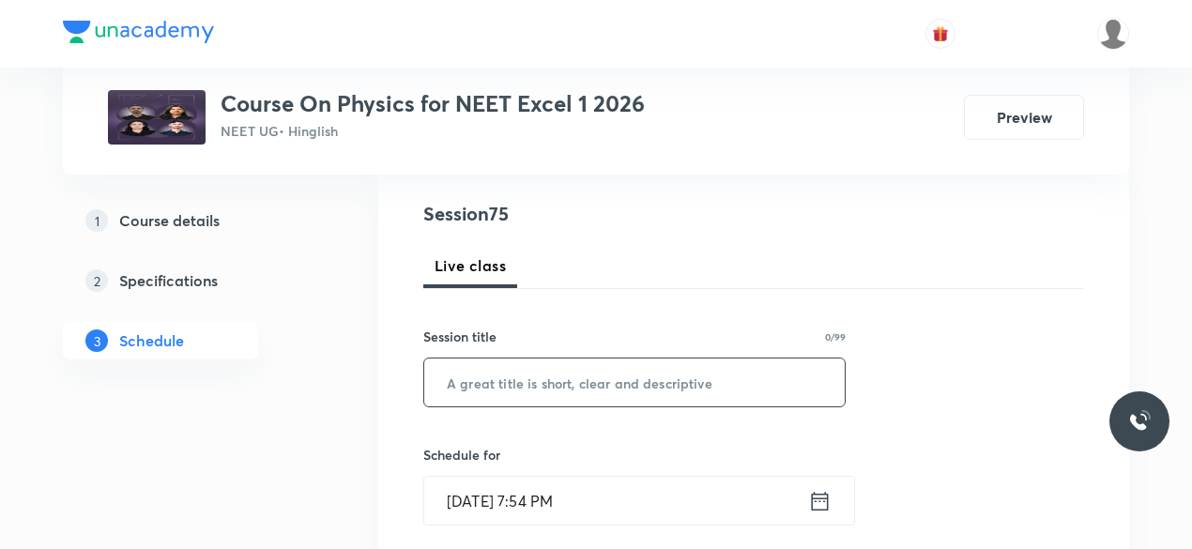
scroll to position [214, 0]
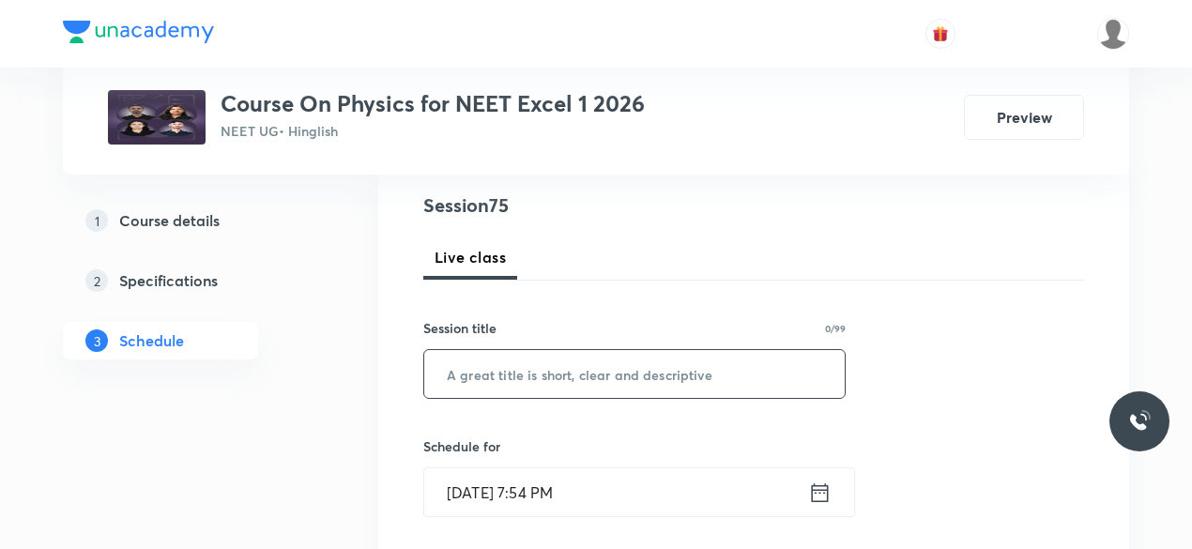
click at [496, 372] on input "text" at bounding box center [634, 374] width 420 height 48
paste input "Alternating Current & EMW-06"
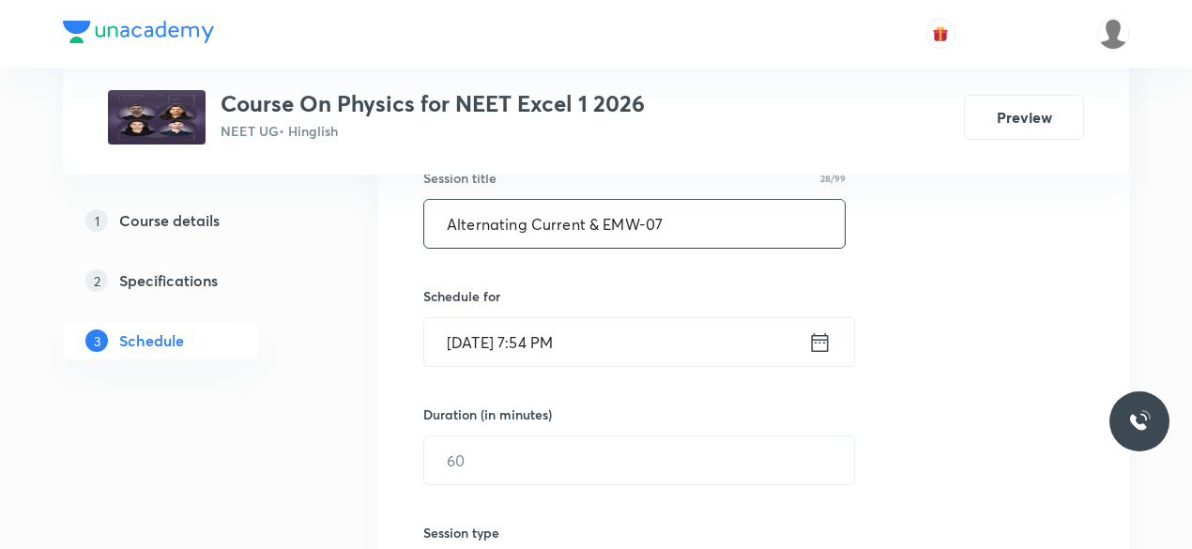
scroll to position [374, 0]
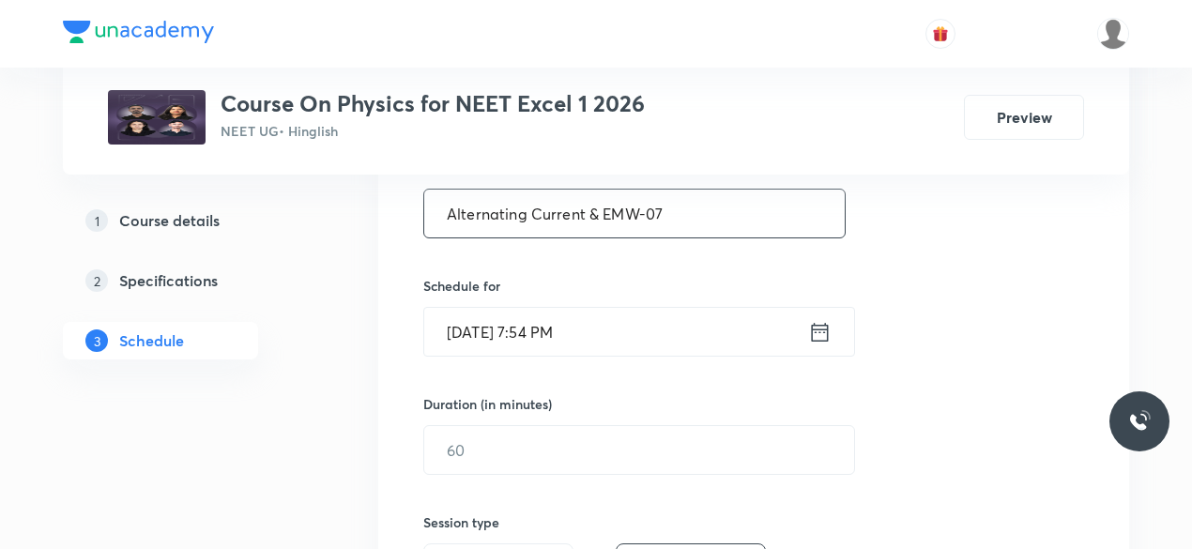
type input "Alternating Current & EMW-07"
click at [822, 328] on icon at bounding box center [819, 332] width 23 height 26
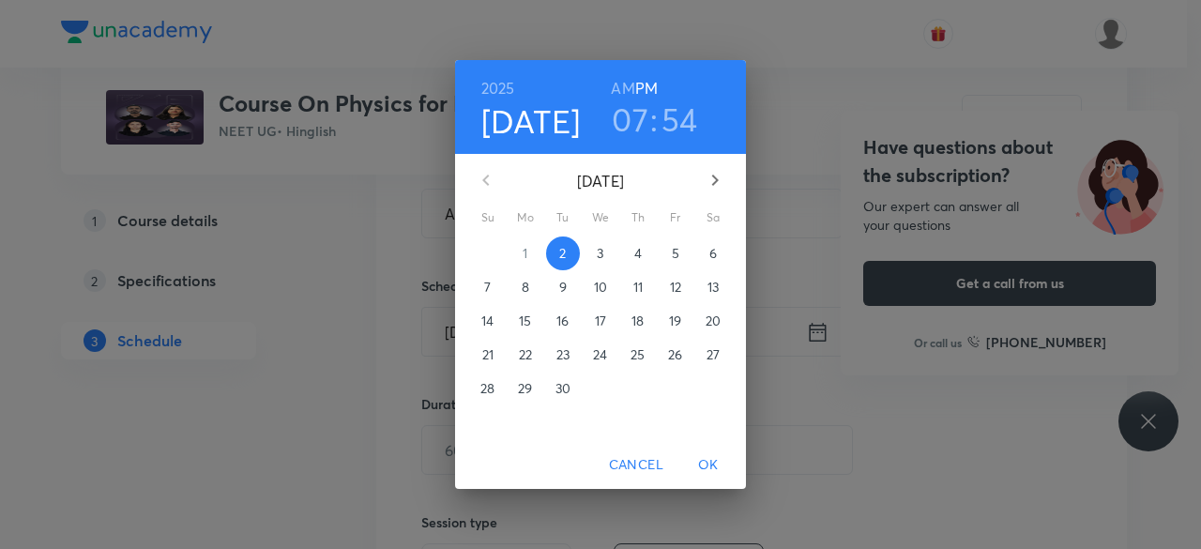
click at [602, 254] on p "3" at bounding box center [600, 253] width 7 height 19
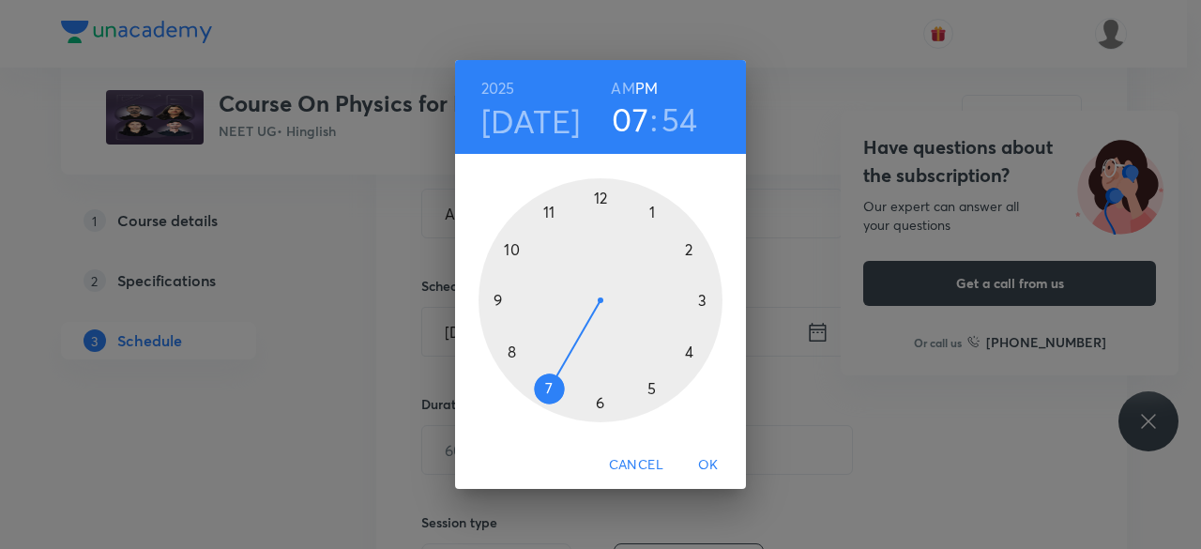
click at [1146, 410] on div "2025 Sep 3 07 : 54 AM PM 1 2 3 4 5 6 7 8 9 10 11 12 Cancel OK" at bounding box center [600, 274] width 1201 height 549
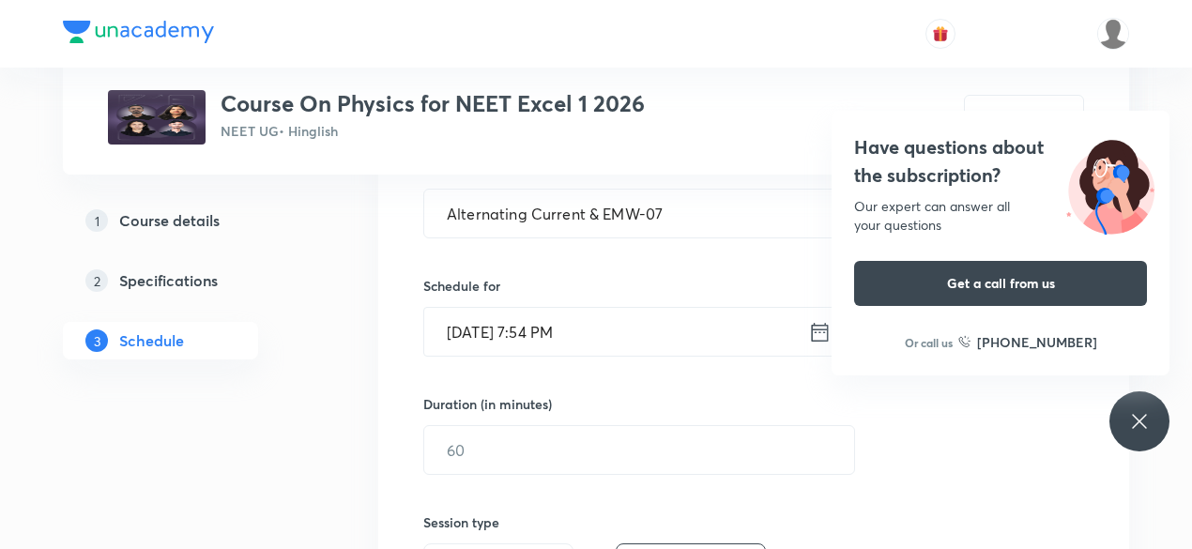
click at [822, 333] on icon at bounding box center [819, 332] width 23 height 26
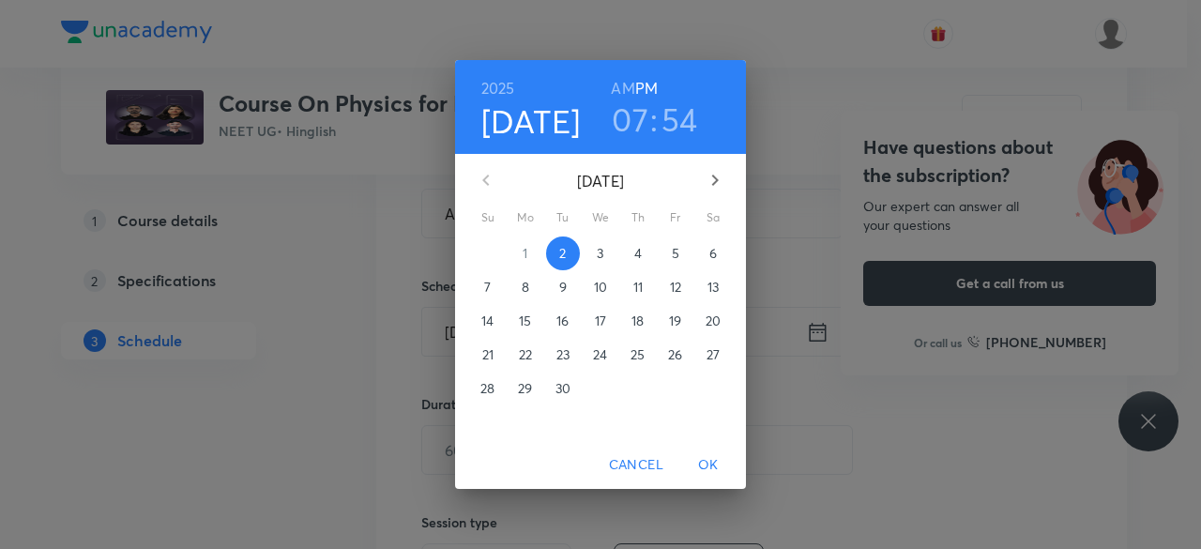
click at [601, 252] on p "3" at bounding box center [600, 253] width 7 height 19
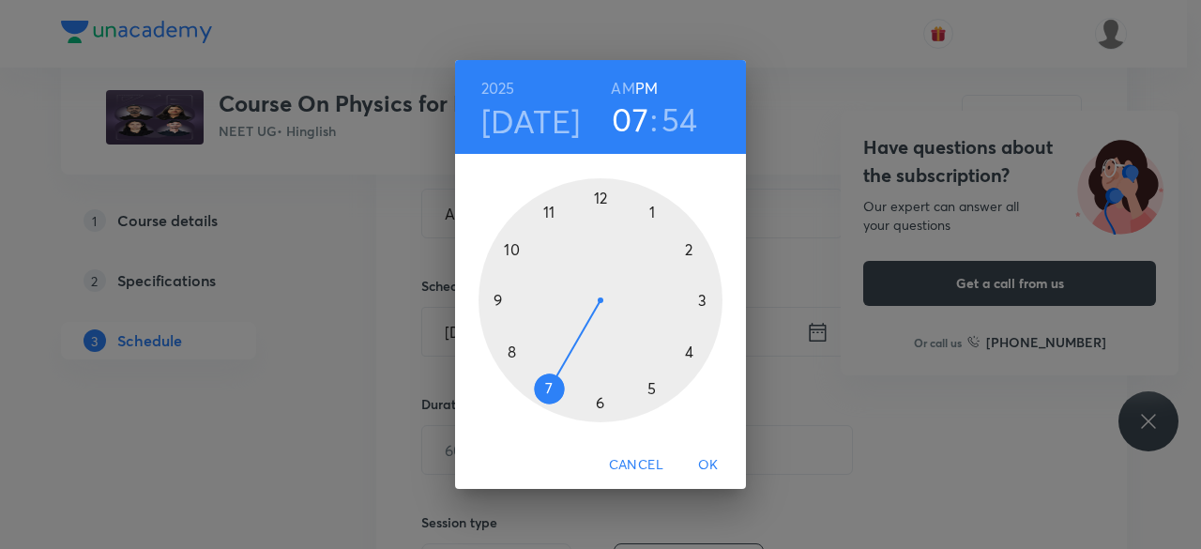
click at [691, 352] on div at bounding box center [601, 300] width 244 height 244
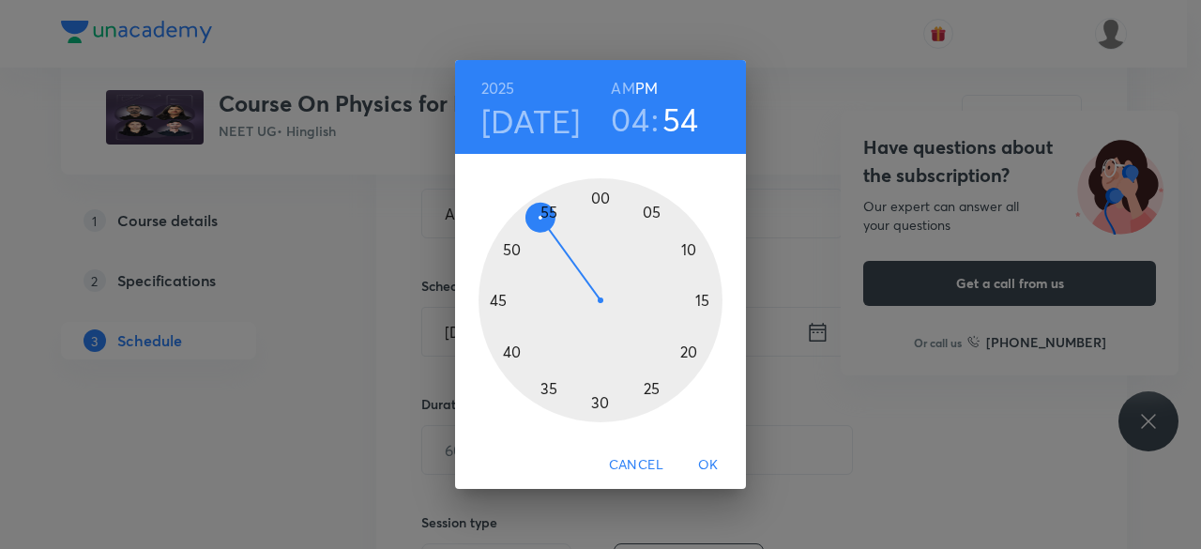
click at [600, 198] on div at bounding box center [601, 300] width 244 height 244
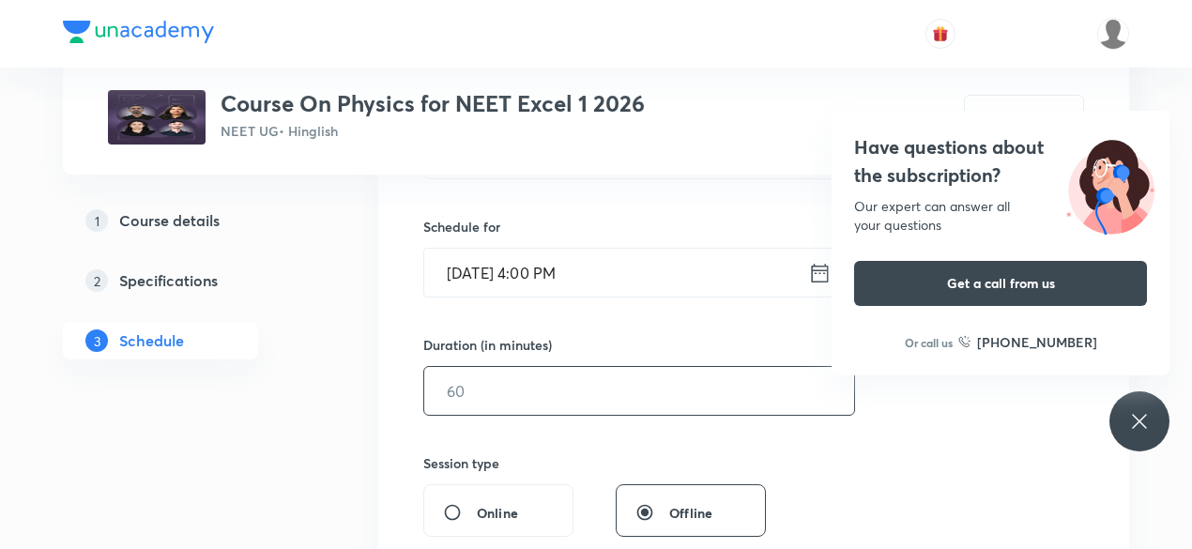
scroll to position [435, 0]
click at [509, 397] on input "text" at bounding box center [639, 390] width 430 height 48
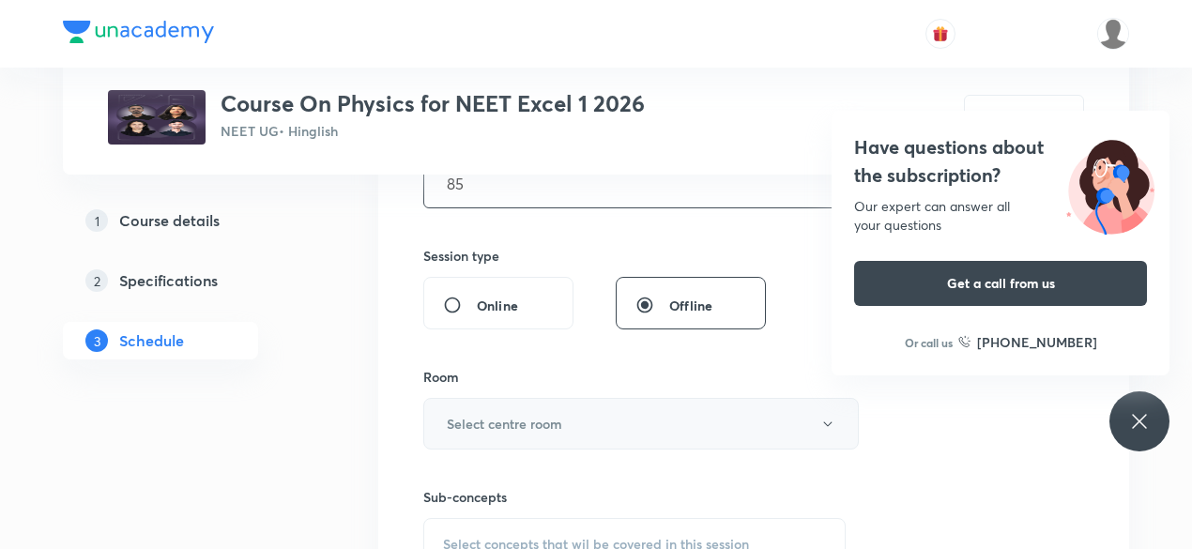
scroll to position [646, 0]
type input "85"
click at [456, 414] on h6 "Select centre room" at bounding box center [504, 419] width 115 height 20
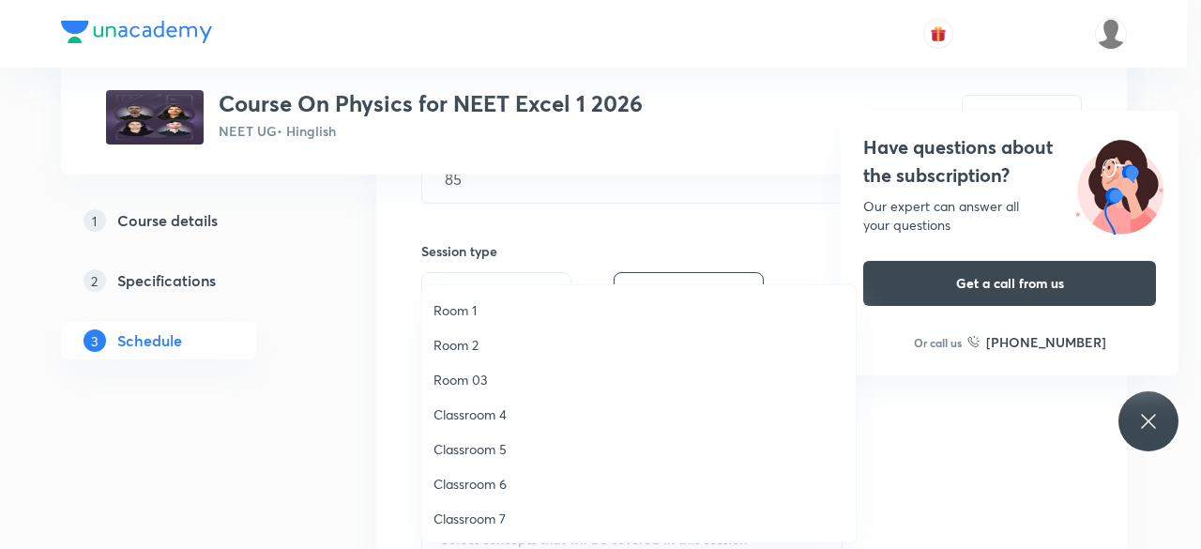
click at [492, 483] on span "Classroom 6" at bounding box center [639, 484] width 411 height 20
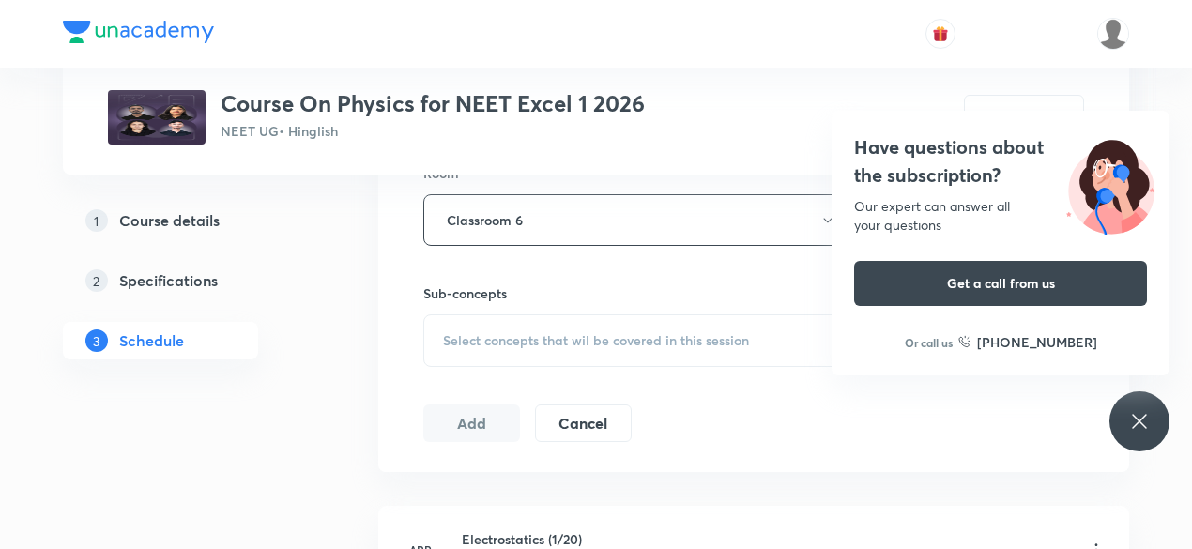
scroll to position [852, 0]
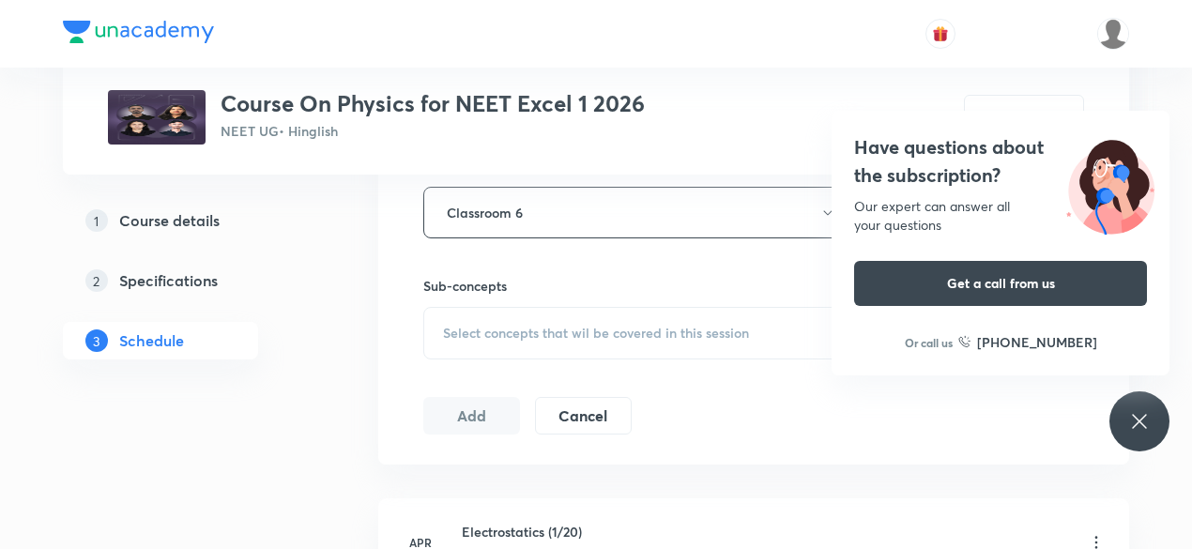
click at [452, 328] on span "Select concepts that wil be covered in this session" at bounding box center [596, 333] width 306 height 15
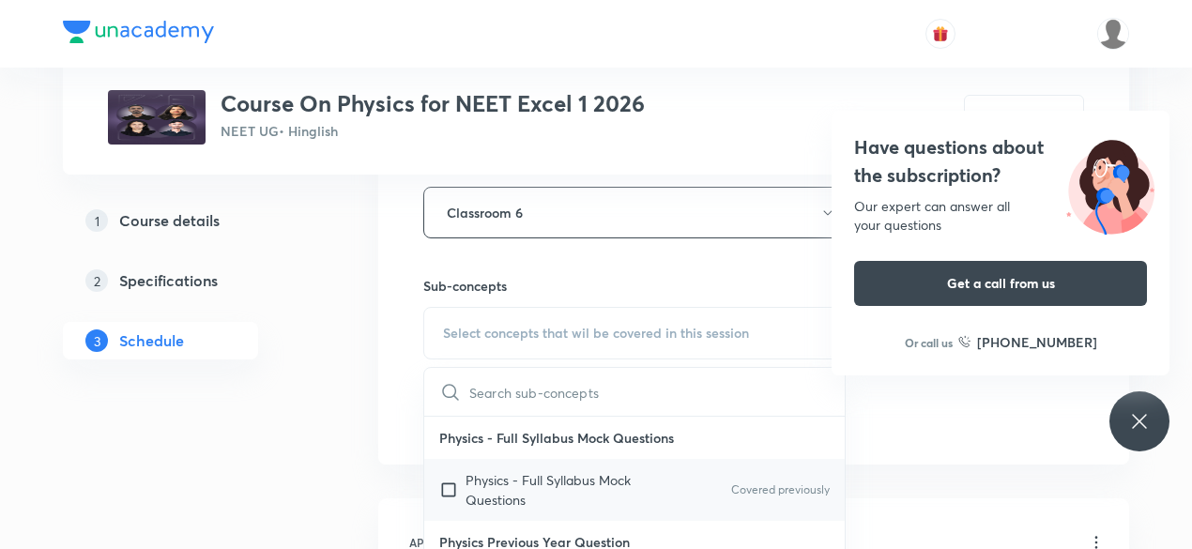
click at [445, 483] on input "checkbox" at bounding box center [452, 489] width 26 height 39
checkbox input "true"
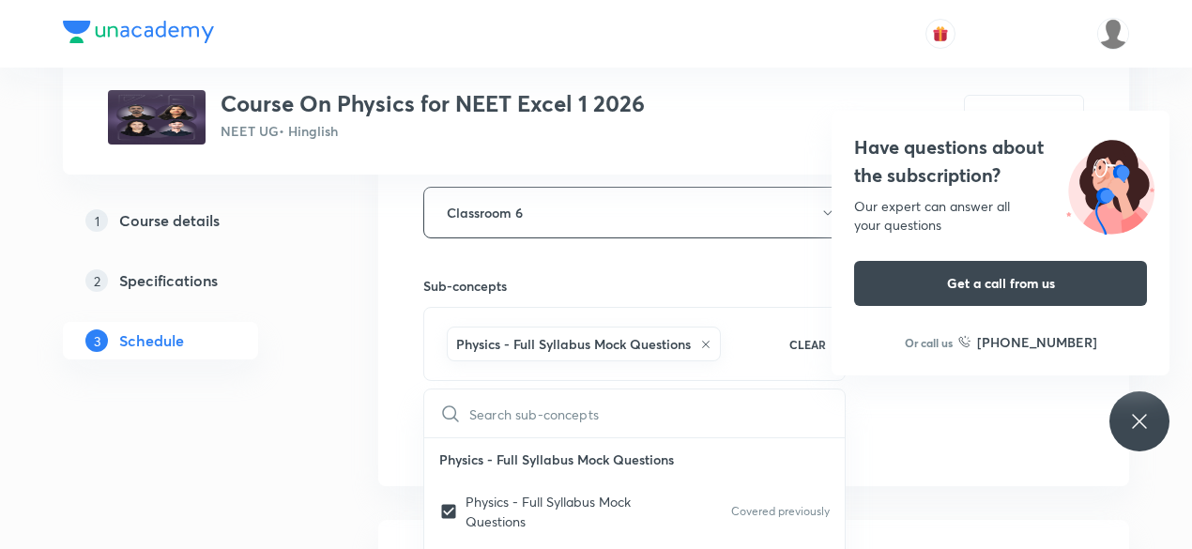
click at [399, 389] on div "Session 75 Live class Session title 28/99 Alternating Current & EMW-07 ​ Schedu…" at bounding box center [753, 4] width 751 height 963
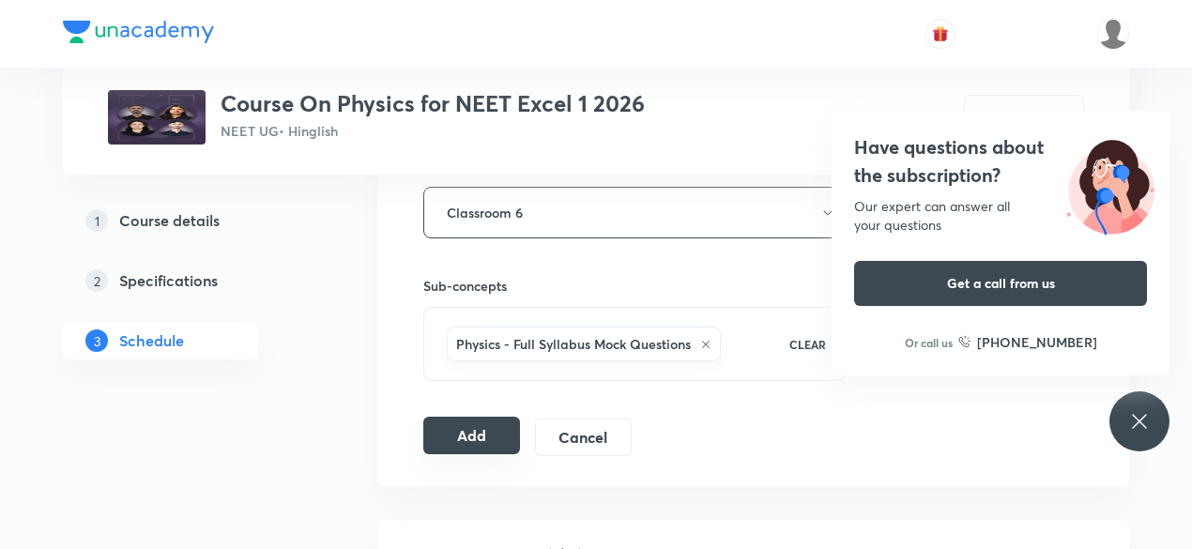
click at [473, 427] on button "Add" at bounding box center [471, 436] width 97 height 38
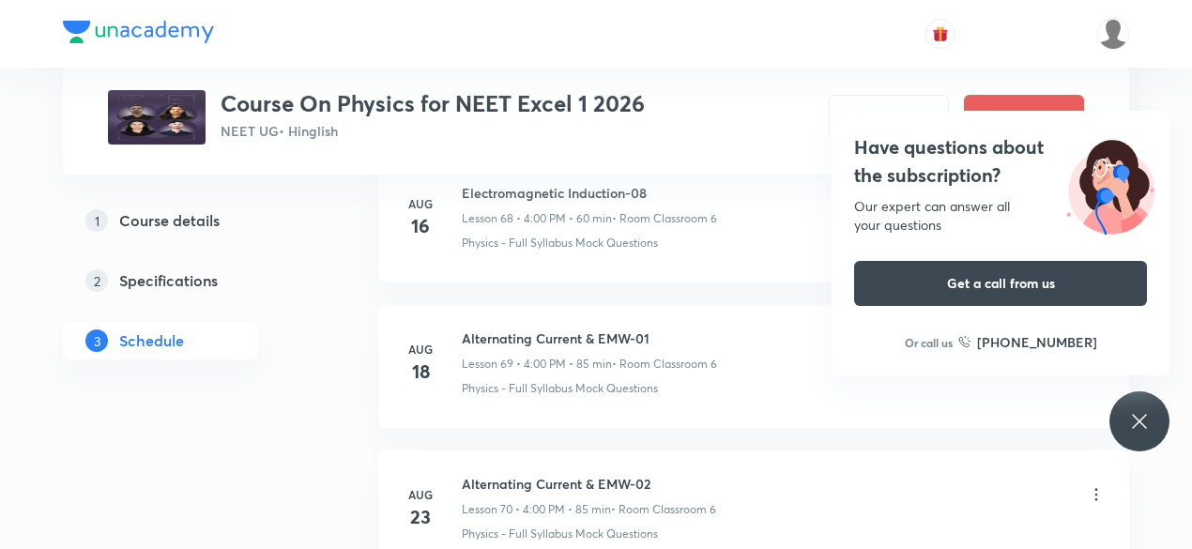
scroll to position [10074, 0]
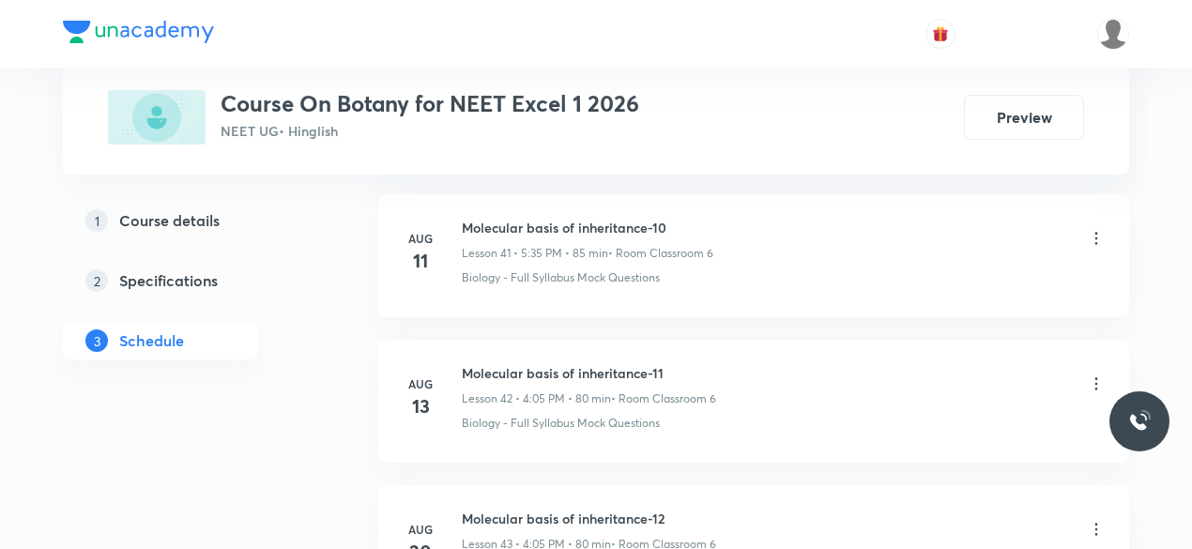
scroll to position [7471, 0]
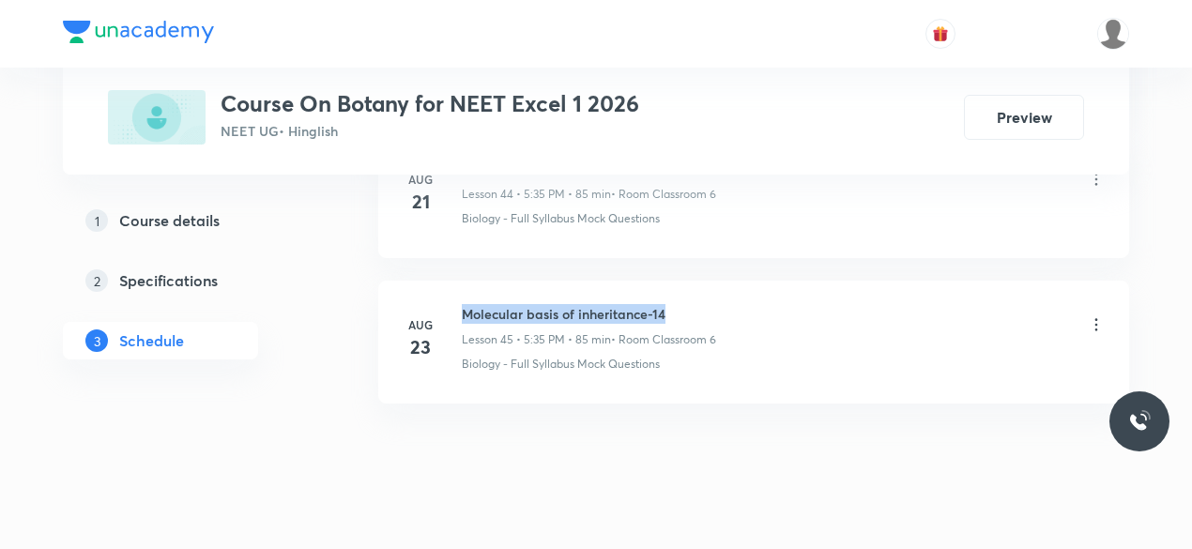
drag, startPoint x: 463, startPoint y: 282, endPoint x: 665, endPoint y: 282, distance: 202.7
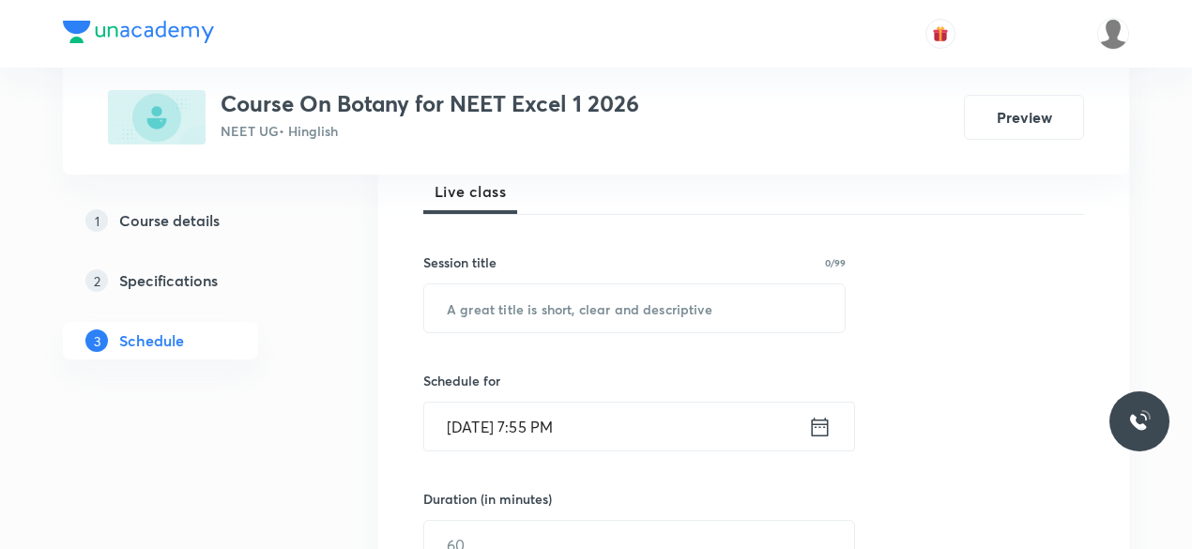
scroll to position [282, 0]
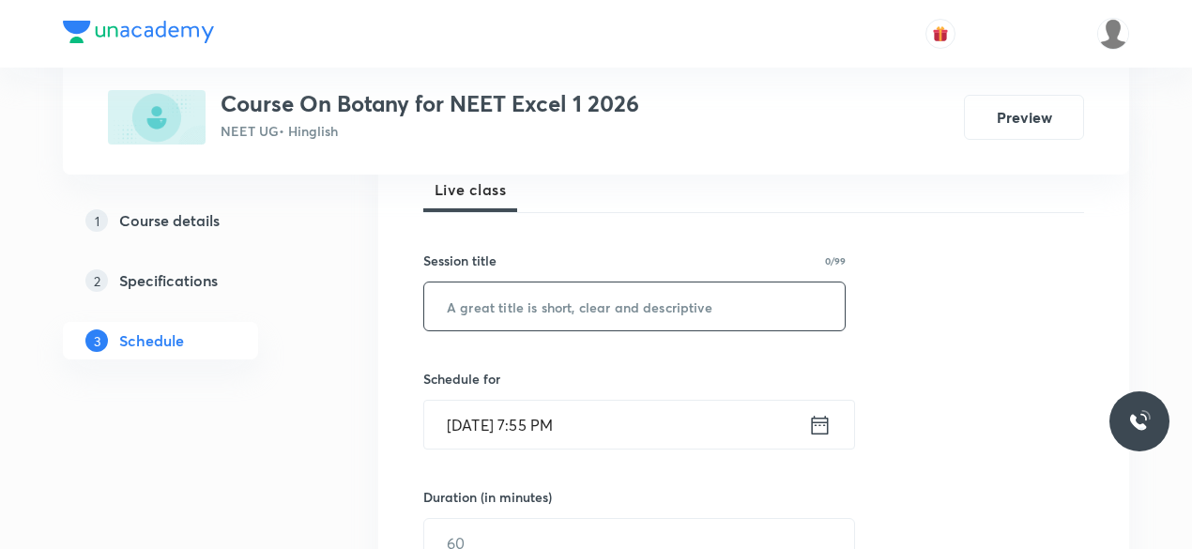
click at [503, 305] on input "text" at bounding box center [634, 306] width 420 height 48
paste input "Molecular basis of inheritance-14"
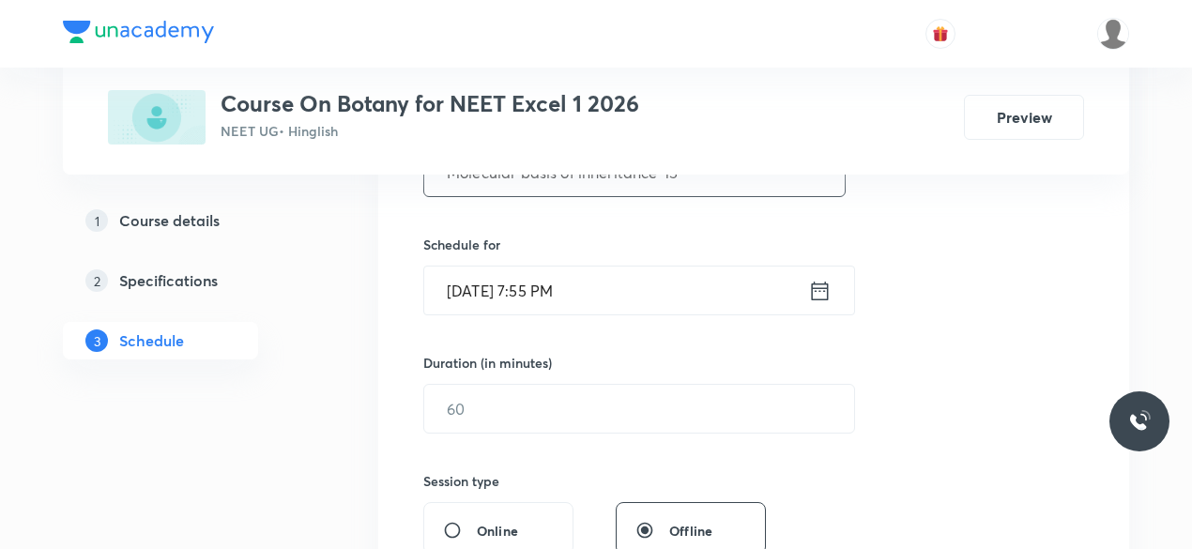
scroll to position [447, 0]
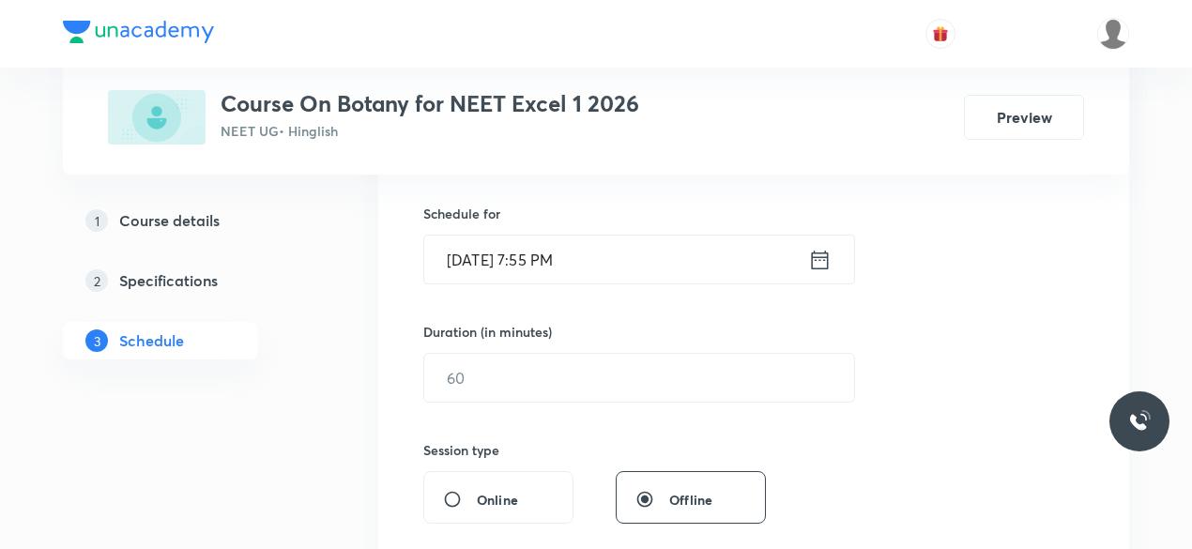
type input "Molecular basis of inheritance-15"
click at [818, 263] on icon at bounding box center [819, 260] width 23 height 26
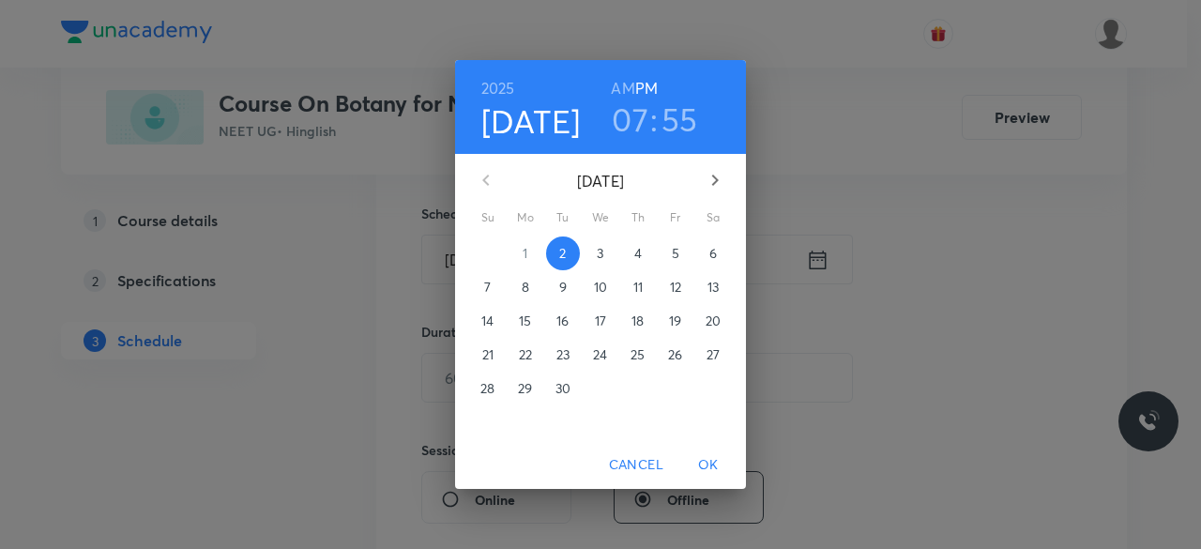
click at [600, 252] on p "3" at bounding box center [600, 253] width 7 height 19
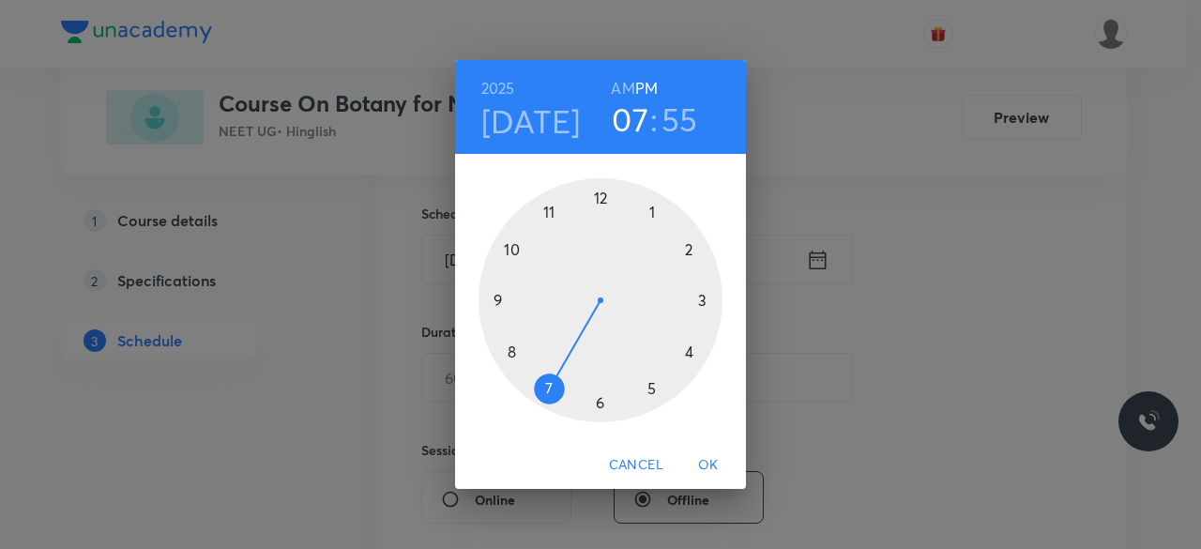
click at [651, 389] on div at bounding box center [601, 300] width 244 height 244
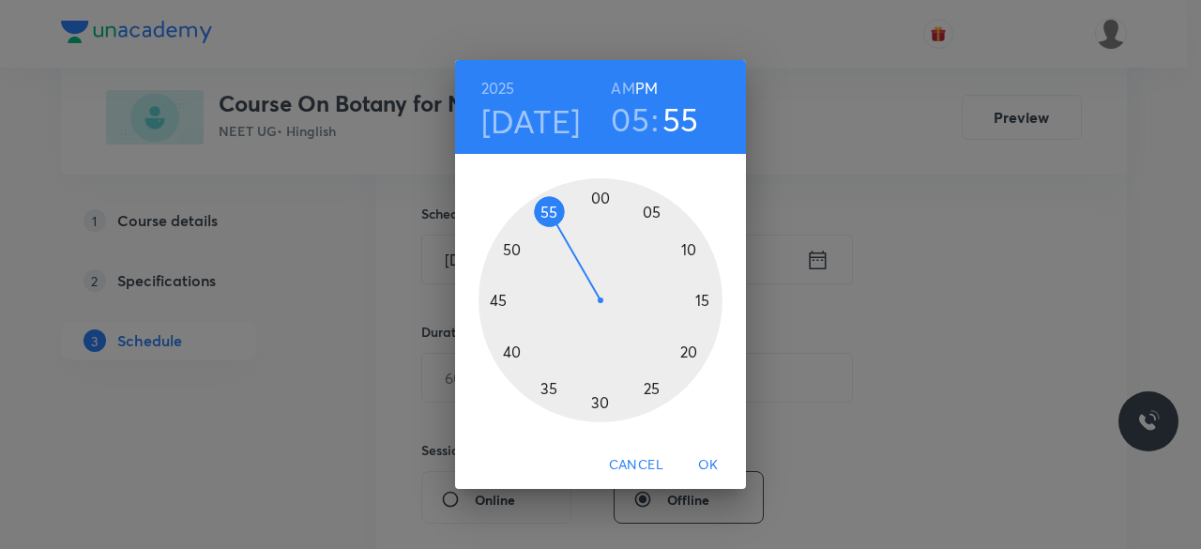
click at [550, 386] on div at bounding box center [601, 300] width 244 height 244
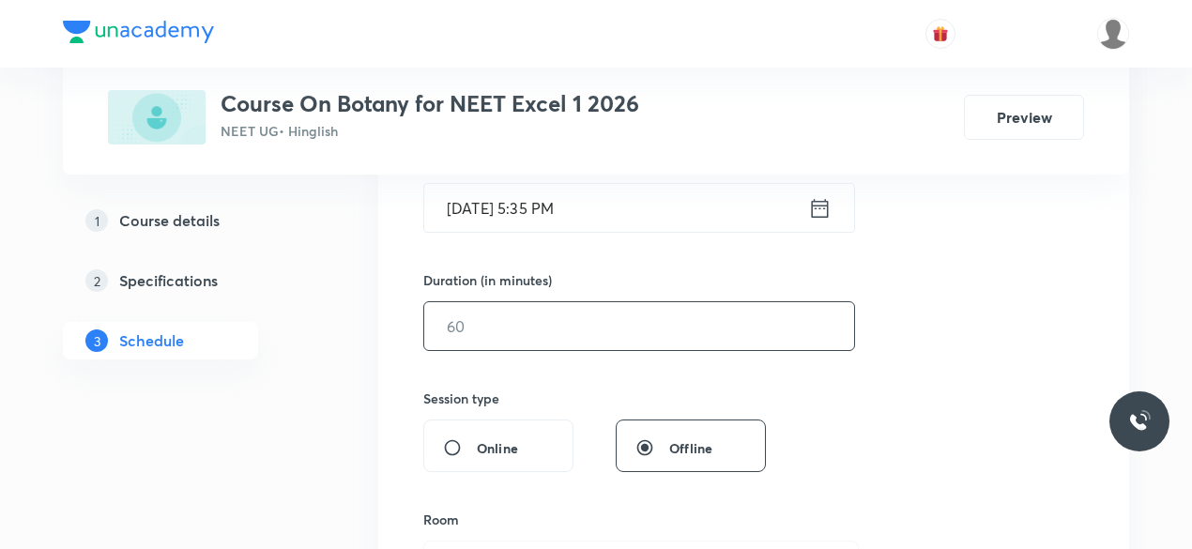
scroll to position [499, 0]
click at [491, 333] on input "text" at bounding box center [639, 325] width 430 height 48
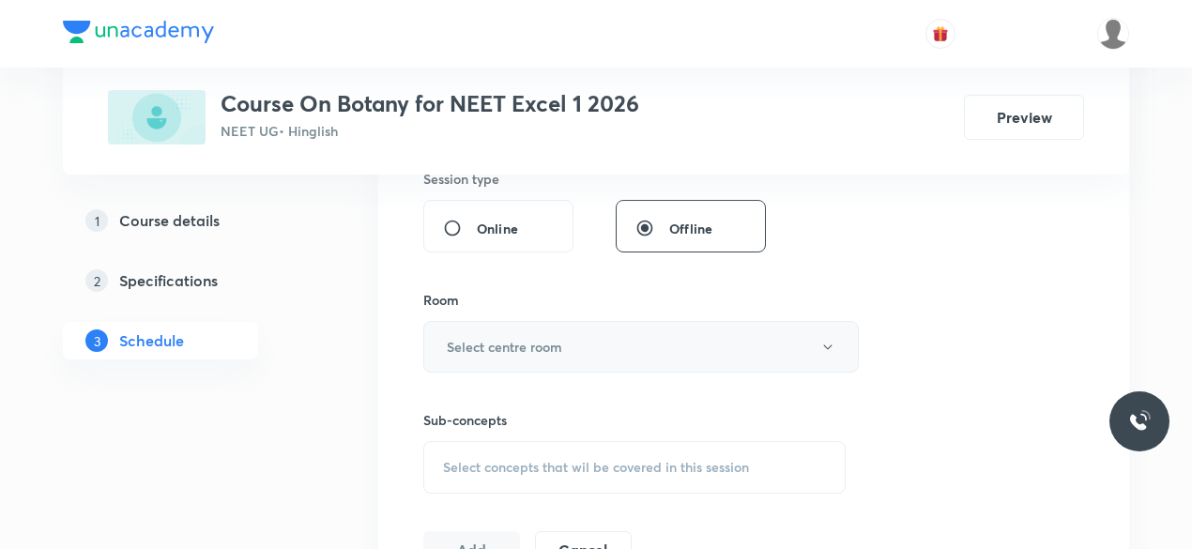
scroll to position [719, 0]
type input "85"
click at [449, 342] on h6 "Select centre room" at bounding box center [504, 346] width 115 height 20
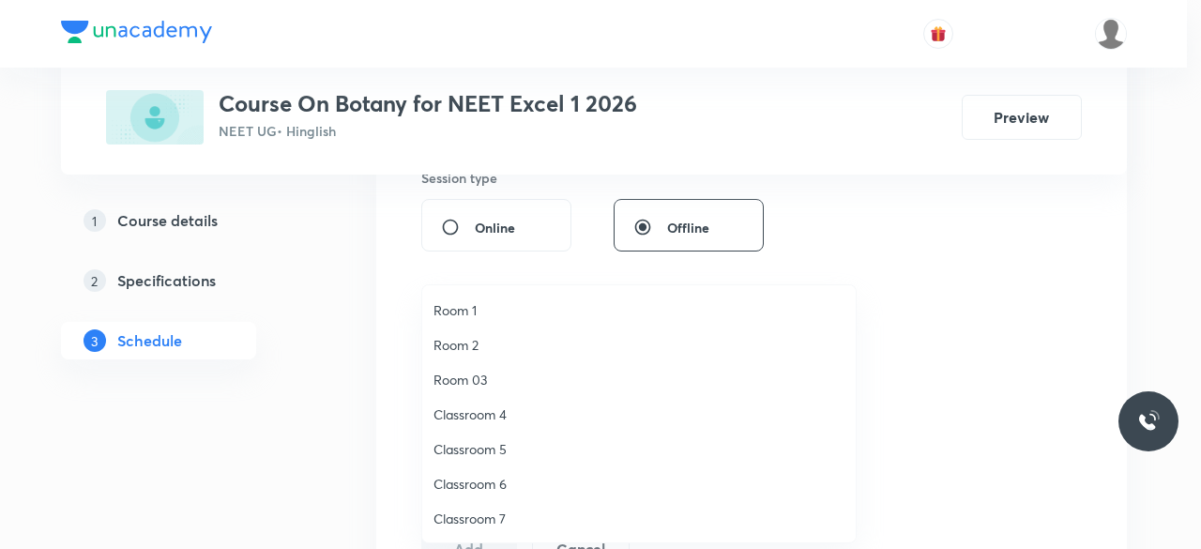
click at [496, 486] on span "Classroom 6" at bounding box center [639, 484] width 411 height 20
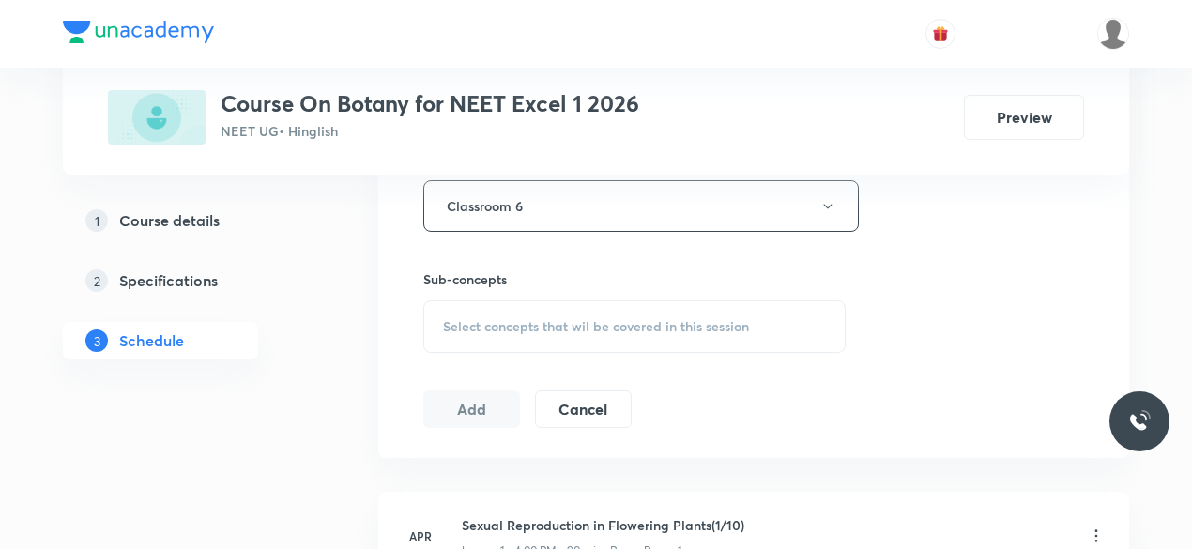
scroll to position [881, 0]
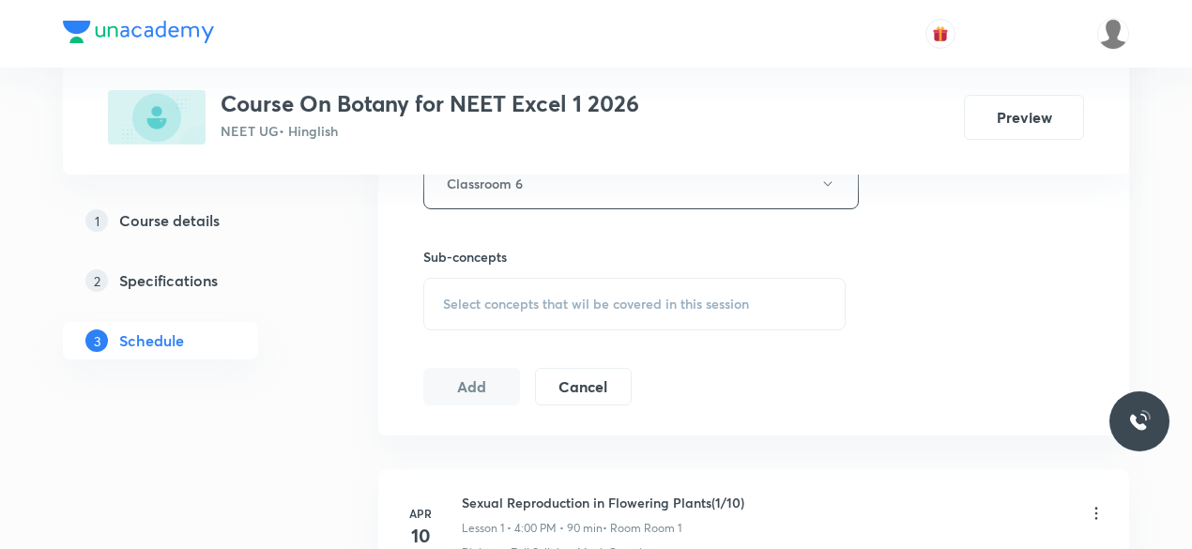
click at [449, 298] on span "Select concepts that wil be covered in this session" at bounding box center [596, 304] width 306 height 15
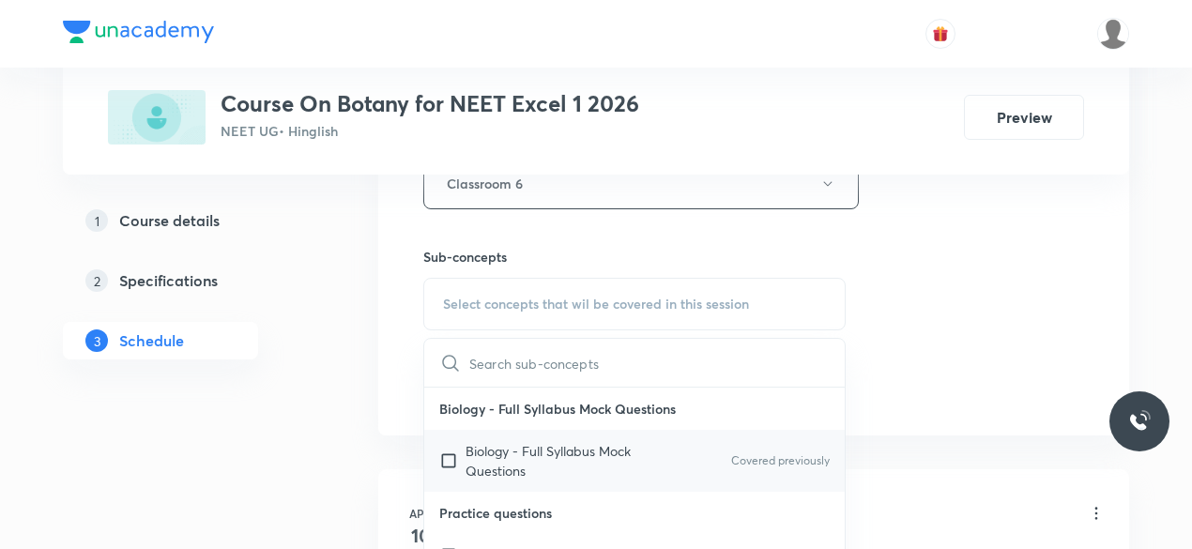
click at [453, 461] on input "checkbox" at bounding box center [452, 460] width 26 height 39
checkbox input "true"
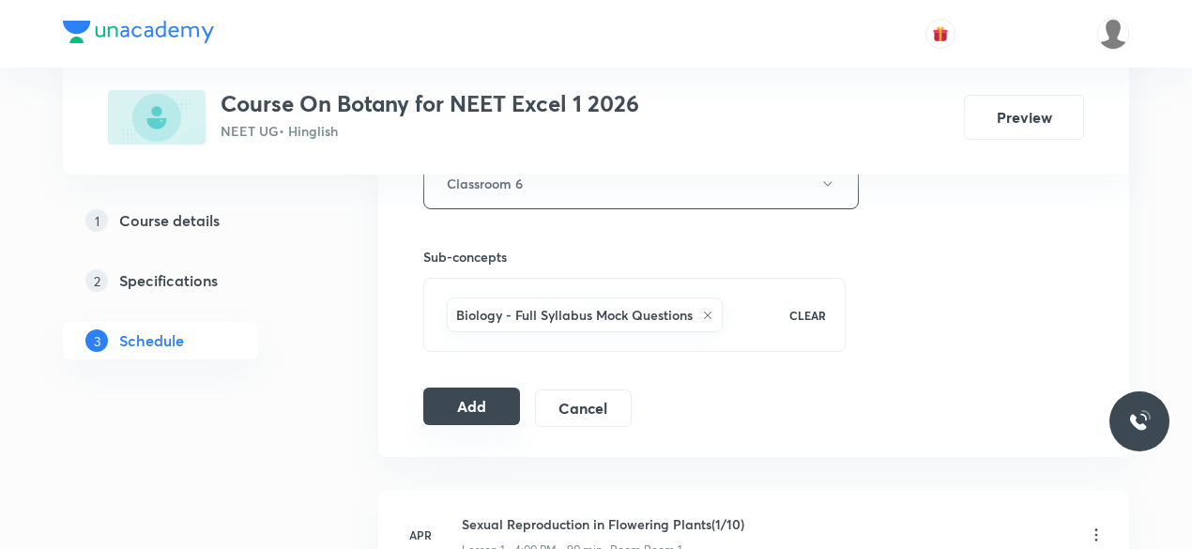
click at [466, 410] on button "Add" at bounding box center [471, 407] width 97 height 38
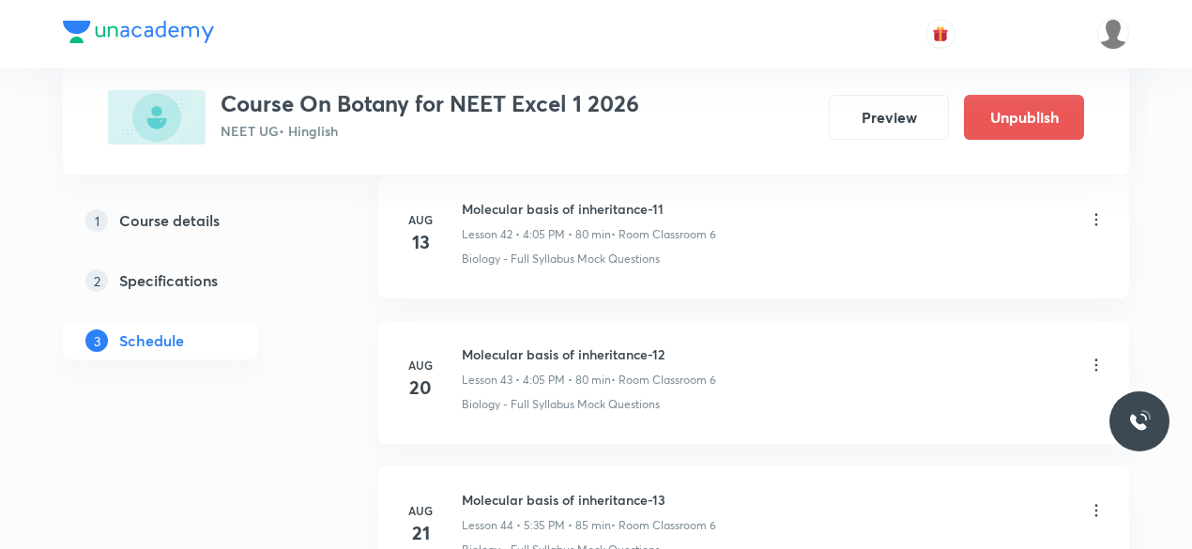
scroll to position [6755, 0]
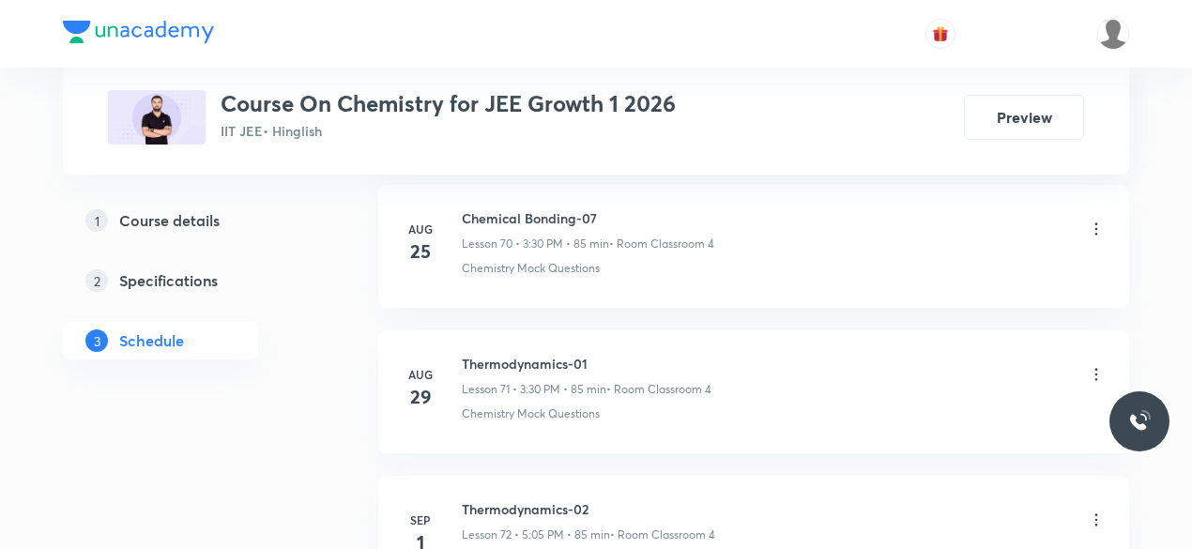
scroll to position [11381, 0]
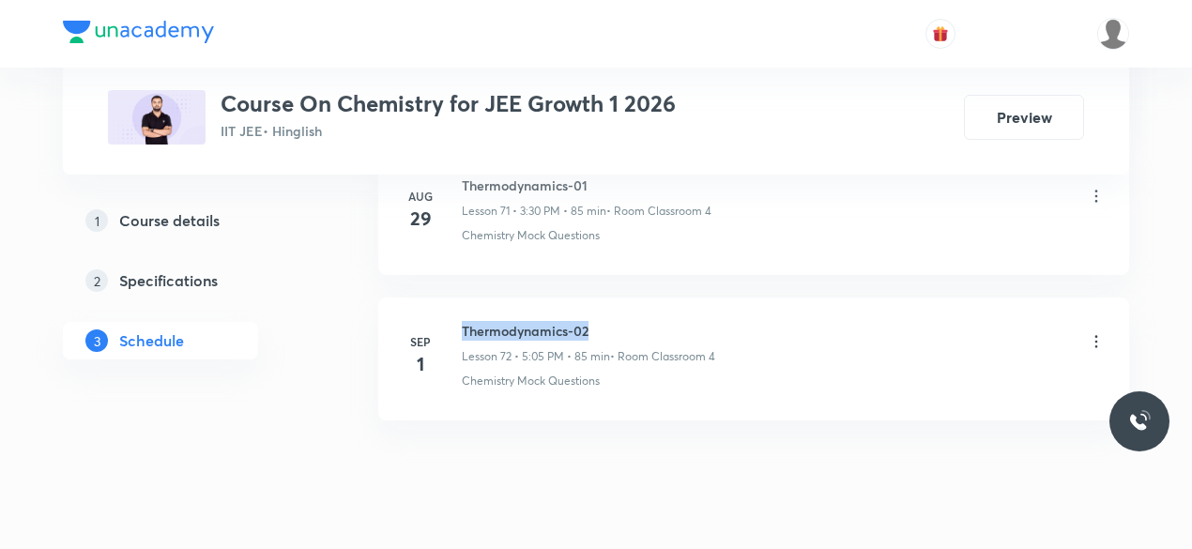
drag, startPoint x: 462, startPoint y: 282, endPoint x: 595, endPoint y: 279, distance: 133.3
click at [595, 321] on h6 "Thermodynamics-02" at bounding box center [588, 331] width 253 height 20
copy h6 "Thermodynamics-02"
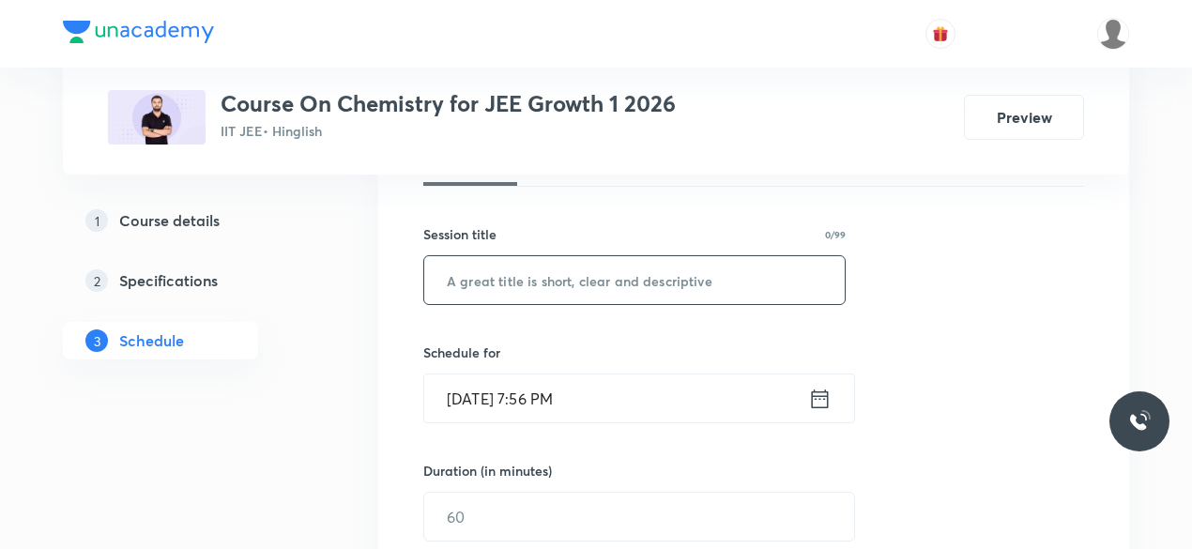
scroll to position [307, 0]
click at [456, 288] on input "text" at bounding box center [634, 281] width 420 height 48
paste input "Thermodynamics-02"
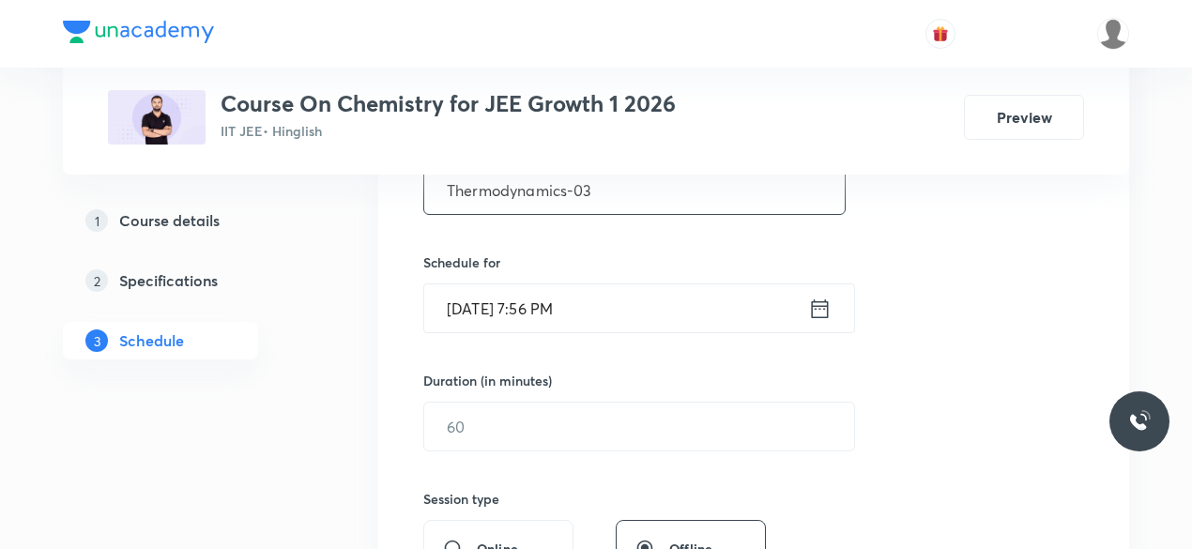
scroll to position [404, 0]
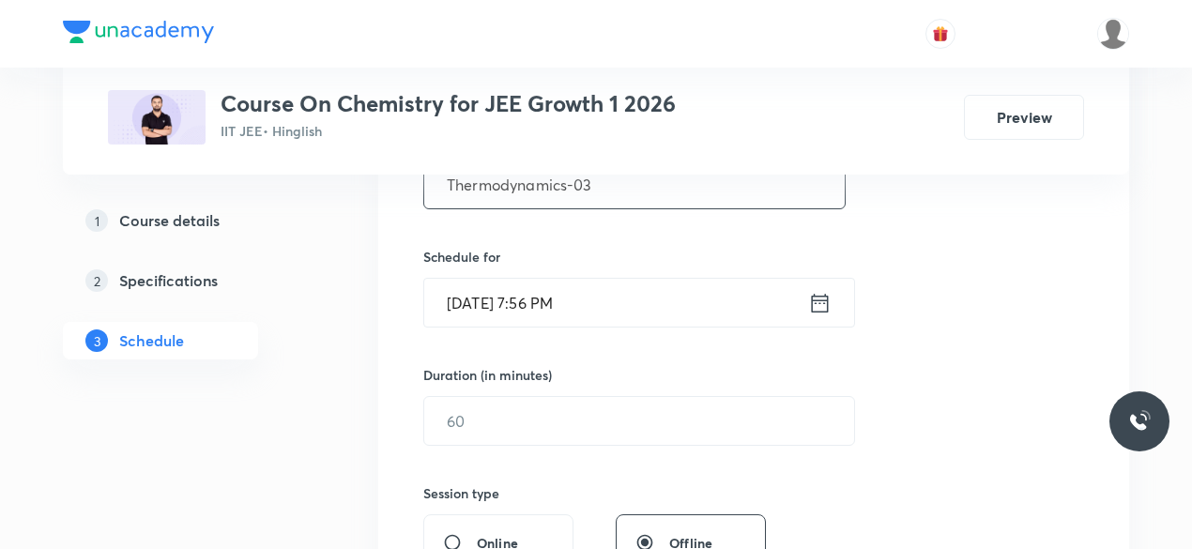
type input "Thermodynamics-03"
click at [826, 303] on icon at bounding box center [819, 303] width 23 height 26
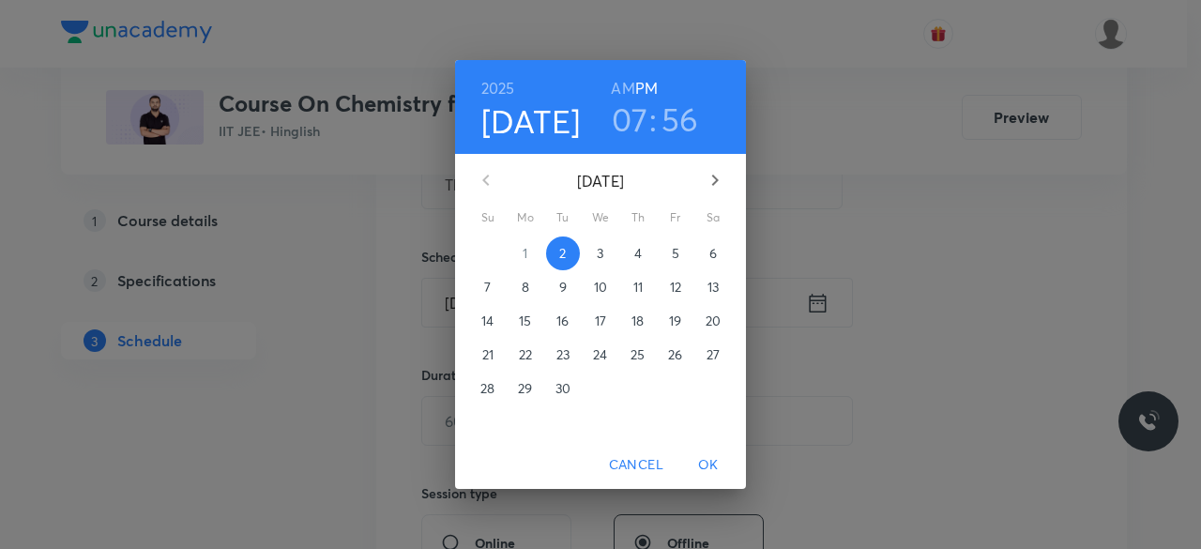
click at [603, 257] on p "3" at bounding box center [600, 253] width 7 height 19
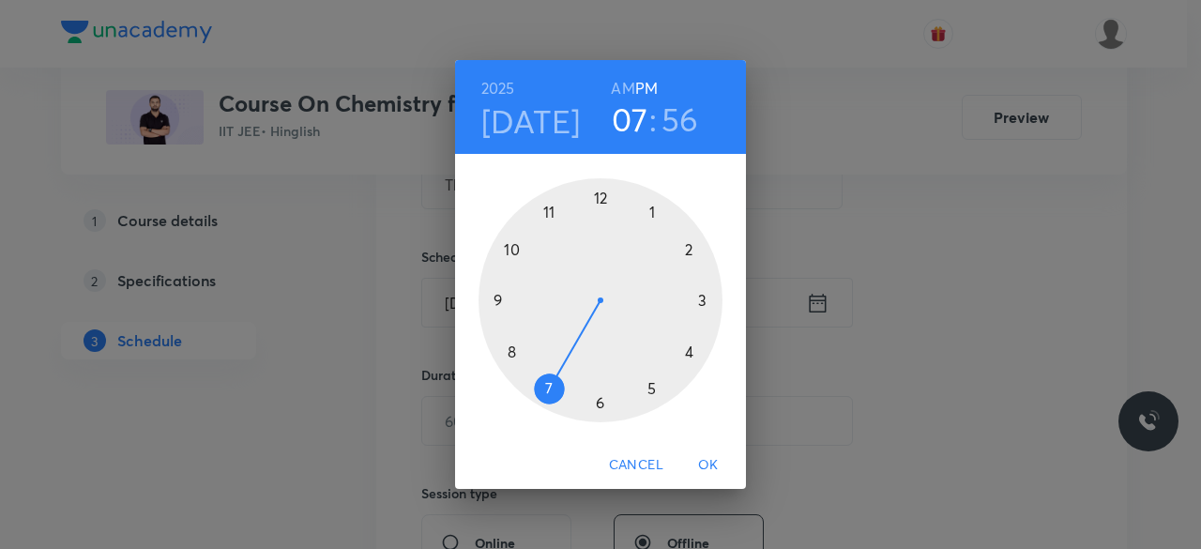
click at [703, 299] on div at bounding box center [601, 300] width 244 height 244
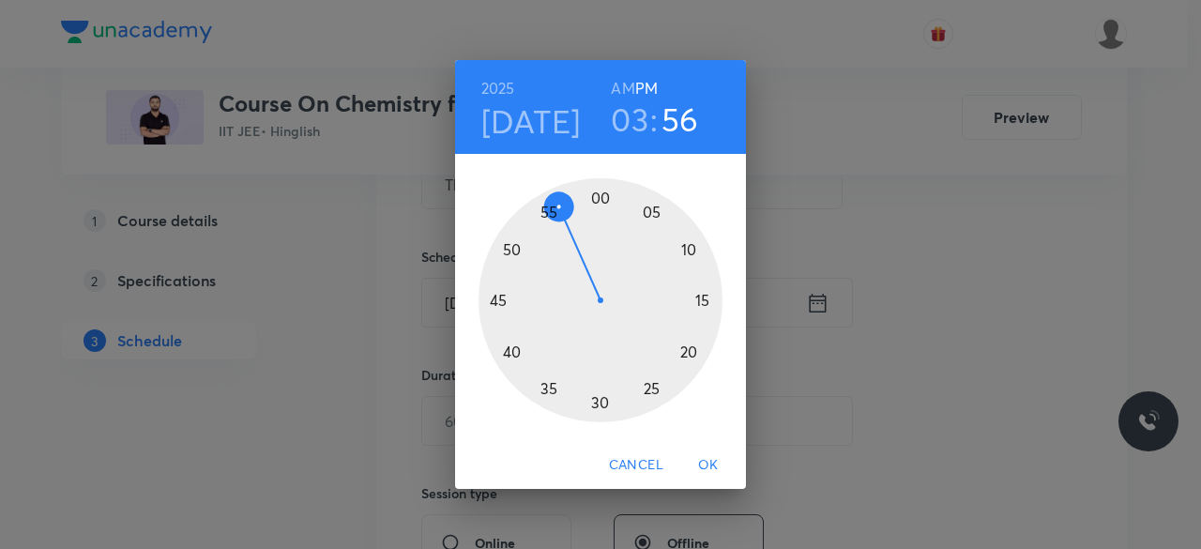
click at [600, 402] on div at bounding box center [601, 300] width 244 height 244
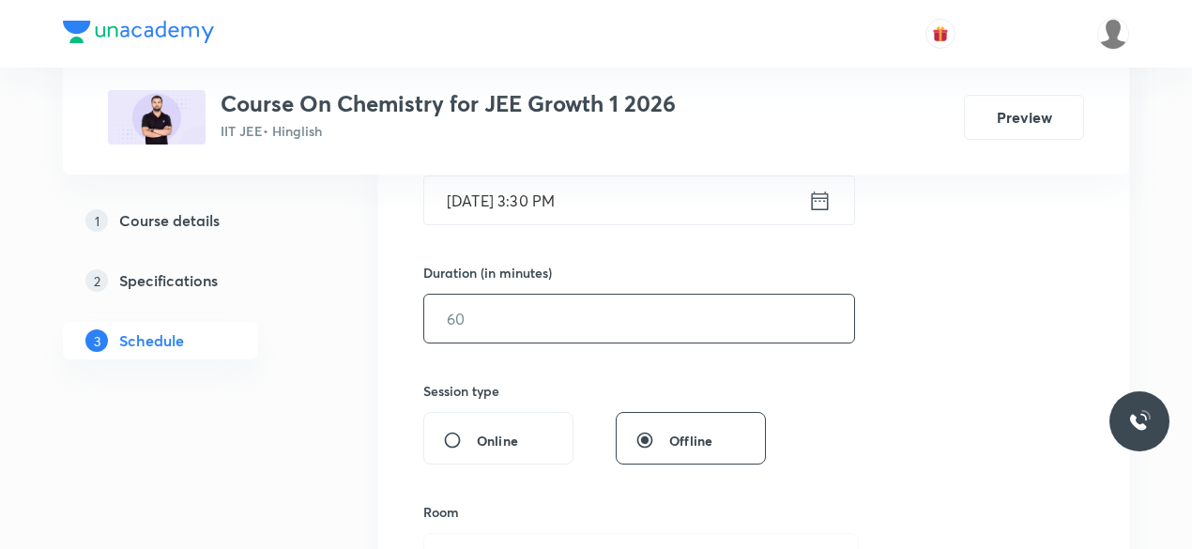
scroll to position [507, 0]
click at [506, 317] on input "text" at bounding box center [639, 318] width 430 height 48
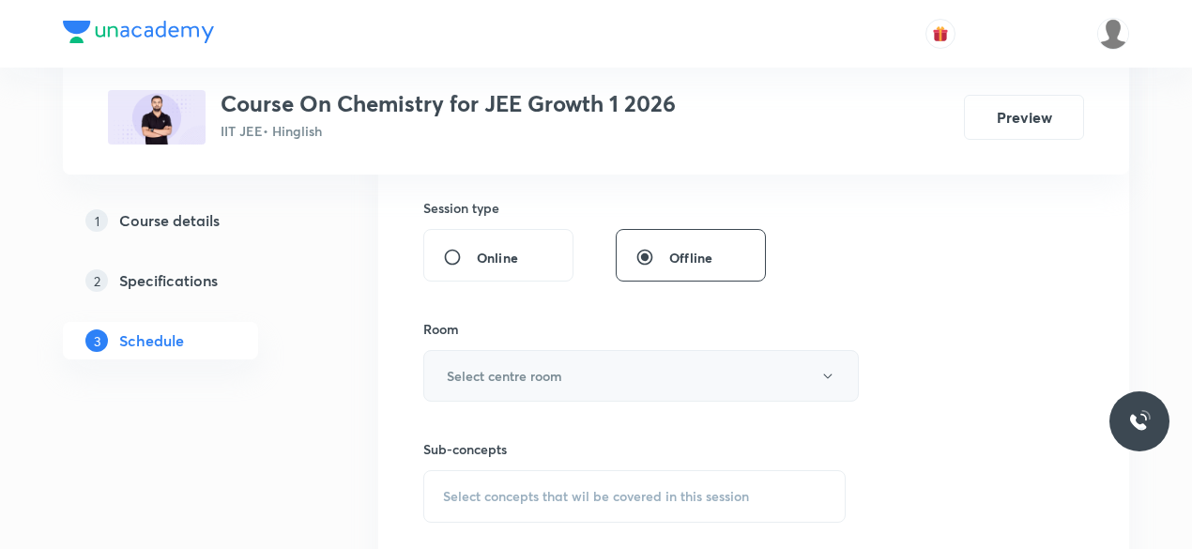
scroll to position [691, 0]
type input "85"
click at [445, 368] on button "Select centre room" at bounding box center [640, 374] width 435 height 52
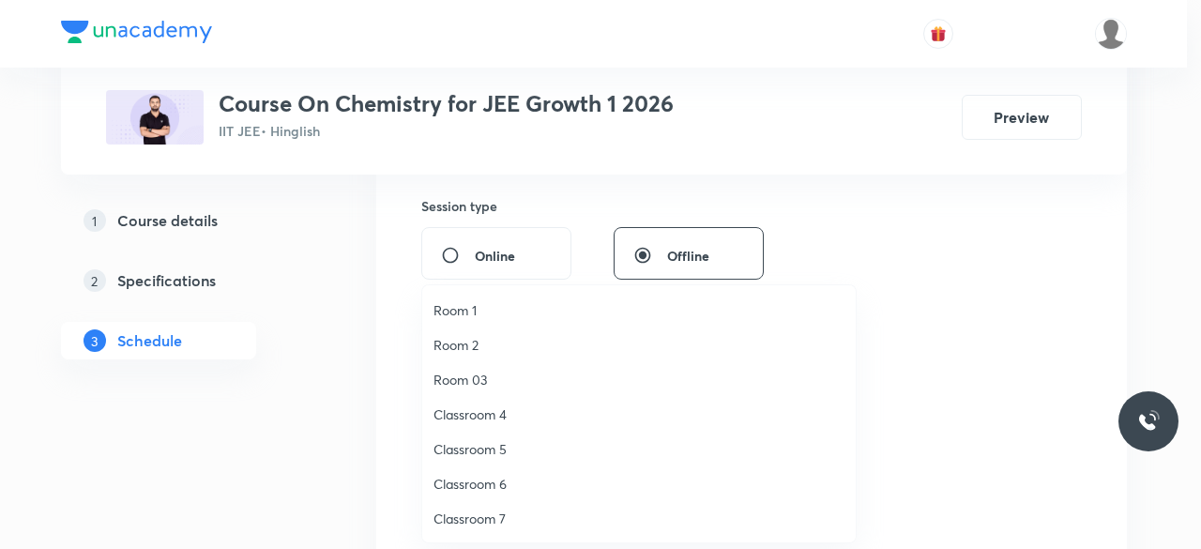
click at [494, 414] on span "Classroom 4" at bounding box center [639, 414] width 411 height 20
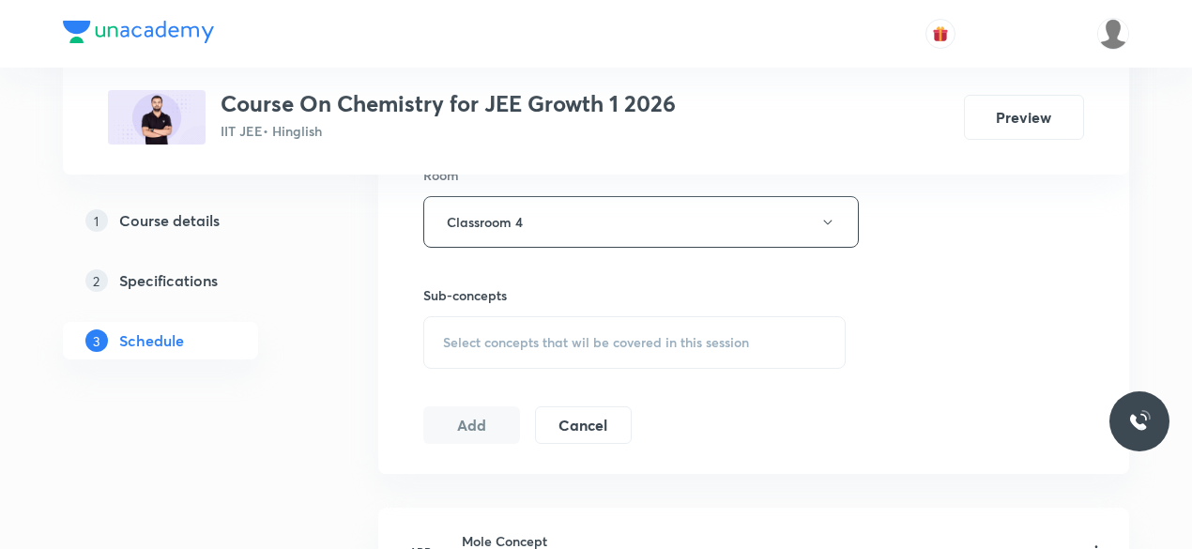
scroll to position [867, 0]
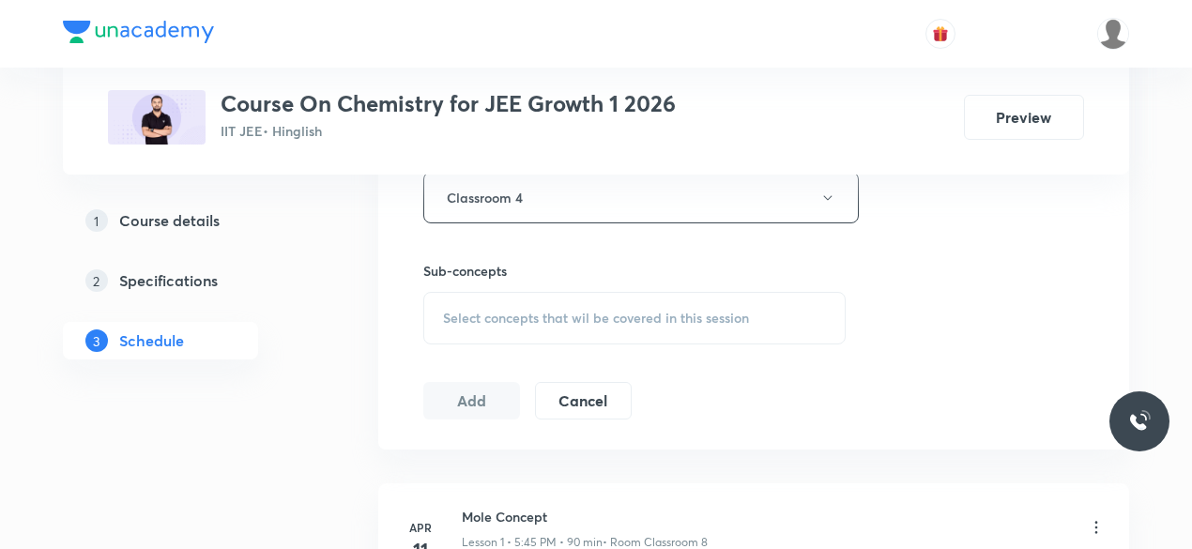
click at [448, 316] on span "Select concepts that wil be covered in this session" at bounding box center [596, 318] width 306 height 15
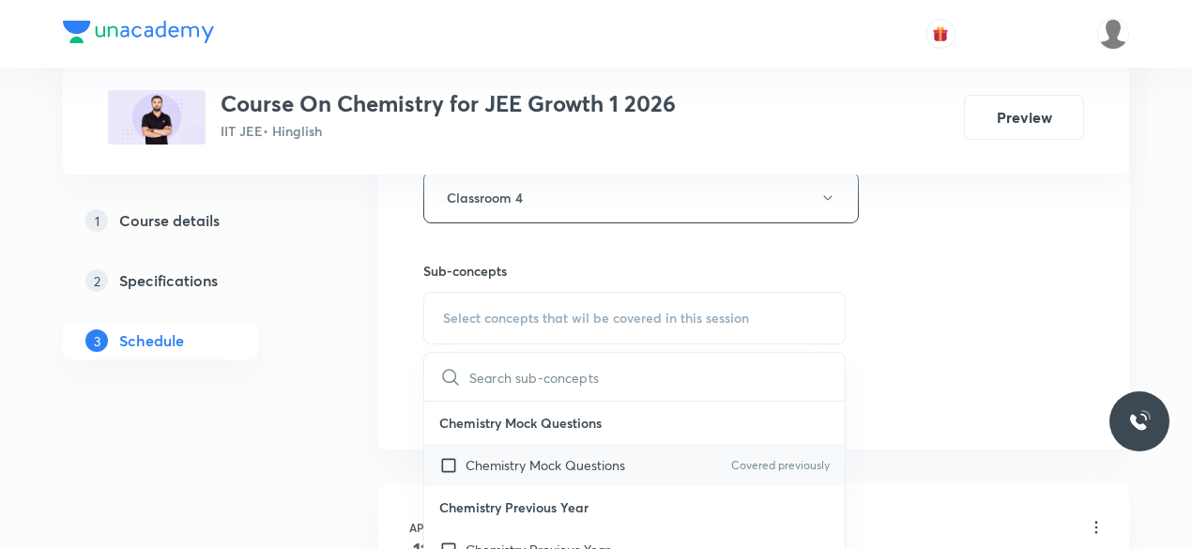
click at [448, 459] on input "checkbox" at bounding box center [452, 465] width 26 height 20
checkbox input "true"
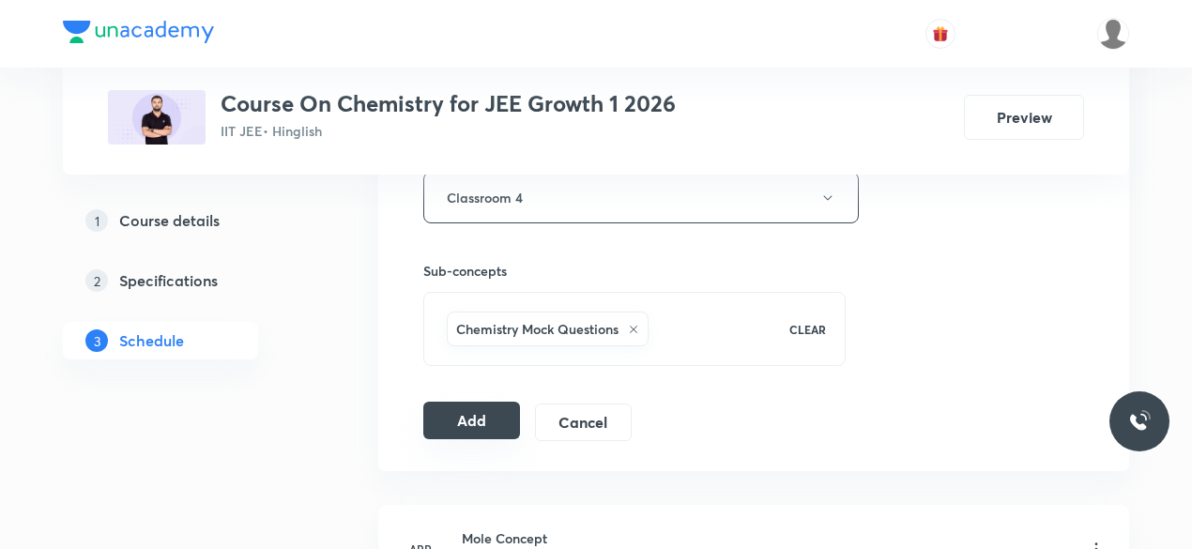
click at [489, 421] on button "Add" at bounding box center [471, 421] width 97 height 38
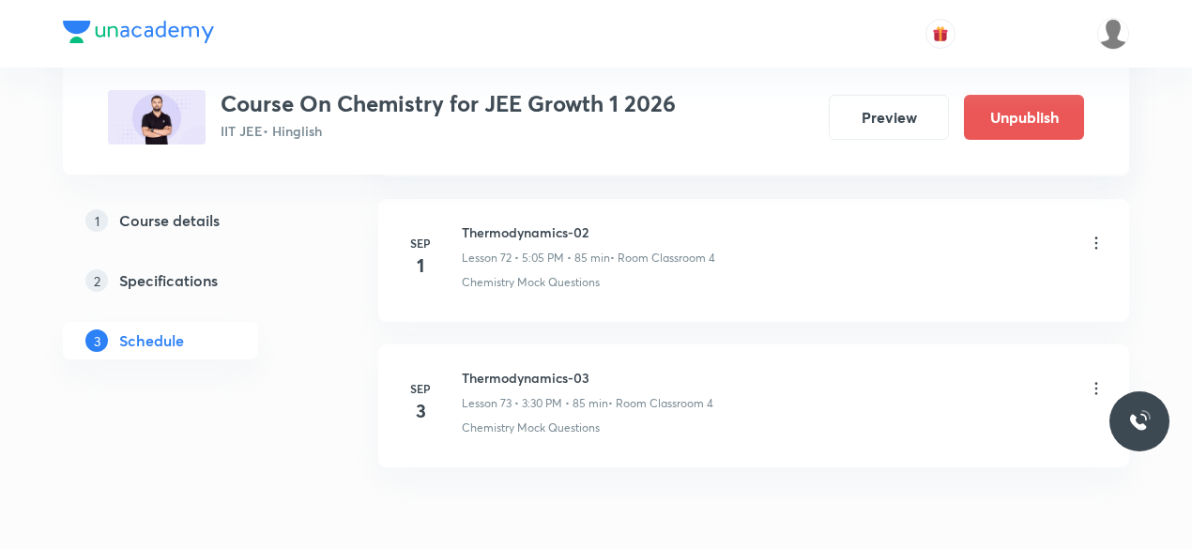
scroll to position [10627, 0]
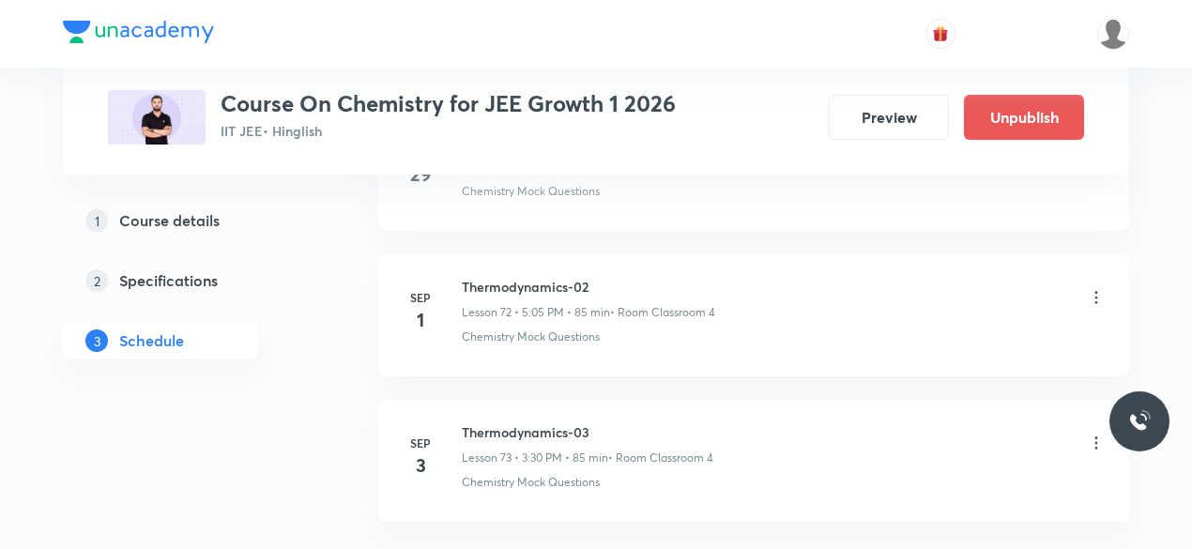
scroll to position [11526, 0]
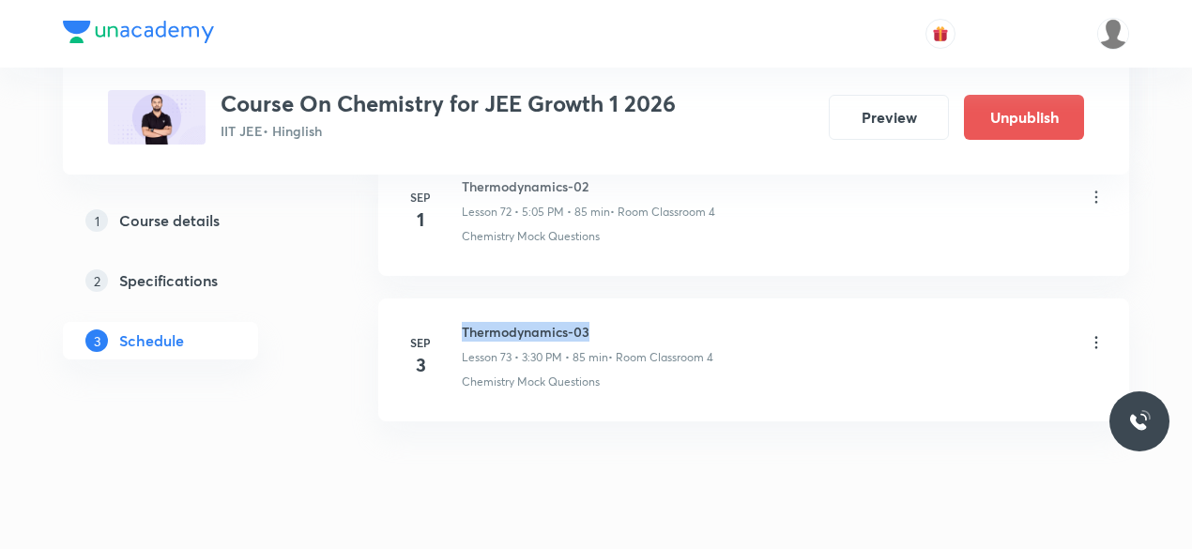
drag, startPoint x: 462, startPoint y: 284, endPoint x: 599, endPoint y: 281, distance: 137.1
click at [599, 322] on h6 "Thermodynamics-03" at bounding box center [588, 332] width 252 height 20
copy h6 "Thermodynamics-03"
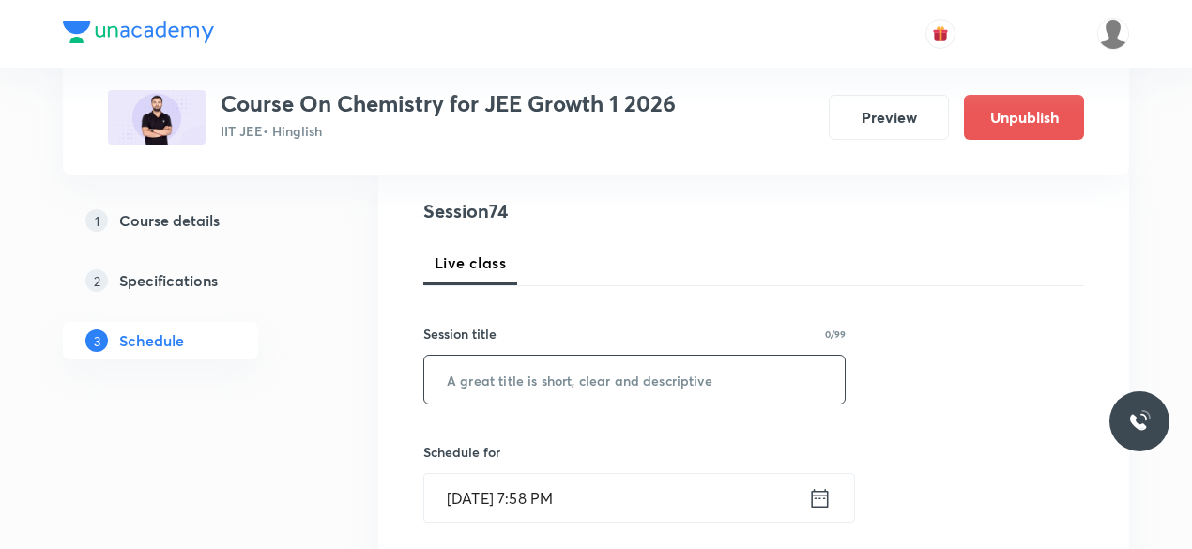
scroll to position [212, 0]
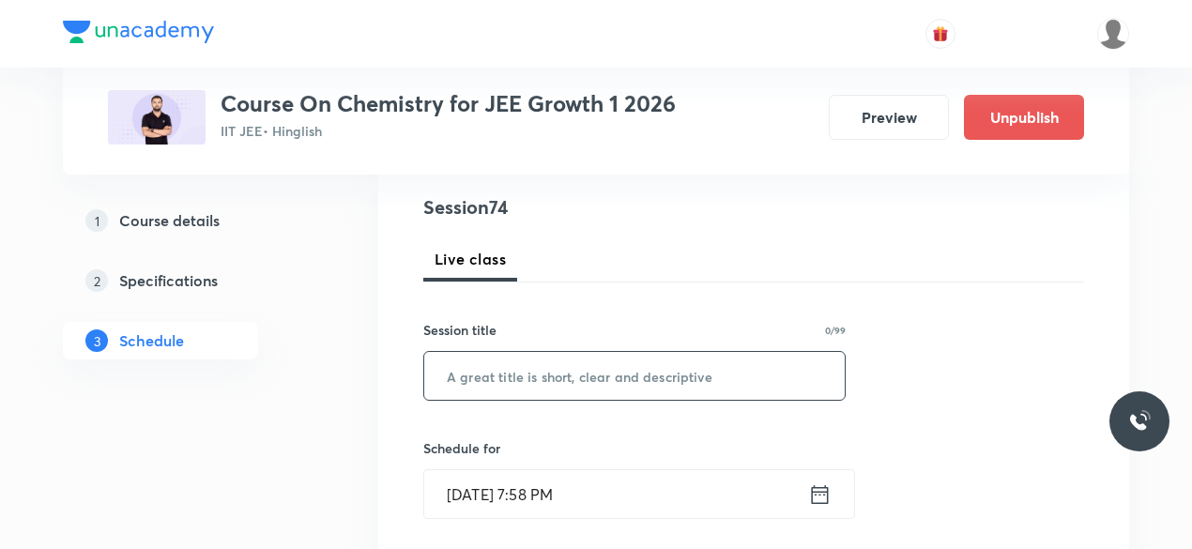
click at [491, 374] on input "text" at bounding box center [634, 376] width 420 height 48
paste input "Thermodynamics-03"
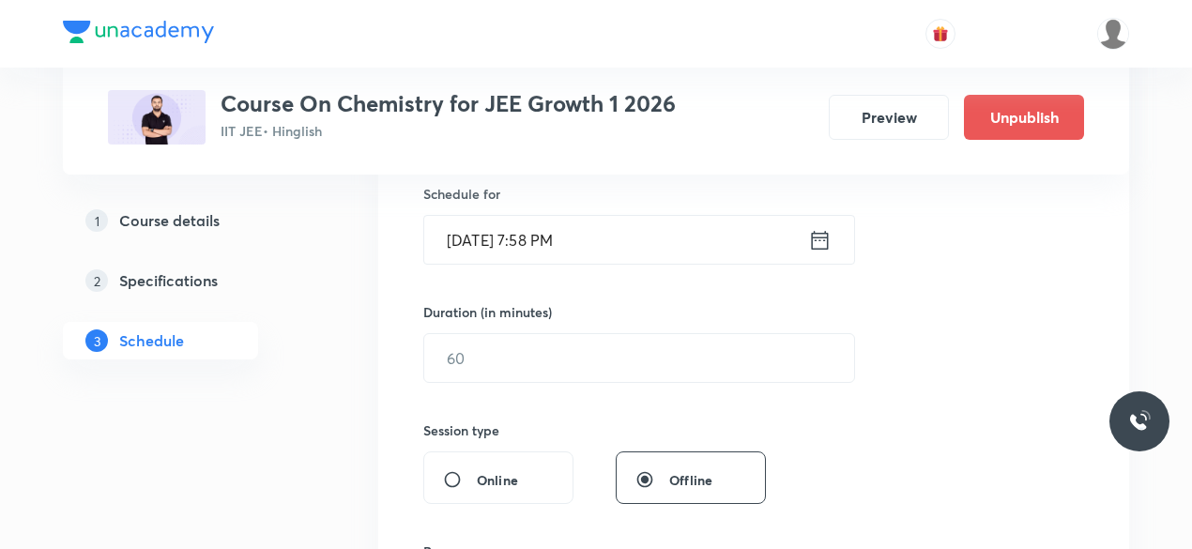
scroll to position [467, 0]
type input "Thermodynamics-04"
click at [822, 239] on icon at bounding box center [819, 239] width 23 height 26
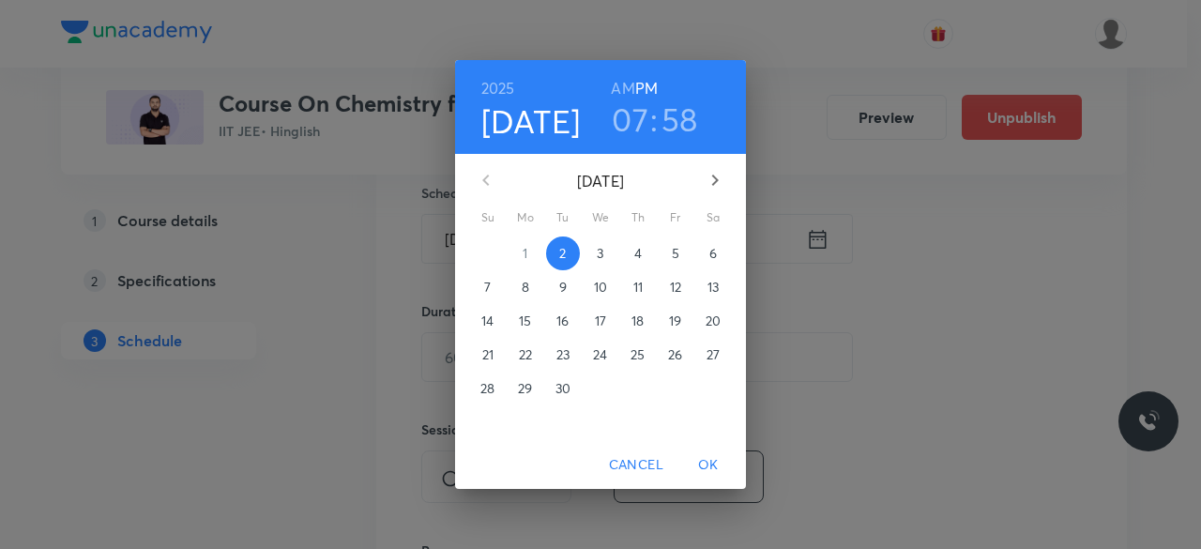
click at [601, 257] on p "3" at bounding box center [600, 253] width 7 height 19
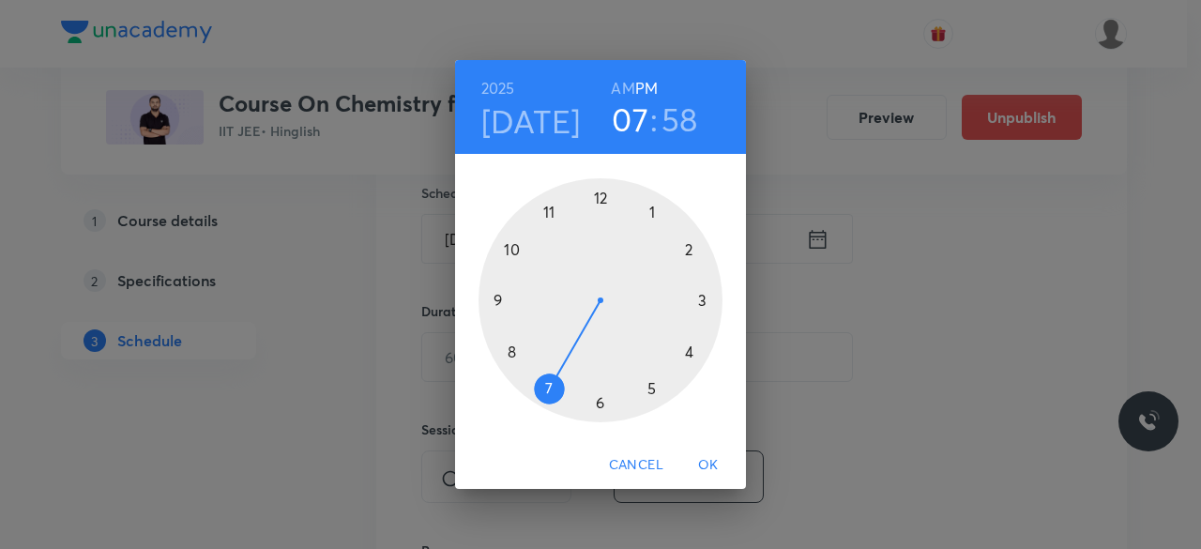
click at [651, 389] on div at bounding box center [601, 300] width 244 height 244
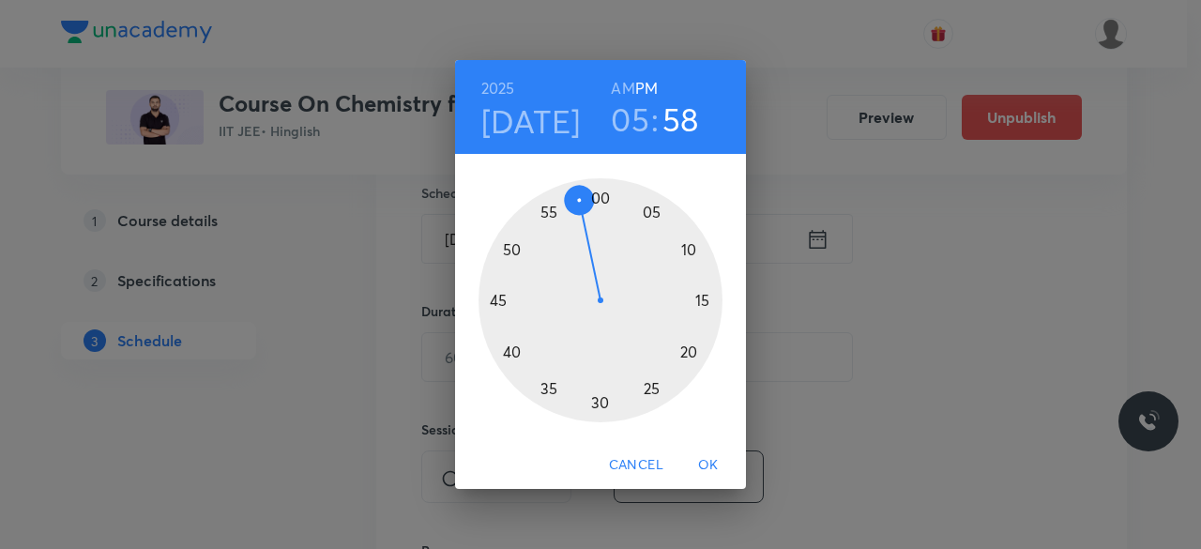
click at [653, 215] on div at bounding box center [601, 300] width 244 height 244
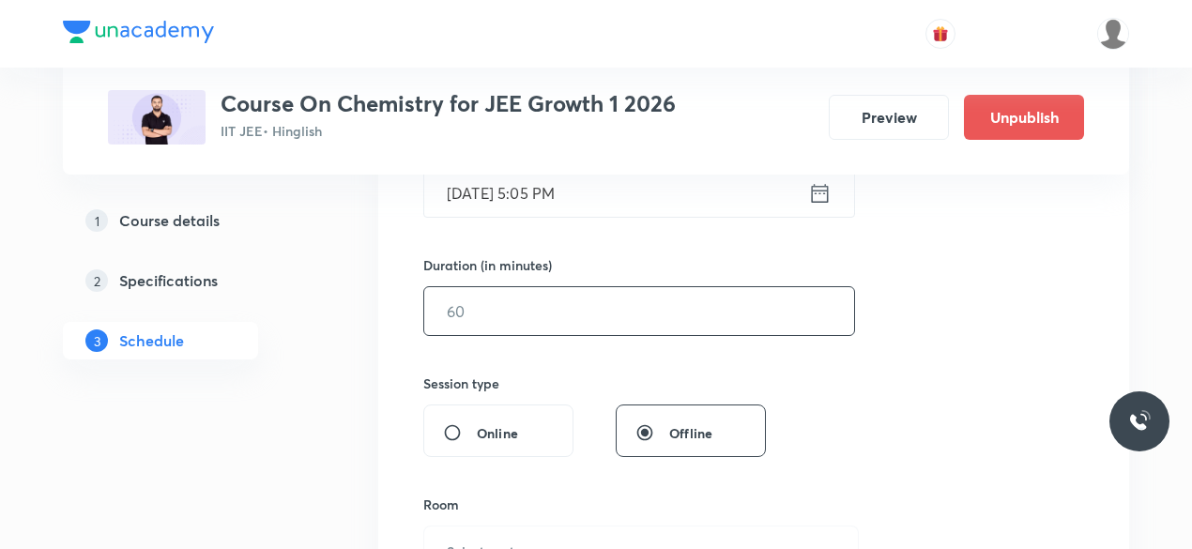
scroll to position [520, 0]
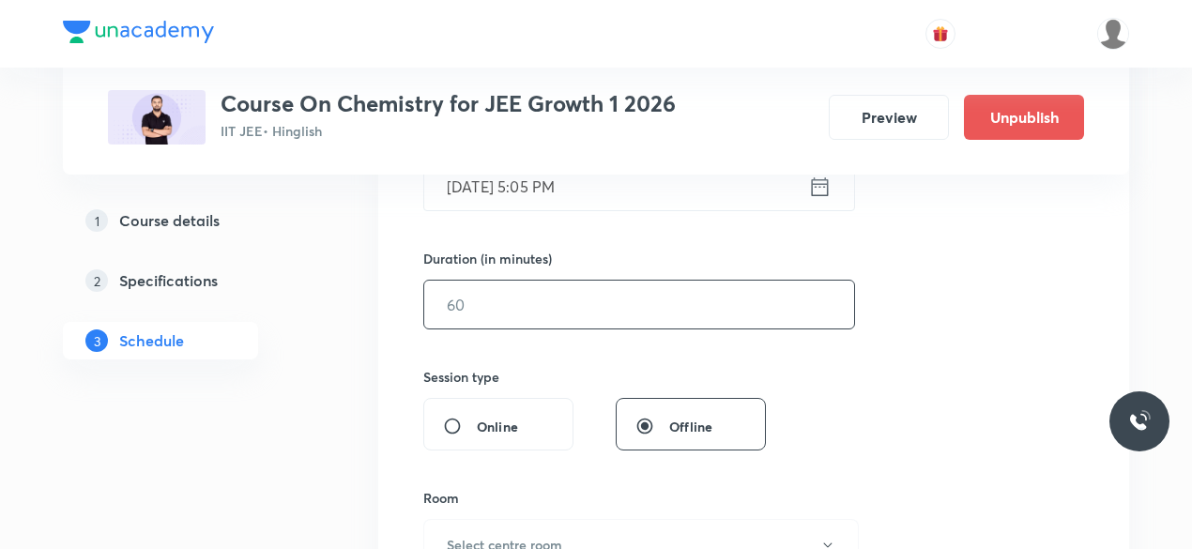
click at [490, 305] on input "text" at bounding box center [639, 305] width 430 height 48
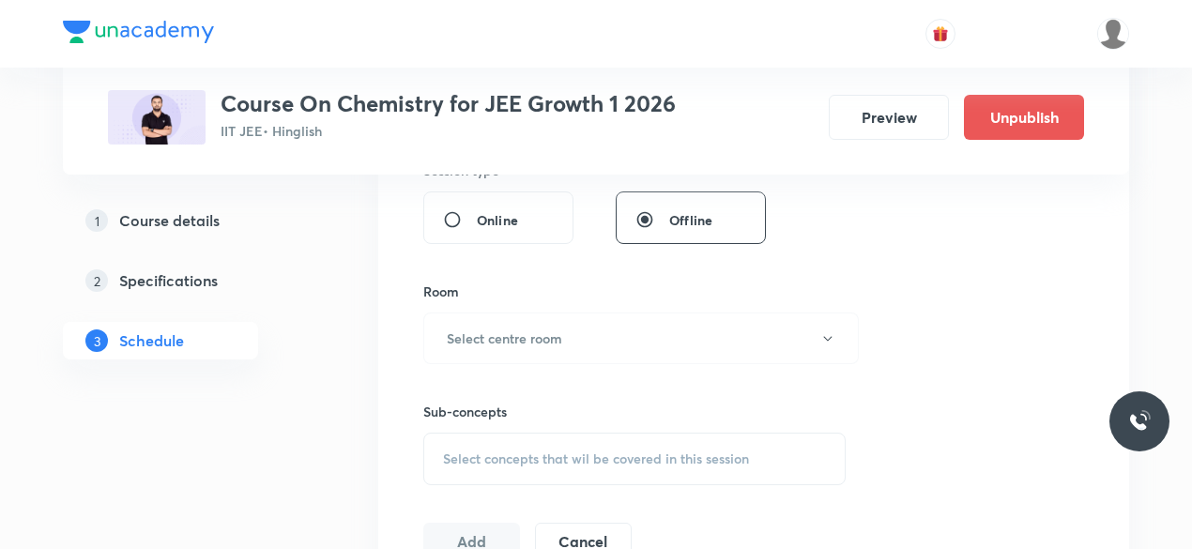
scroll to position [749, 0]
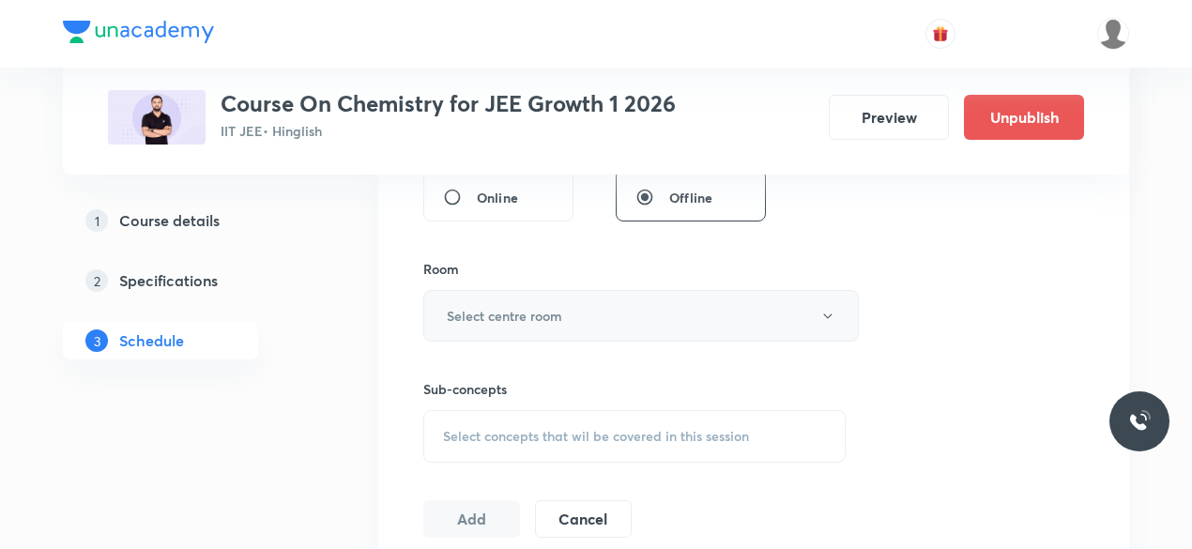
type input "85"
click at [466, 316] on h6 "Select centre room" at bounding box center [504, 316] width 115 height 20
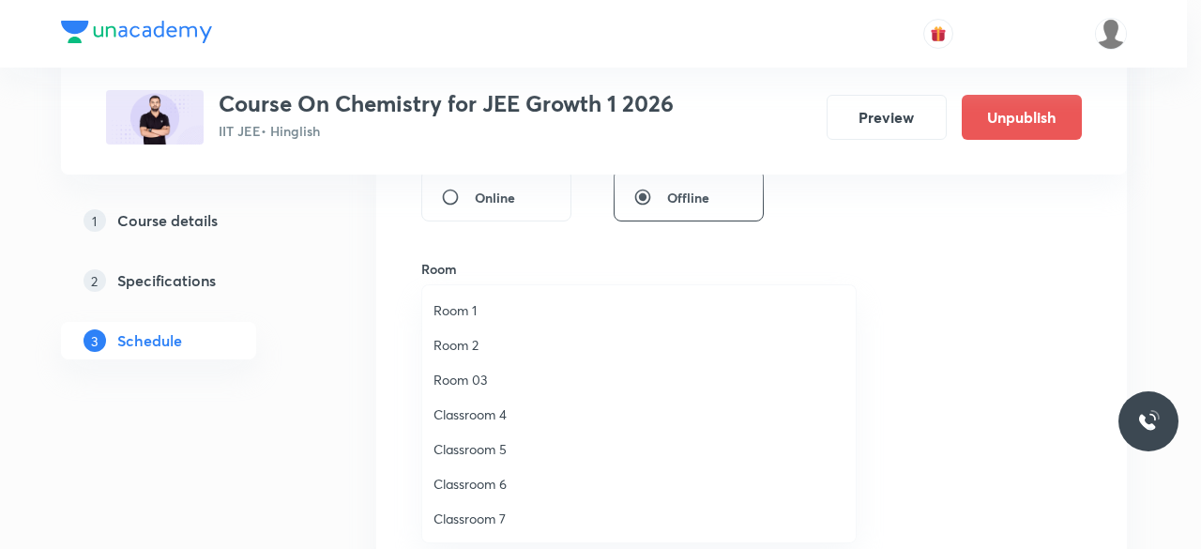
click at [496, 414] on span "Classroom 4" at bounding box center [639, 414] width 411 height 20
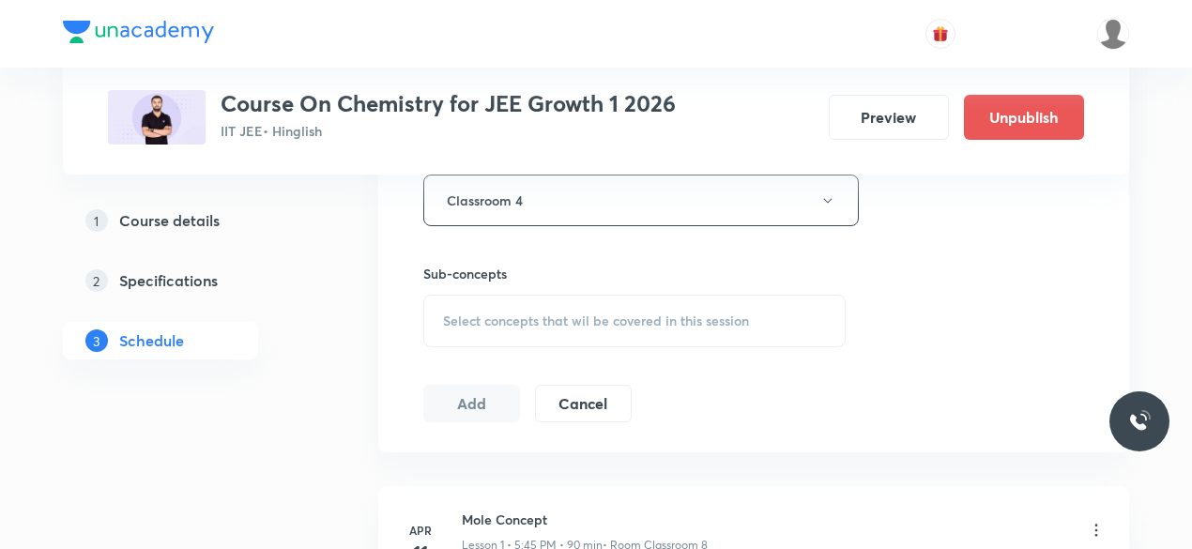
scroll to position [867, 0]
click at [443, 311] on span "Select concepts that wil be covered in this session" at bounding box center [596, 318] width 306 height 15
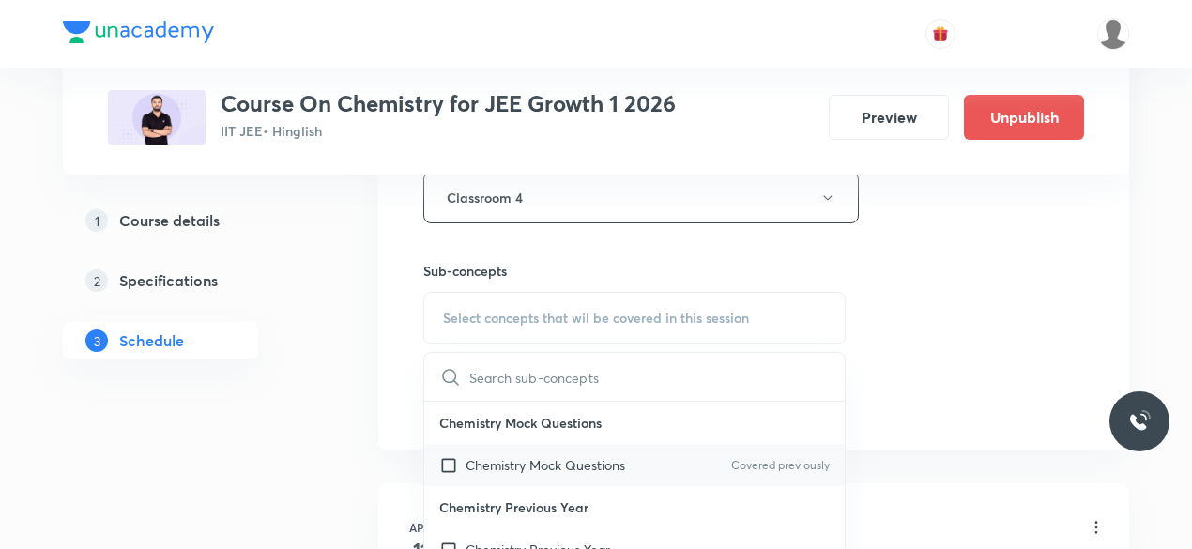
click at [449, 459] on input "checkbox" at bounding box center [452, 465] width 26 height 20
checkbox input "true"
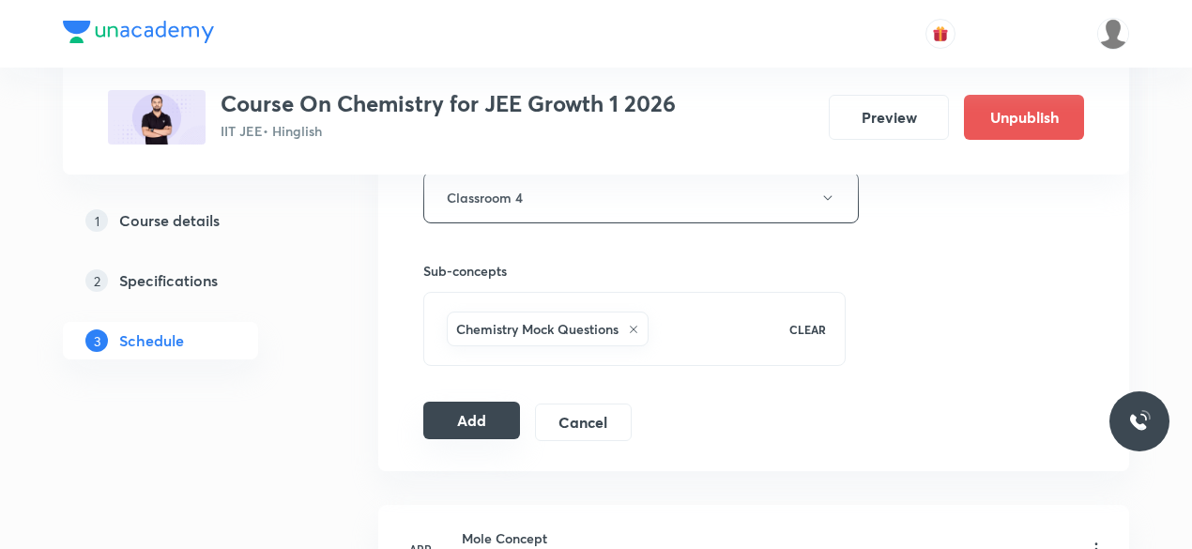
click at [464, 414] on button "Add" at bounding box center [471, 421] width 97 height 38
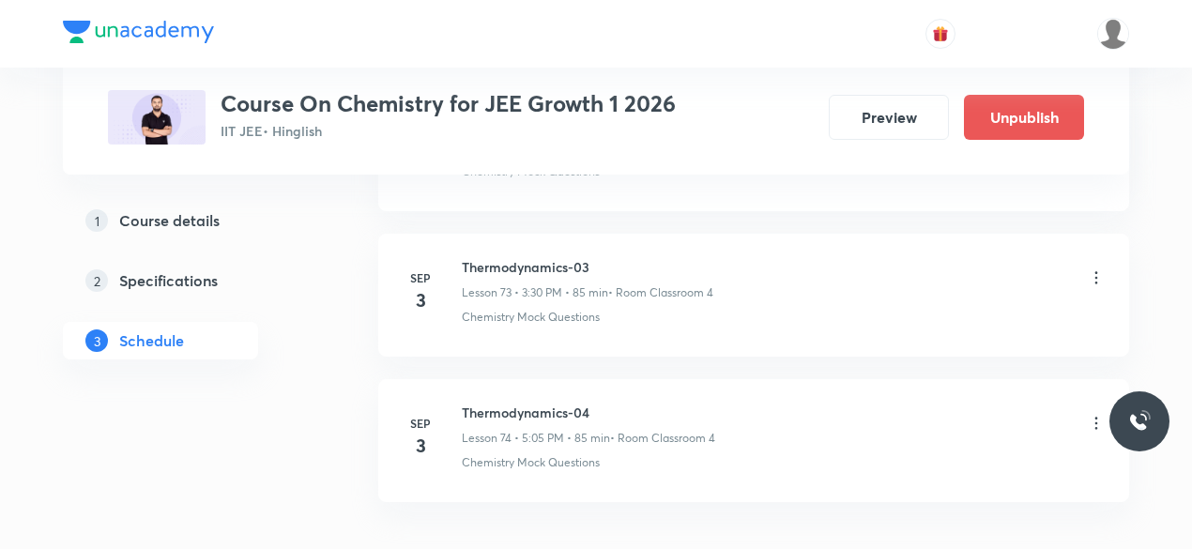
scroll to position [10812, 0]
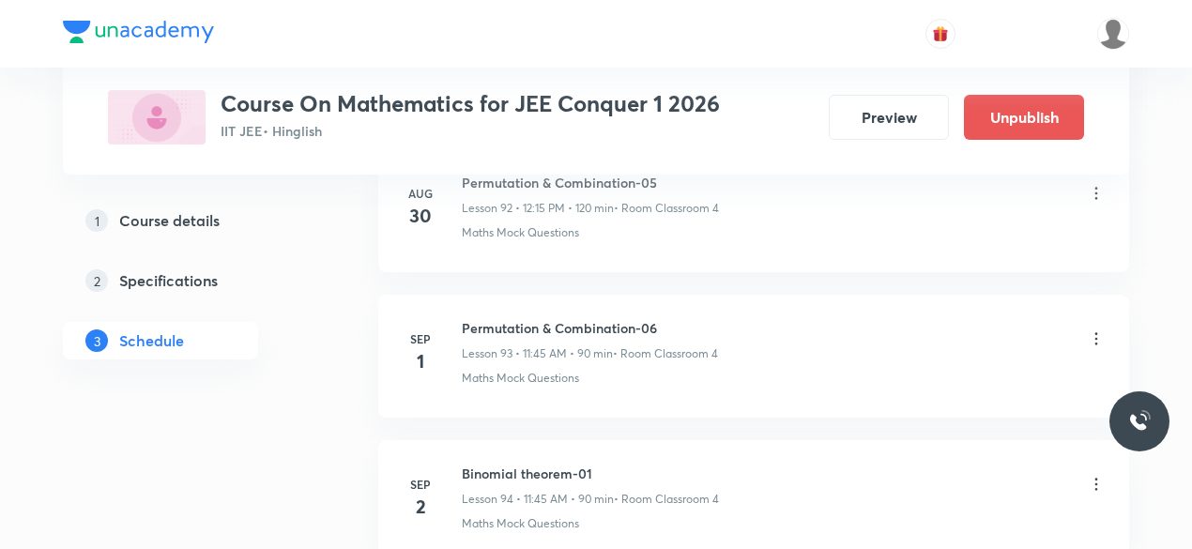
scroll to position [14569, 0]
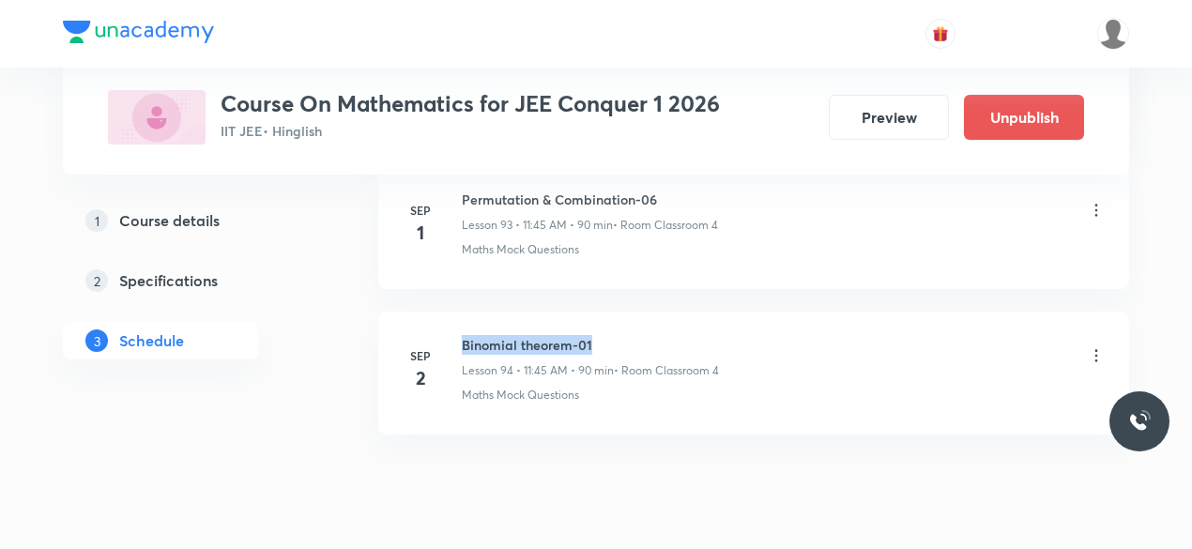
drag, startPoint x: 462, startPoint y: 282, endPoint x: 595, endPoint y: 276, distance: 133.4
click at [595, 335] on h6 "Binomial theorem-01" at bounding box center [590, 345] width 257 height 20
copy h6 "Binomial theorem-01"
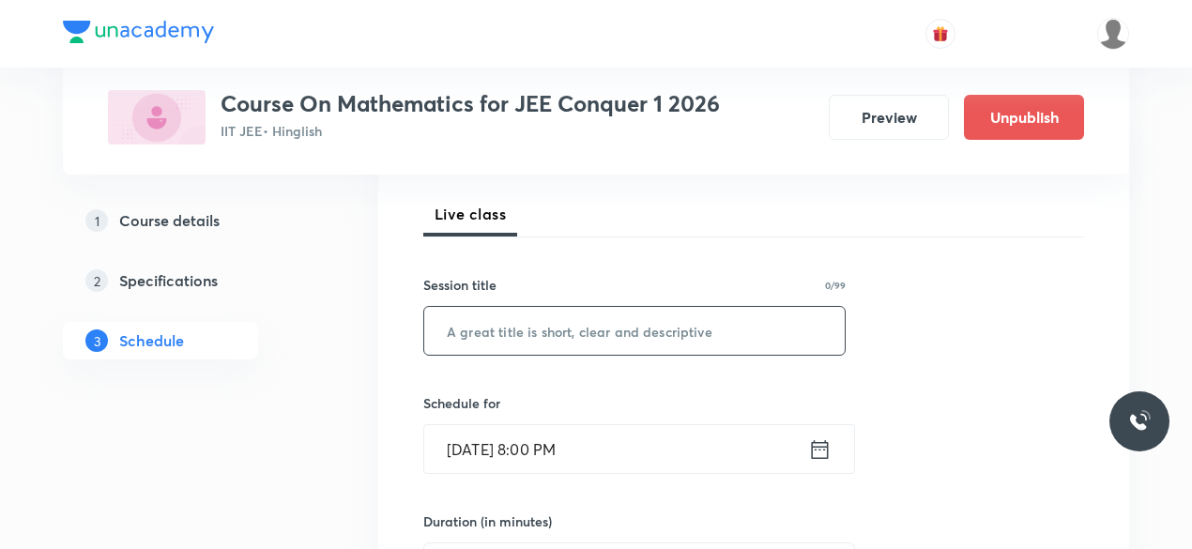
scroll to position [256, 0]
click at [492, 342] on input "text" at bounding box center [634, 332] width 420 height 48
paste input "Binomial theorem-01"
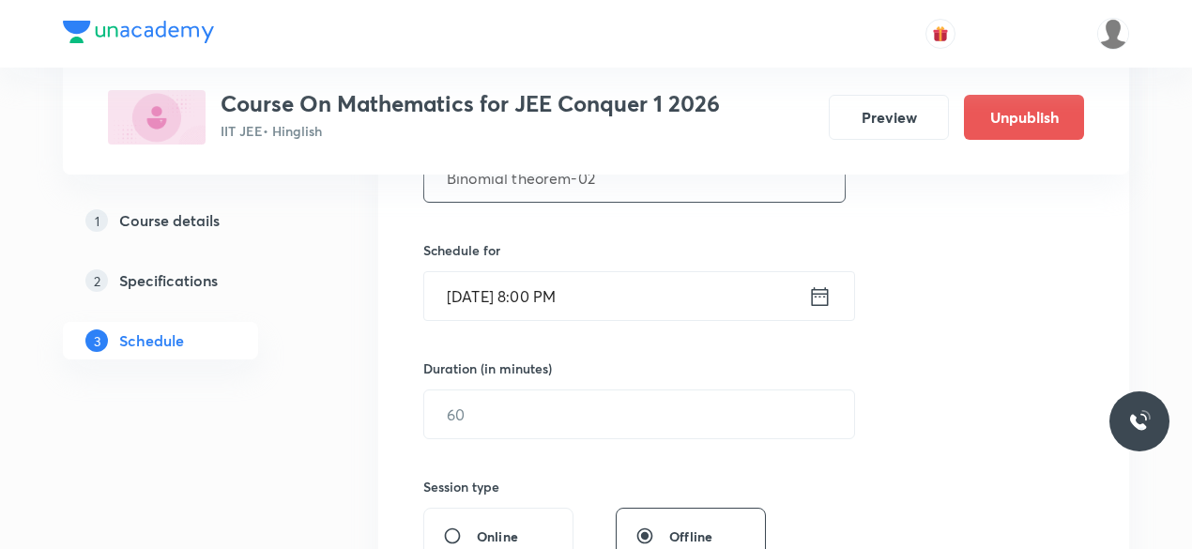
scroll to position [418, 0]
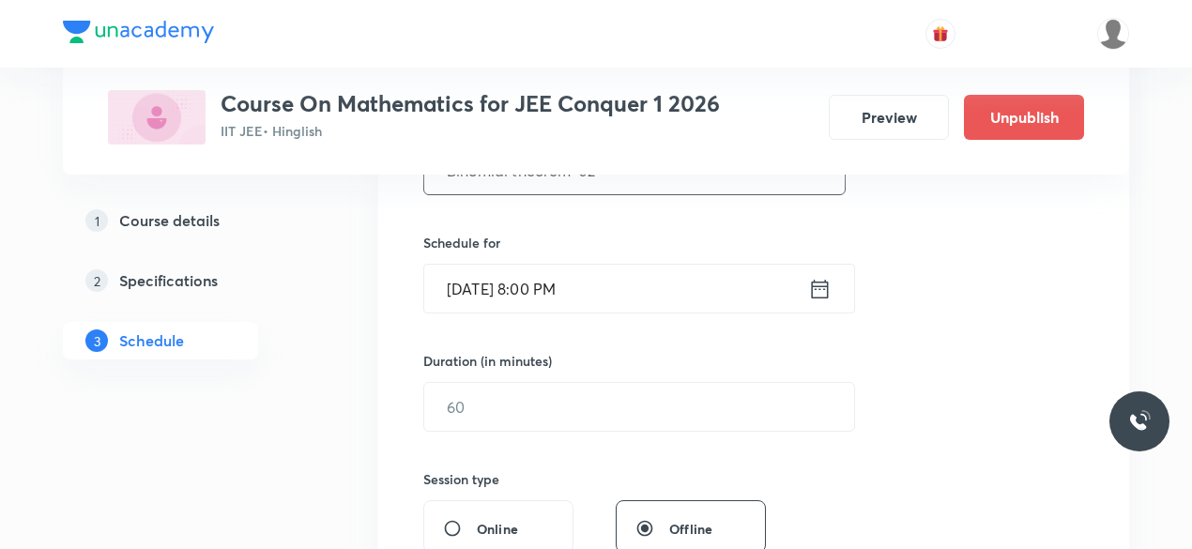
type input "Binomial theorem-02"
click at [817, 293] on icon at bounding box center [819, 289] width 23 height 26
click at [819, 290] on icon at bounding box center [819, 289] width 23 height 26
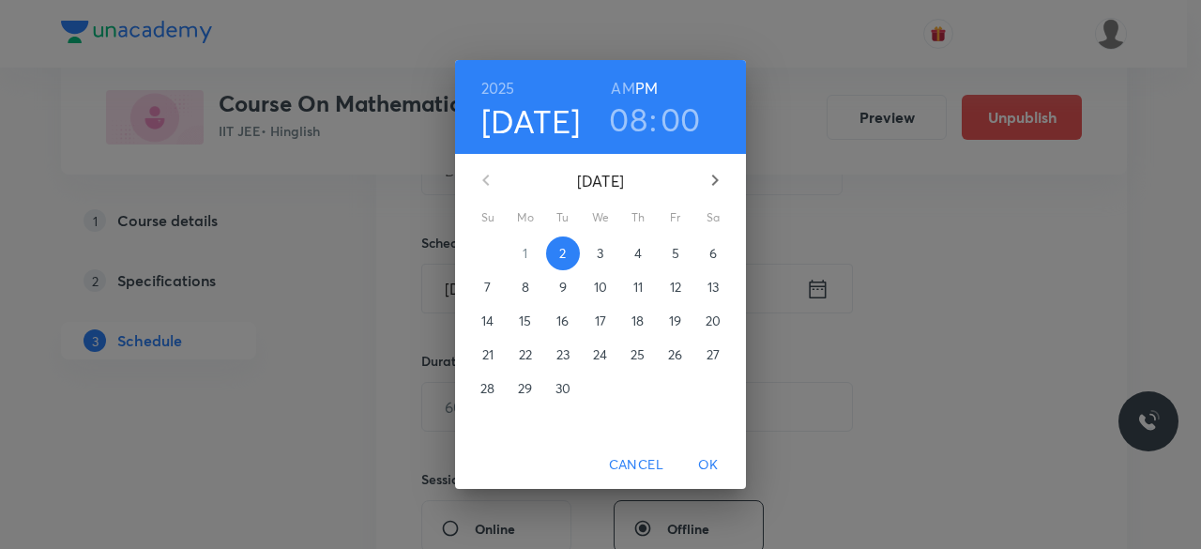
click at [603, 252] on p "3" at bounding box center [600, 253] width 7 height 19
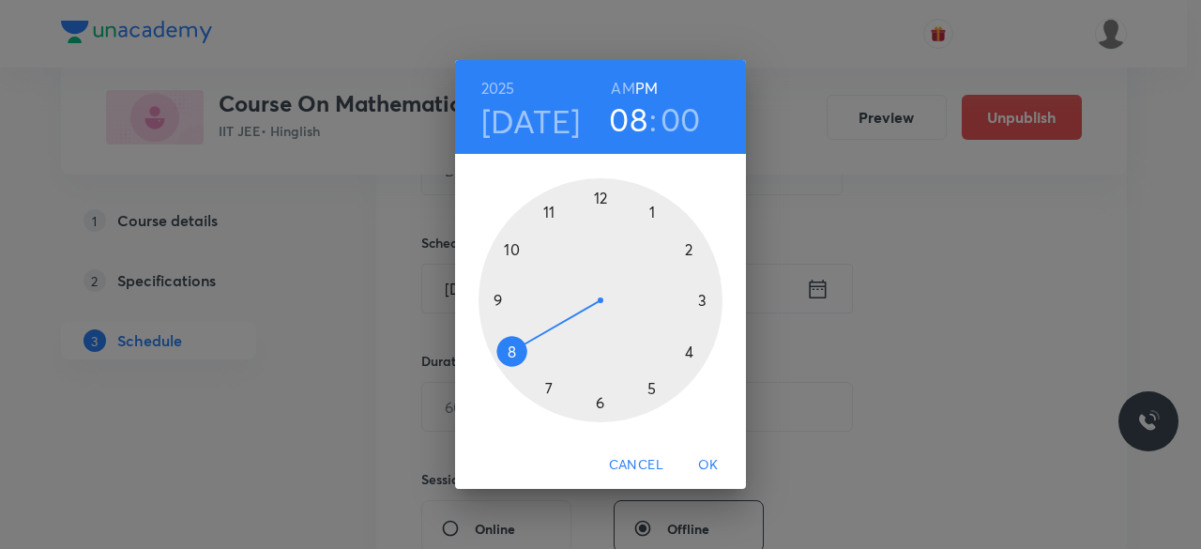
click at [514, 249] on div at bounding box center [601, 300] width 244 height 244
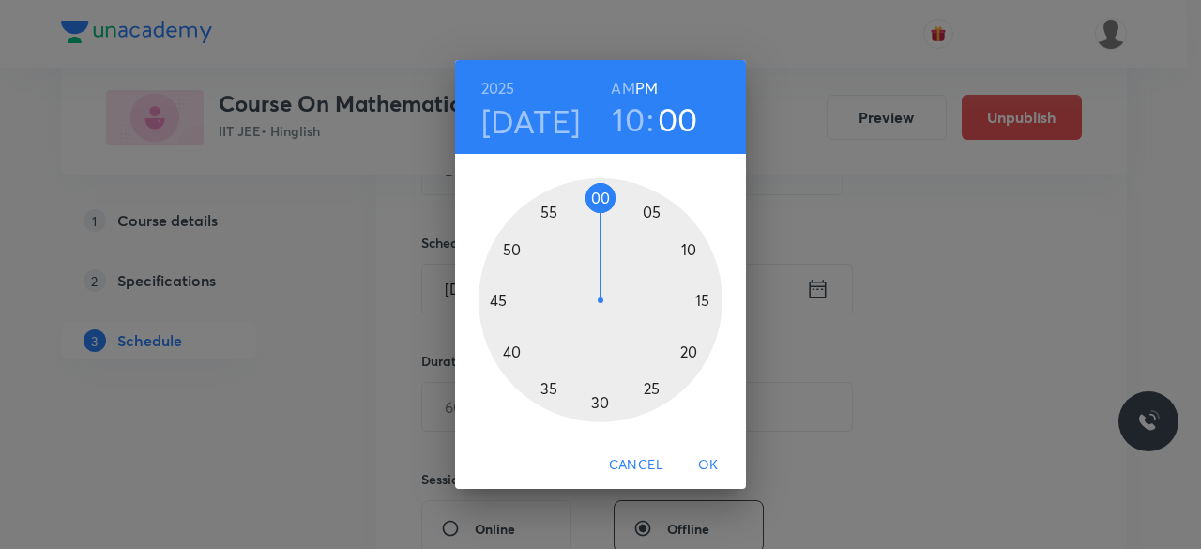
click at [601, 198] on div at bounding box center [601, 300] width 244 height 244
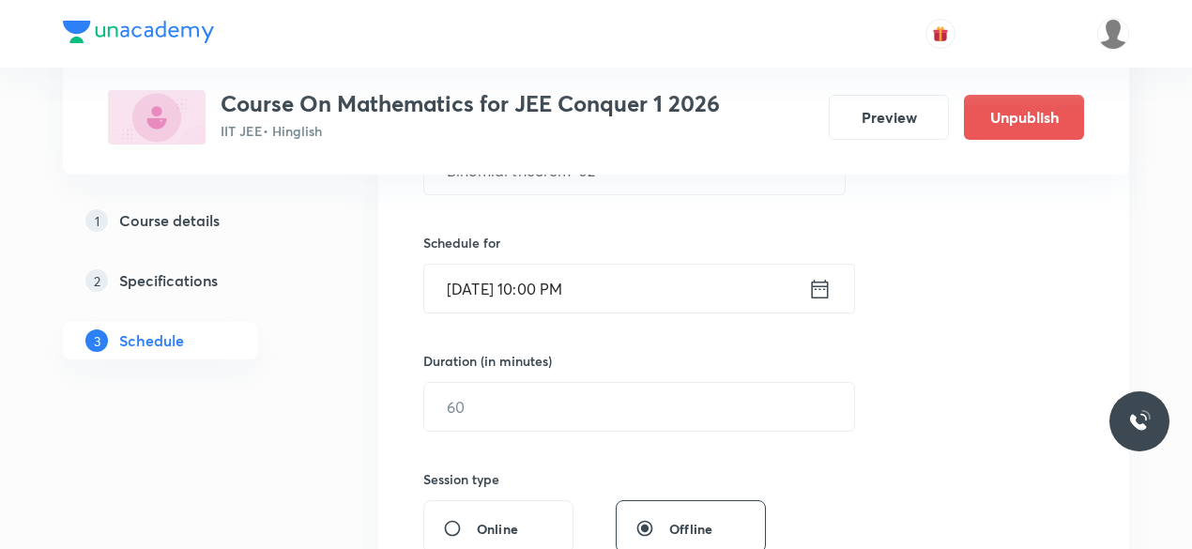
click at [821, 290] on icon at bounding box center [819, 289] width 23 height 26
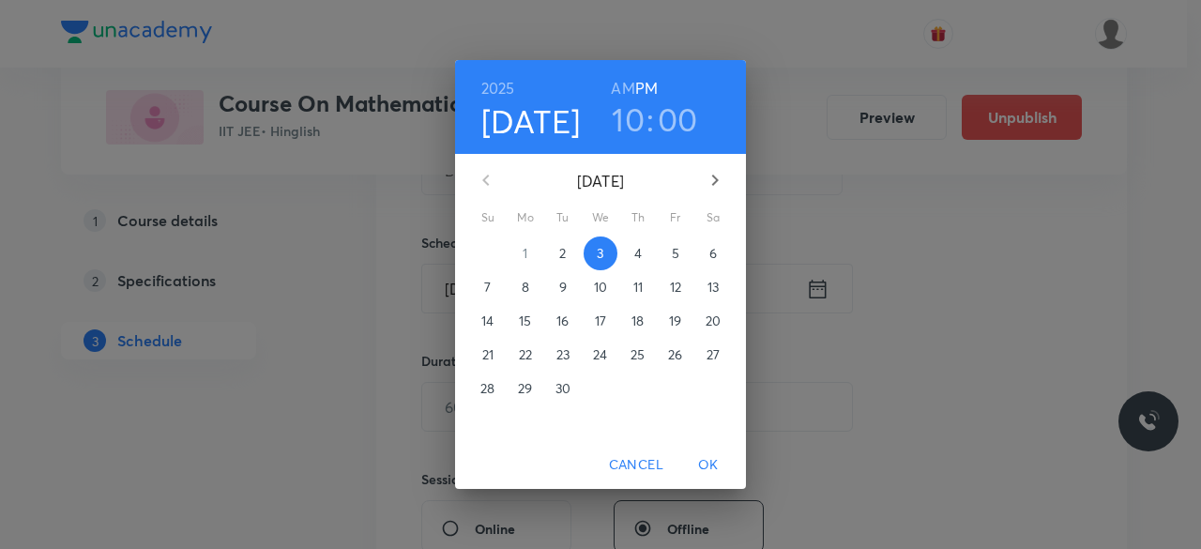
drag, startPoint x: 620, startPoint y: 83, endPoint x: 625, endPoint y: 95, distance: 13.1
click at [619, 83] on h6 "AM" at bounding box center [622, 88] width 23 height 26
click at [710, 463] on span "OK" at bounding box center [708, 464] width 45 height 23
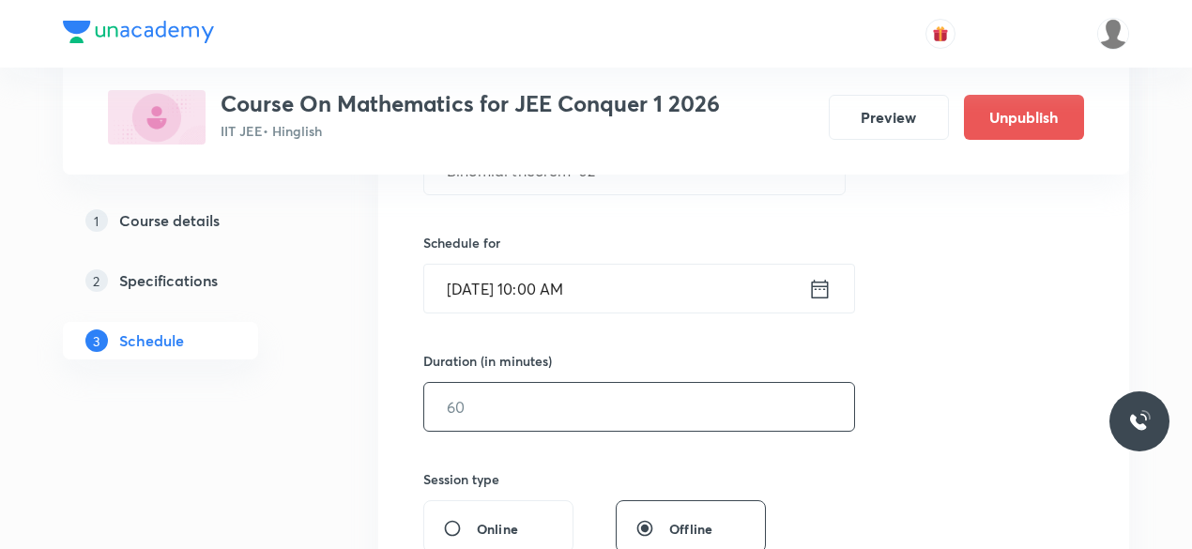
click at [504, 418] on input "text" at bounding box center [639, 407] width 430 height 48
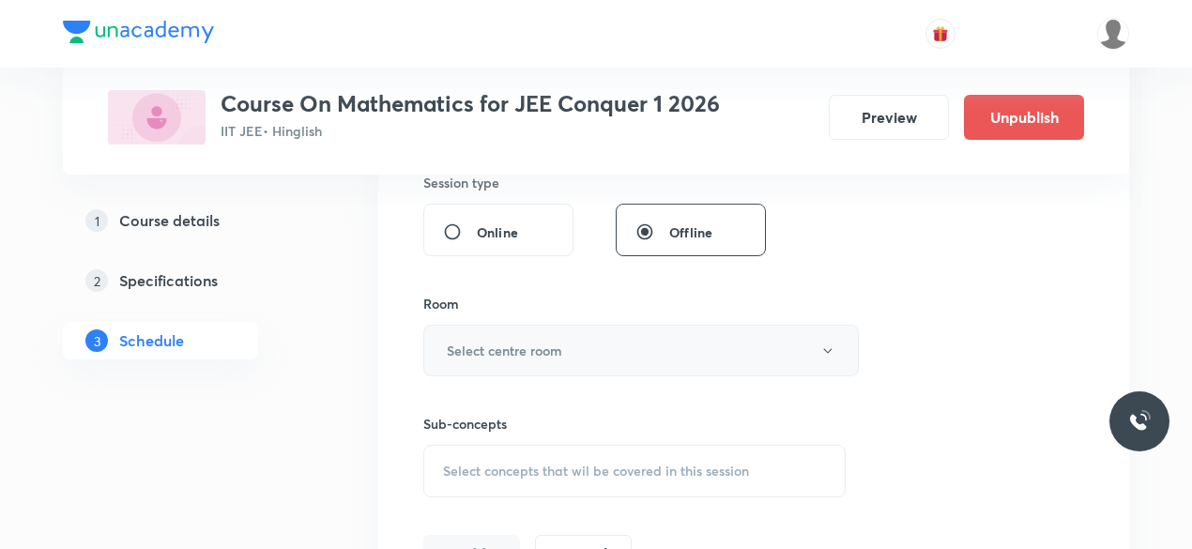
scroll to position [715, 0]
type input "90"
click at [463, 341] on h6 "Select centre room" at bounding box center [504, 350] width 115 height 20
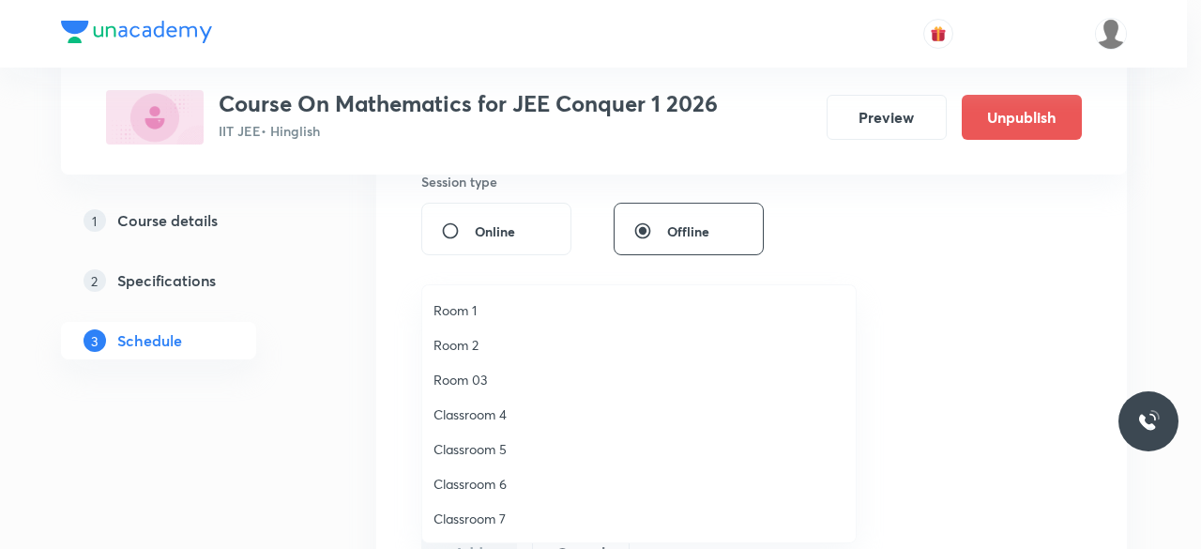
click at [495, 412] on span "Classroom 4" at bounding box center [639, 414] width 411 height 20
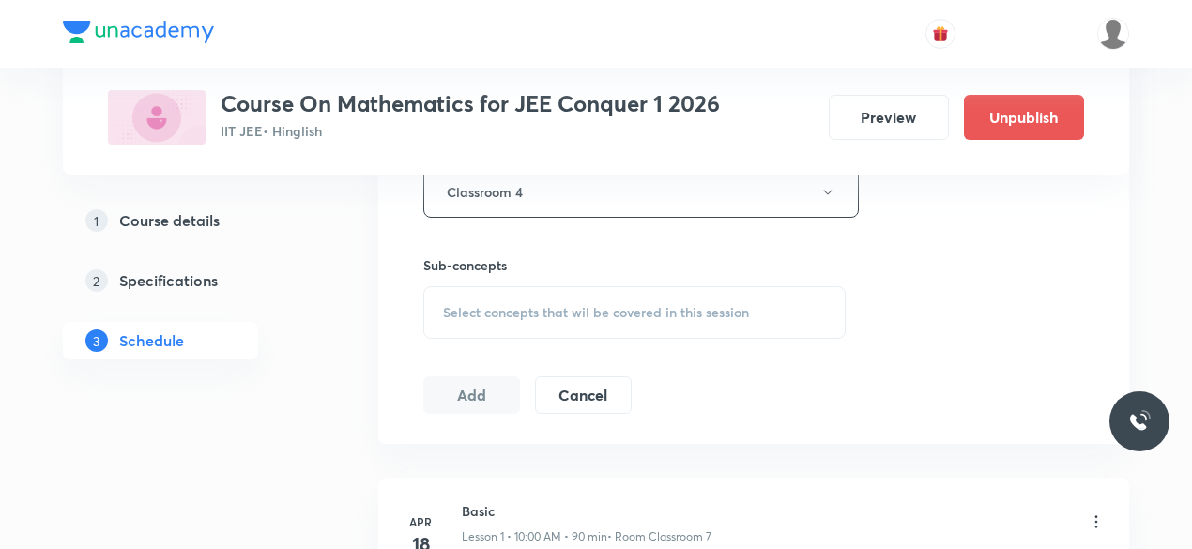
scroll to position [875, 0]
click at [439, 307] on div "Select concepts that wil be covered in this session" at bounding box center [634, 310] width 422 height 53
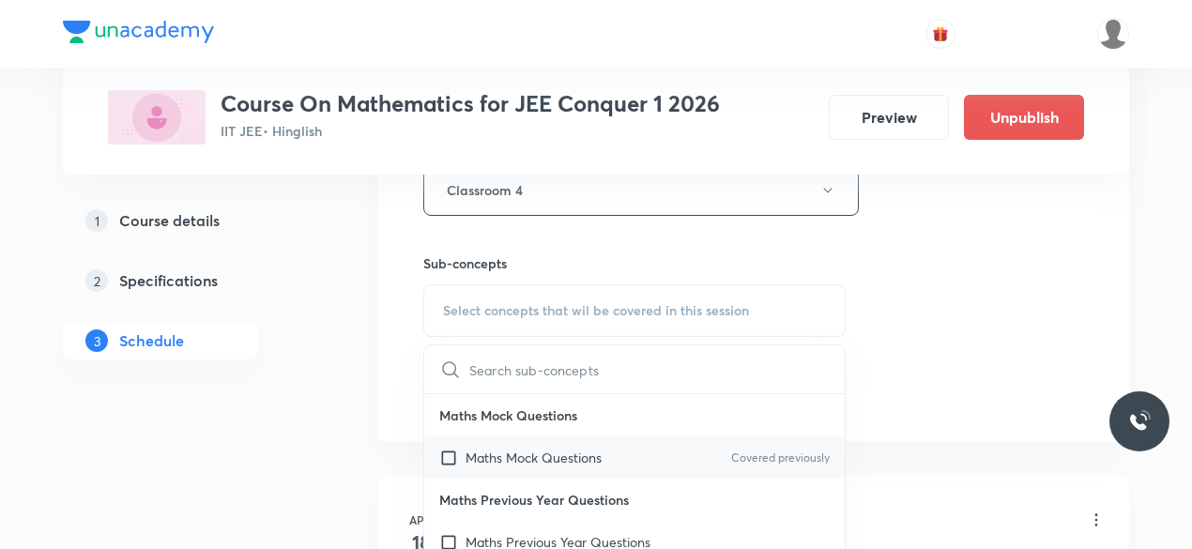
click at [449, 452] on input "checkbox" at bounding box center [452, 458] width 26 height 20
checkbox input "true"
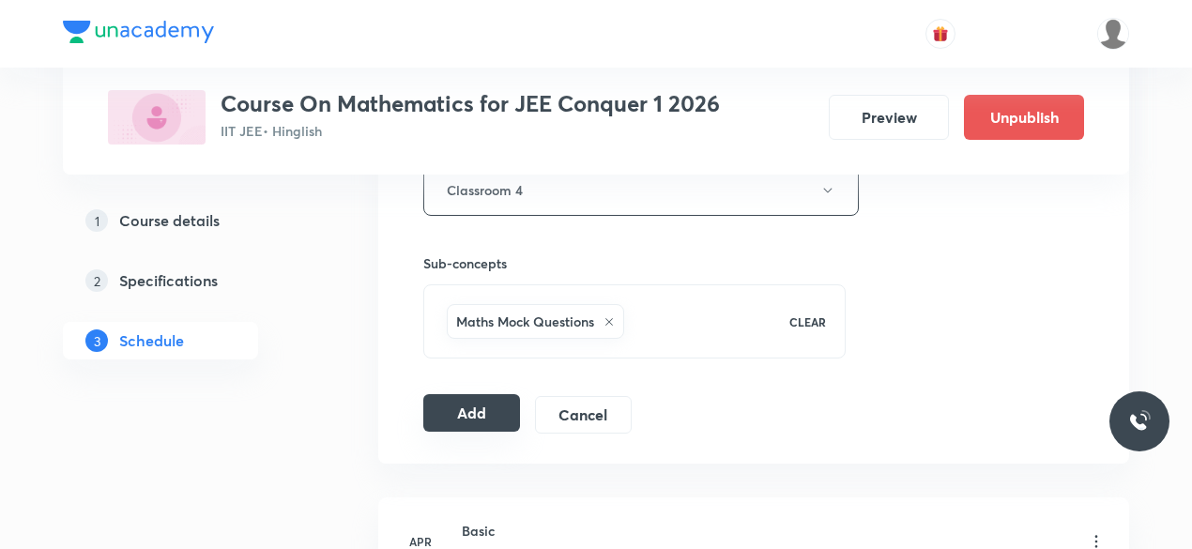
click at [465, 410] on button "Add" at bounding box center [471, 413] width 97 height 38
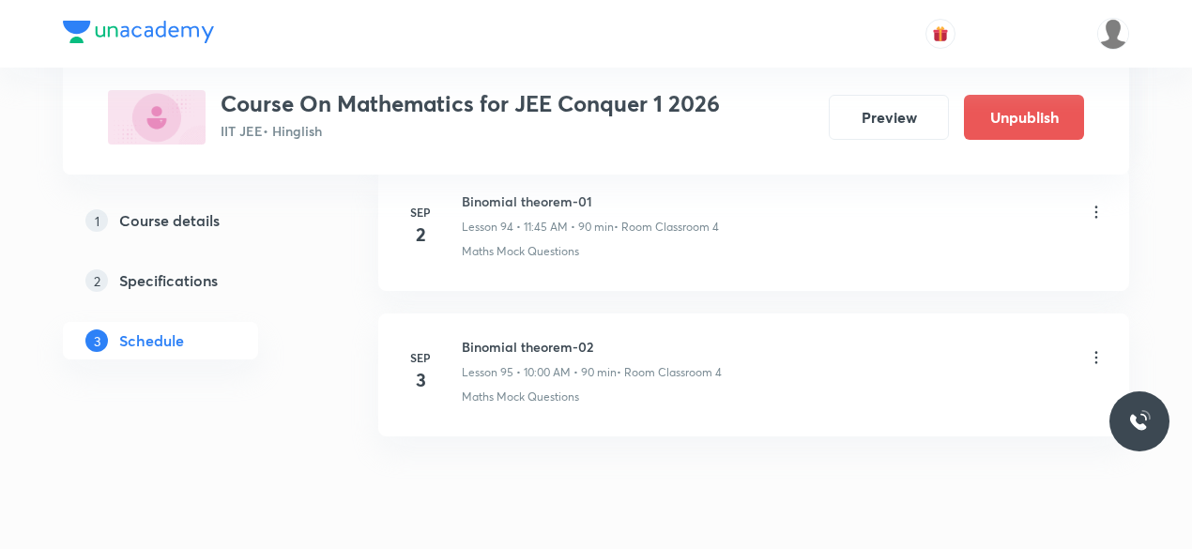
scroll to position [13853, 0]
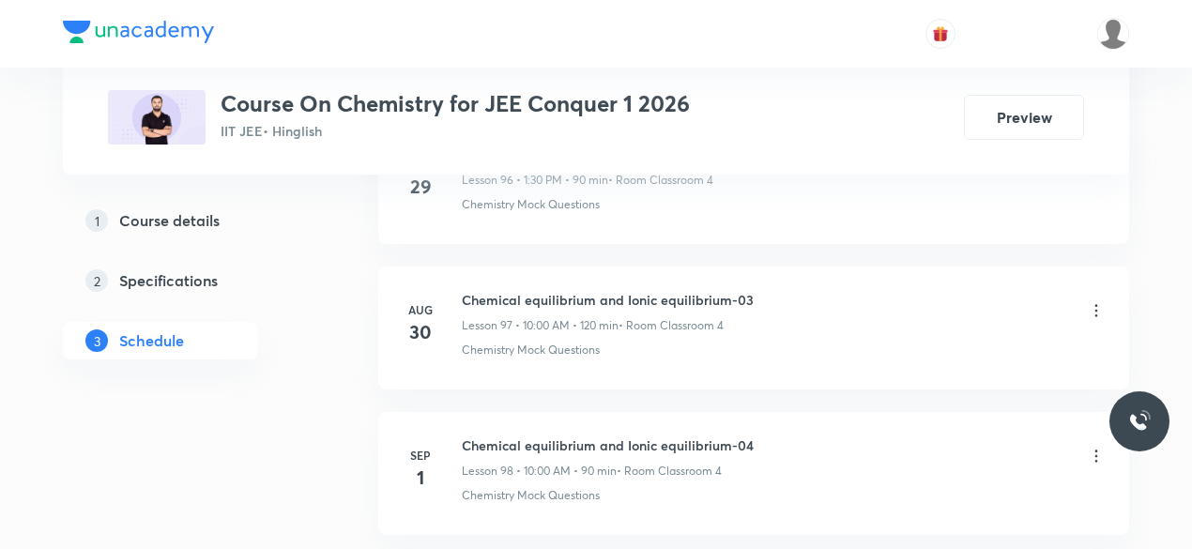
scroll to position [15292, 0]
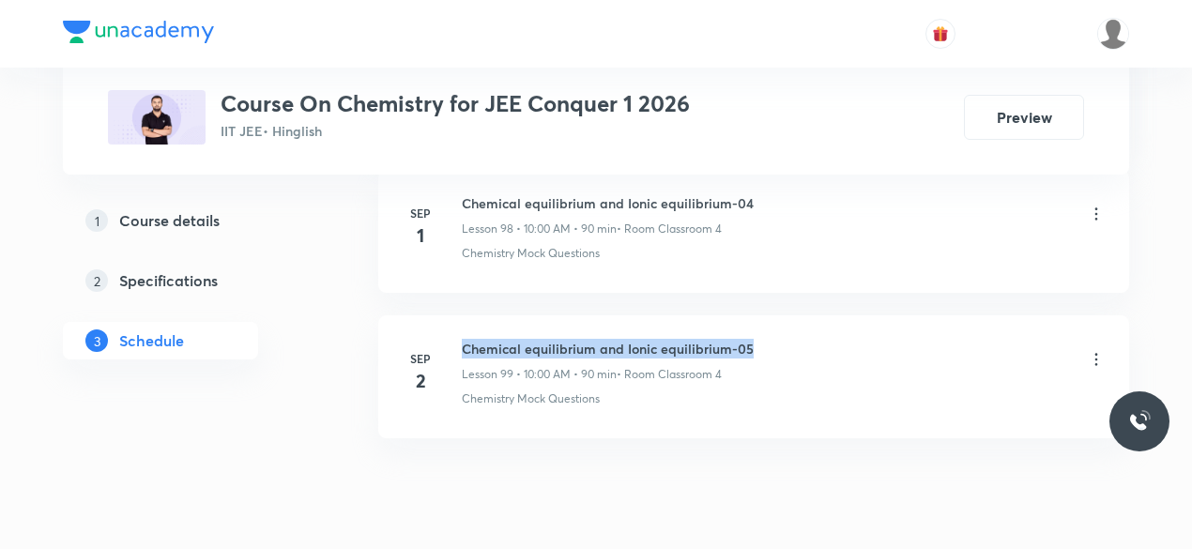
drag, startPoint x: 464, startPoint y: 282, endPoint x: 749, endPoint y: 281, distance: 285.3
click at [749, 339] on div "Chemical equilibrium and Ionic equilibrium-05 Lesson 99 • 10:00 AM • 90 min • R…" at bounding box center [784, 361] width 644 height 44
copy h6 "Chemical equilibrium and Ionic equilibrium-05"
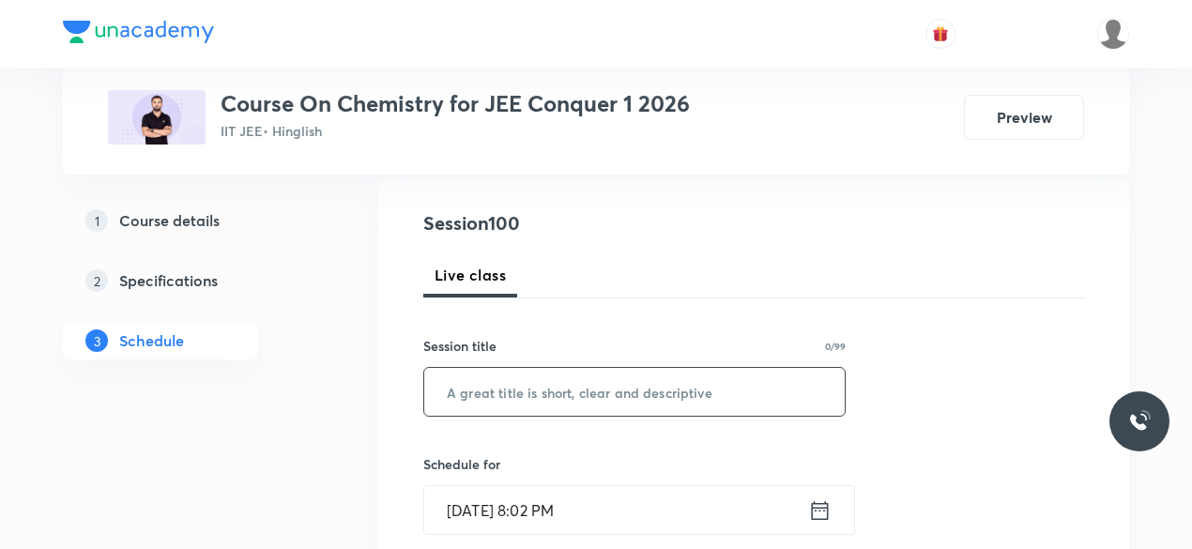
scroll to position [200, 0]
click at [503, 389] on input "text" at bounding box center [634, 388] width 420 height 48
paste input "Chemical equilibrium and Ionic equilibrium-05"
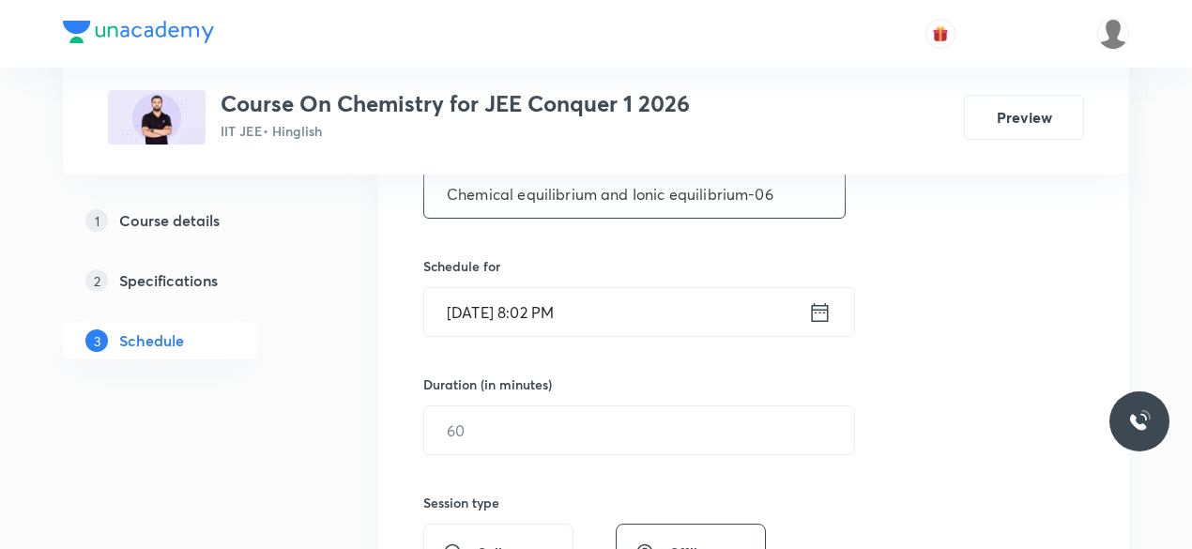
scroll to position [423, 0]
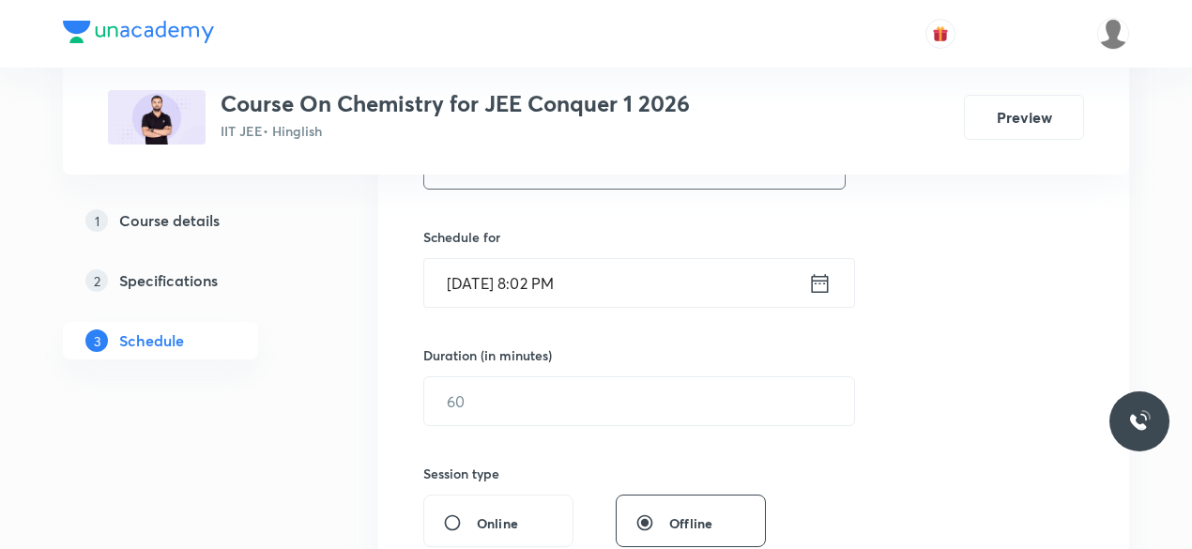
type input "Chemical equilibrium and Ionic equilibrium-06"
click at [821, 288] on icon at bounding box center [819, 283] width 23 height 26
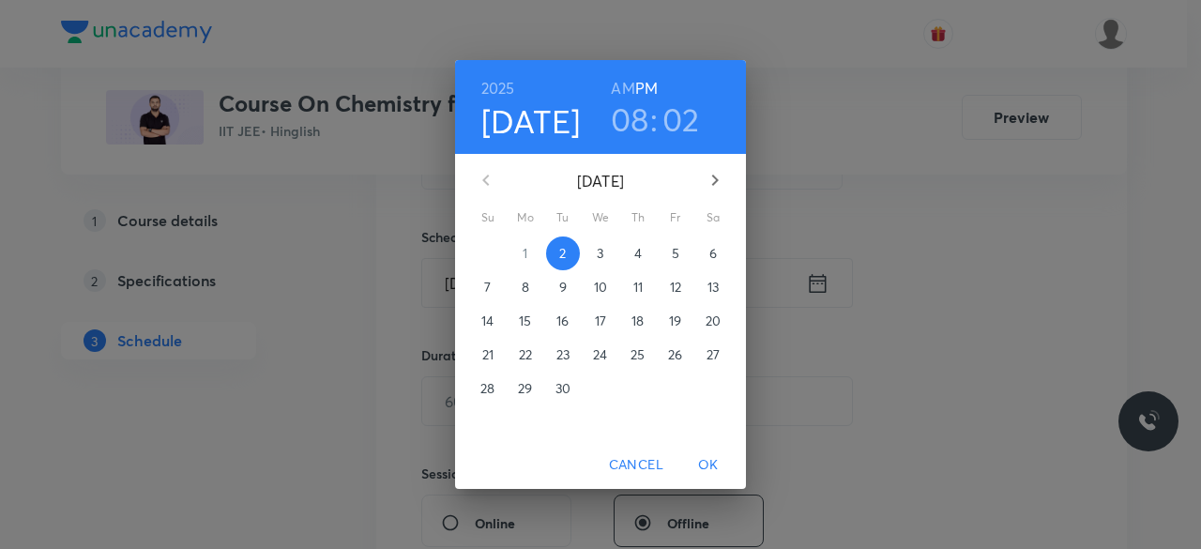
click at [600, 253] on p "3" at bounding box center [600, 253] width 7 height 19
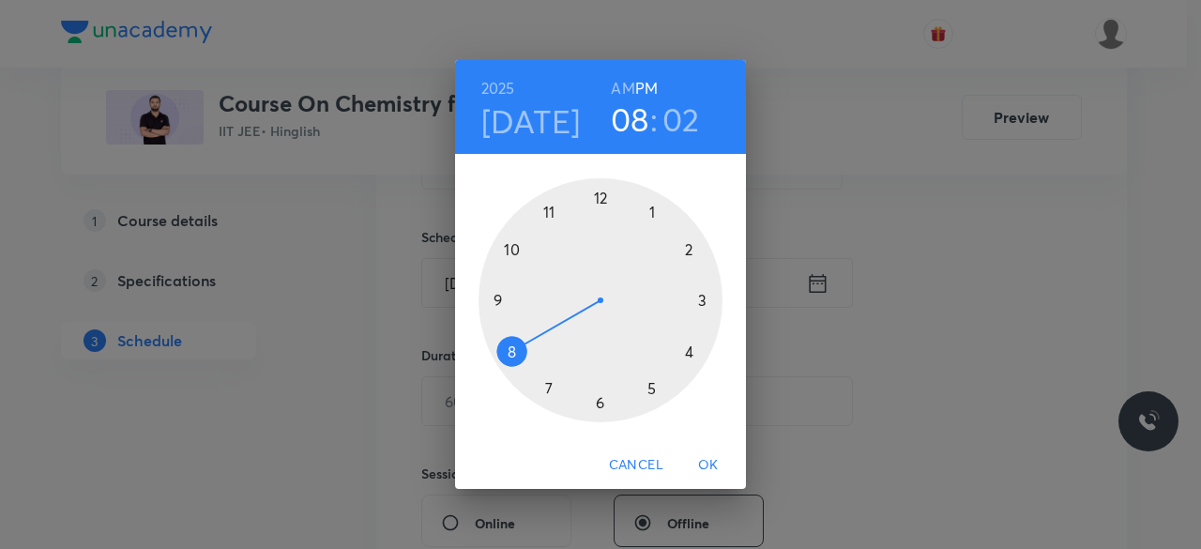
click at [548, 213] on div at bounding box center [601, 300] width 244 height 244
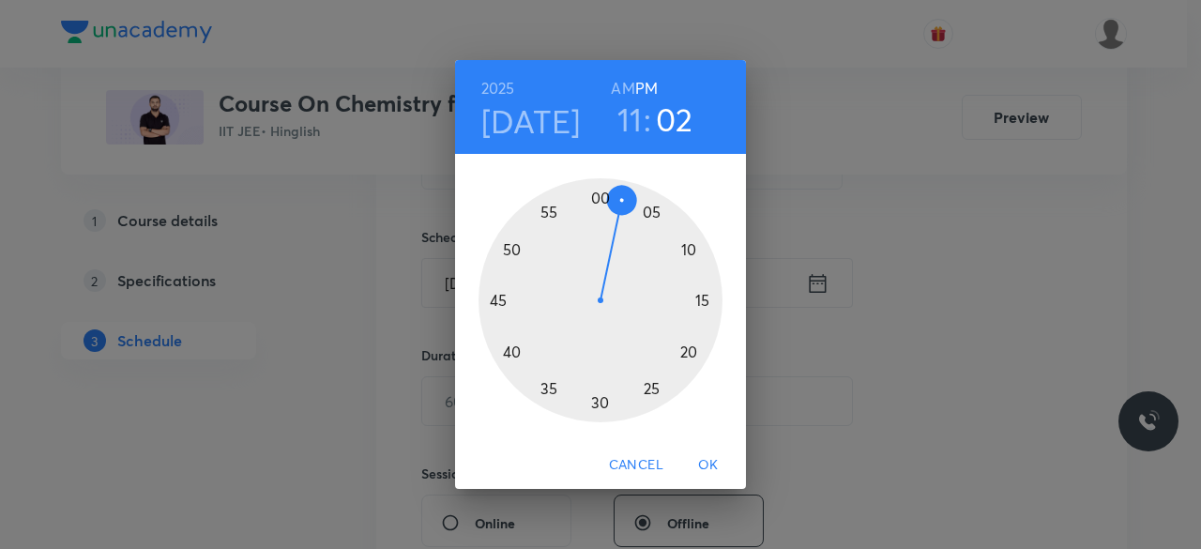
click at [499, 299] on div at bounding box center [601, 300] width 244 height 244
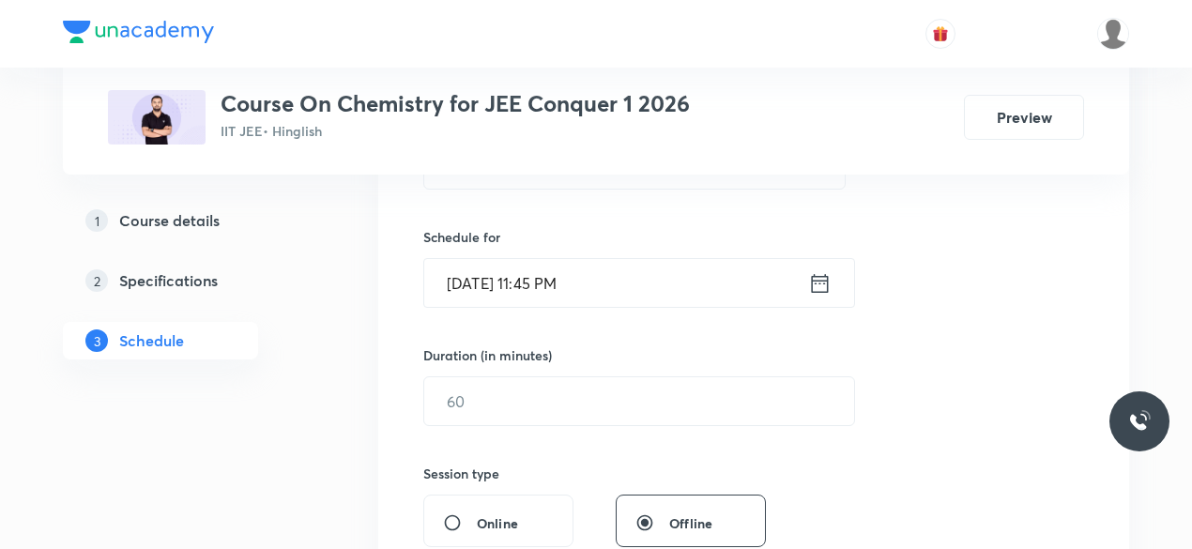
click at [824, 281] on icon at bounding box center [820, 282] width 17 height 19
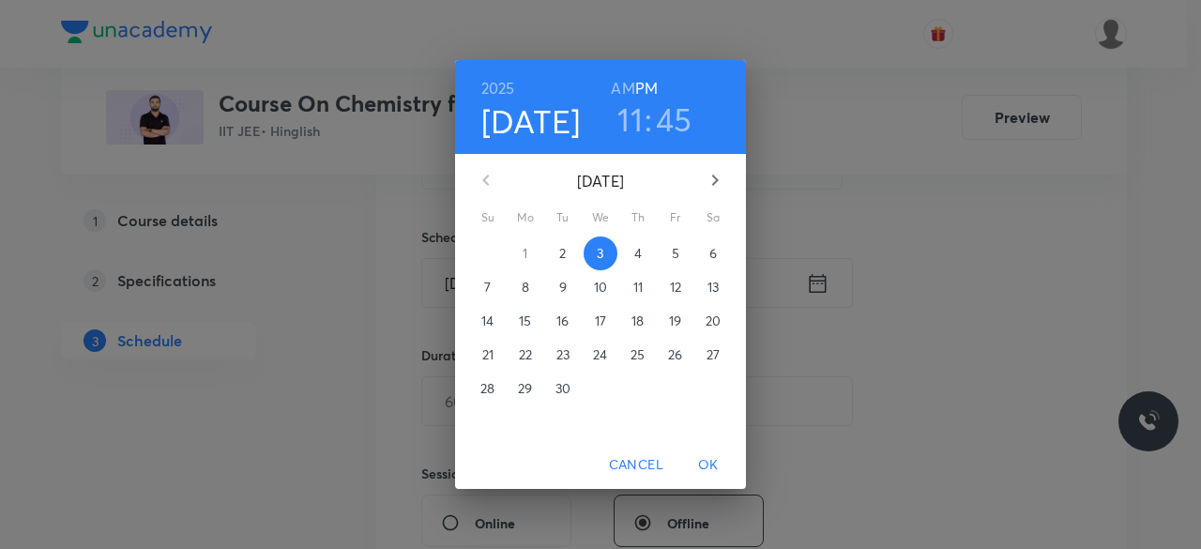
click at [621, 82] on h6 "AM" at bounding box center [622, 88] width 23 height 26
click at [705, 471] on span "OK" at bounding box center [708, 464] width 45 height 23
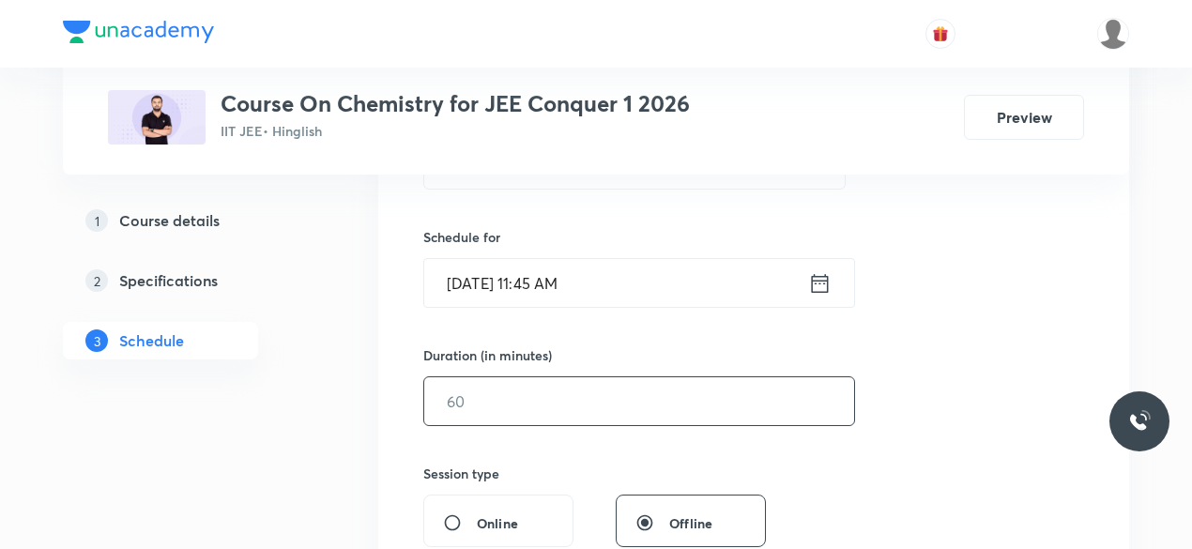
click at [509, 411] on input "text" at bounding box center [639, 401] width 430 height 48
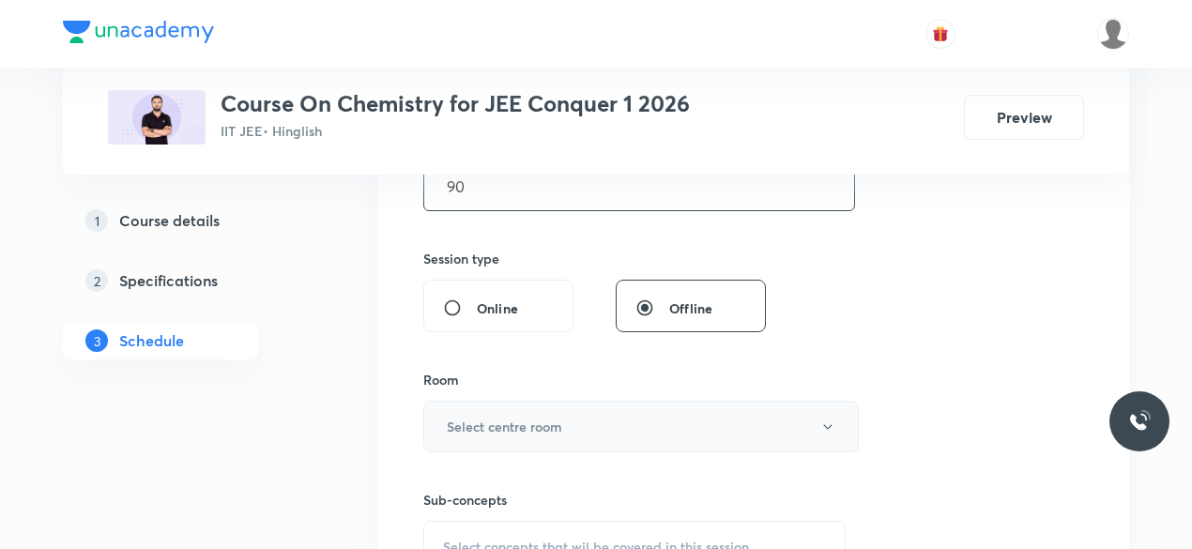
scroll to position [643, 0]
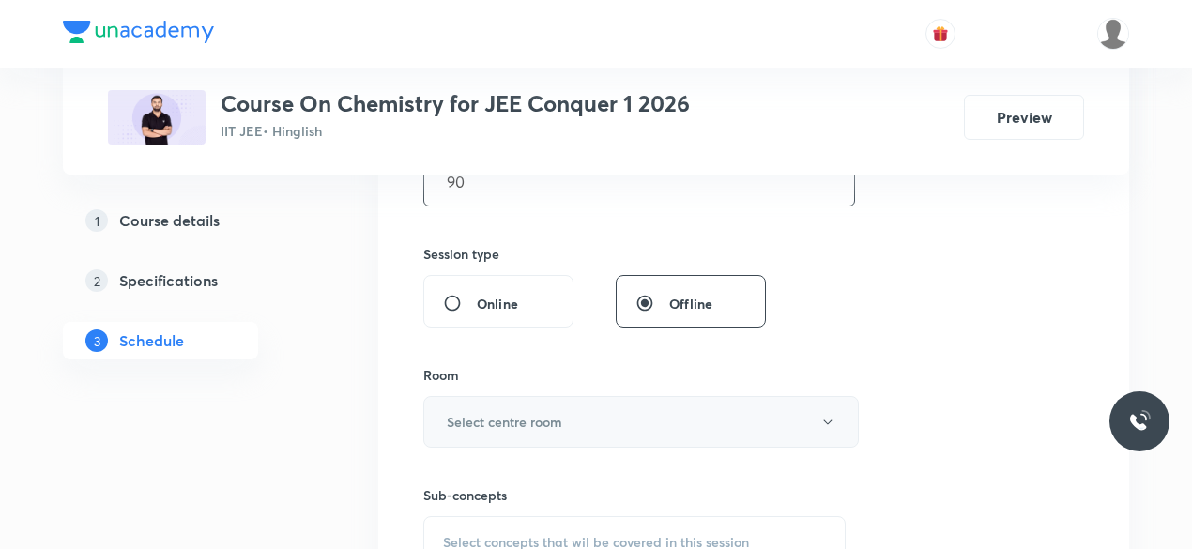
type input "90"
click at [447, 414] on h6 "Select centre room" at bounding box center [504, 422] width 115 height 20
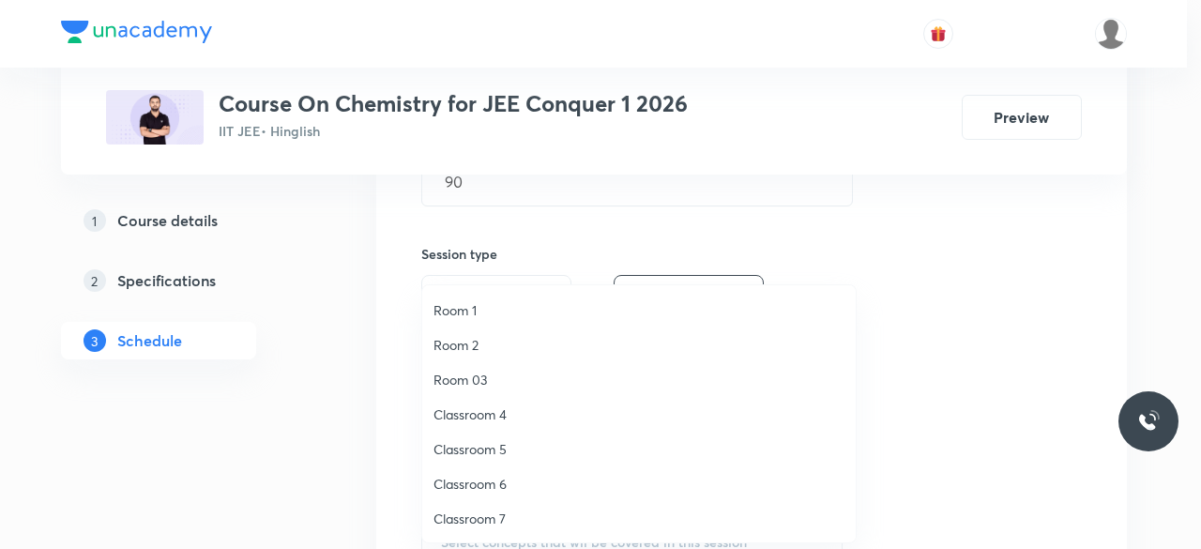
click at [497, 416] on span "Classroom 4" at bounding box center [639, 414] width 411 height 20
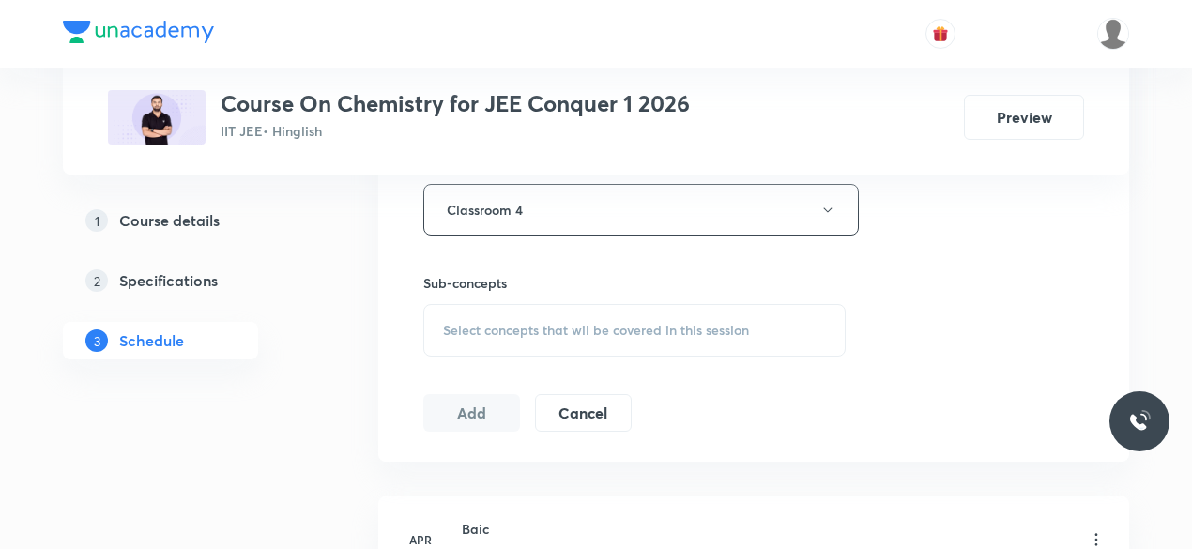
scroll to position [862, 0]
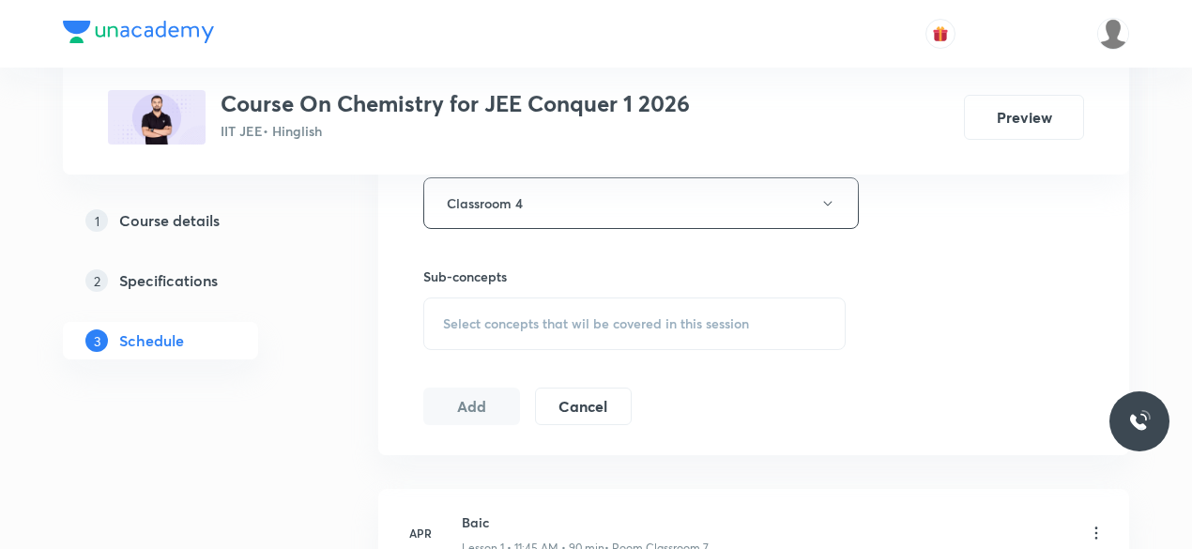
click at [441, 322] on div "Select concepts that wil be covered in this session" at bounding box center [634, 324] width 422 height 53
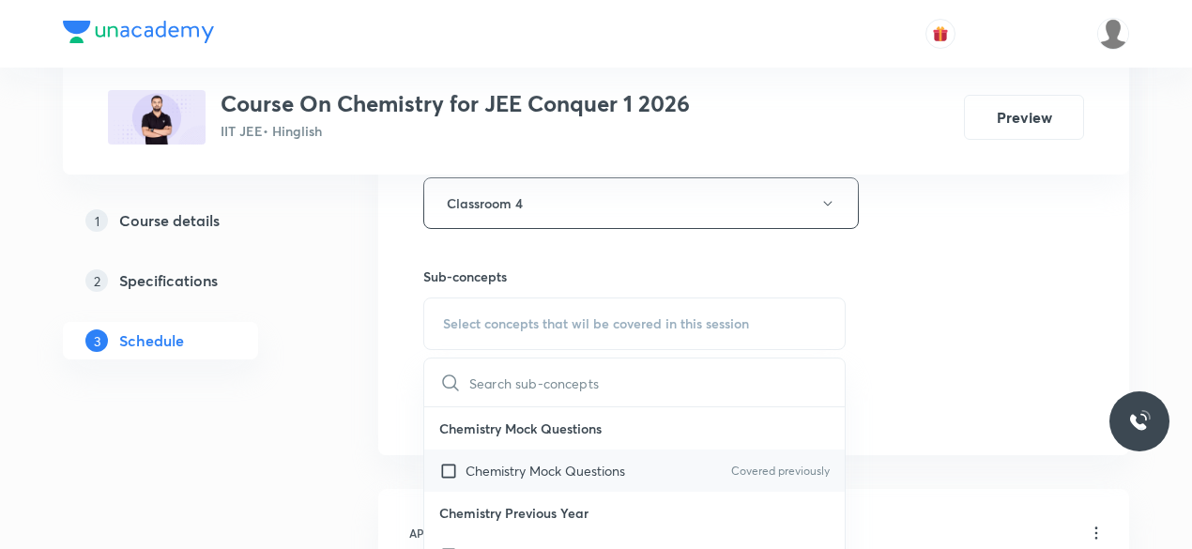
click at [447, 466] on input "checkbox" at bounding box center [452, 471] width 26 height 20
checkbox input "true"
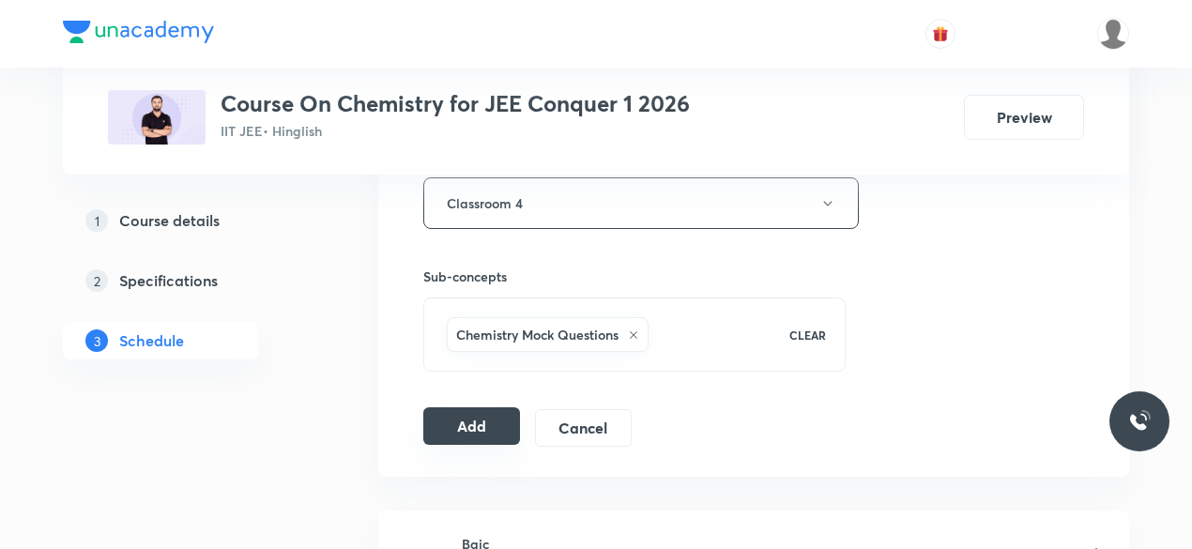
click at [467, 419] on button "Add" at bounding box center [471, 426] width 97 height 38
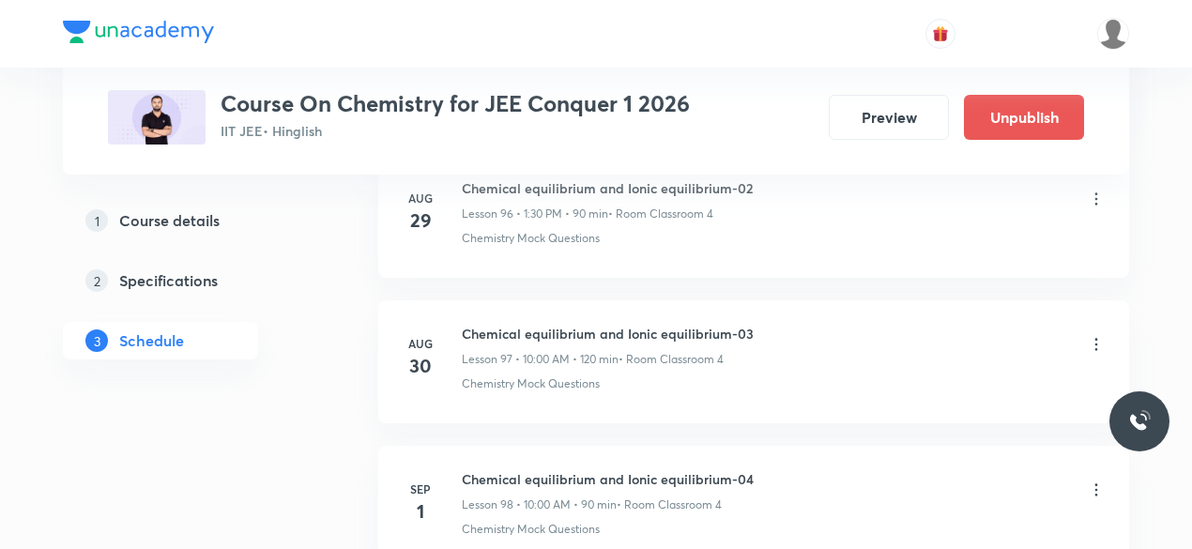
scroll to position [14577, 0]
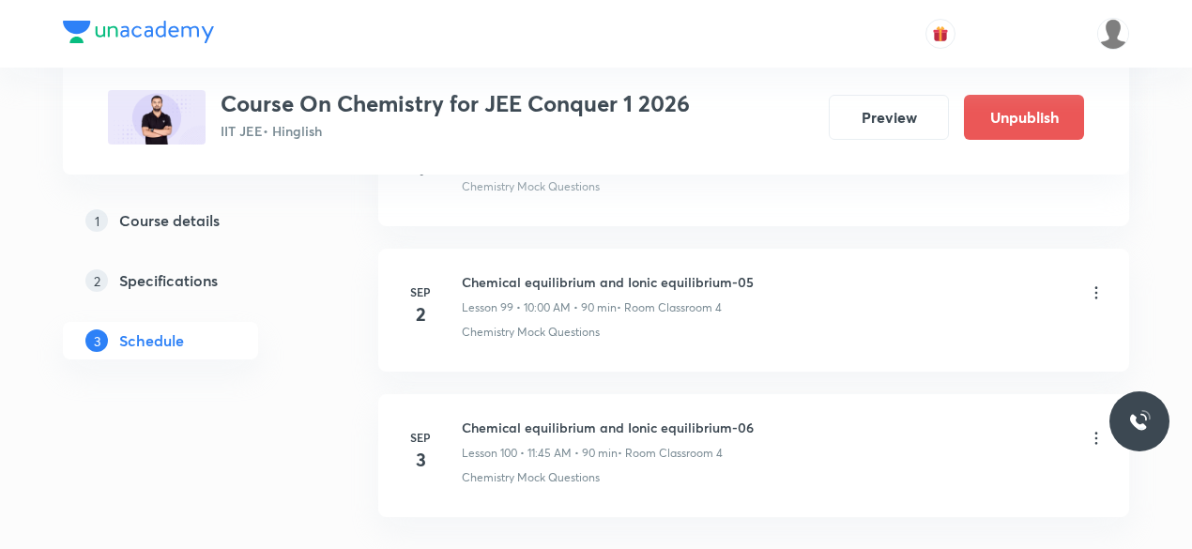
scroll to position [15437, 0]
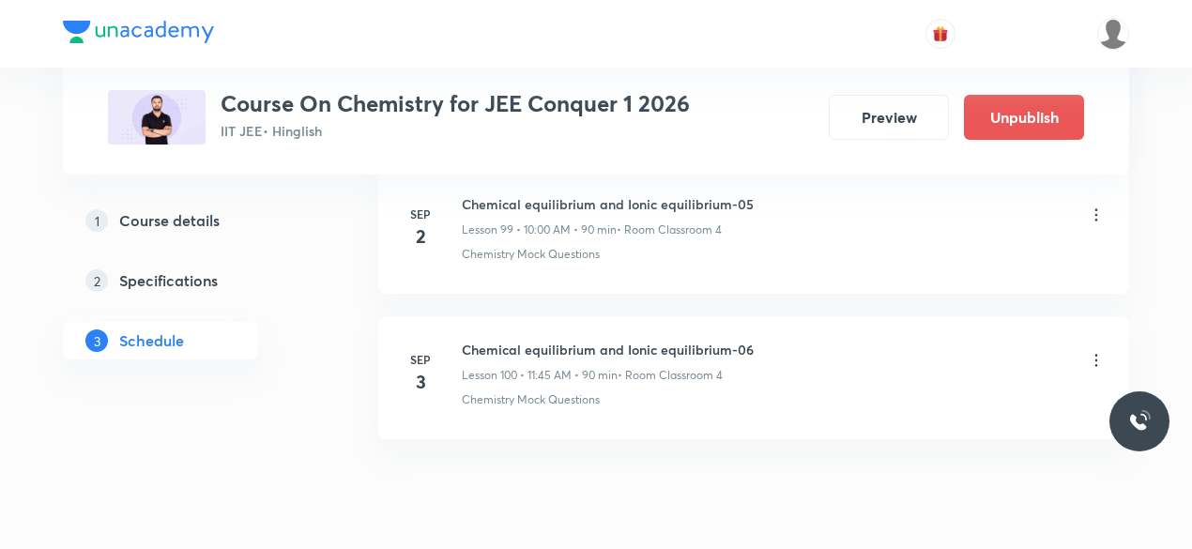
click at [464, 340] on h6 "Chemical equilibrium and Ionic equilibrium-06" at bounding box center [608, 350] width 292 height 20
drag, startPoint x: 464, startPoint y: 281, endPoint x: 743, endPoint y: 281, distance: 279.7
click at [725, 340] on h6 "Chemical equilibrium and Ionic equilibrium-06" at bounding box center [608, 350] width 292 height 20
click at [742, 340] on h6 "Chemical equilibrium and Ionic equilibrium-06" at bounding box center [608, 350] width 292 height 20
click at [748, 340] on h6 "Chemical equilibrium and Ionic equilibrium-06" at bounding box center [608, 350] width 292 height 20
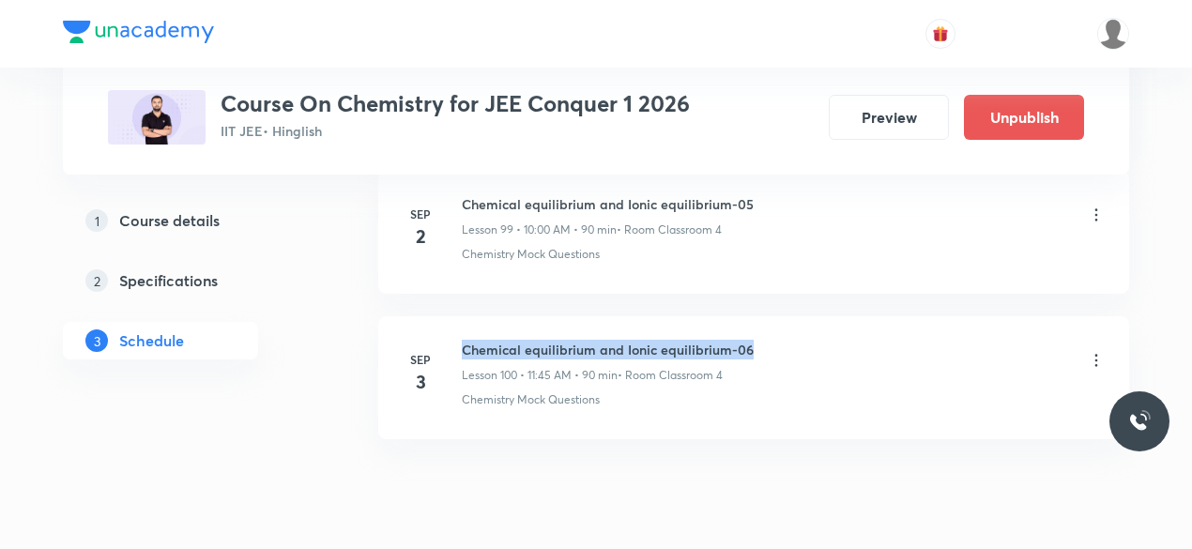
drag, startPoint x: 466, startPoint y: 282, endPoint x: 756, endPoint y: 282, distance: 290.0
click at [756, 340] on div "Chemical equilibrium and Ionic equilibrium-06 Lesson 100 • 11:45 AM • 90 min • …" at bounding box center [784, 362] width 644 height 44
copy h6 "Chemical equilibrium and Ionic equilibrium-06"
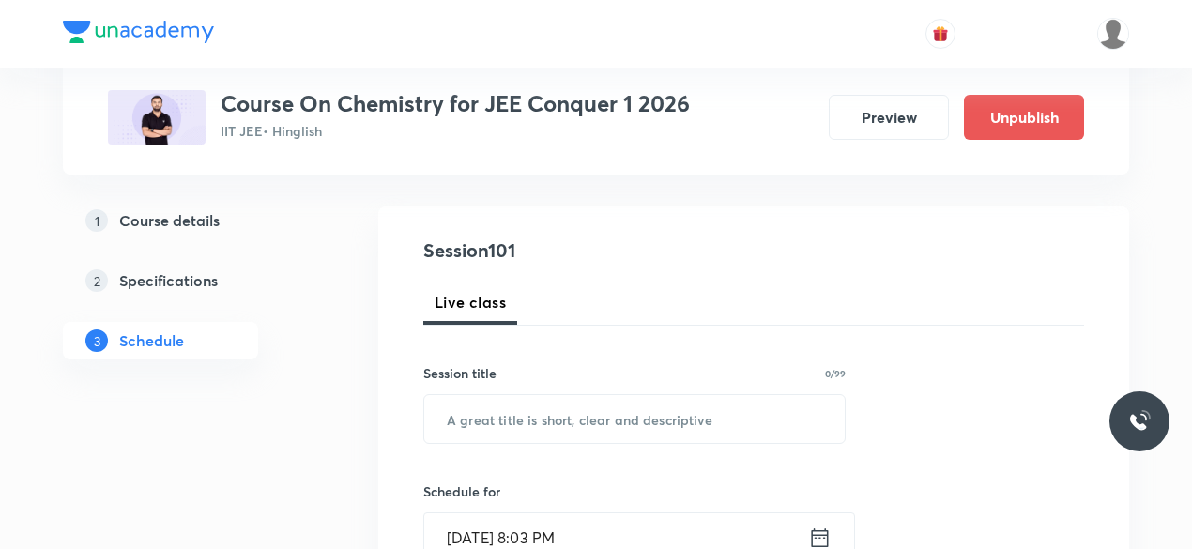
scroll to position [189, 0]
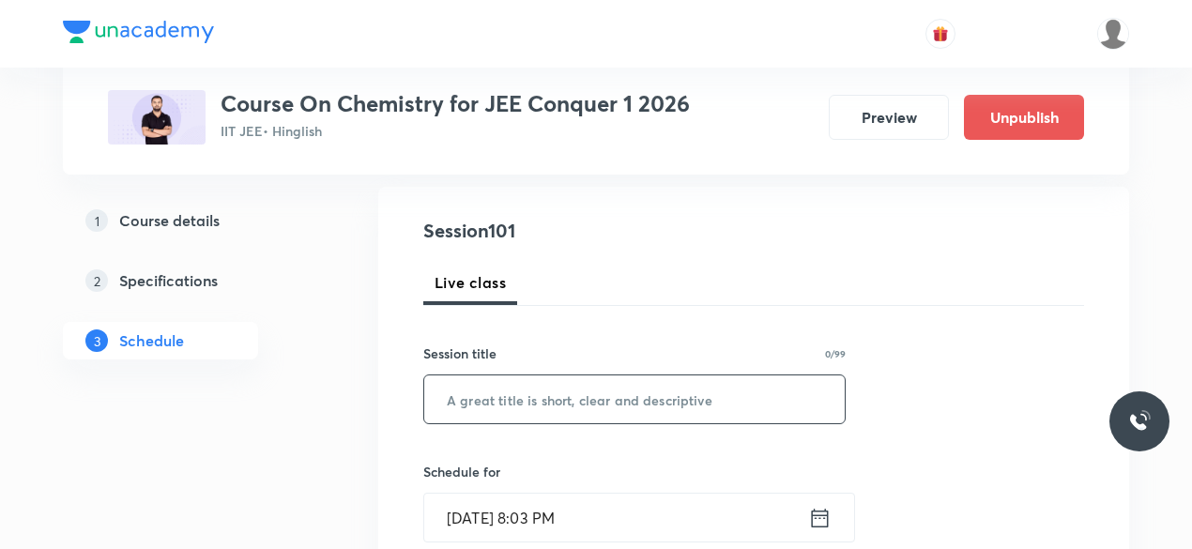
click at [489, 399] on input "text" at bounding box center [634, 399] width 420 height 48
paste input "Chemical equilibrium and Ionic equilibrium-06"
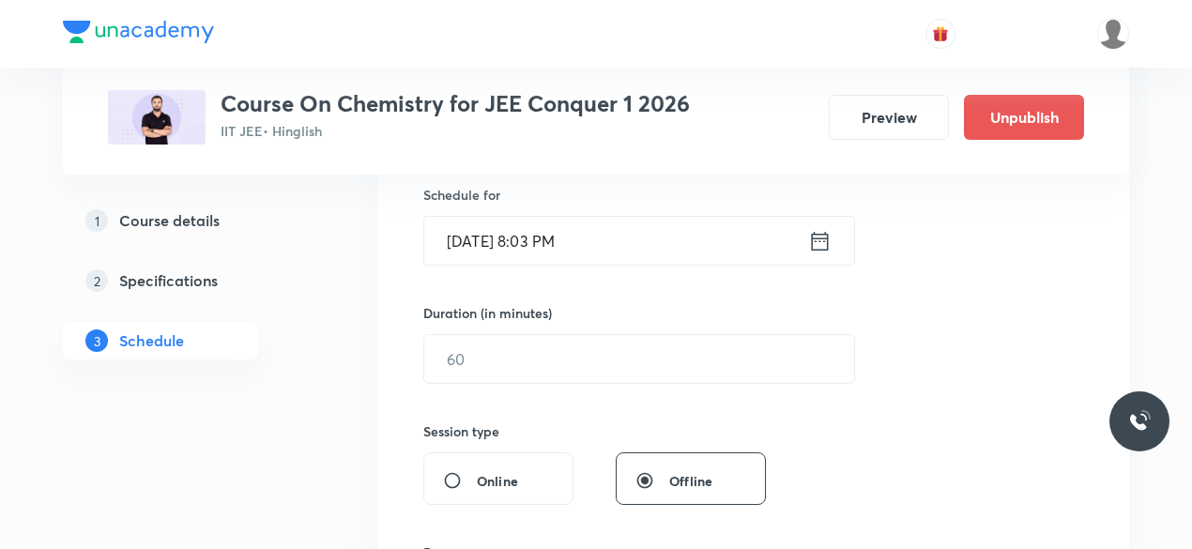
scroll to position [466, 0]
type input "Chemical equilibrium and Ionic equilibrium-07"
click at [826, 238] on icon at bounding box center [819, 240] width 23 height 26
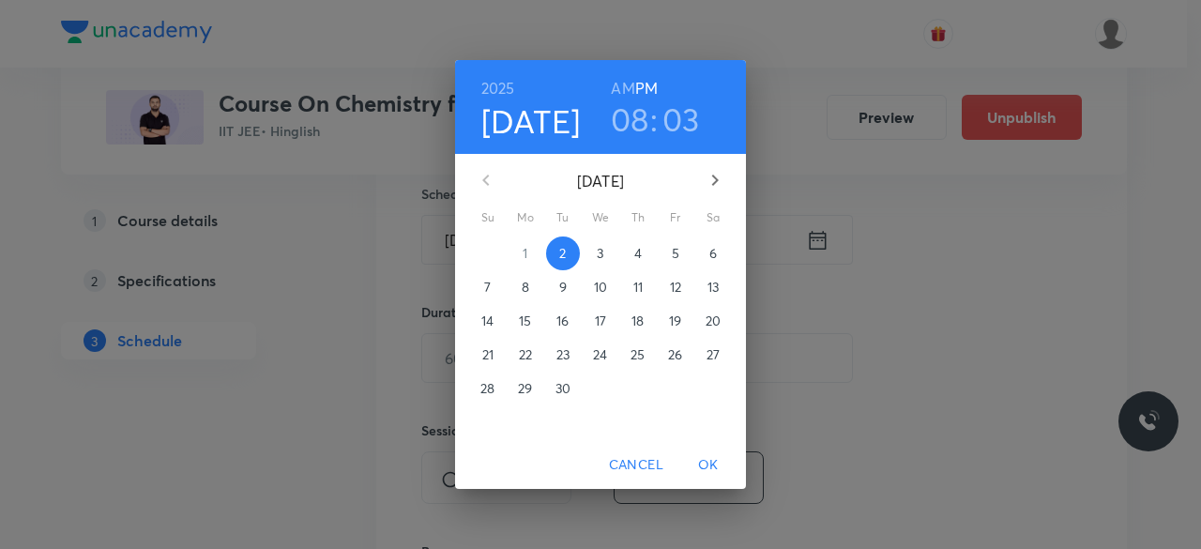
click at [603, 257] on p "3" at bounding box center [600, 253] width 7 height 19
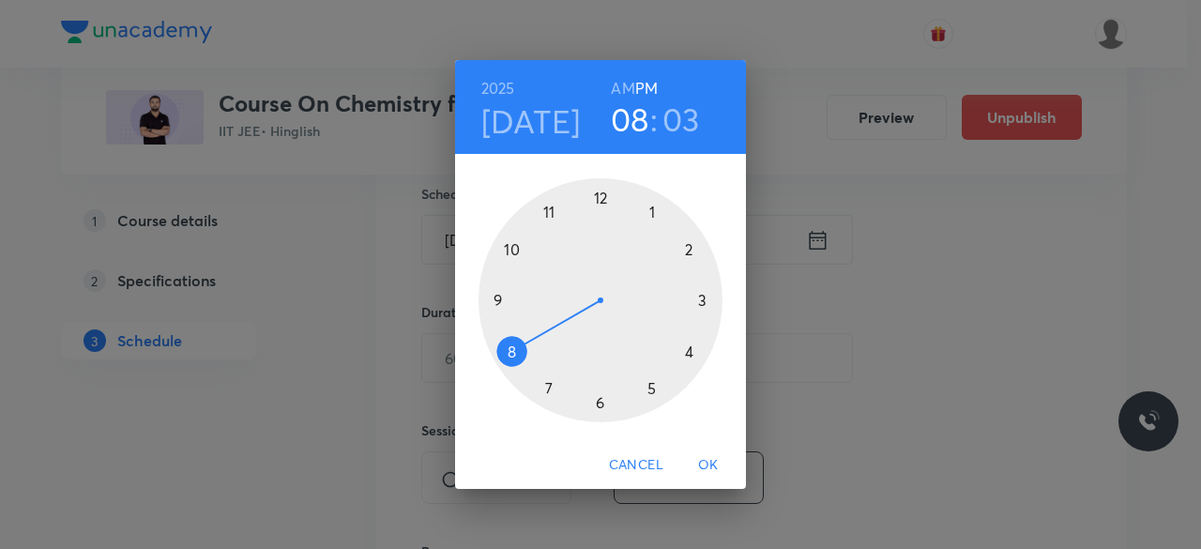
click at [652, 213] on div at bounding box center [601, 300] width 244 height 244
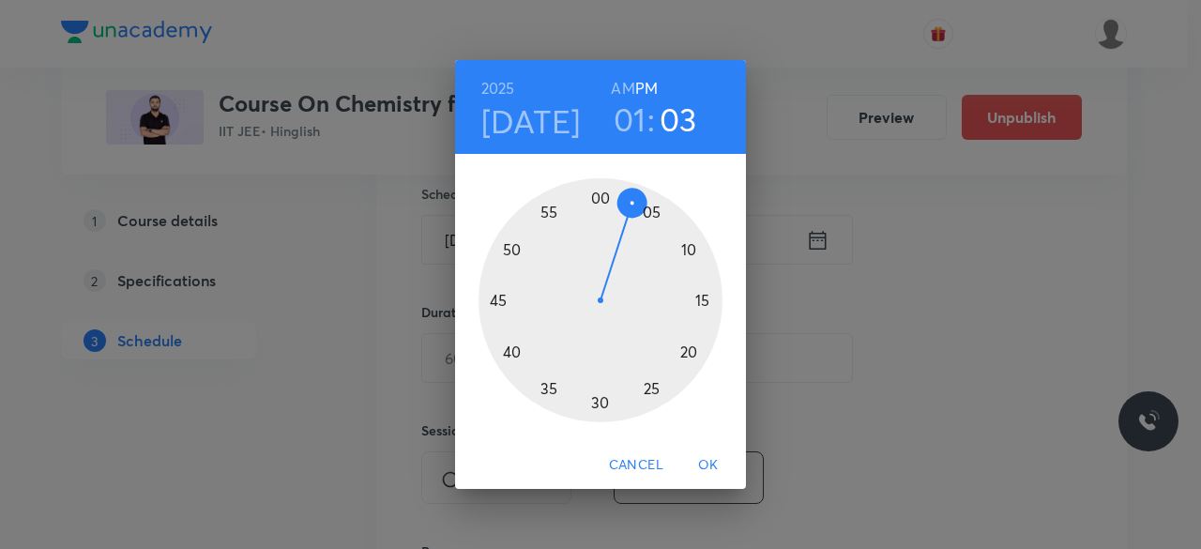
click at [598, 404] on div at bounding box center [601, 300] width 244 height 244
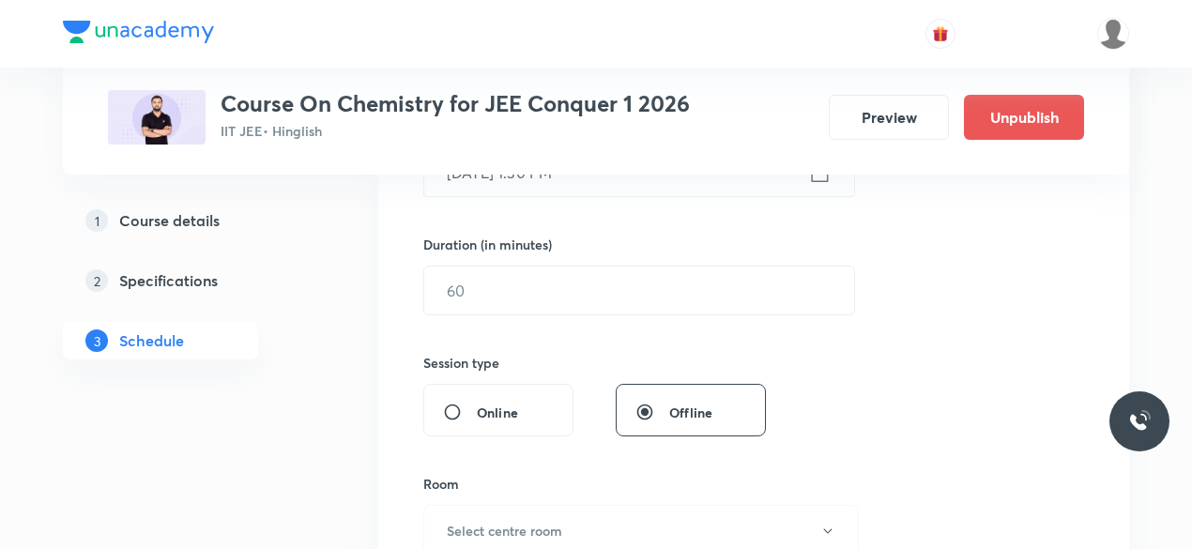
scroll to position [538, 0]
click at [484, 293] on input "text" at bounding box center [639, 287] width 430 height 48
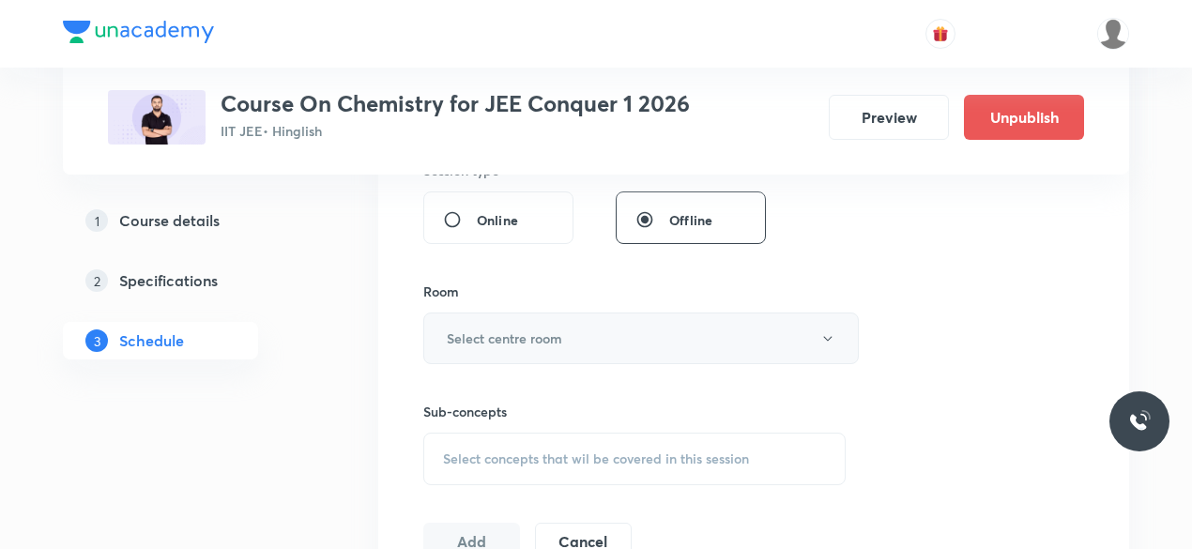
scroll to position [727, 0]
type input "90"
click at [440, 333] on button "Select centre room" at bounding box center [640, 338] width 435 height 52
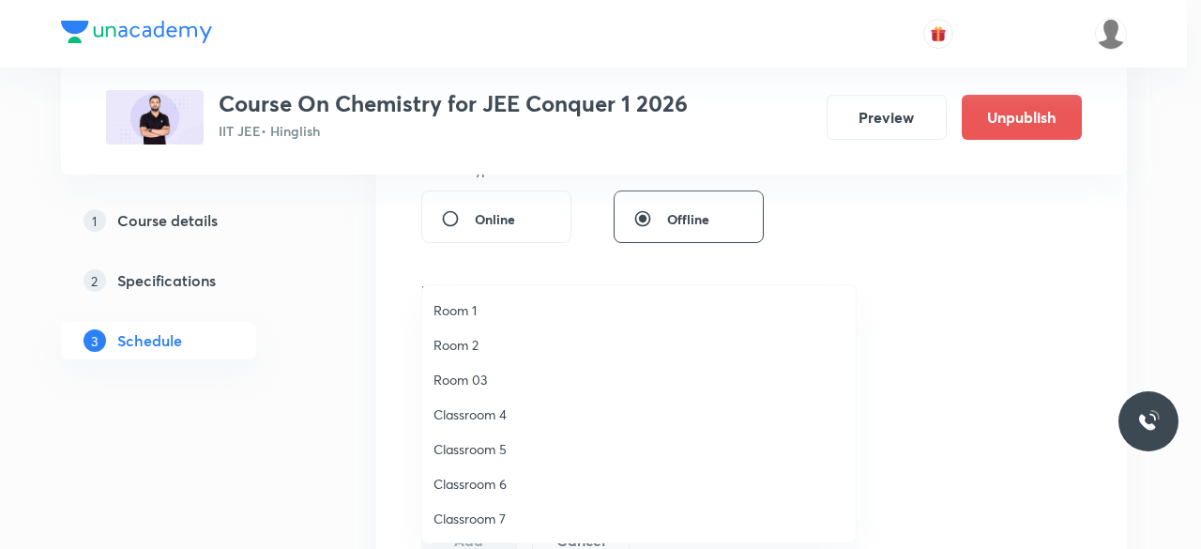
click at [499, 417] on span "Classroom 4" at bounding box center [639, 414] width 411 height 20
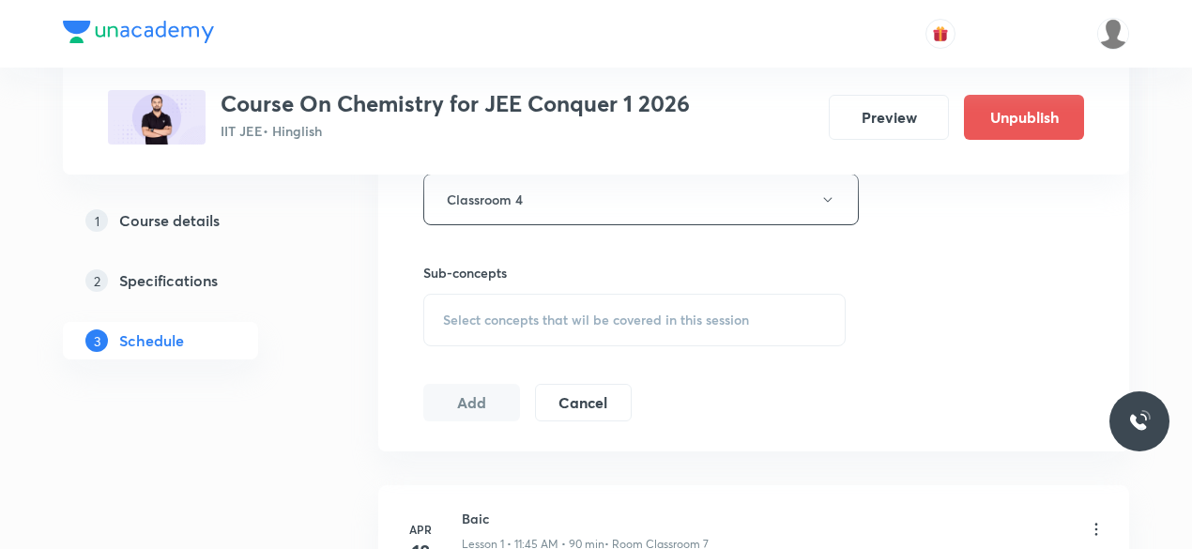
scroll to position [885, 0]
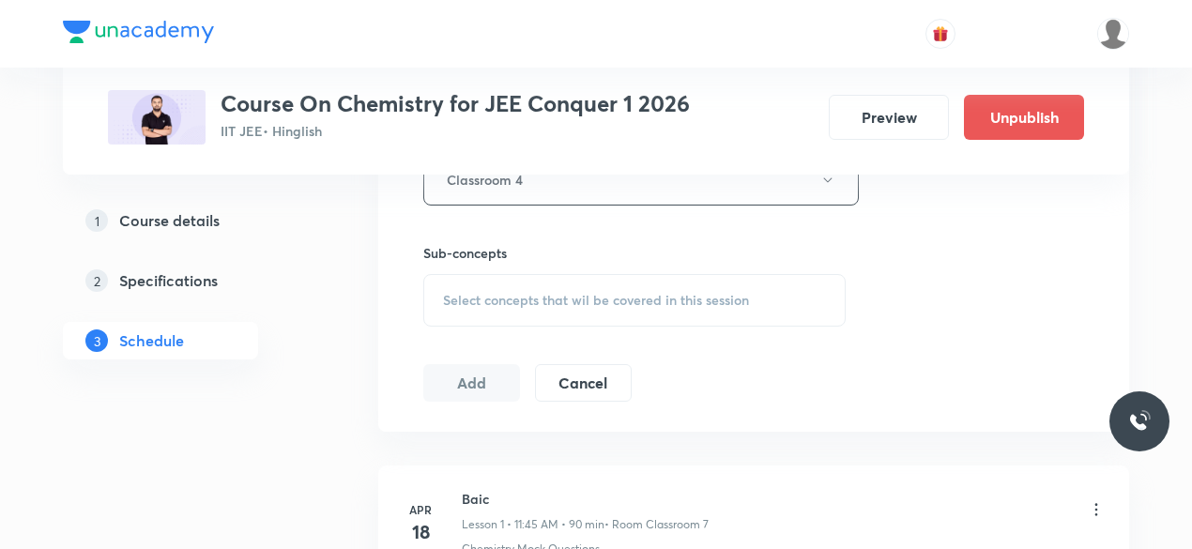
click at [443, 299] on span "Select concepts that wil be covered in this session" at bounding box center [596, 300] width 306 height 15
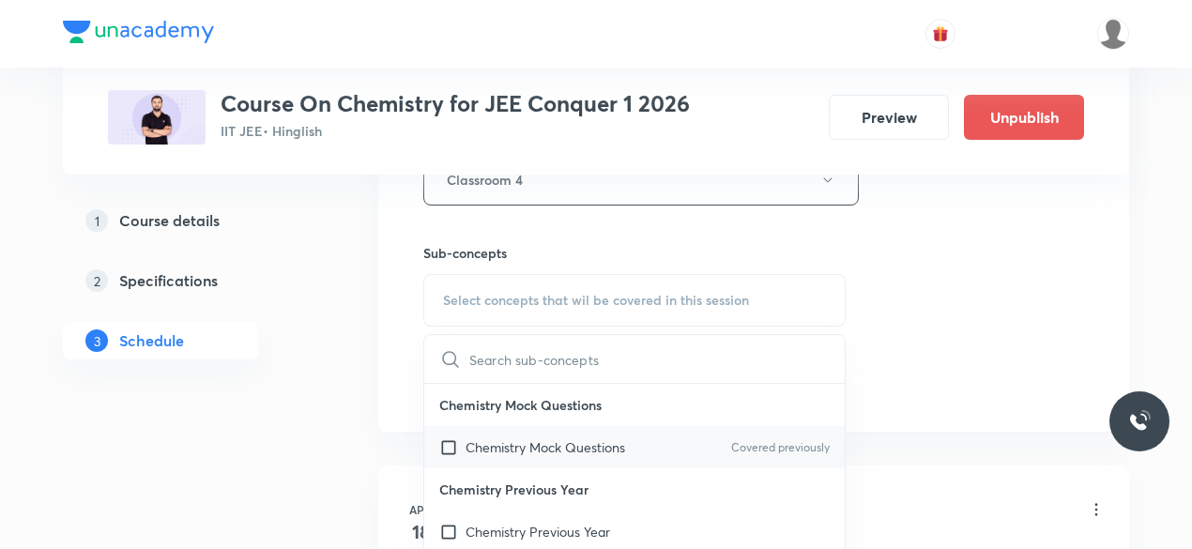
click at [449, 444] on input "checkbox" at bounding box center [452, 447] width 26 height 20
checkbox input "true"
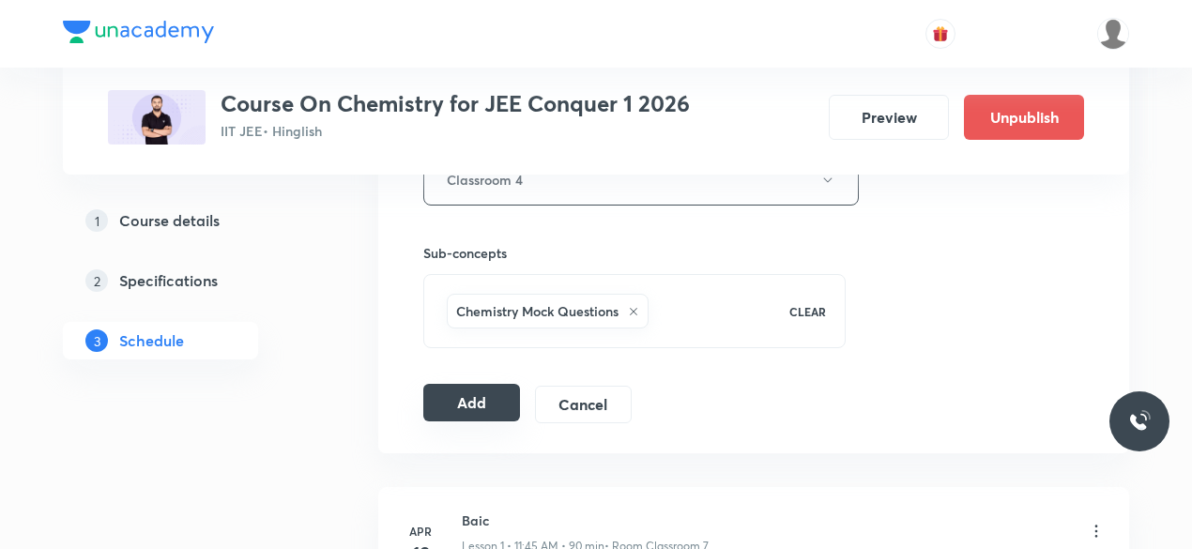
click at [470, 404] on button "Add" at bounding box center [471, 403] width 97 height 38
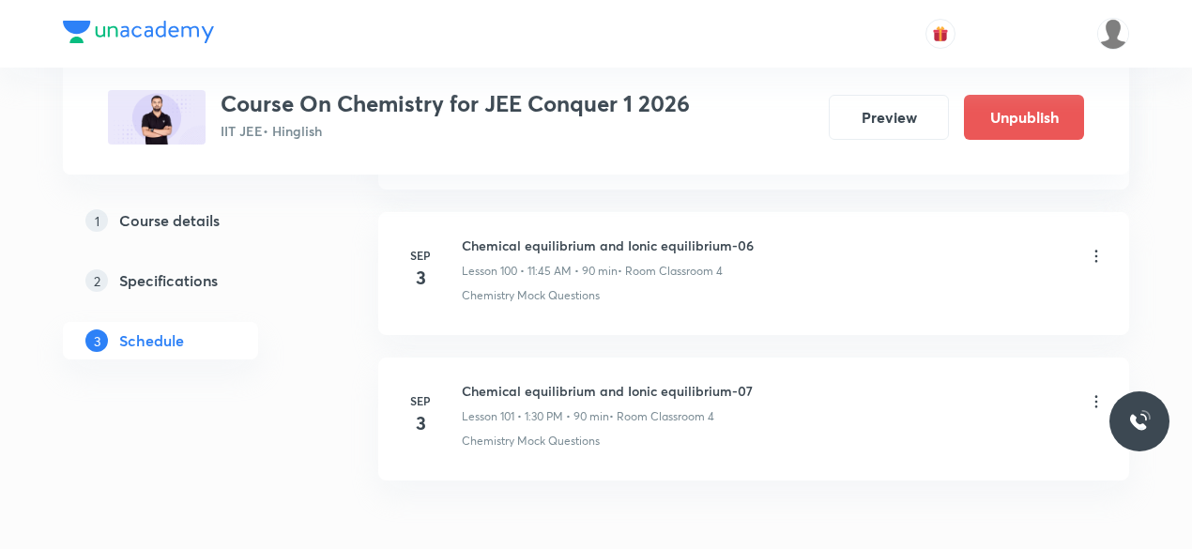
scroll to position [14722, 0]
